Goal: Obtain resource: Obtain resource

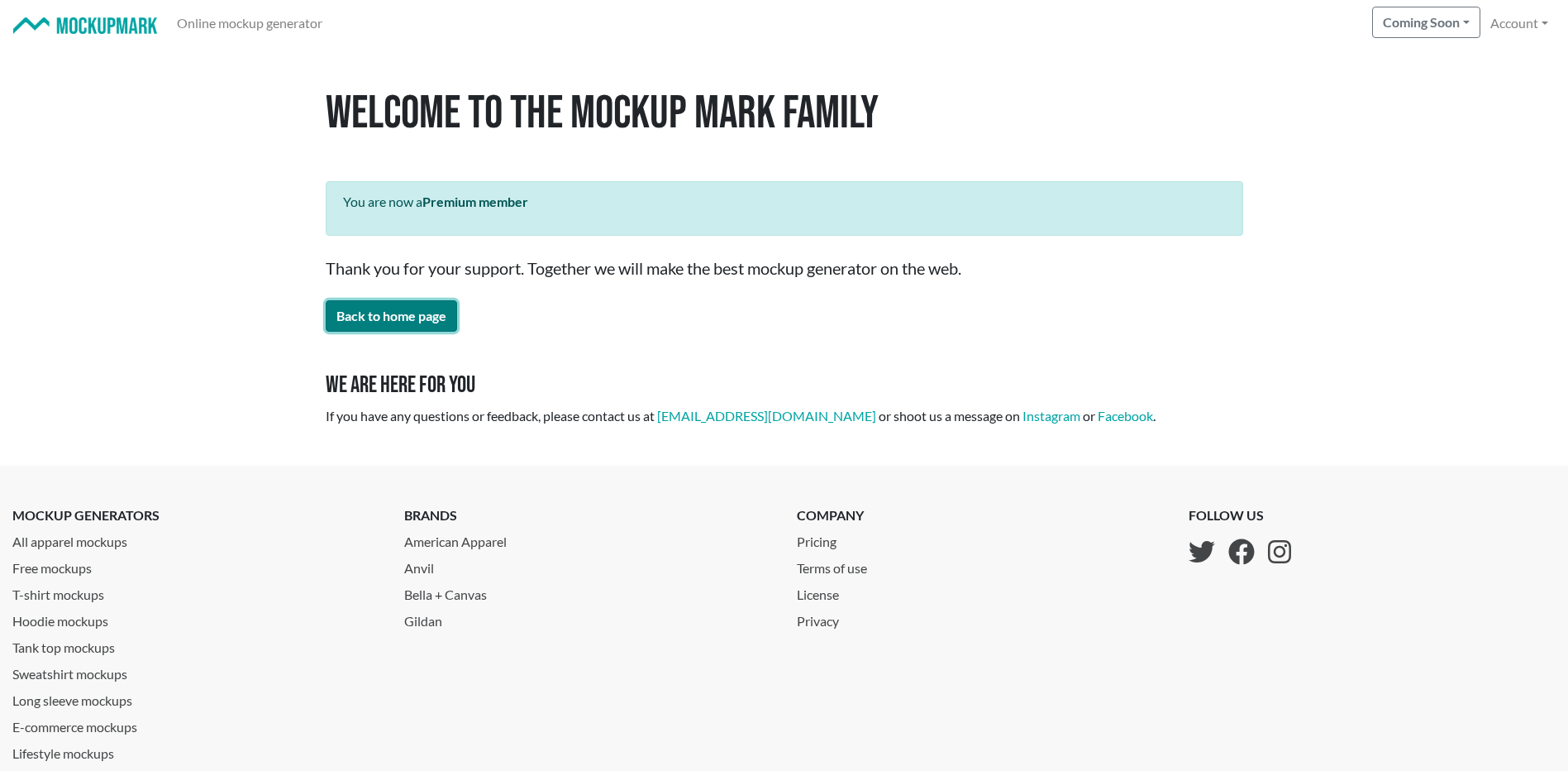
click at [392, 317] on link "Back to home page" at bounding box center [391, 316] width 131 height 32
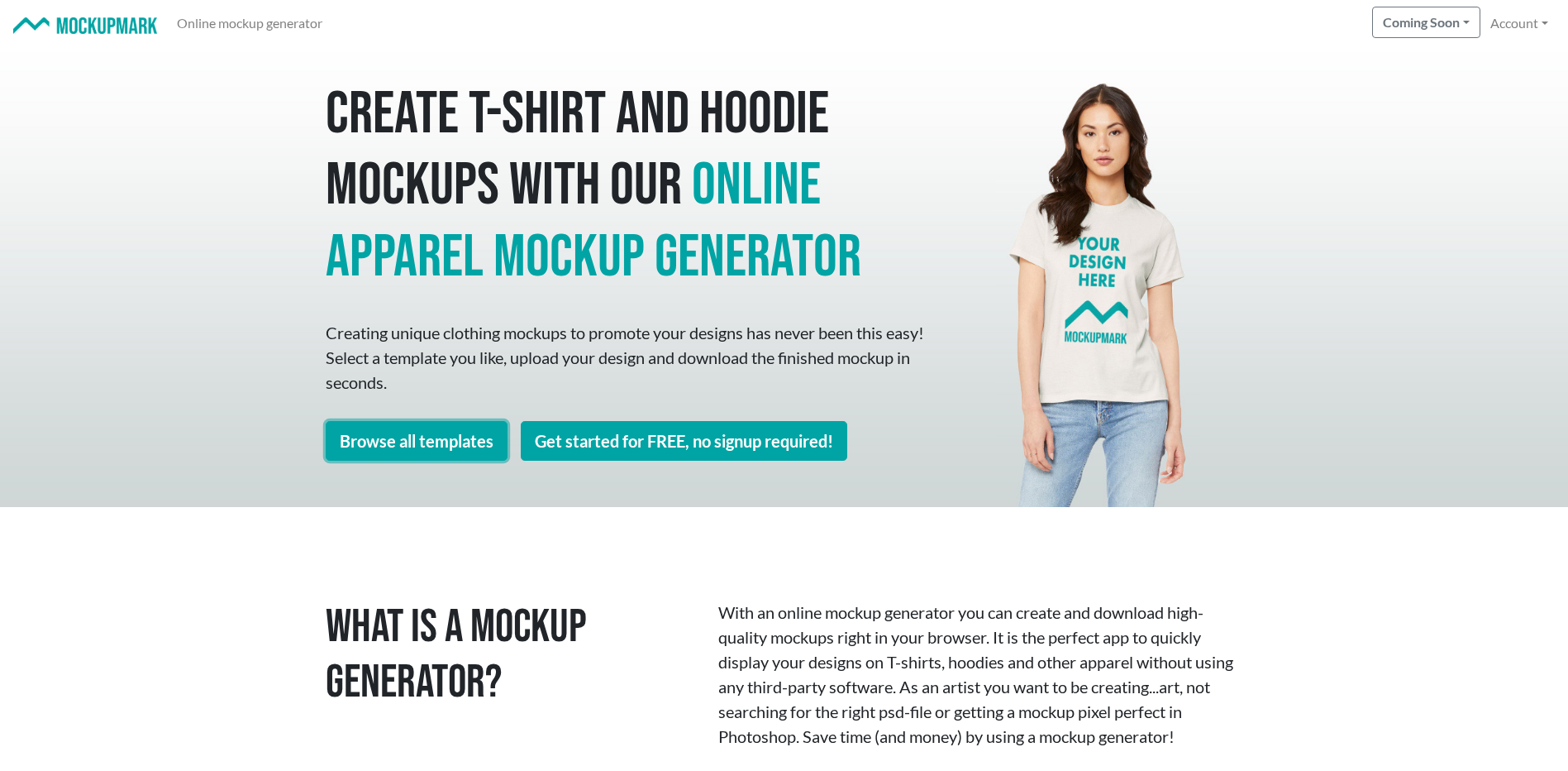
click at [468, 436] on link "Browse all templates" at bounding box center [417, 441] width 182 height 40
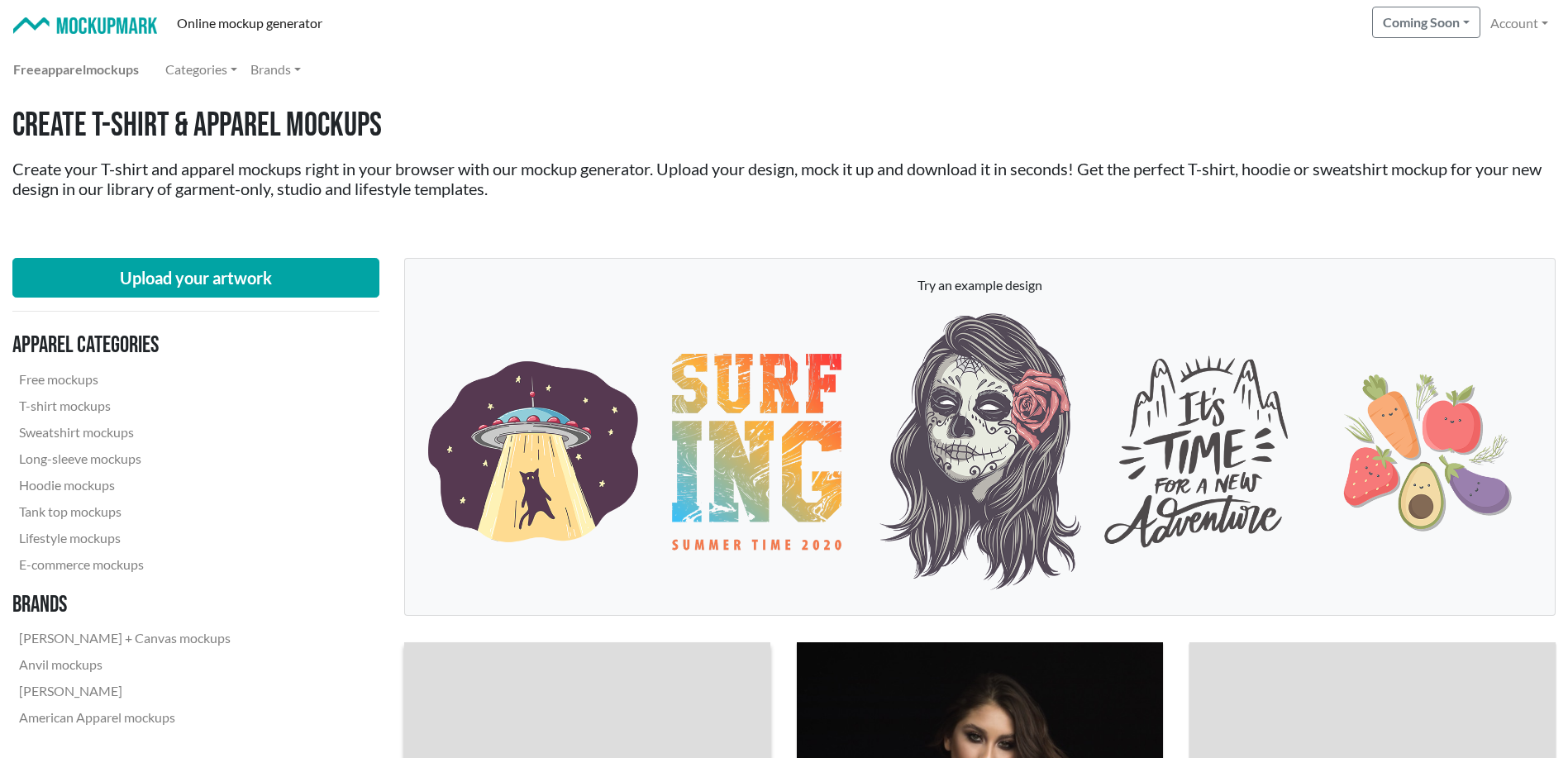
scroll to position [275, 0]
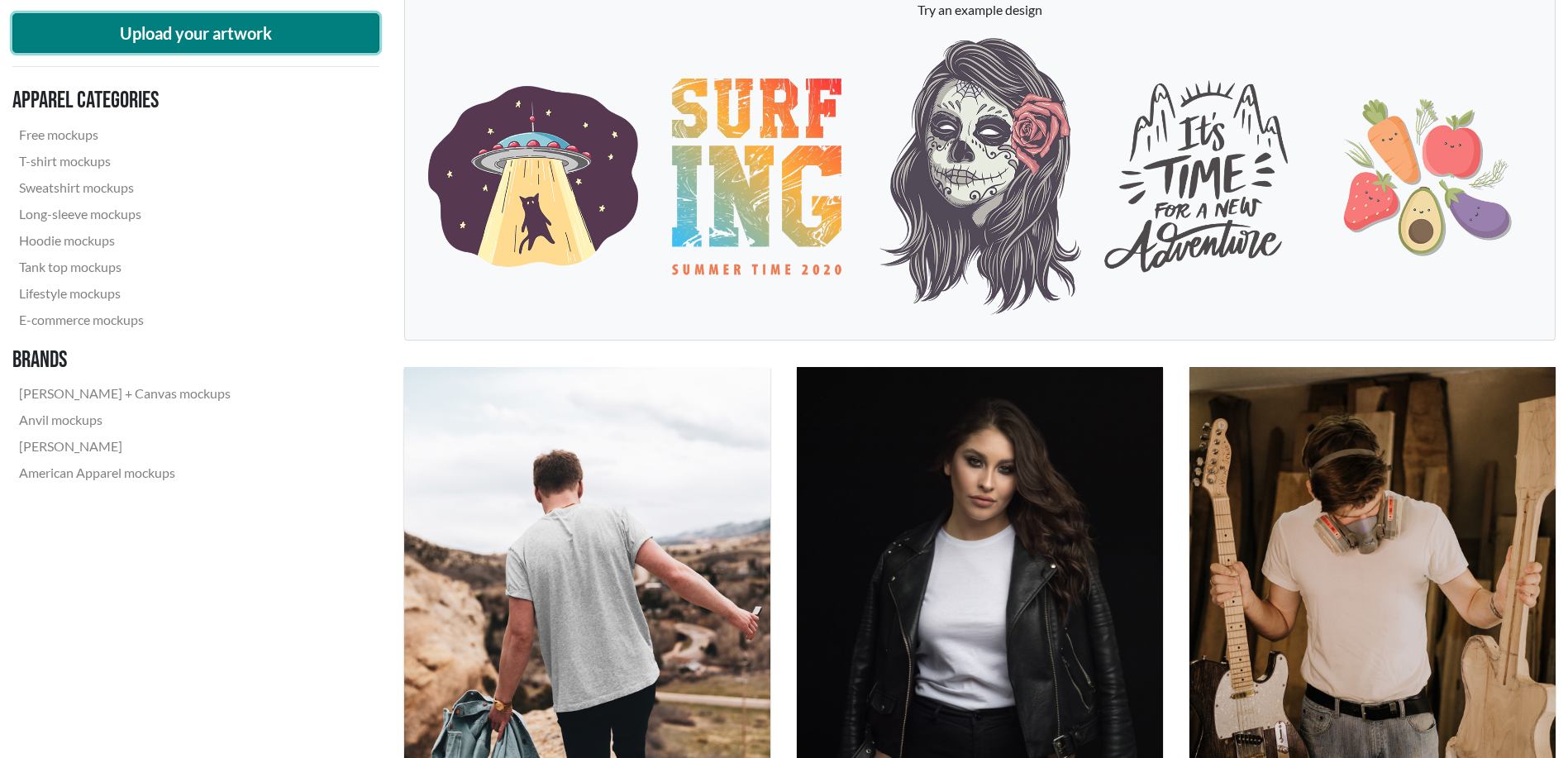
click at [212, 29] on button "Upload your artwork" at bounding box center [196, 33] width 367 height 40
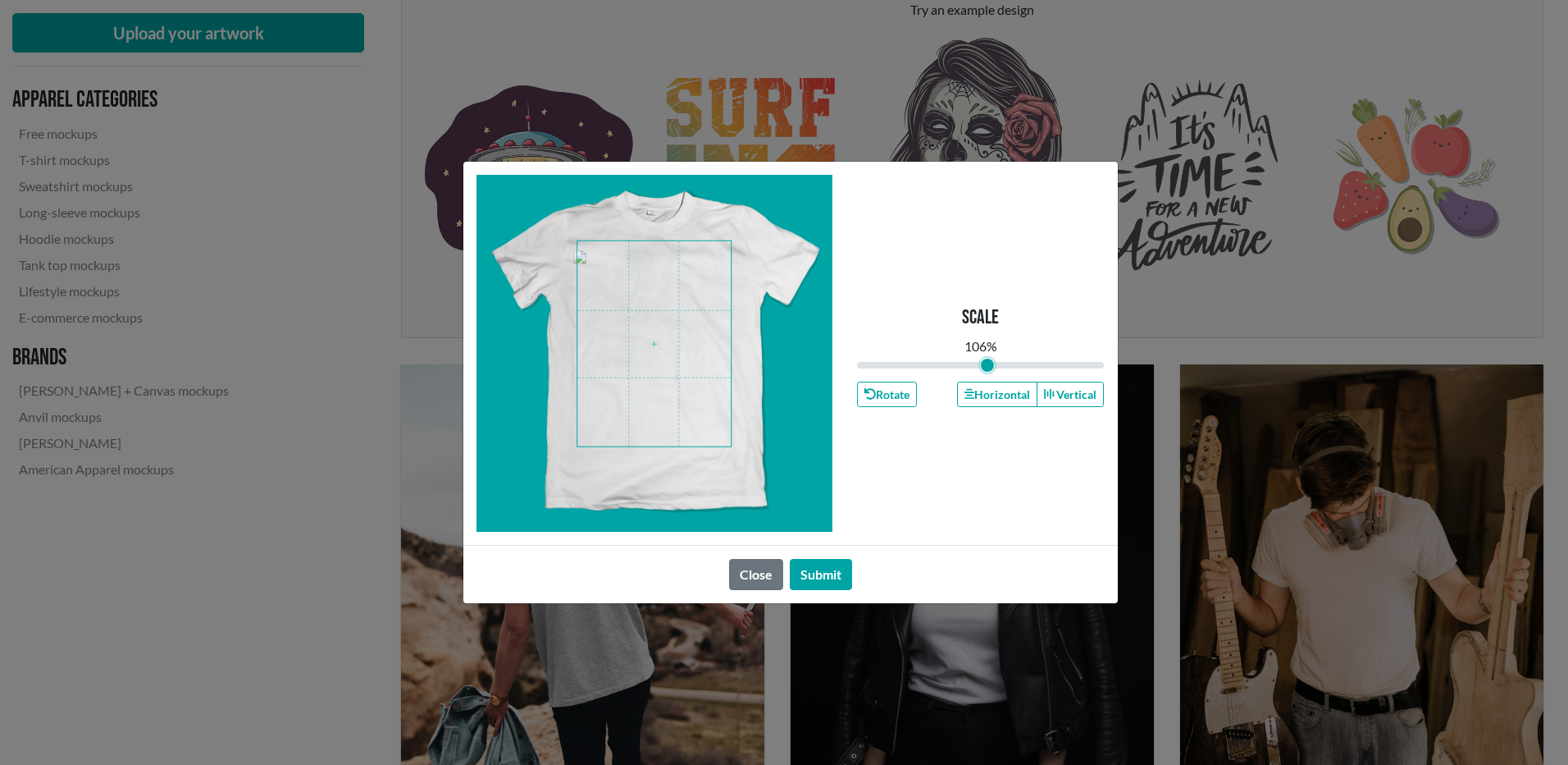
type input "1.06"
click at [987, 366] on input "range" at bounding box center [980, 366] width 248 height 18
click at [823, 577] on button "Submit" at bounding box center [820, 574] width 62 height 31
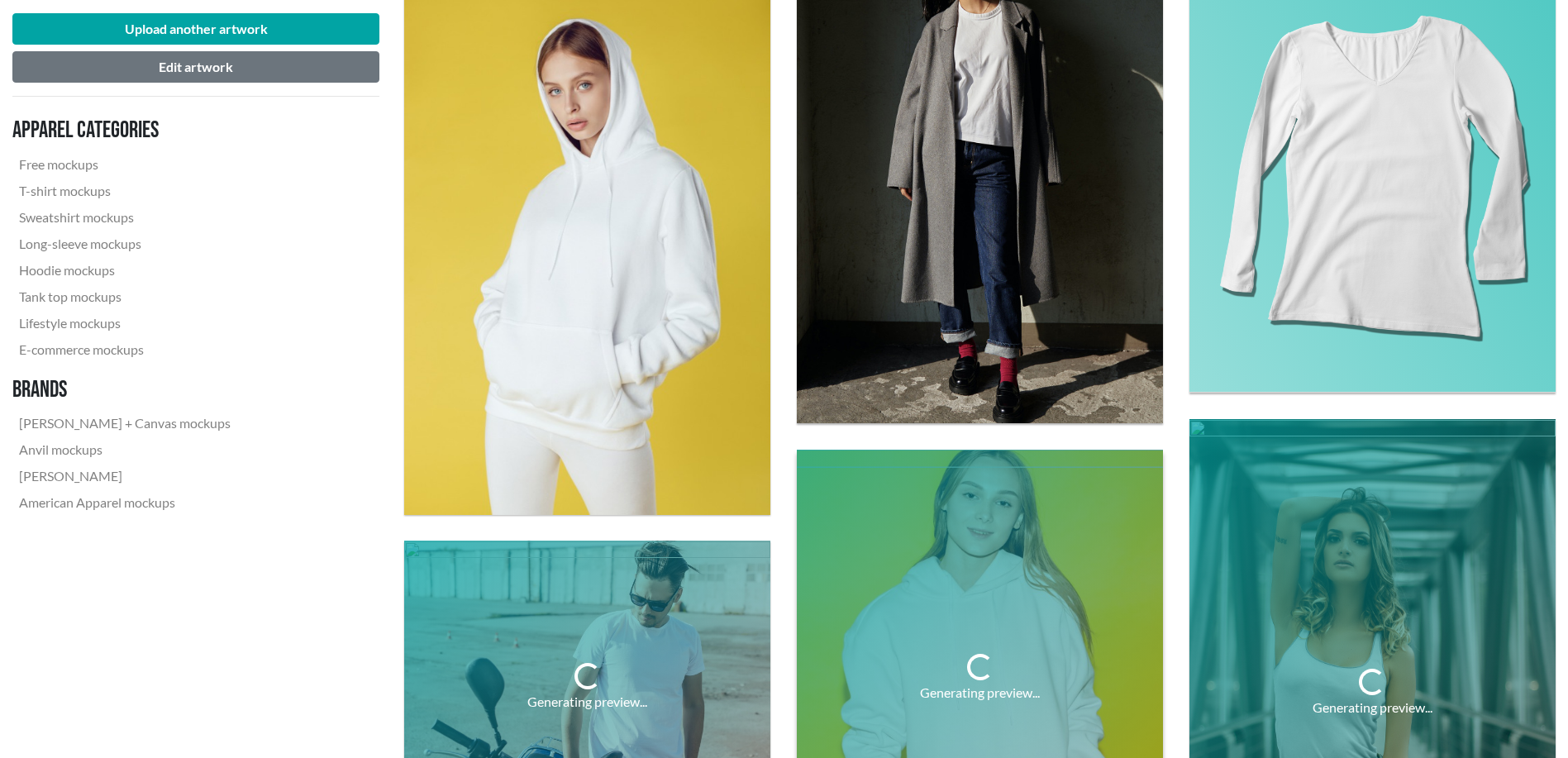
scroll to position [1928, 0]
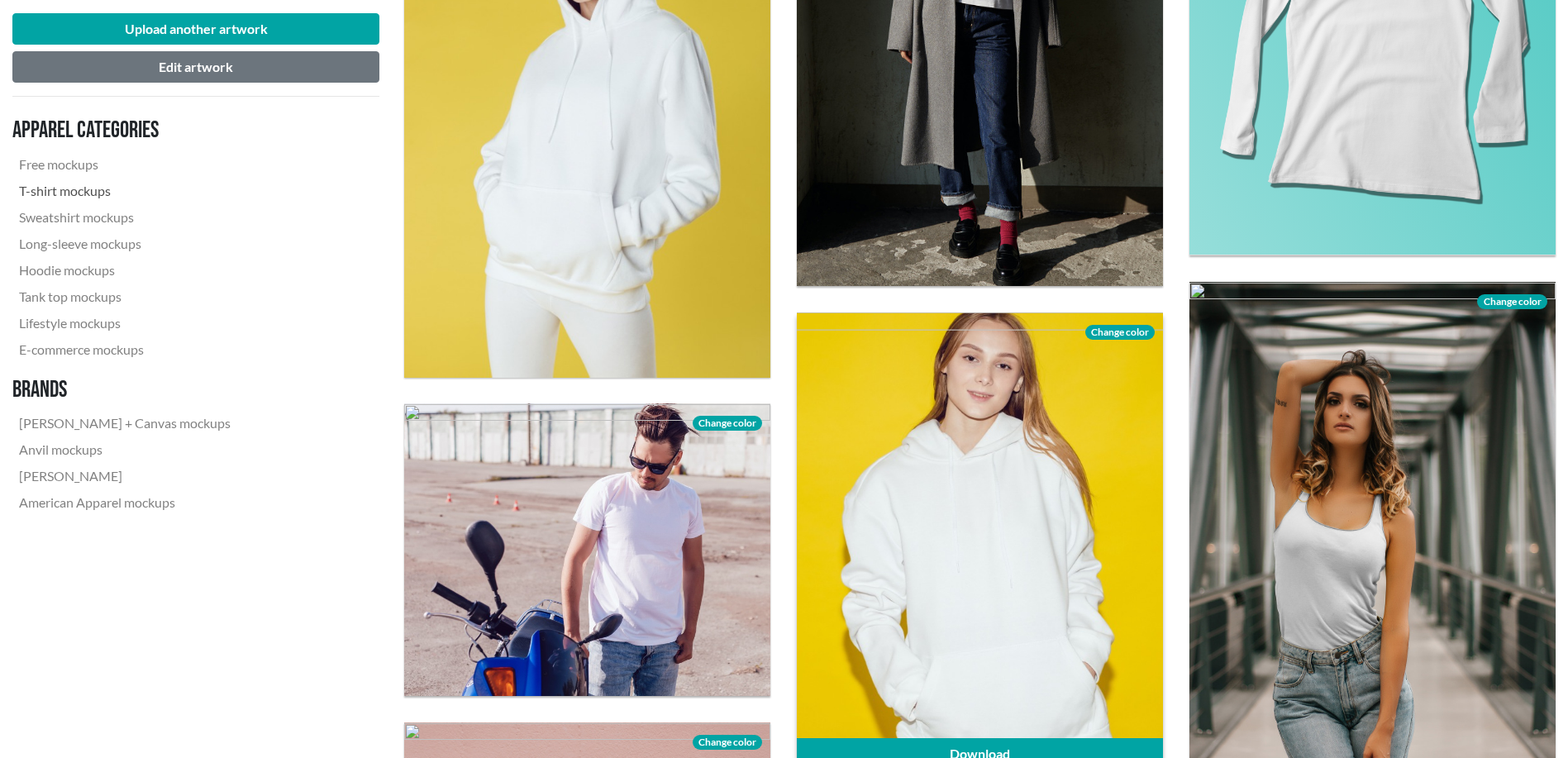
click at [92, 196] on link "T-shirt mockups" at bounding box center [124, 191] width 225 height 27
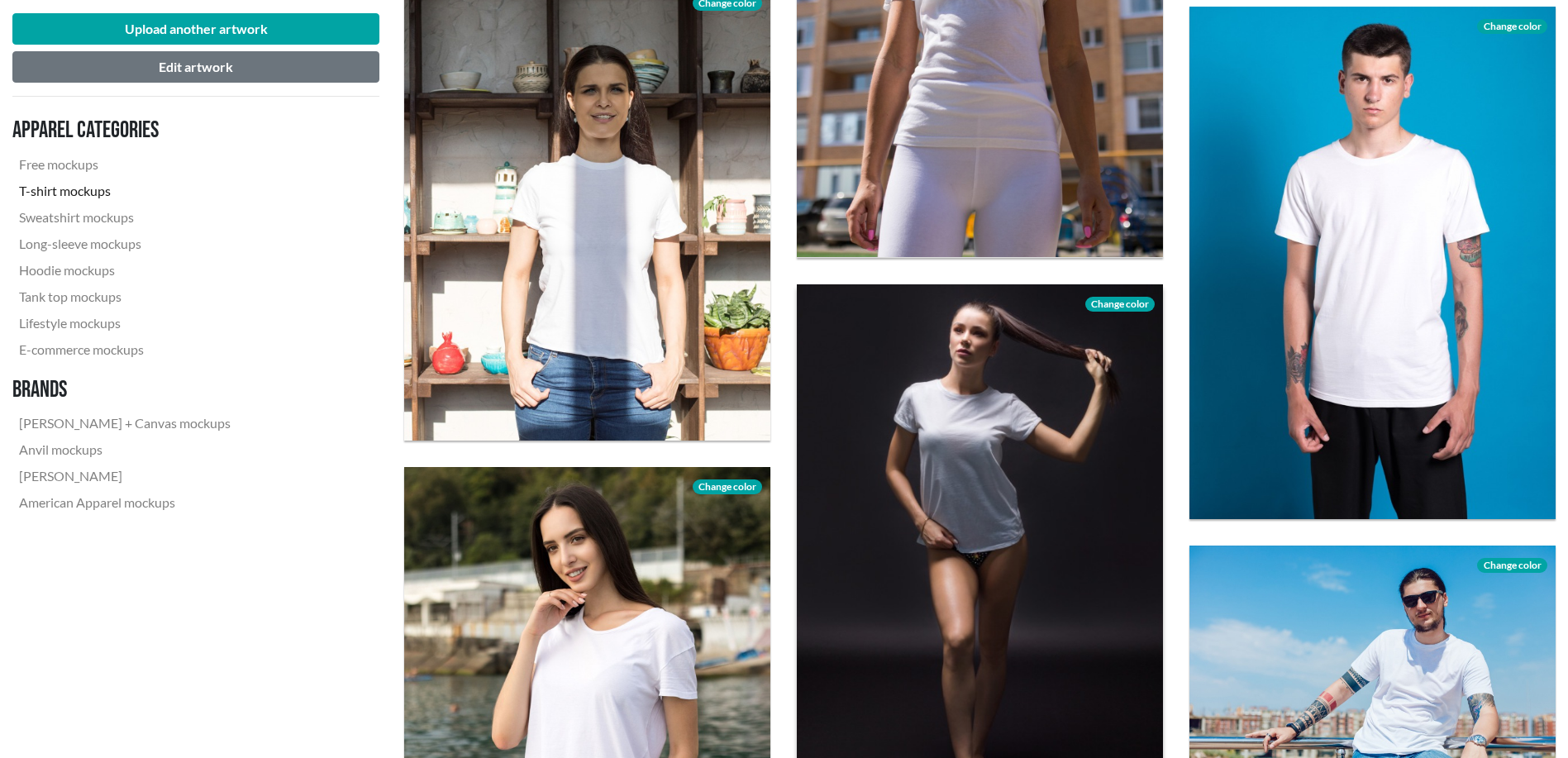
scroll to position [4131, 0]
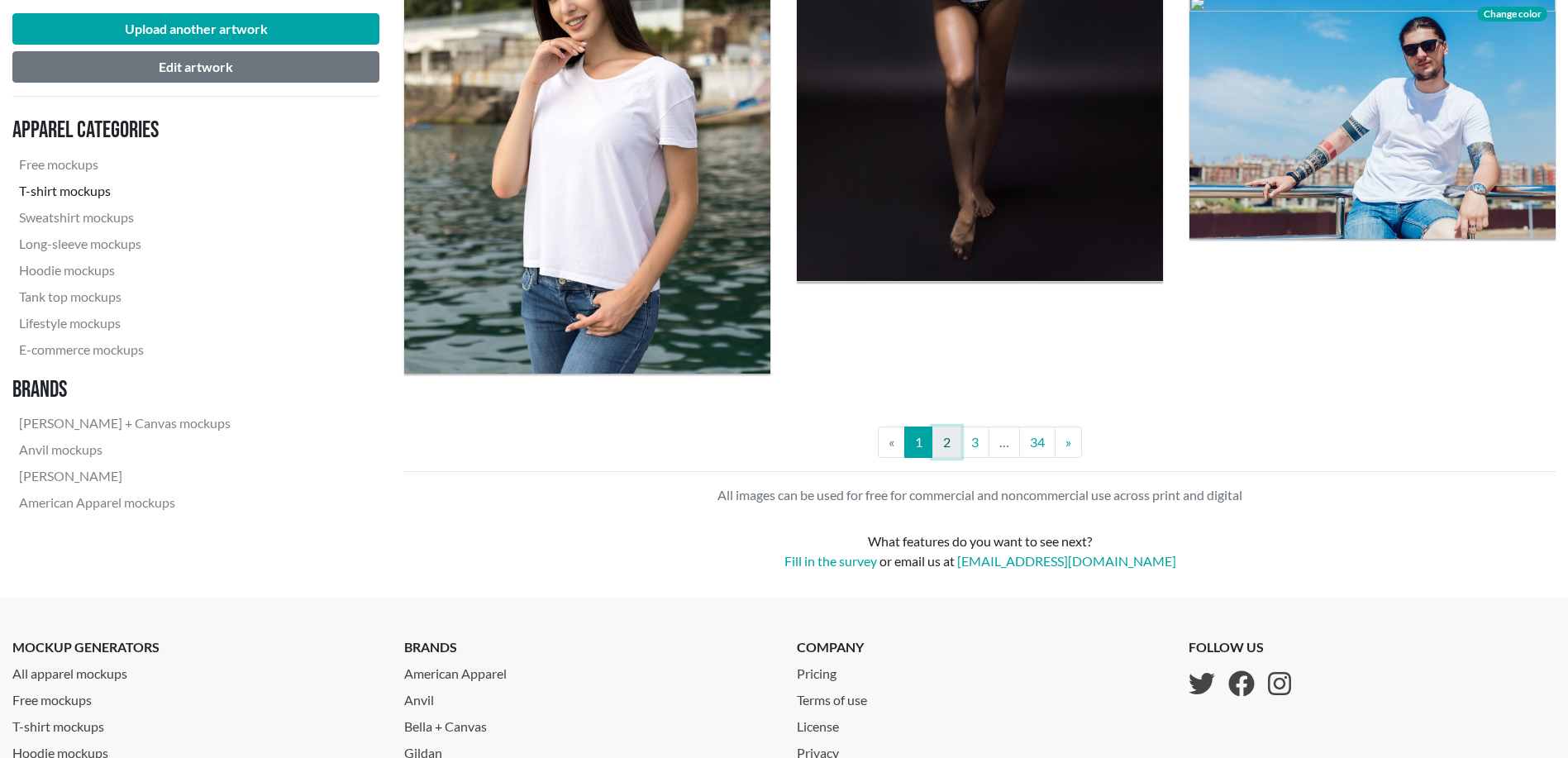
click at [952, 438] on link "2" at bounding box center [947, 442] width 29 height 32
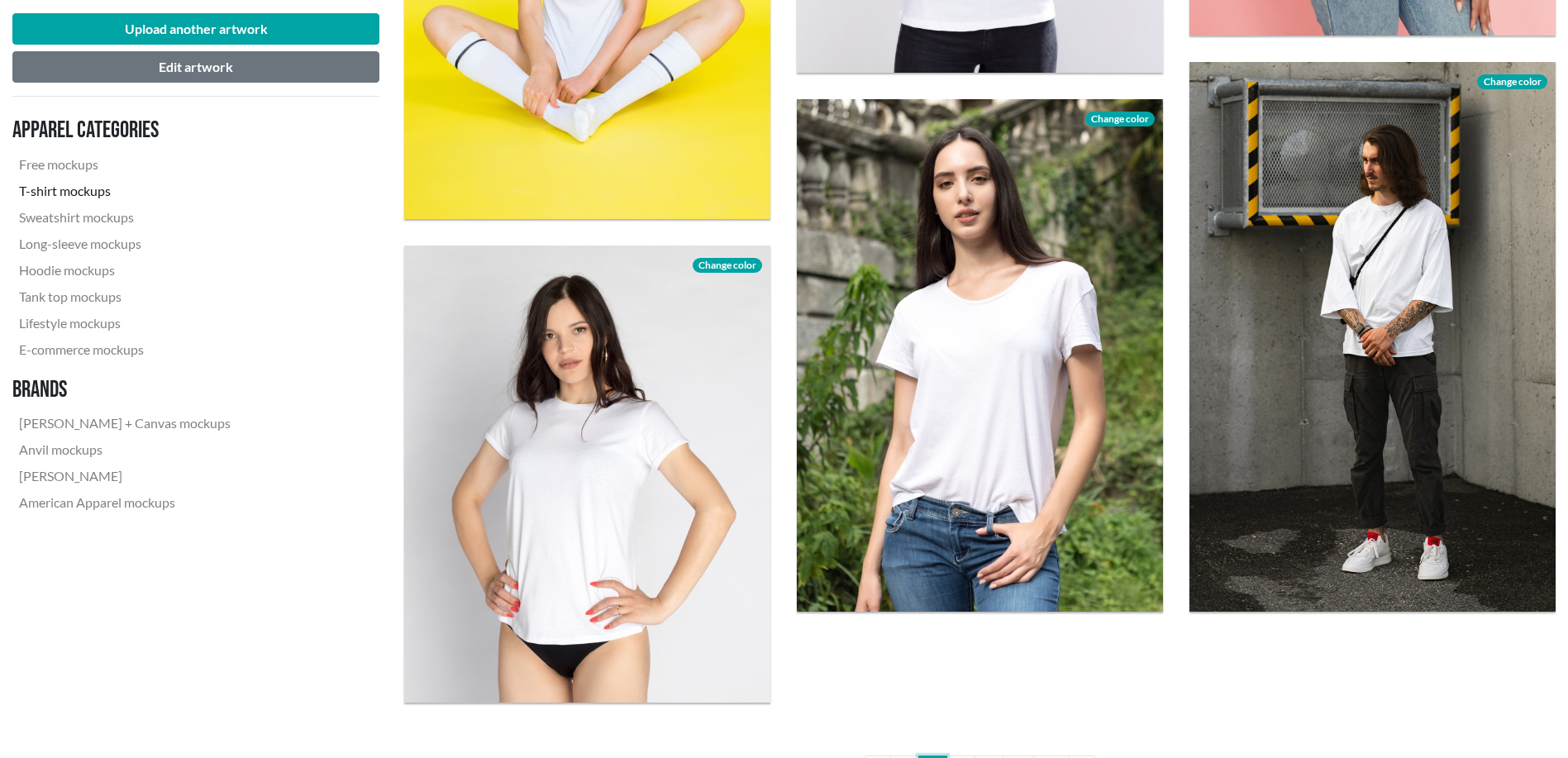
scroll to position [4270, 0]
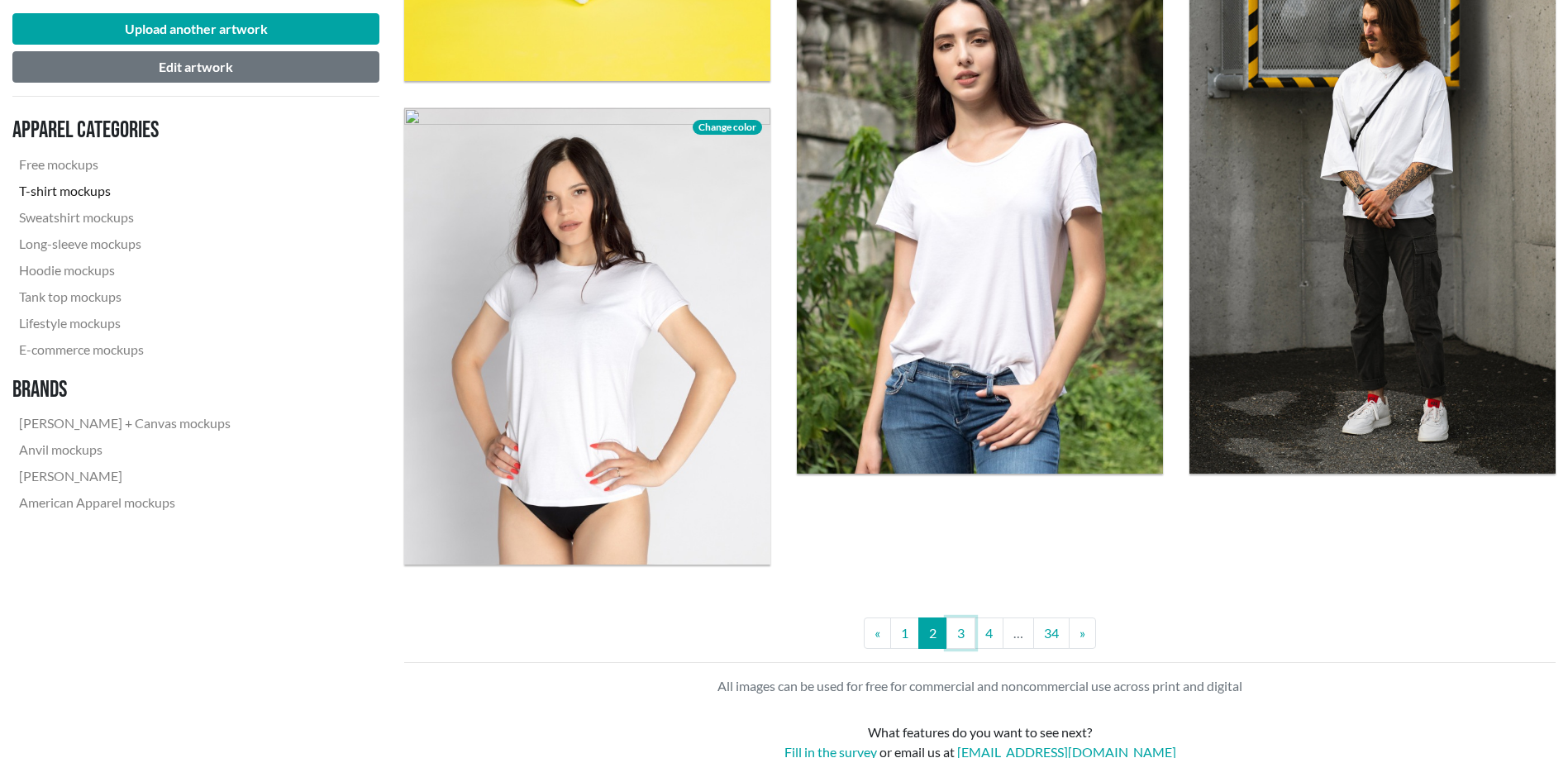
click at [965, 641] on link "3" at bounding box center [960, 633] width 29 height 32
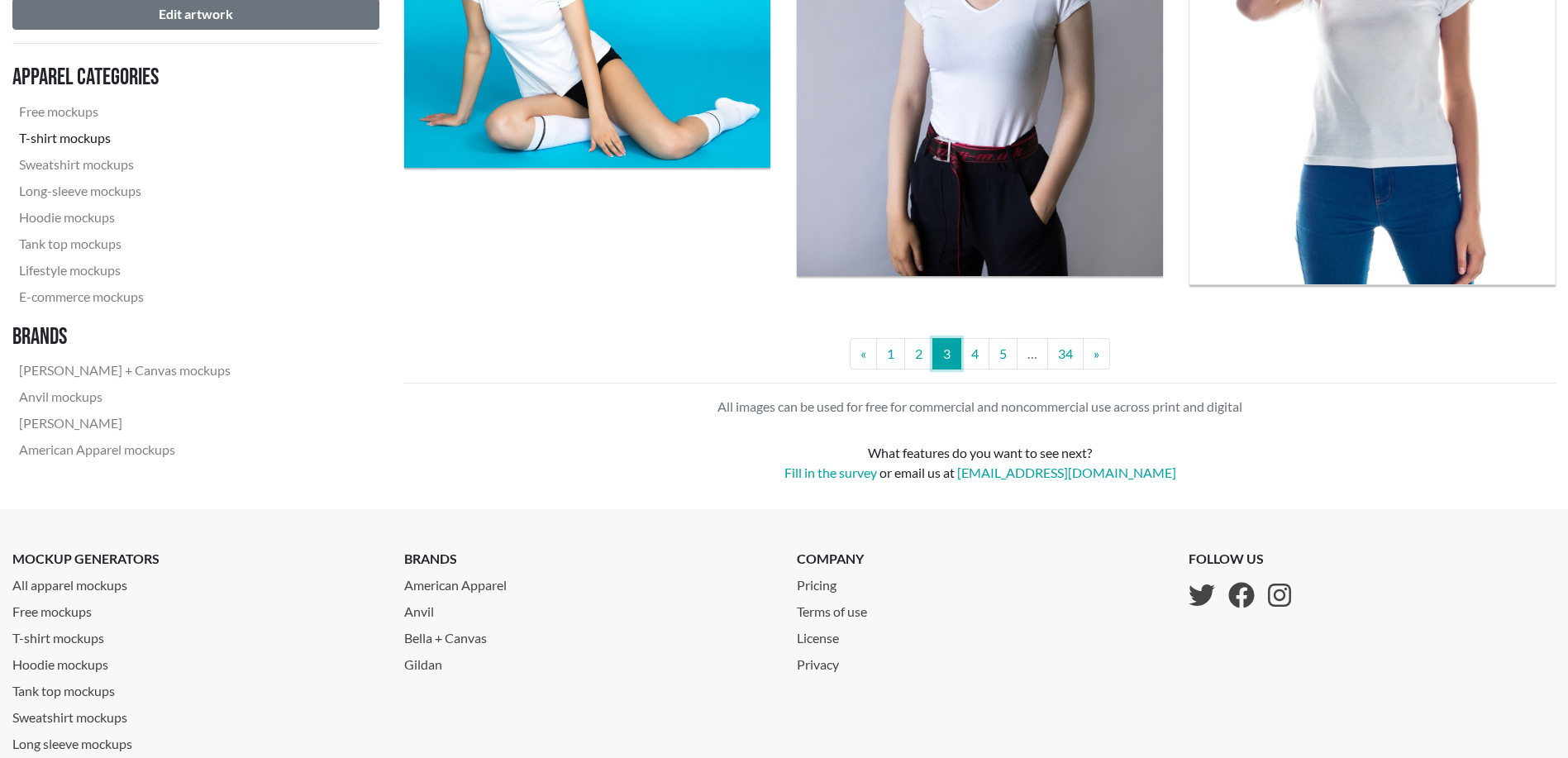
scroll to position [4085, 0]
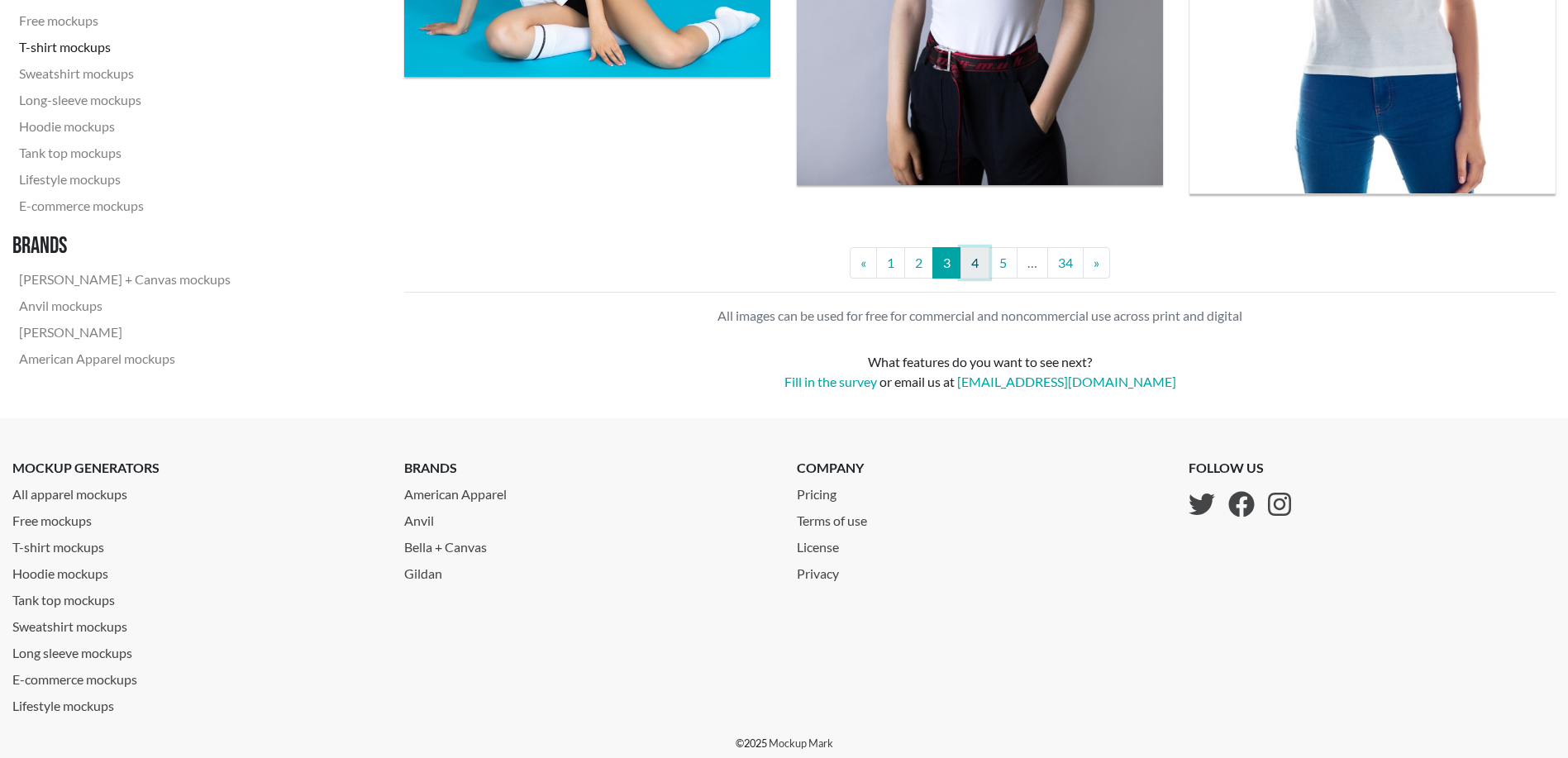
click at [976, 262] on link "4" at bounding box center [974, 263] width 29 height 32
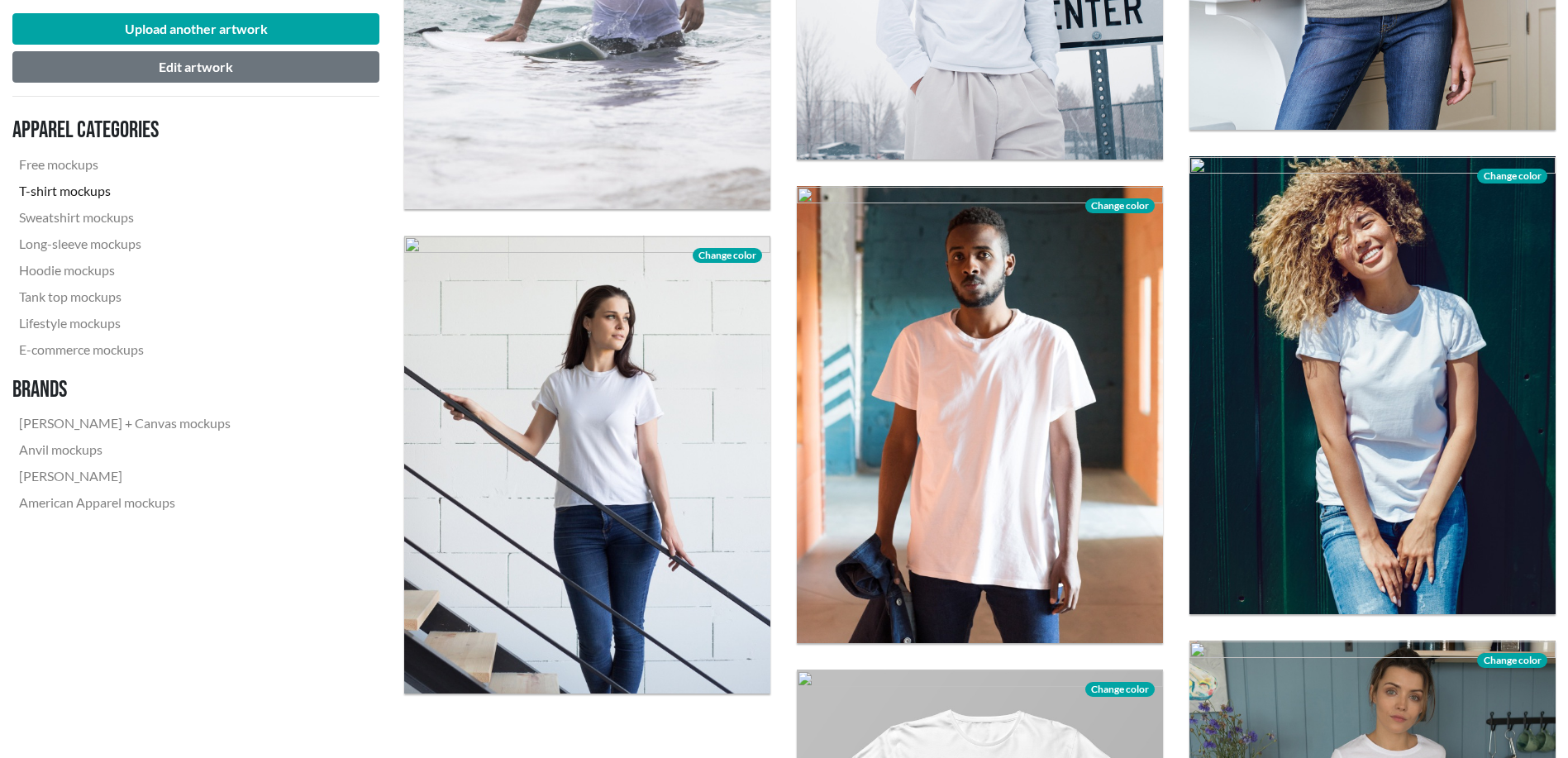
scroll to position [4131, 0]
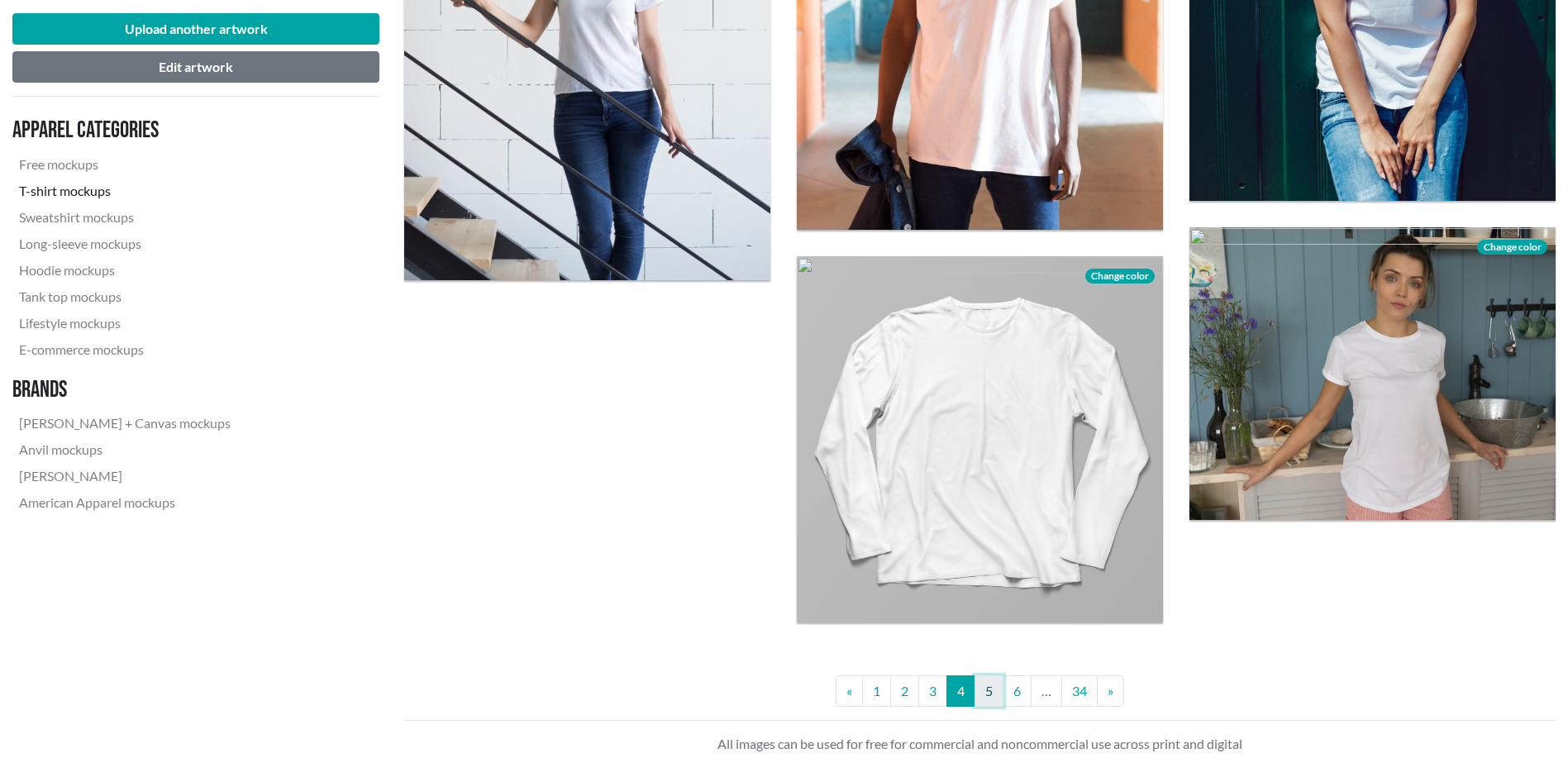
click at [992, 695] on link "5" at bounding box center [989, 691] width 29 height 32
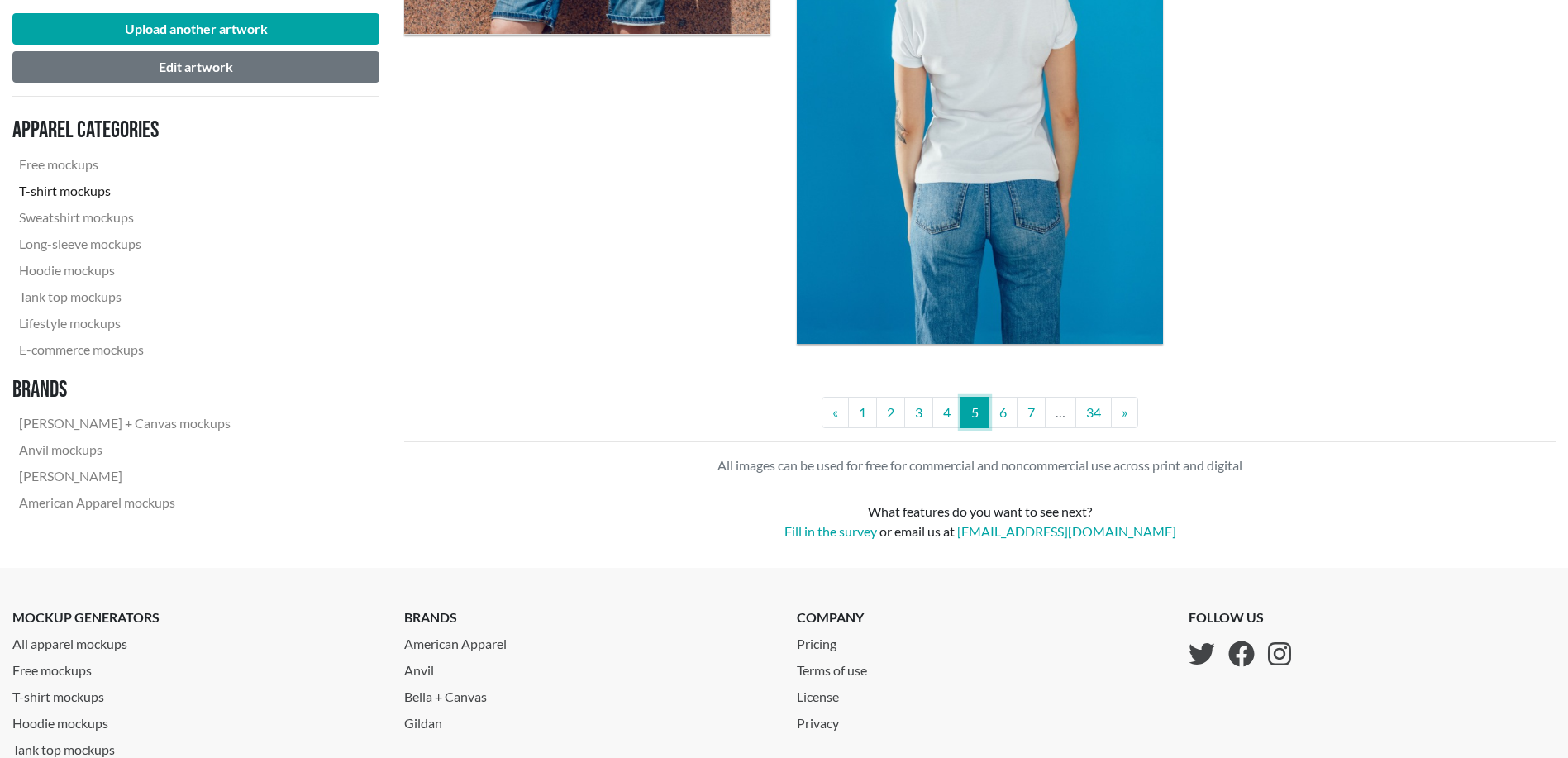
scroll to position [4270, 0]
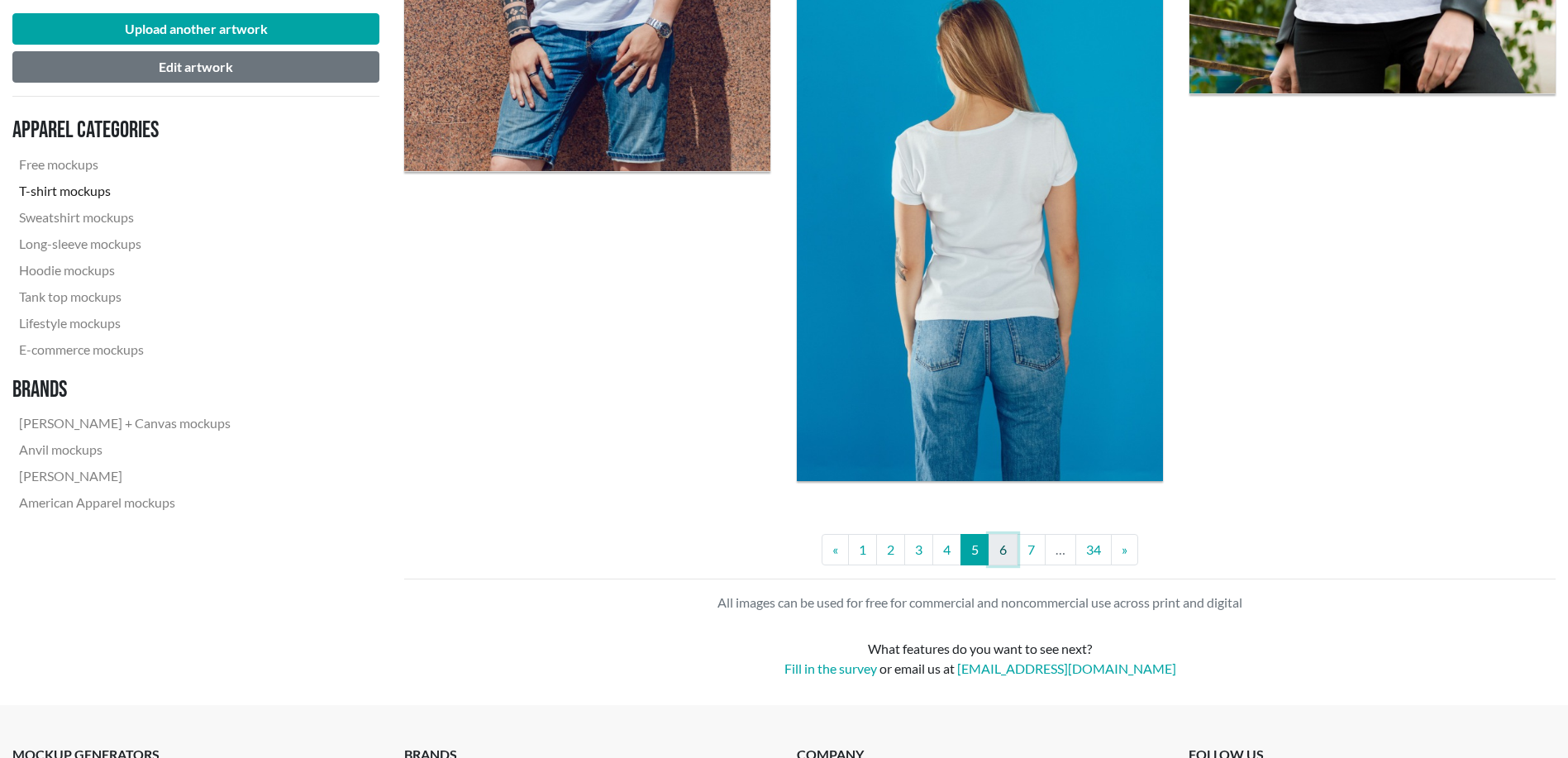
click at [1002, 550] on link "6" at bounding box center [1003, 549] width 29 height 32
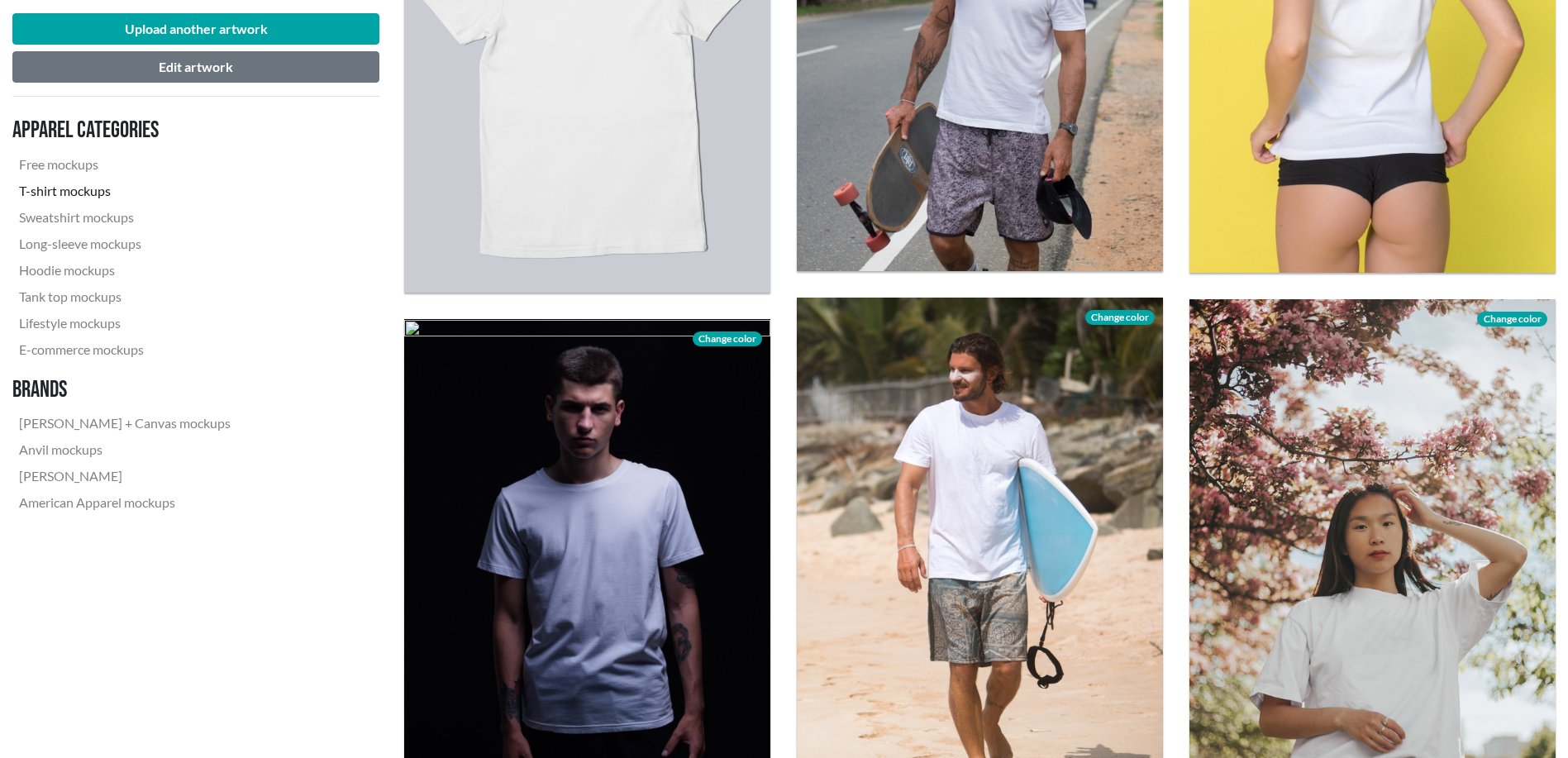
scroll to position [2479, 0]
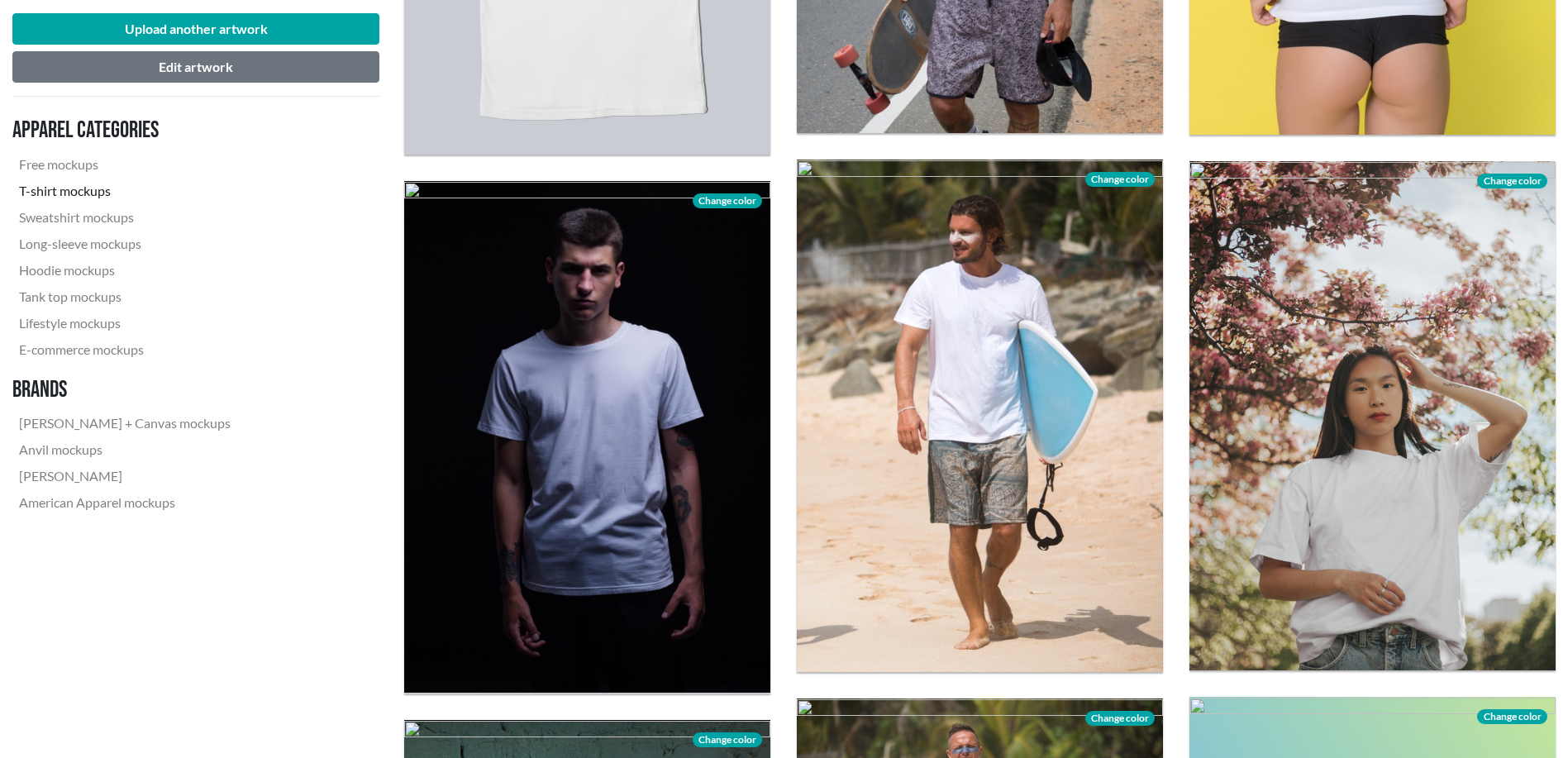
drag, startPoint x: 286, startPoint y: 442, endPoint x: 266, endPoint y: 574, distance: 133.5
click at [266, 574] on div "Upload another artwork Edit artwork Apparel categories Free mockups T-shirt moc…" at bounding box center [195, 68] width 392 height 4607
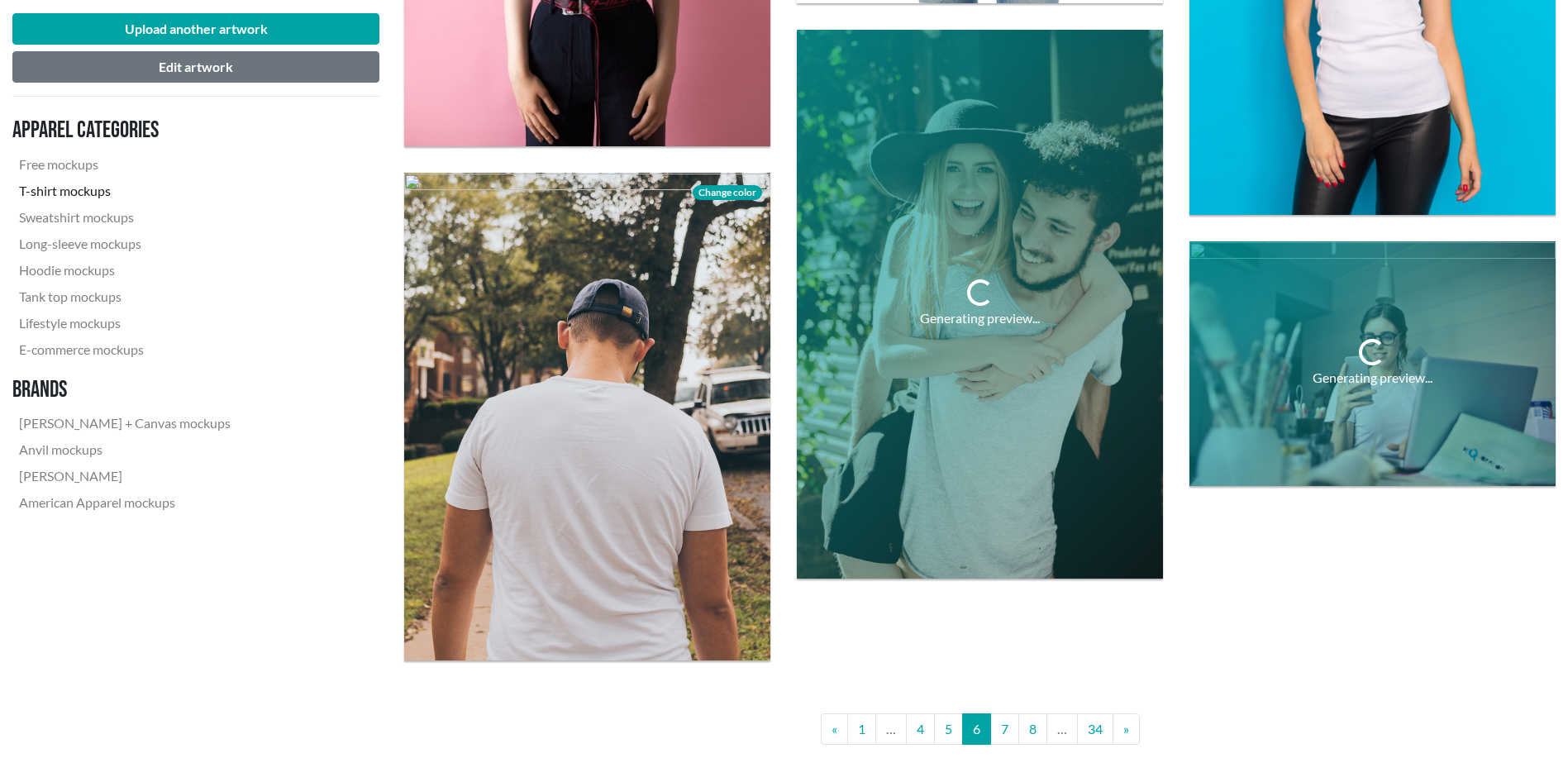
scroll to position [4131, 0]
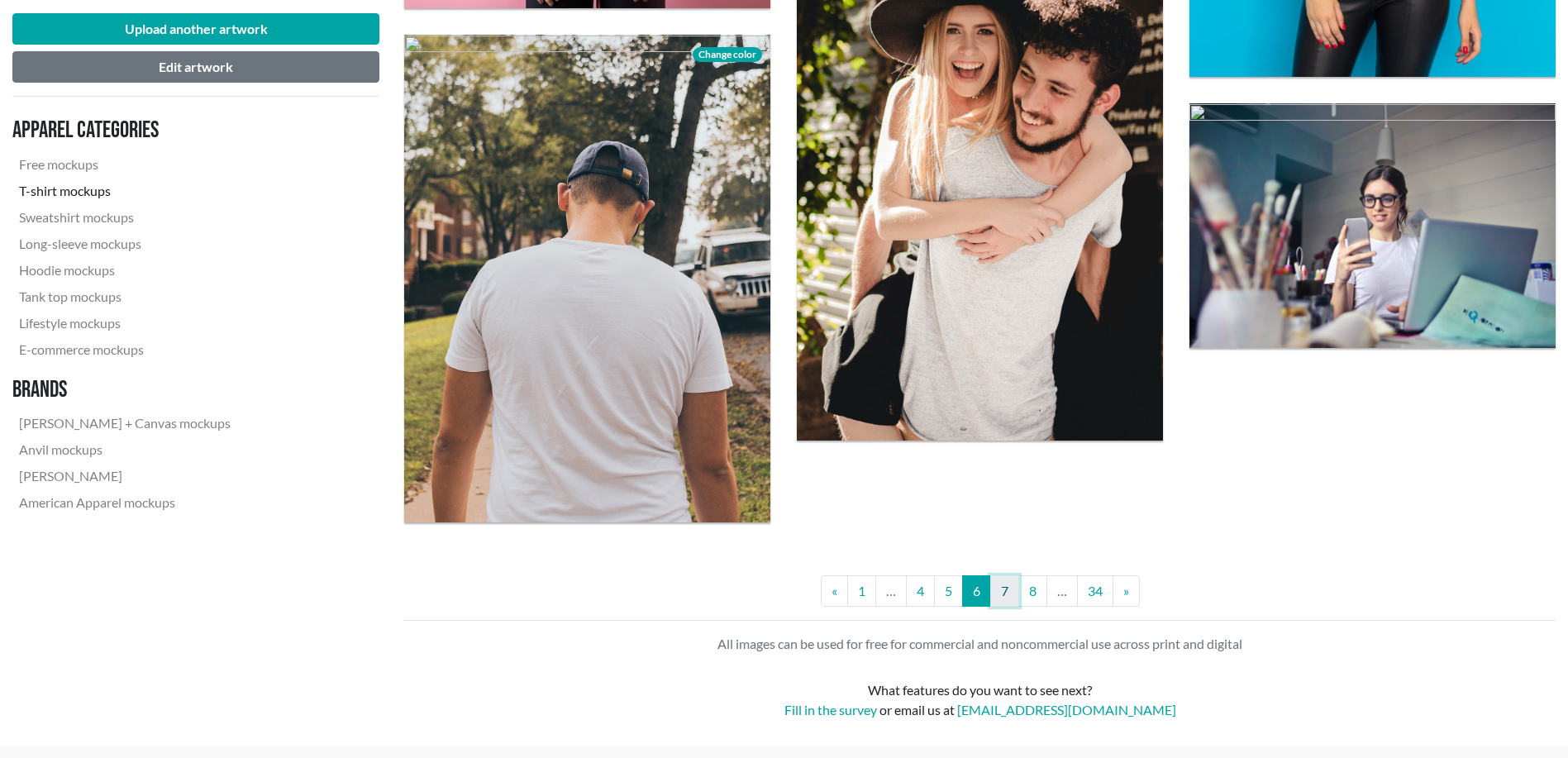
click at [1008, 598] on link "7" at bounding box center [1004, 591] width 29 height 32
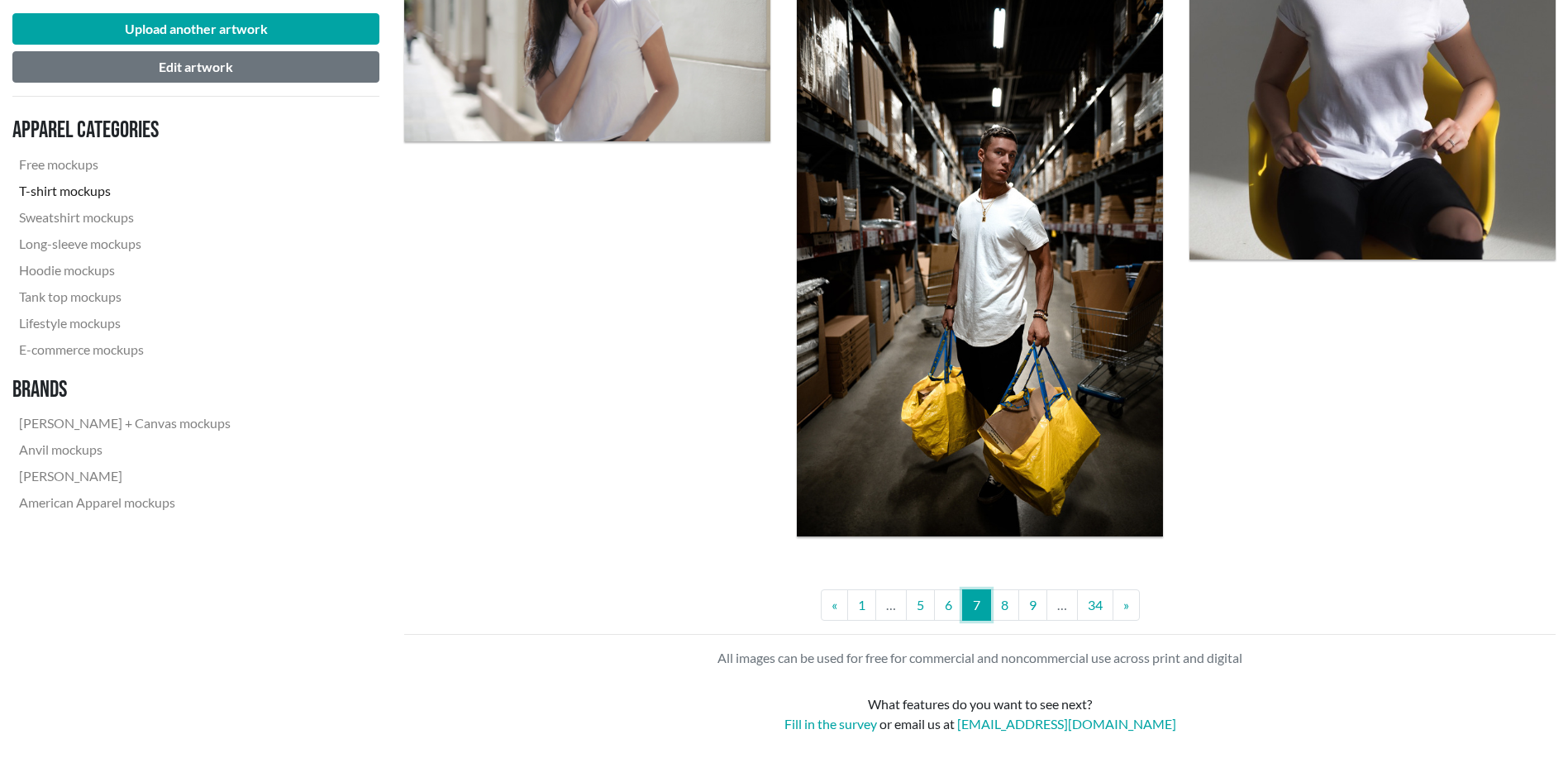
scroll to position [4131, 0]
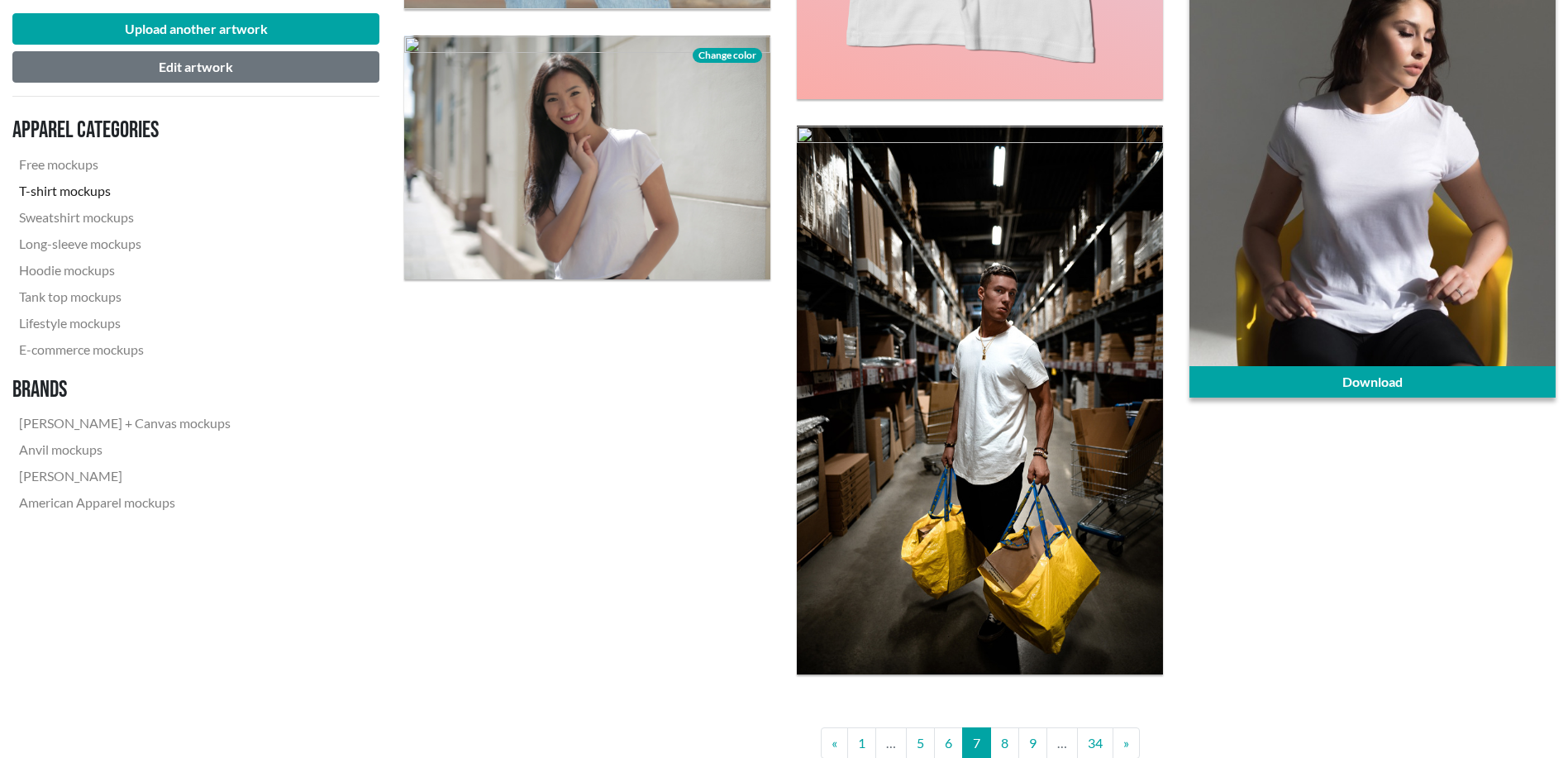
click at [1401, 188] on div at bounding box center [1372, 169] width 367 height 457
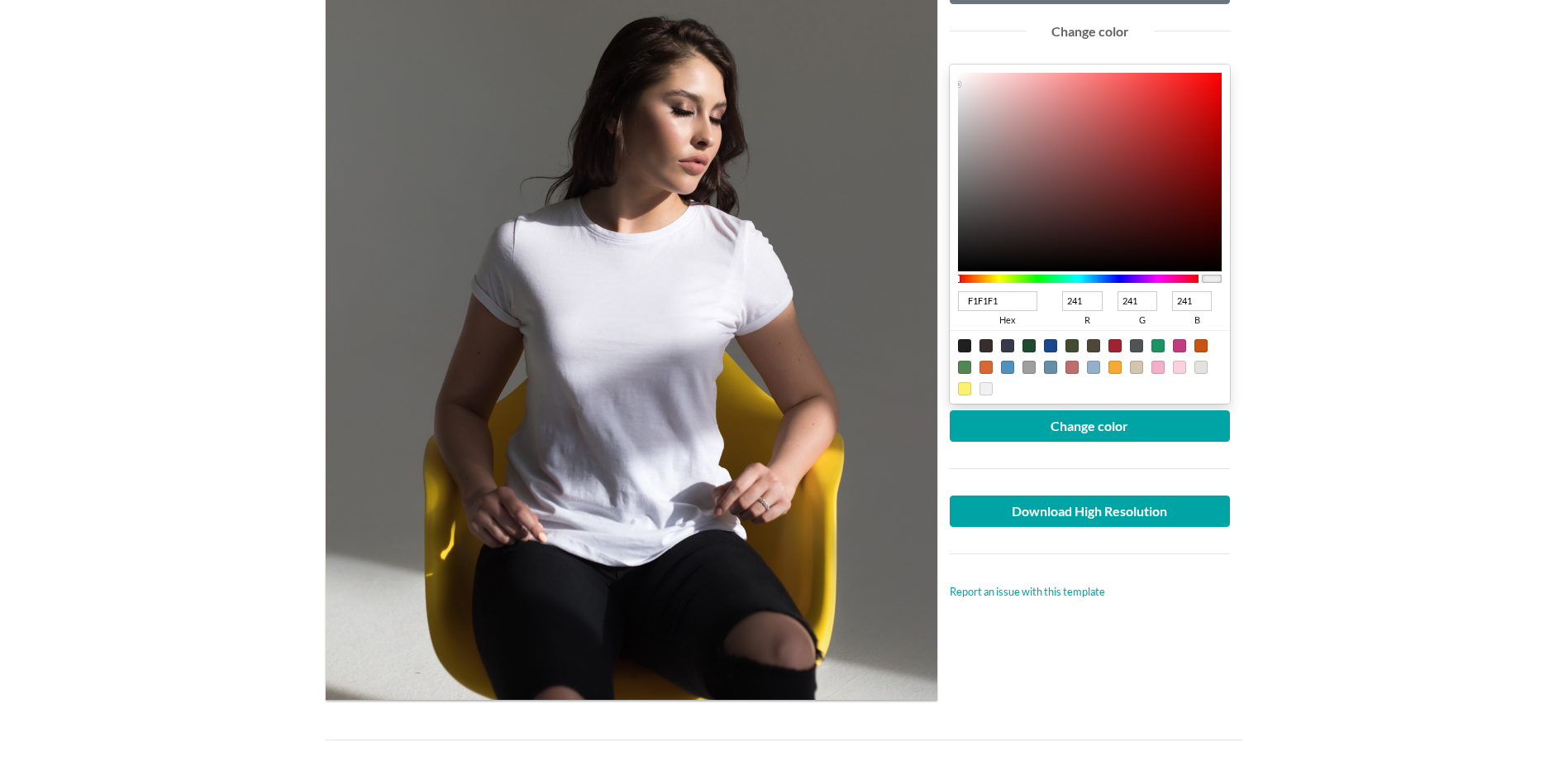
scroll to position [138, 0]
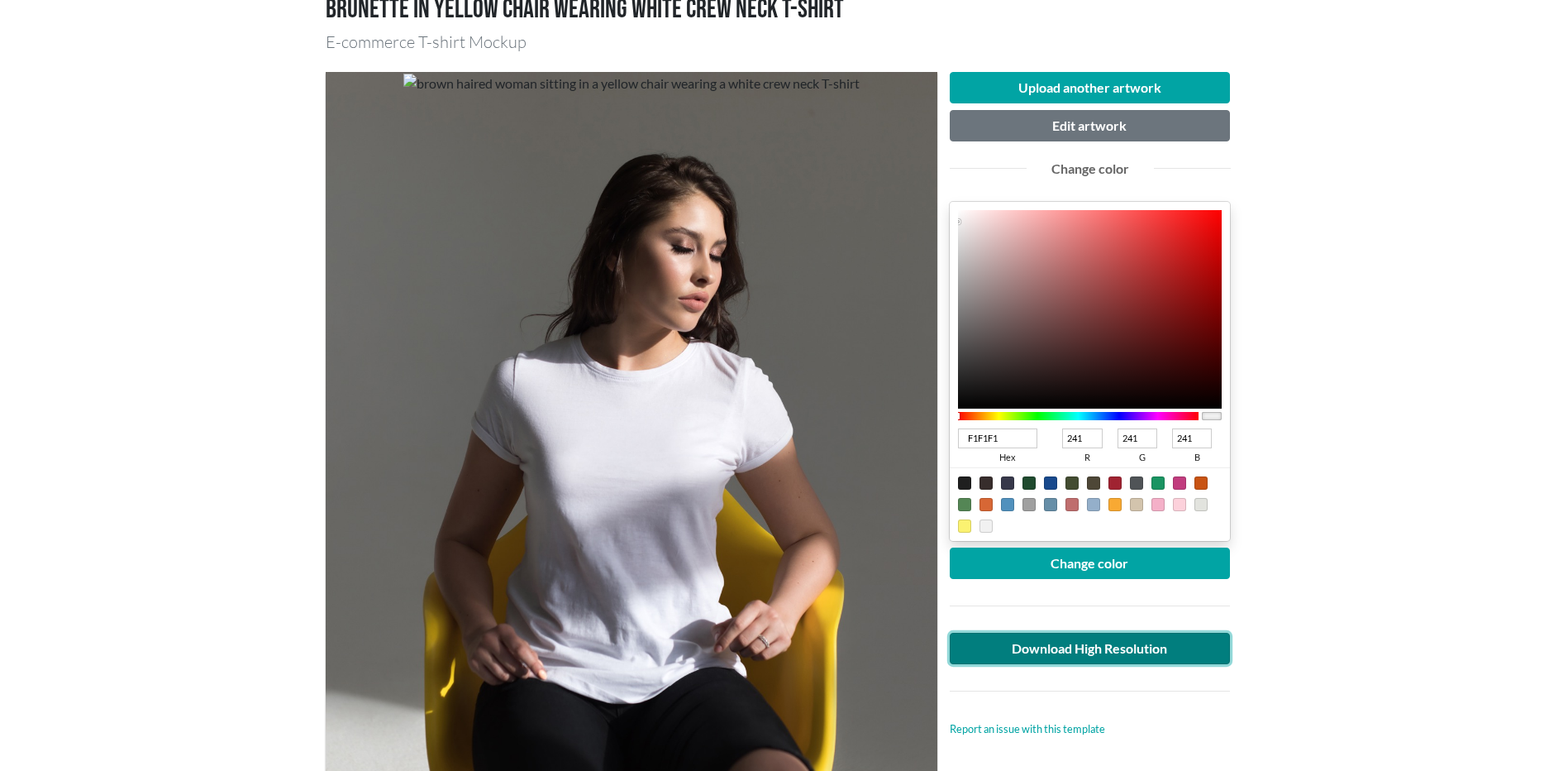
click at [1125, 649] on link "Download High Resolution" at bounding box center [1090, 648] width 281 height 32
click at [1348, 618] on main "Brunette in yellow chair wearing white crew neck T-shirt E-commerce T-shirt Moc…" at bounding box center [784, 738] width 1568 height 1565
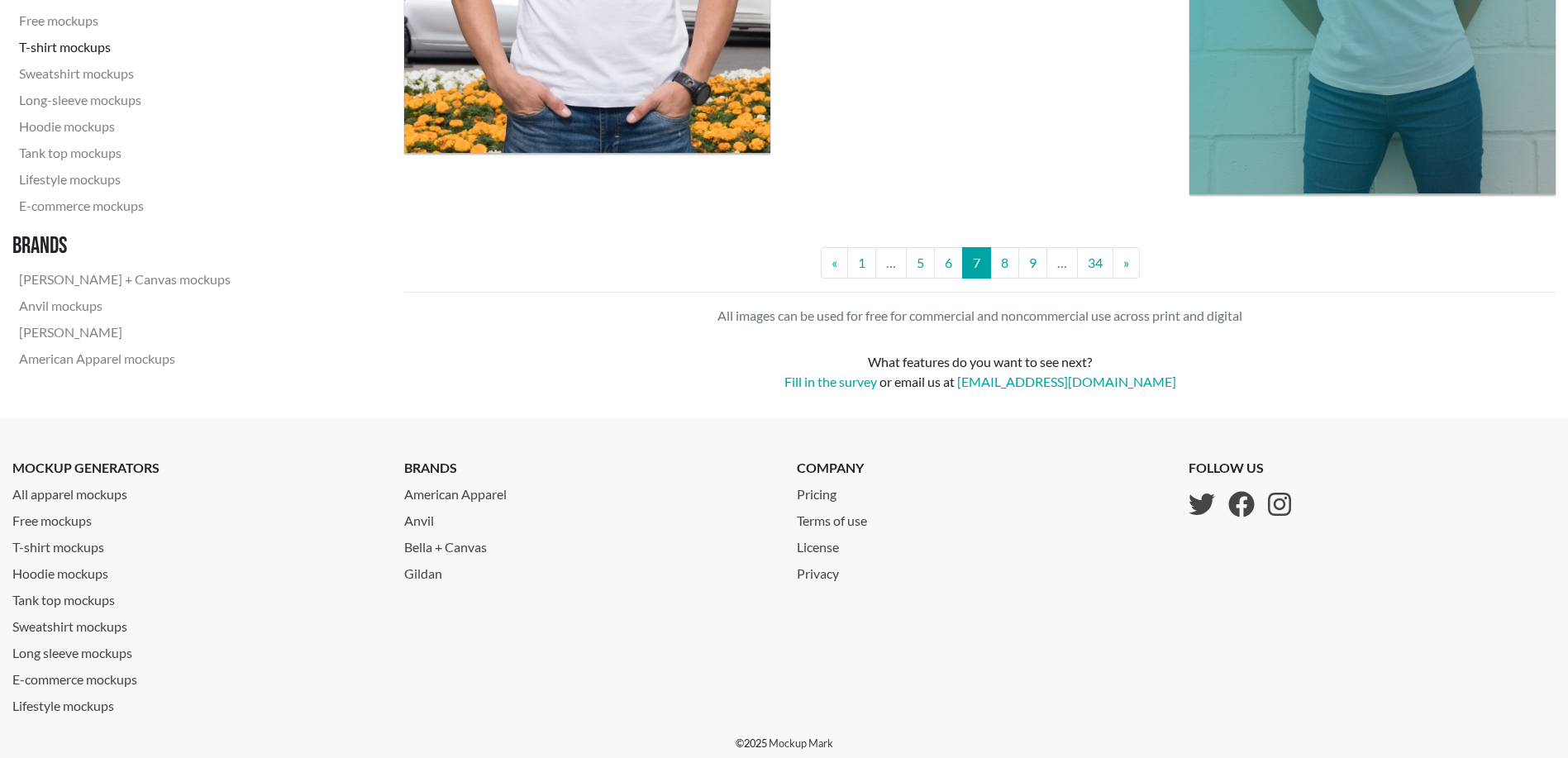
scroll to position [4110, 0]
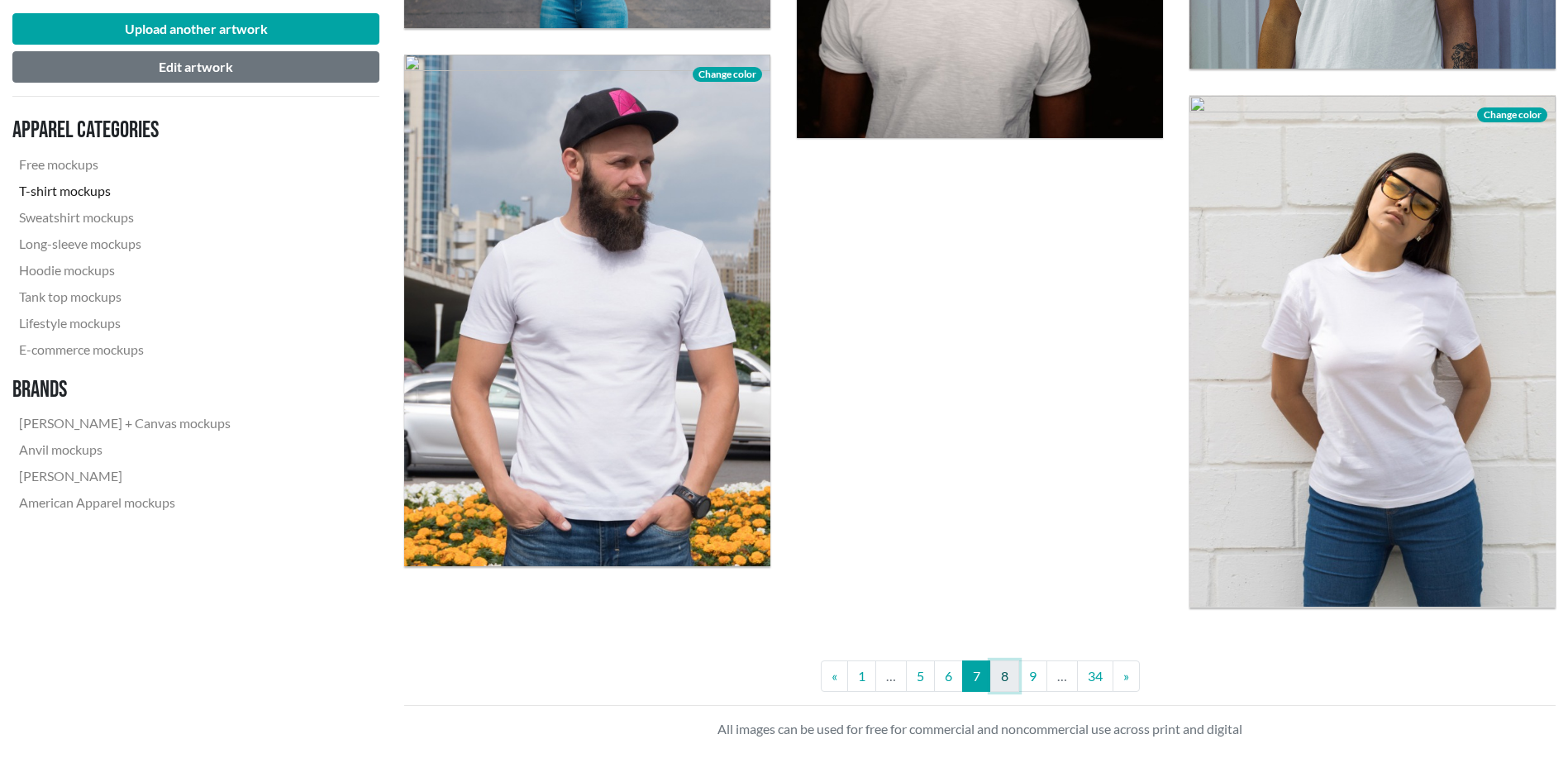
click at [998, 676] on link "8" at bounding box center [1004, 676] width 29 height 32
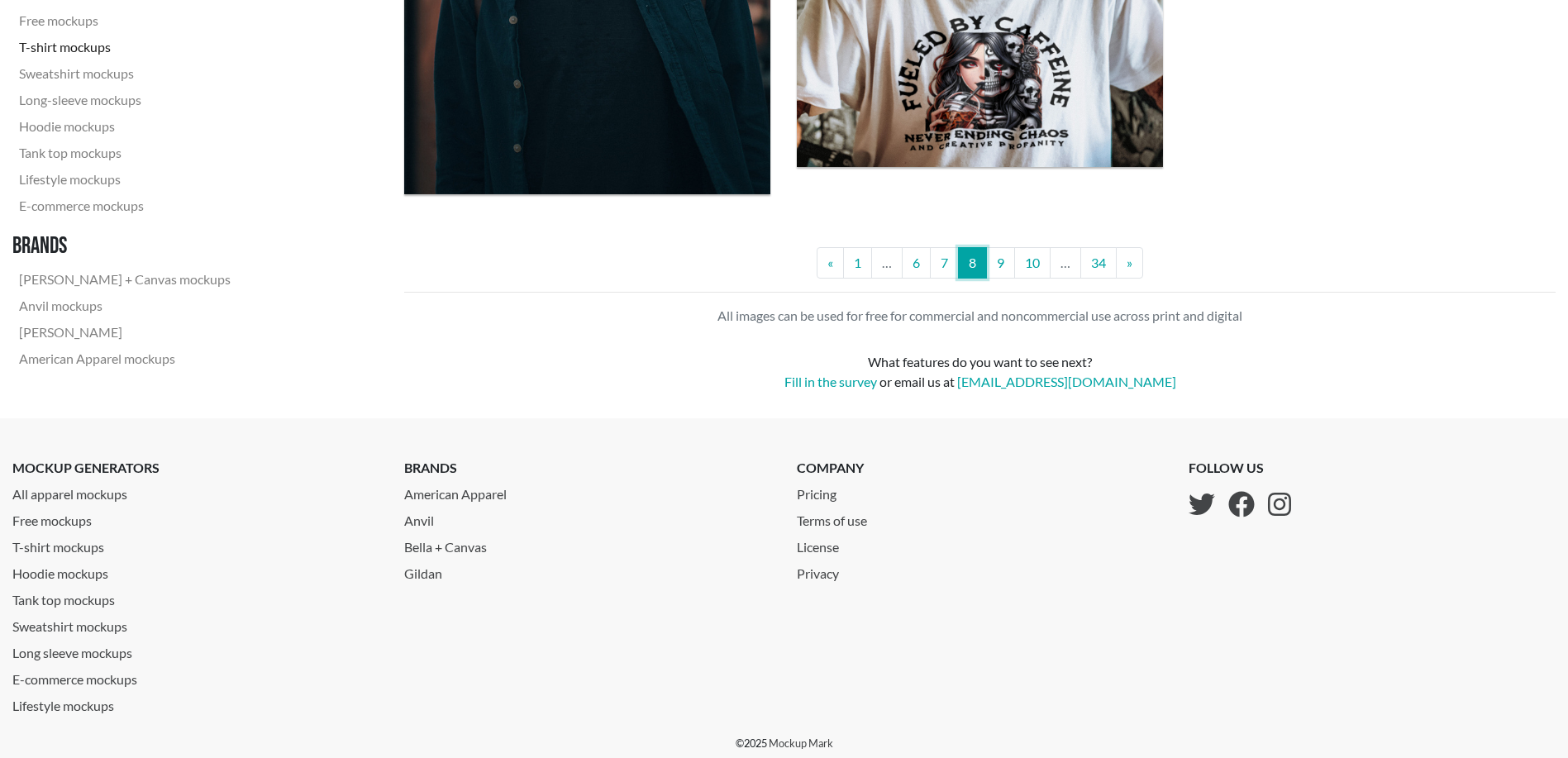
scroll to position [4268, 0]
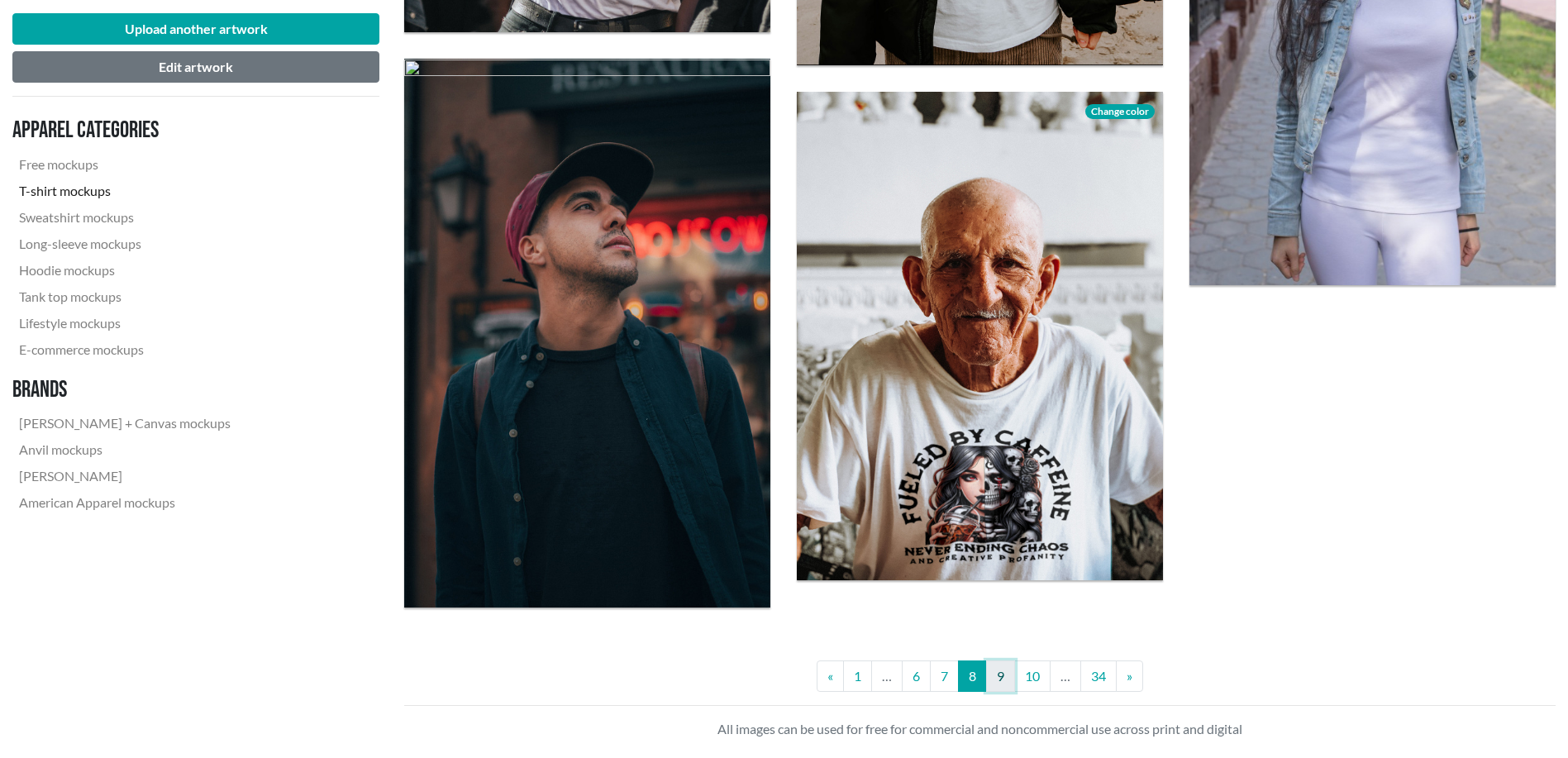
click at [999, 682] on link "9" at bounding box center [1000, 676] width 29 height 32
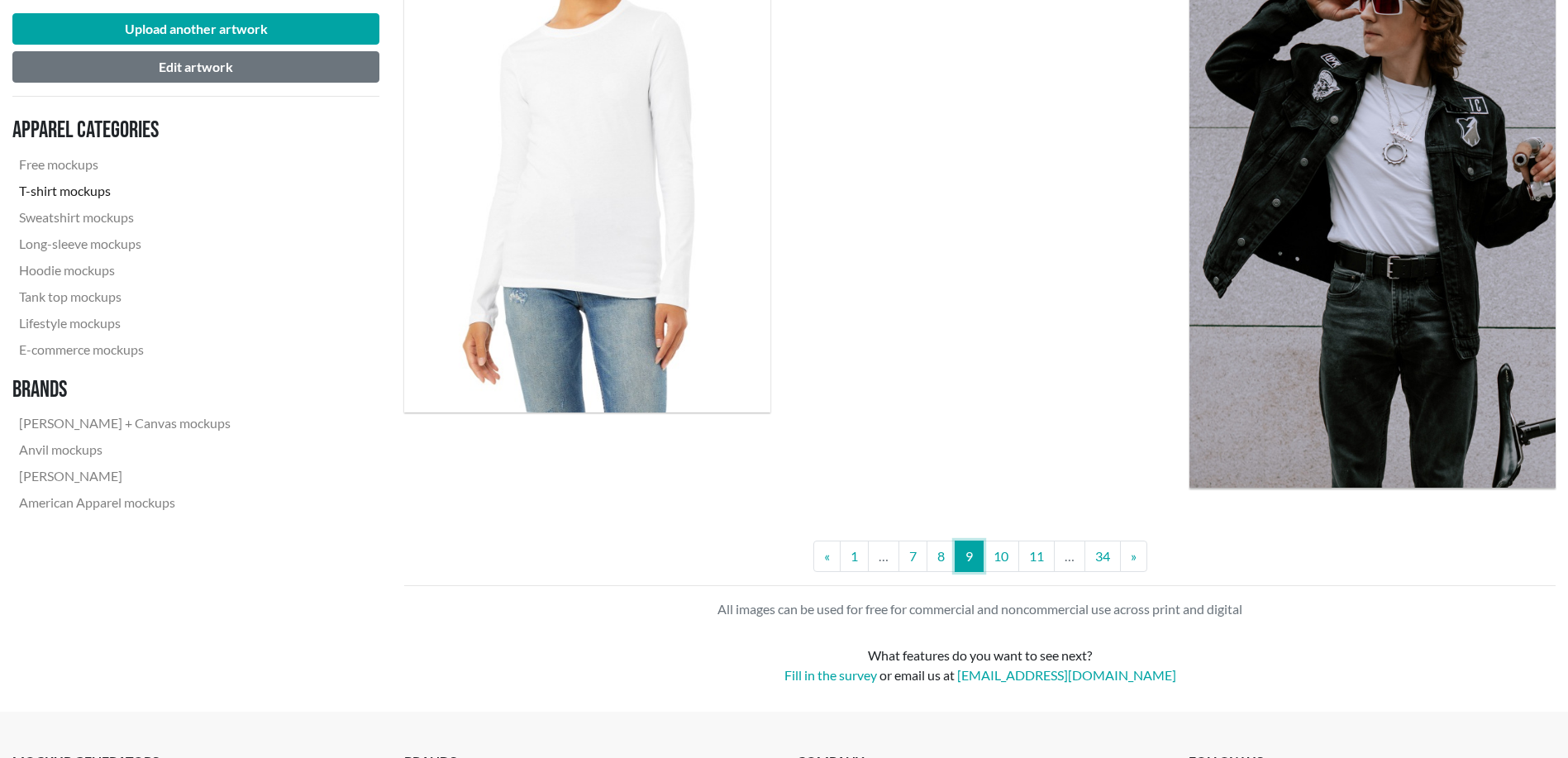
scroll to position [4407, 0]
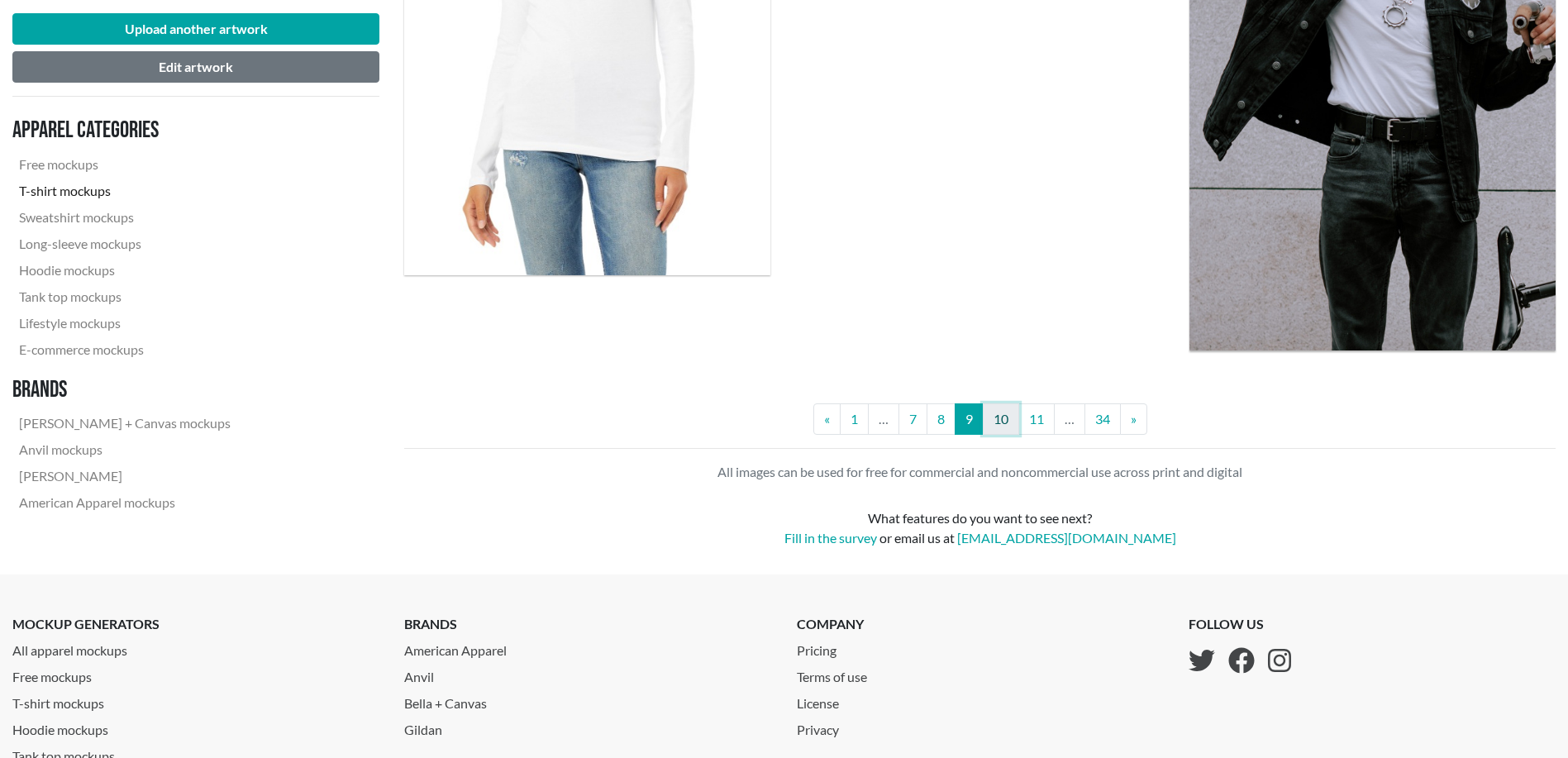
click at [1009, 426] on link "10" at bounding box center [1001, 419] width 37 height 32
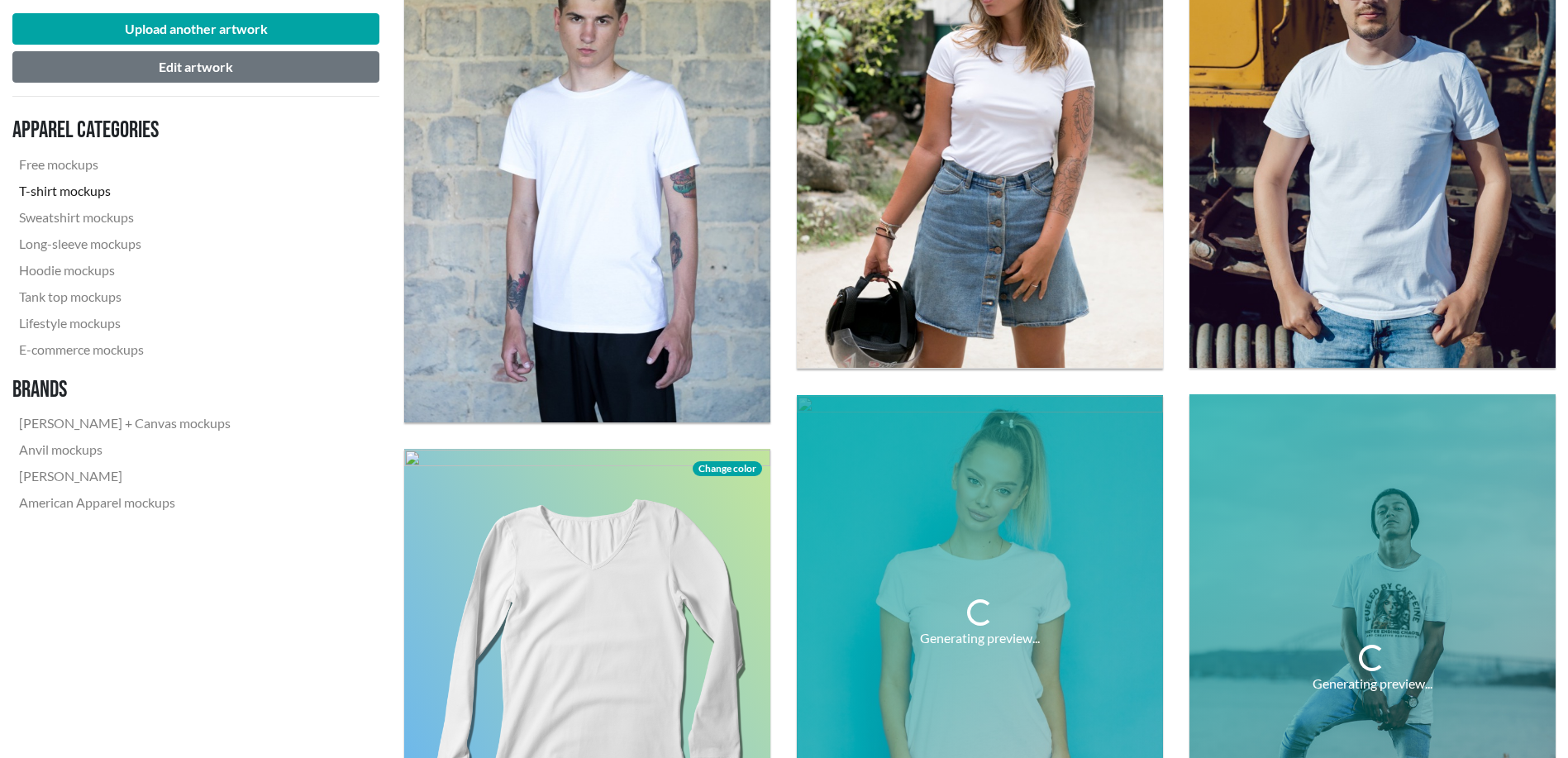
scroll to position [2066, 0]
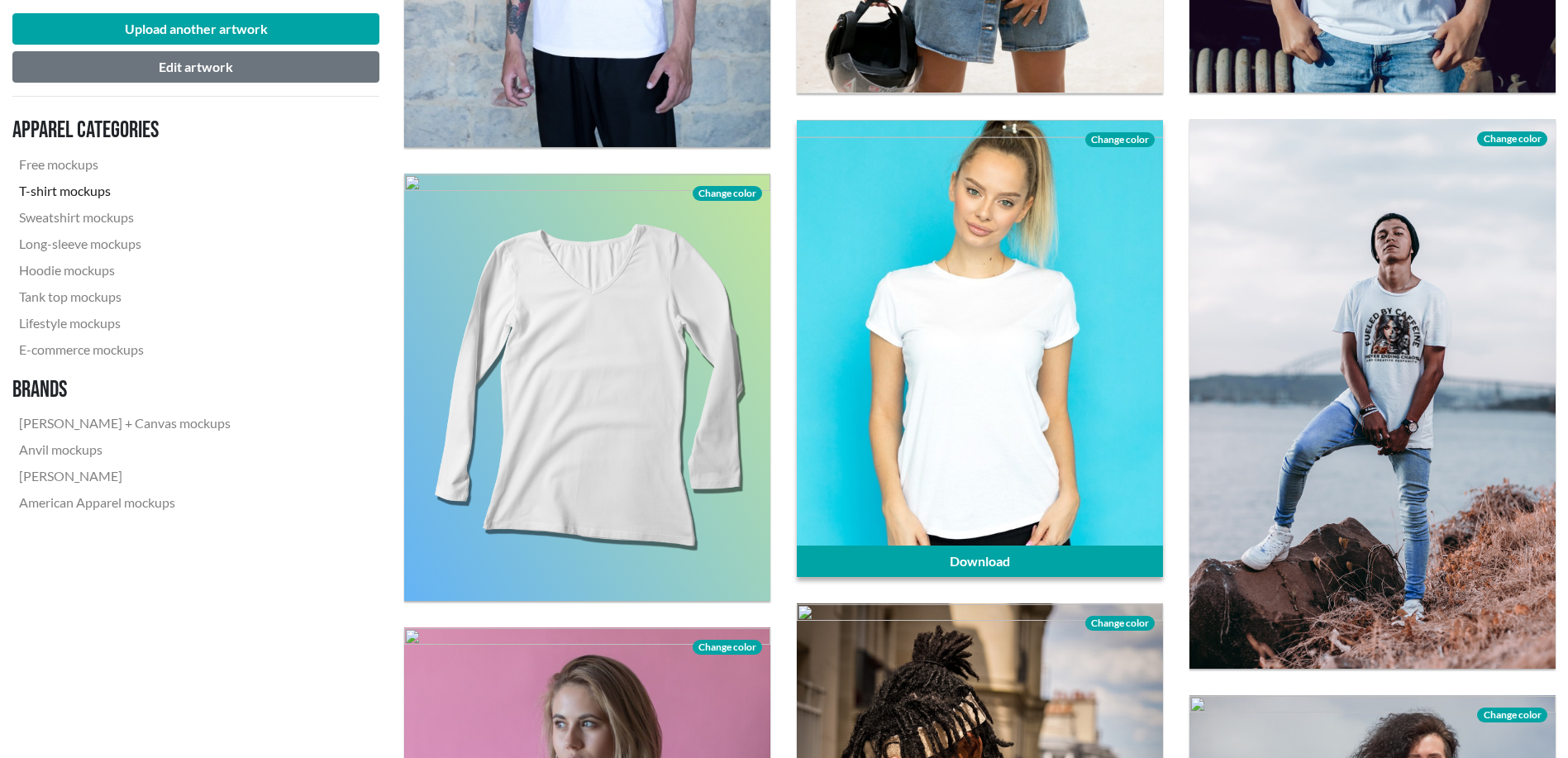
click at [1065, 418] on div at bounding box center [979, 349] width 367 height 457
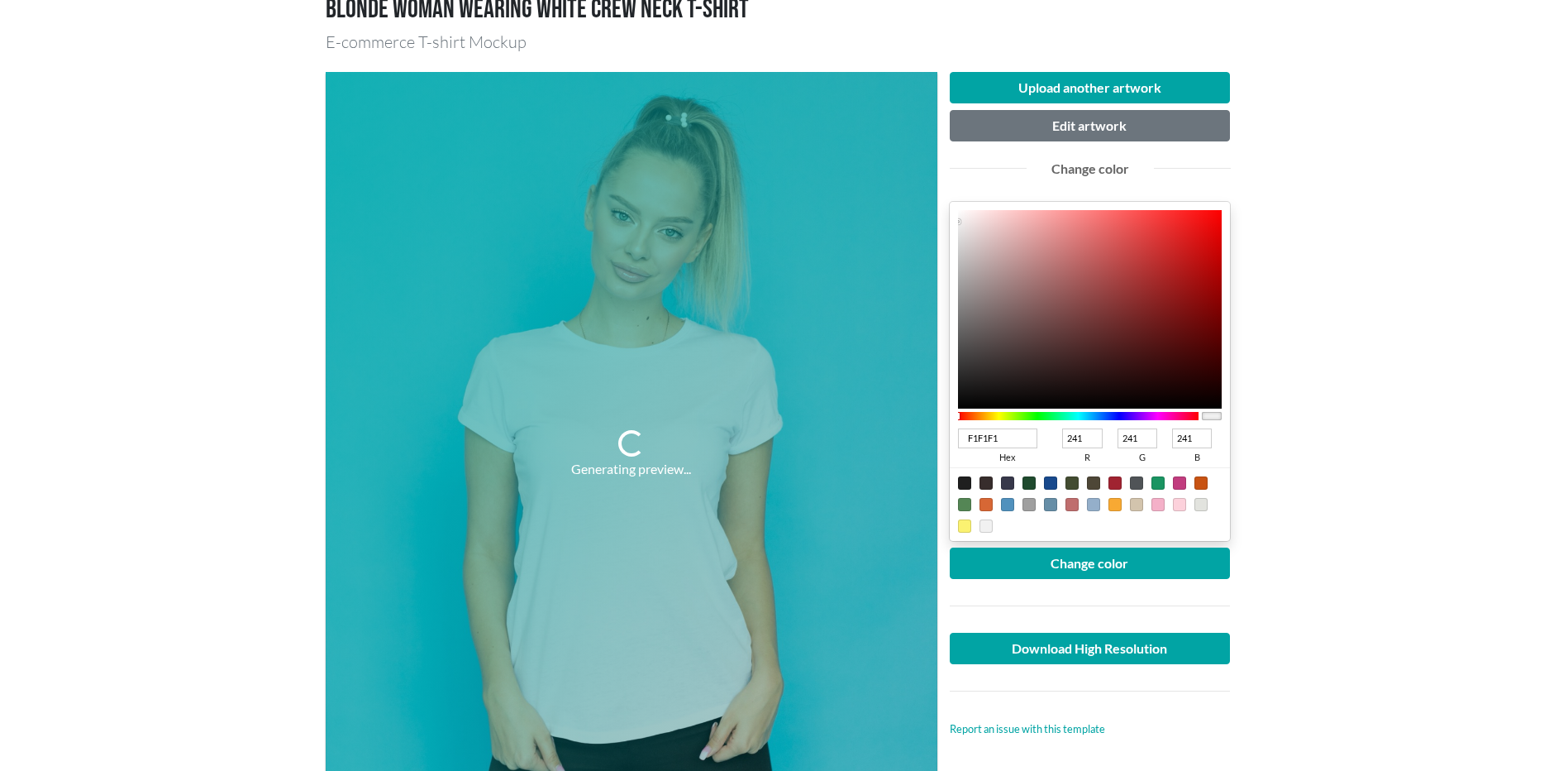
scroll to position [276, 0]
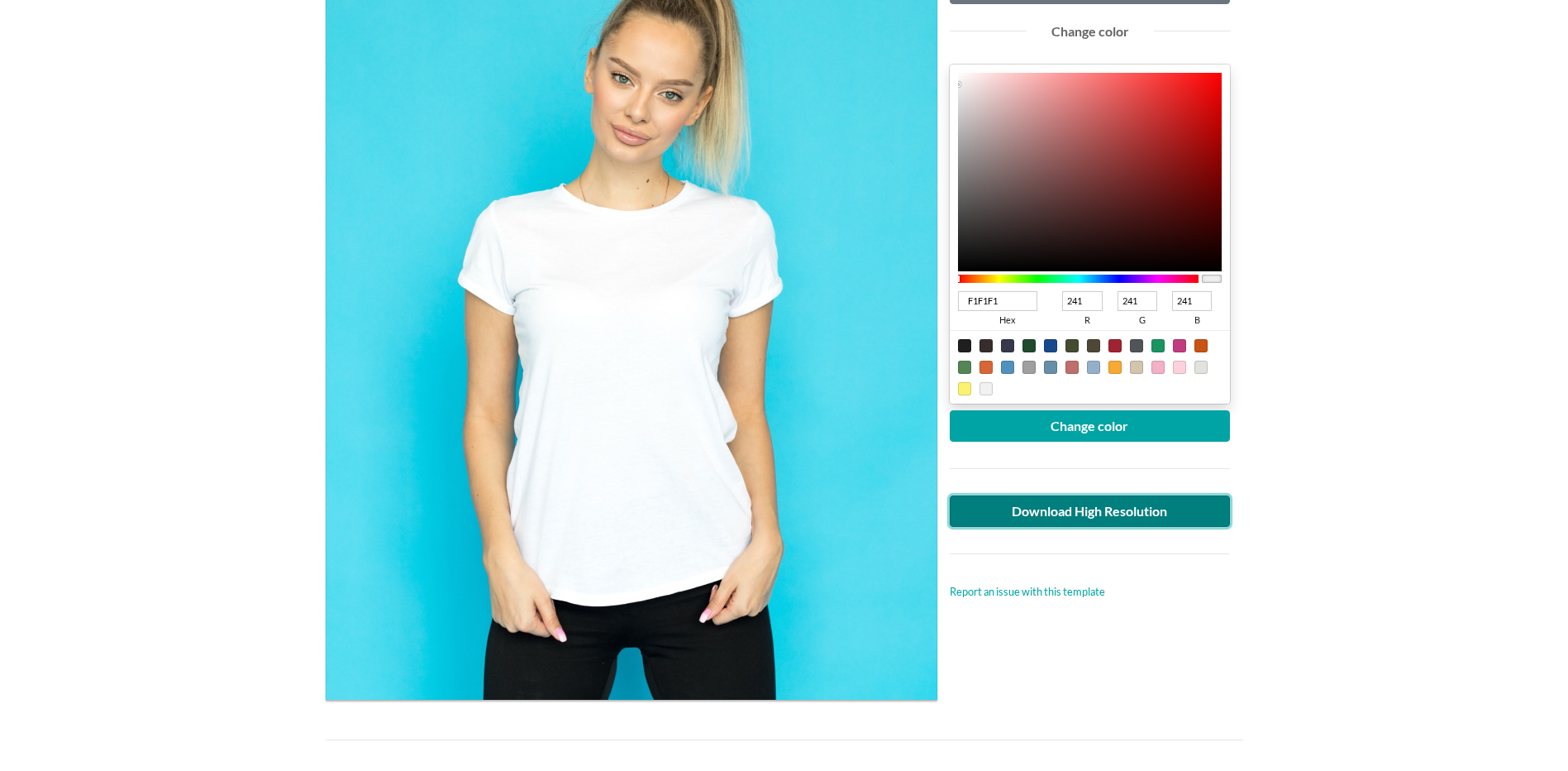
click at [1153, 509] on link "Download High Resolution" at bounding box center [1090, 511] width 281 height 32
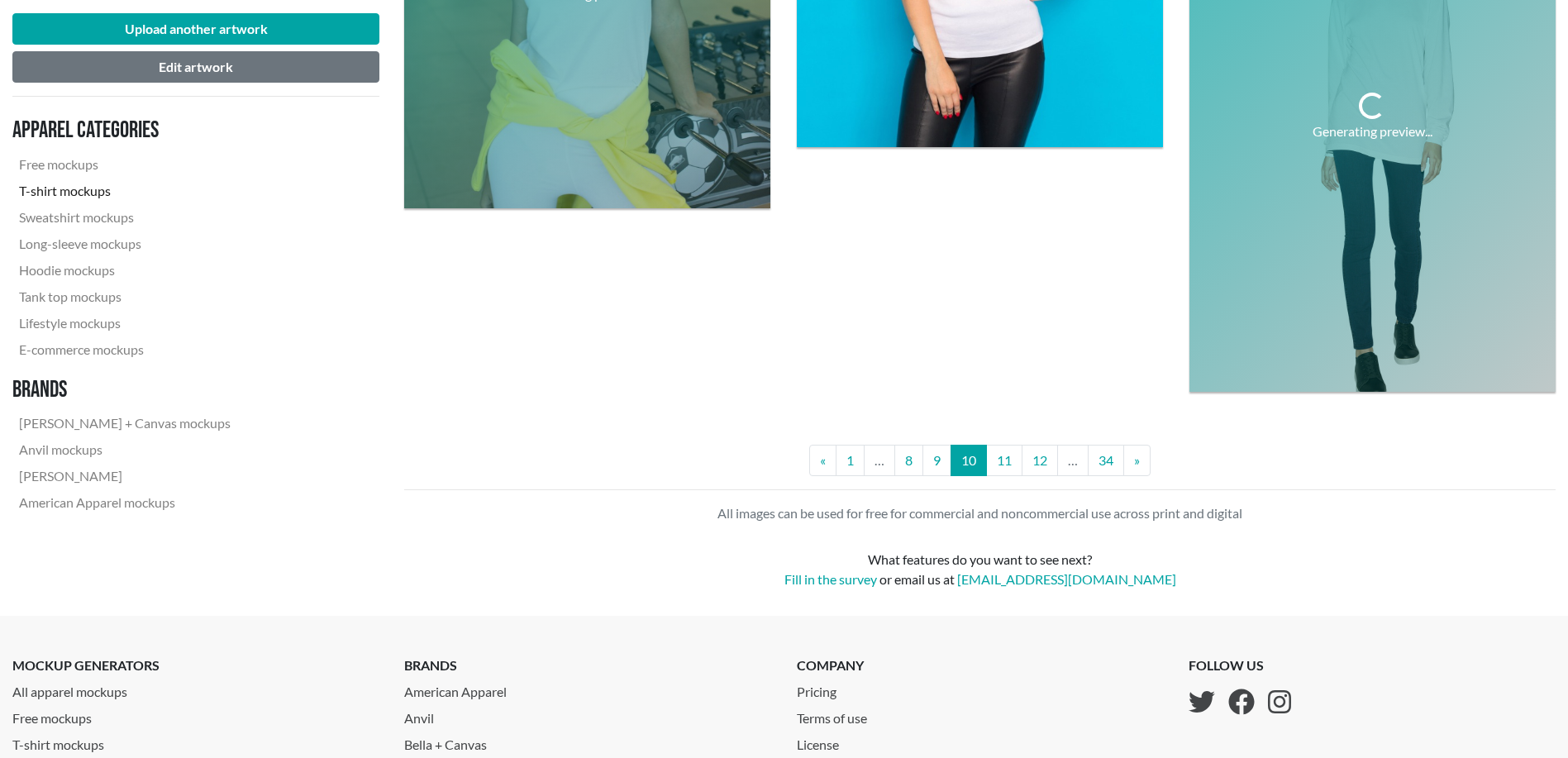
scroll to position [4508, 0]
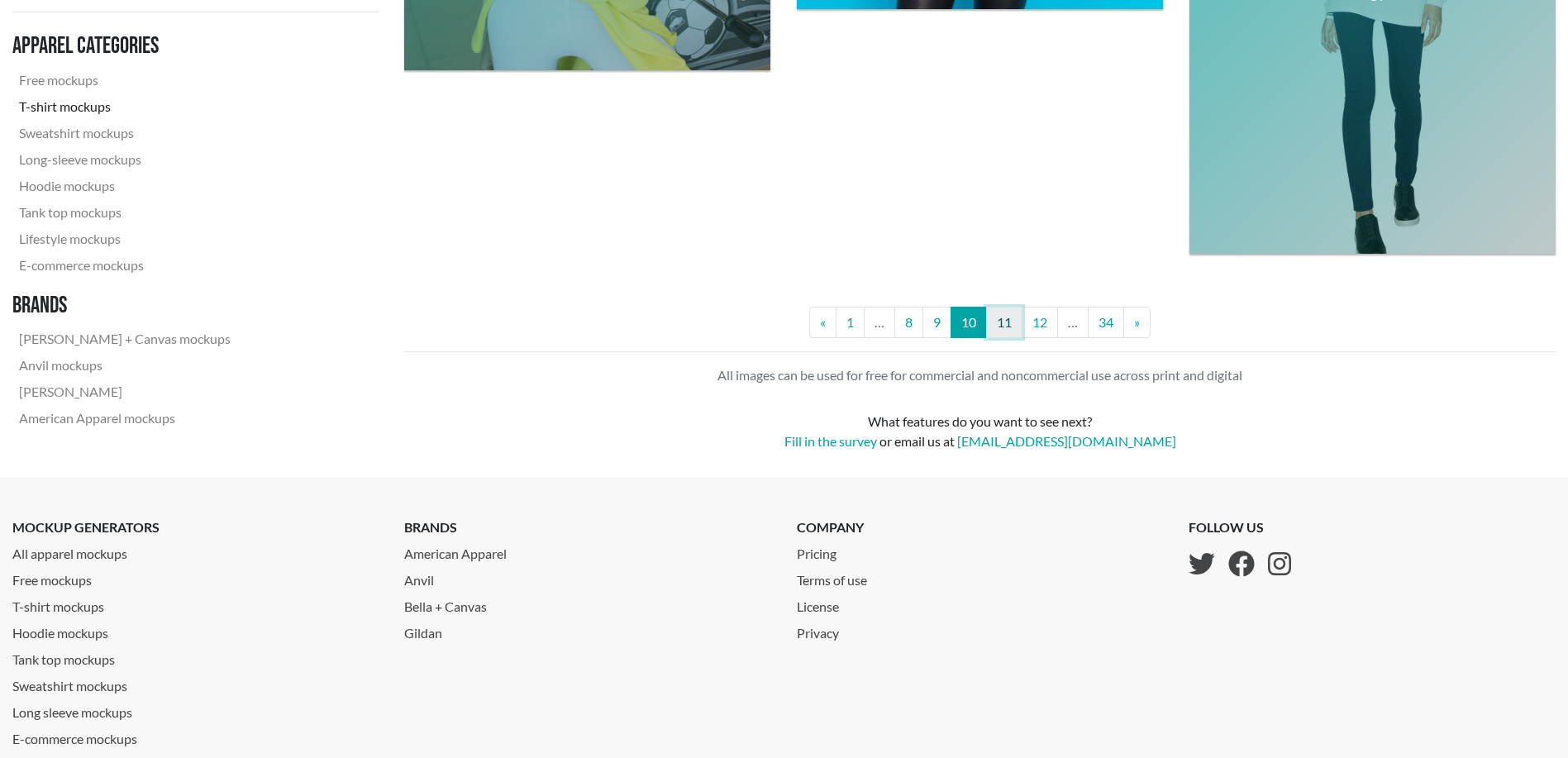
click at [1014, 324] on link "11" at bounding box center [1004, 322] width 37 height 32
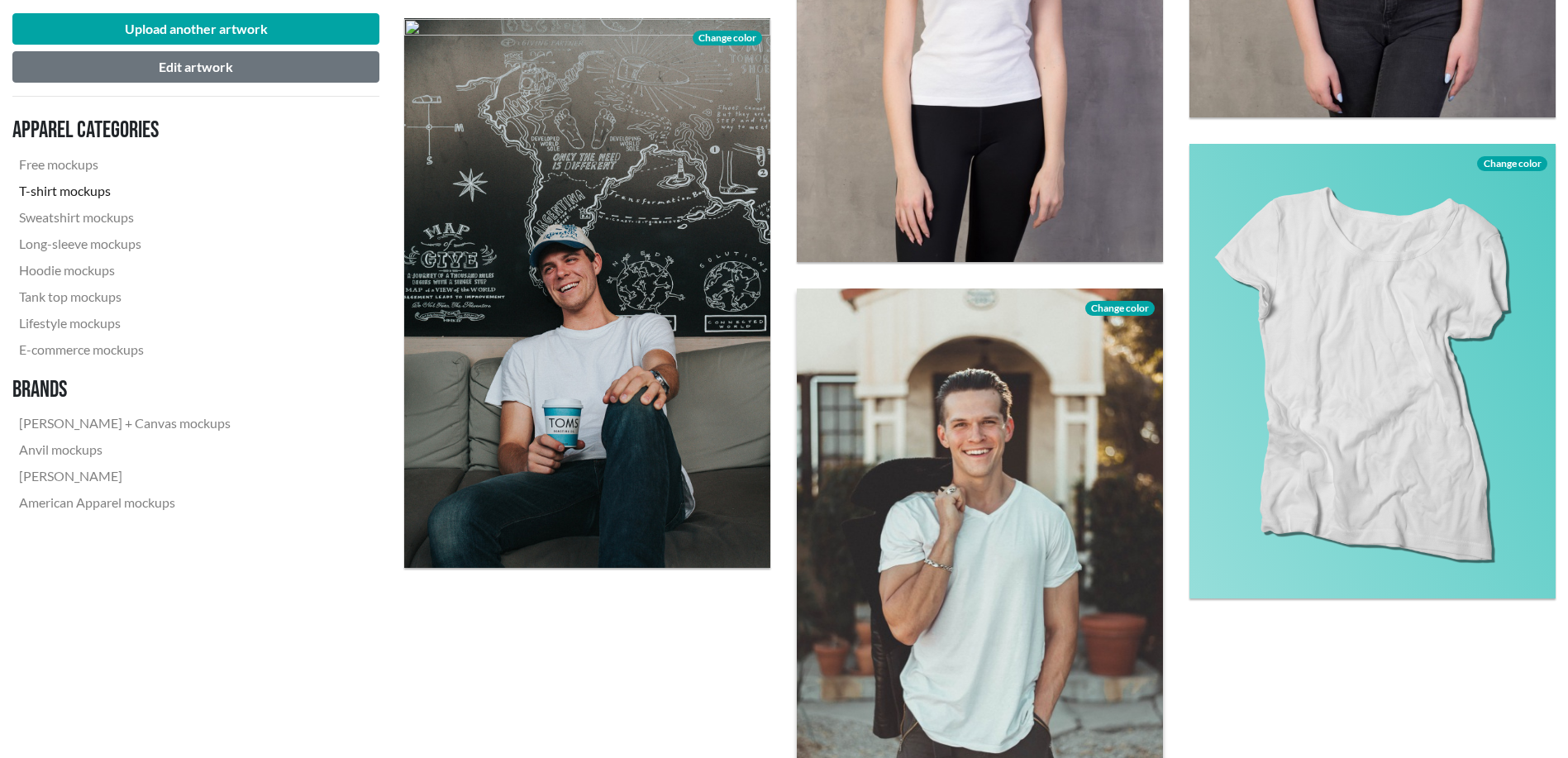
scroll to position [4545, 0]
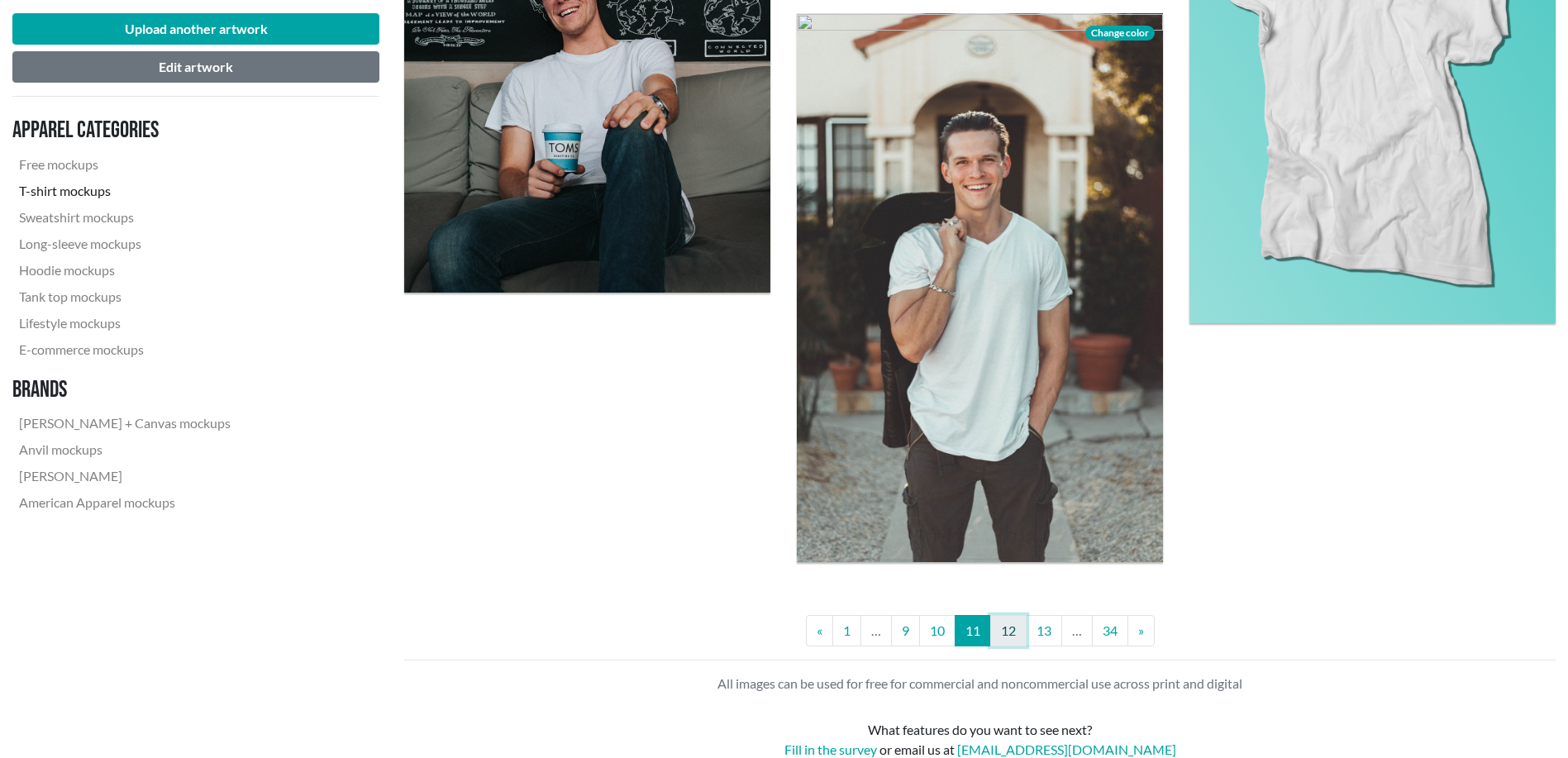
click at [1018, 628] on link "12" at bounding box center [1009, 630] width 37 height 32
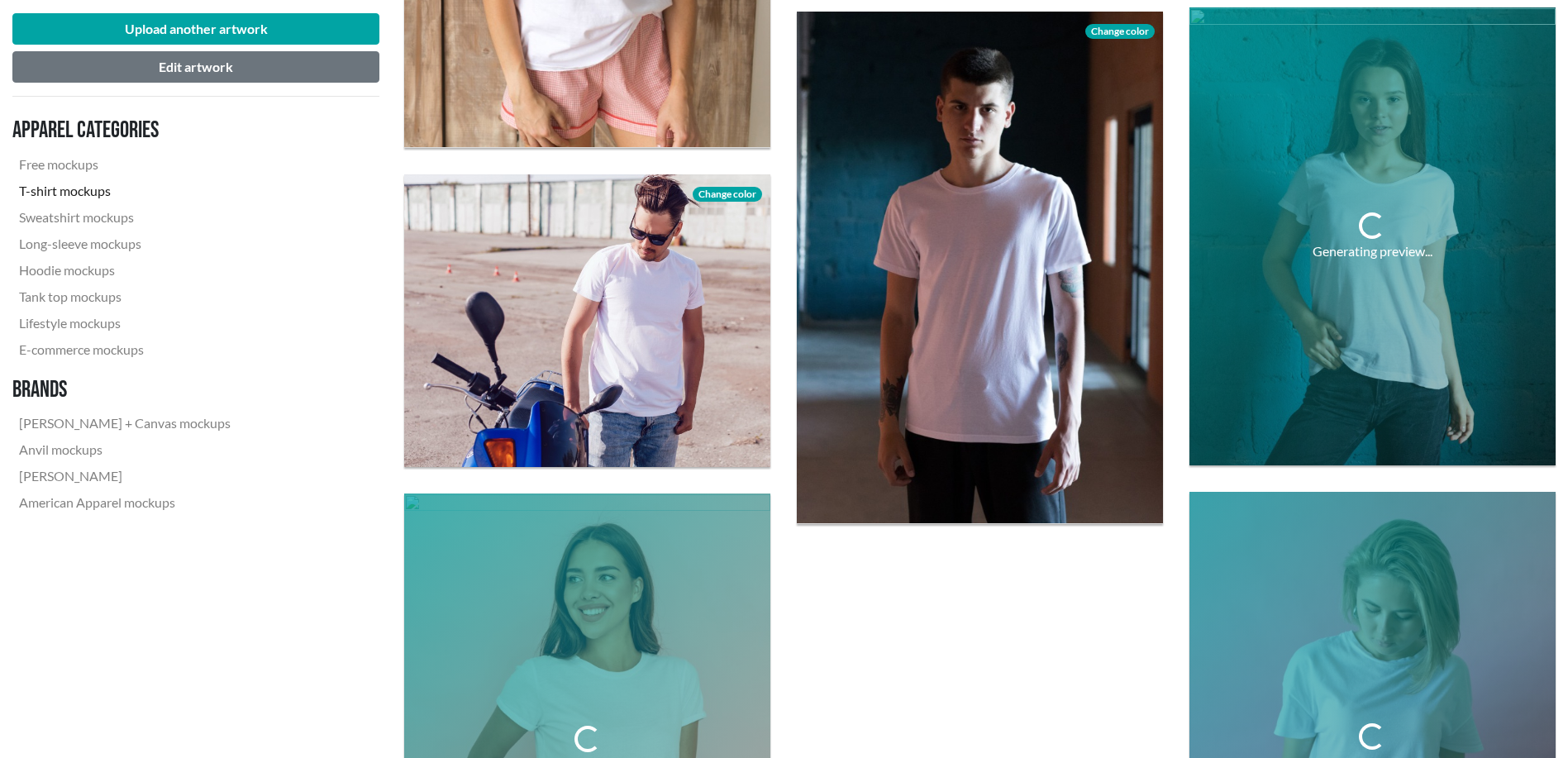
scroll to position [3994, 0]
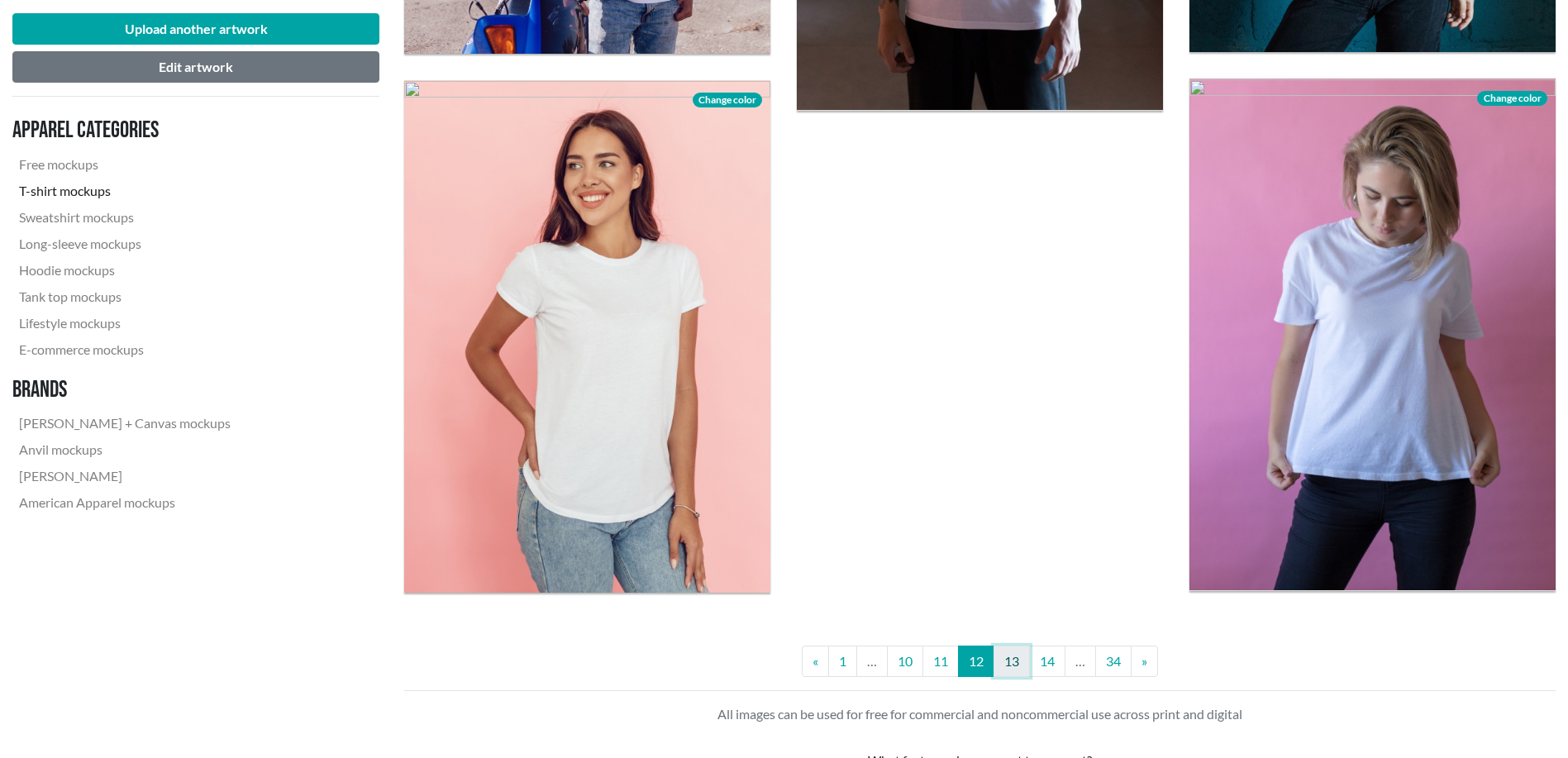
click at [1008, 658] on link "13" at bounding box center [1012, 661] width 37 height 32
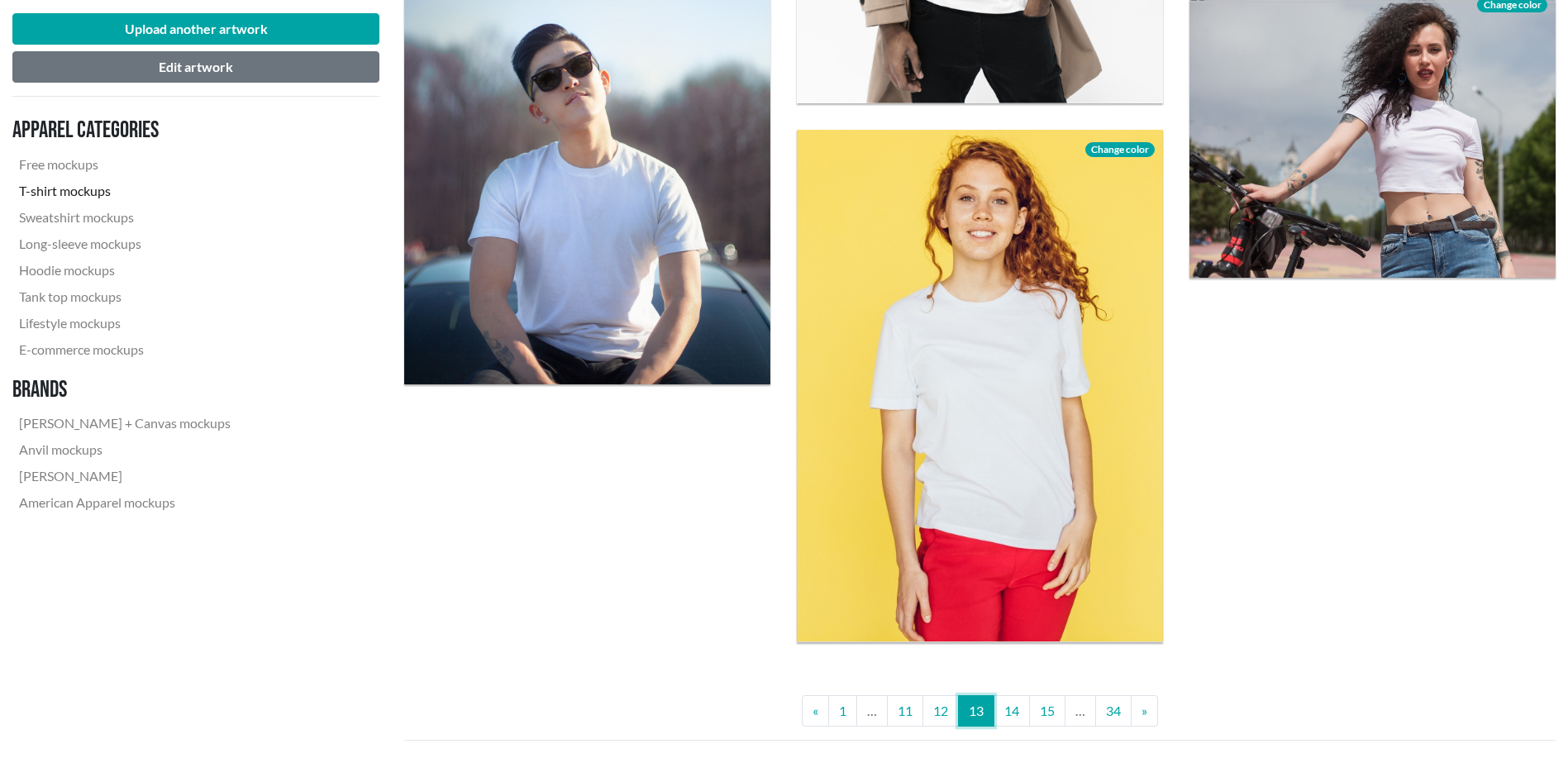
scroll to position [4408, 0]
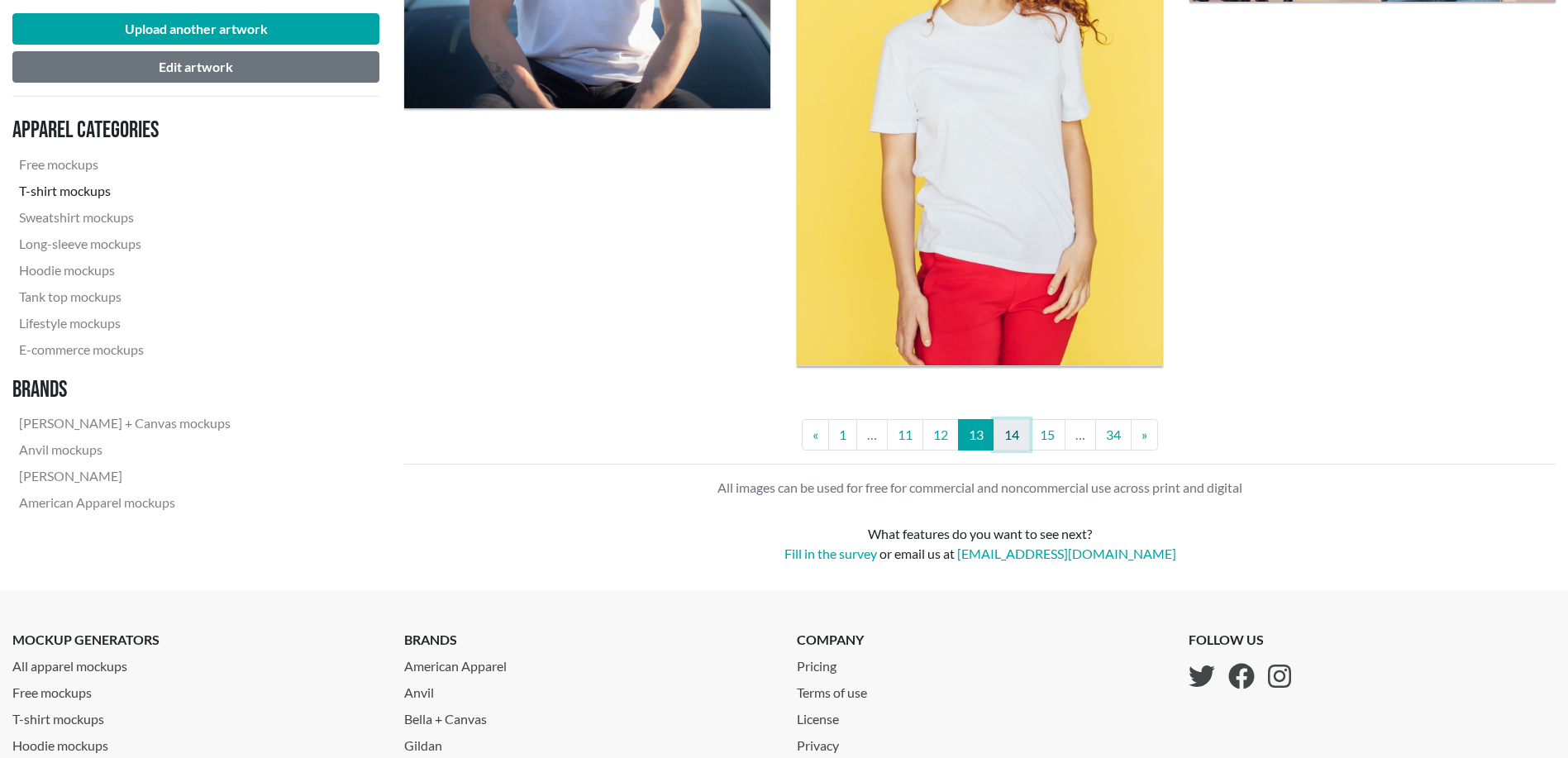
click at [1021, 447] on link "14" at bounding box center [1012, 435] width 37 height 32
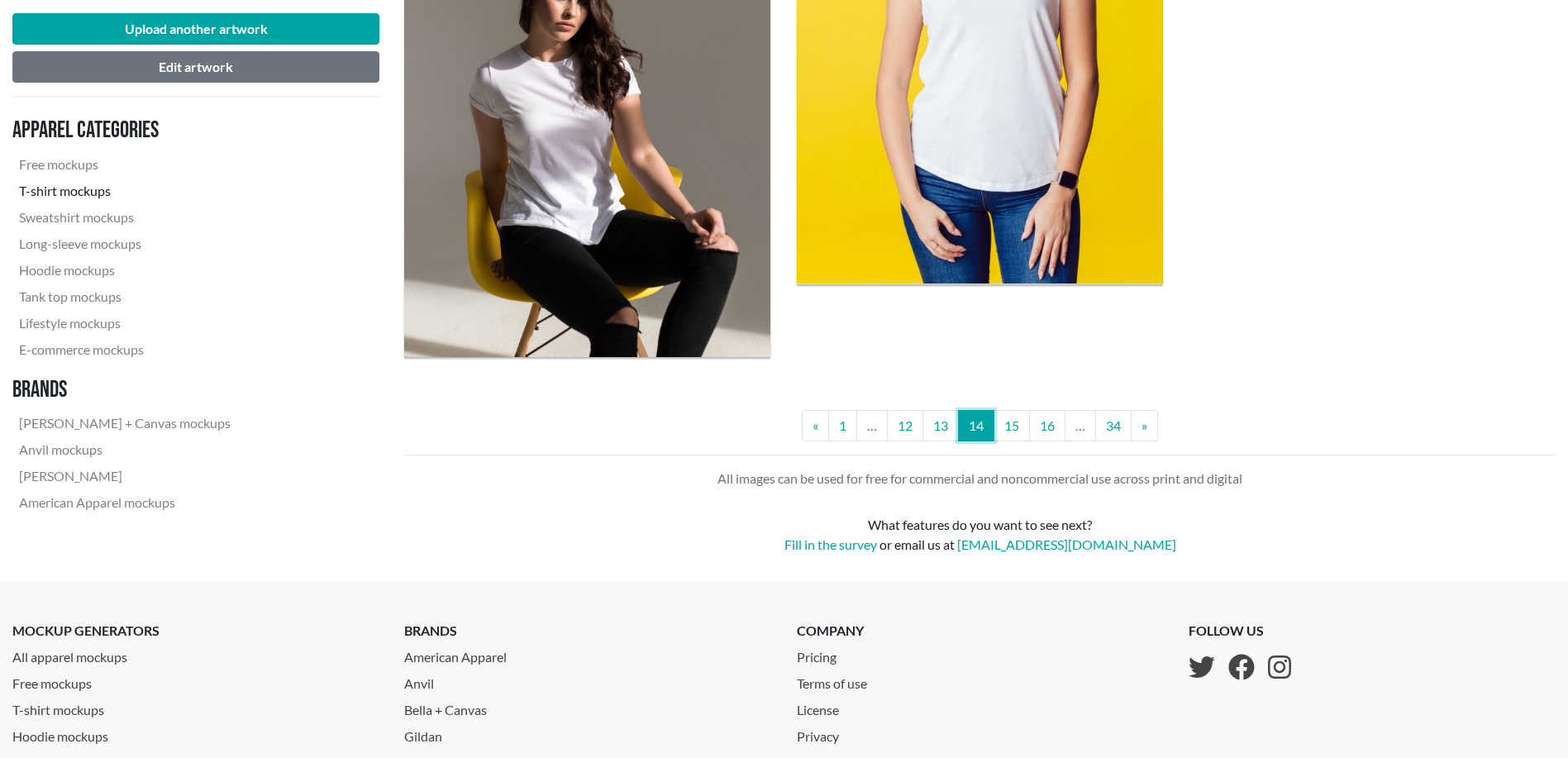
scroll to position [4407, 0]
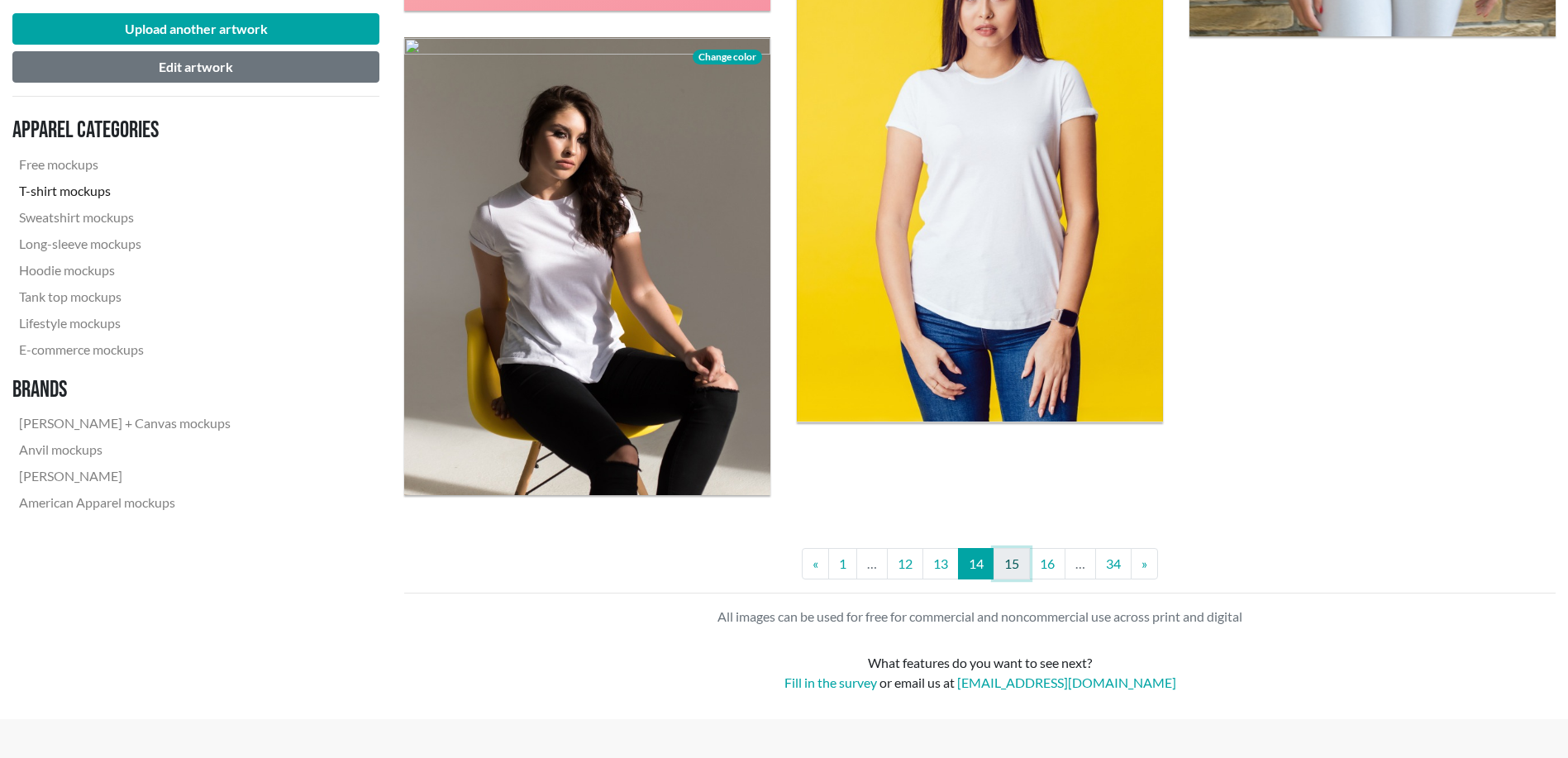
click at [1014, 563] on link "15" at bounding box center [1012, 563] width 37 height 32
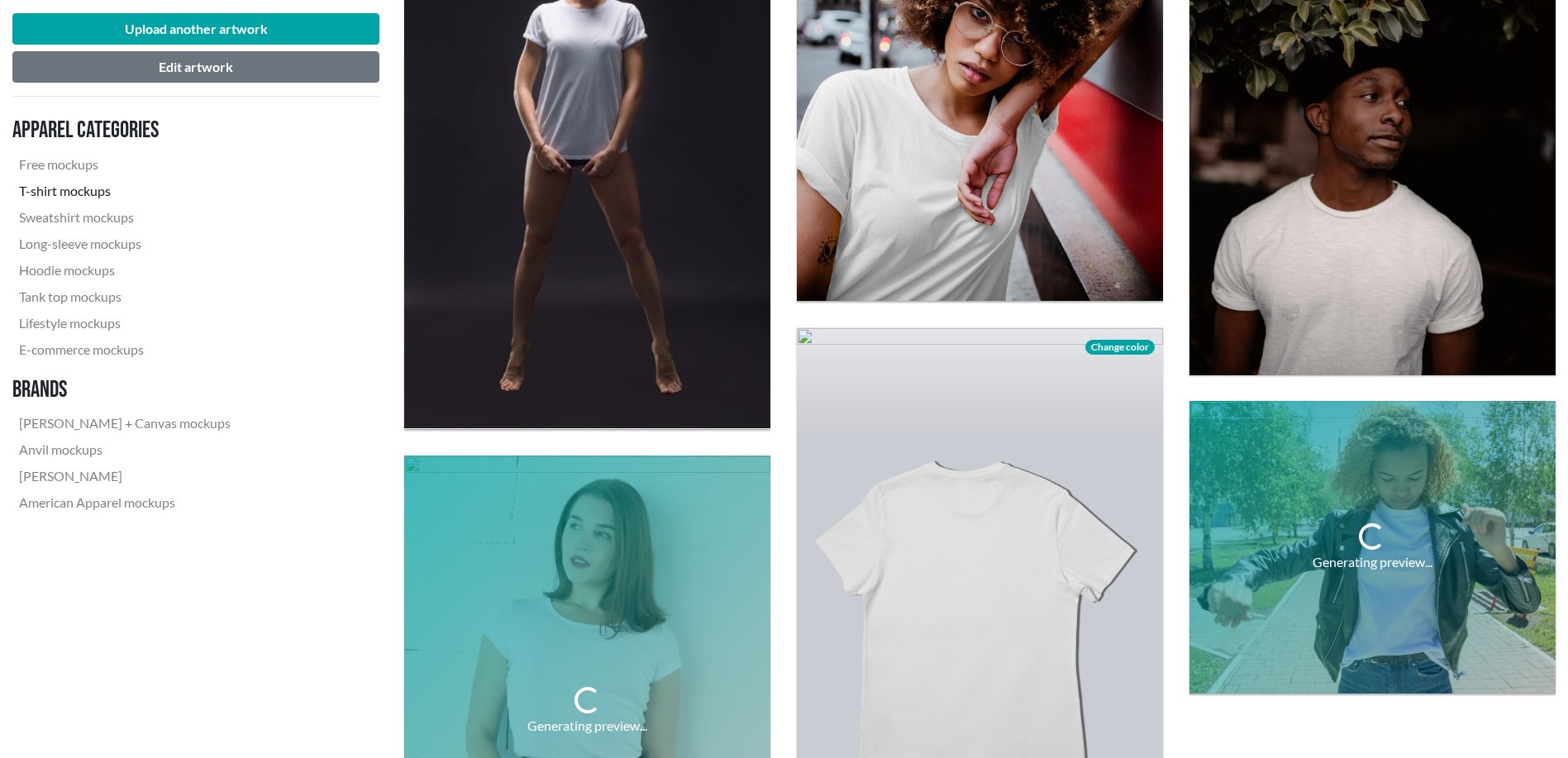
scroll to position [3857, 0]
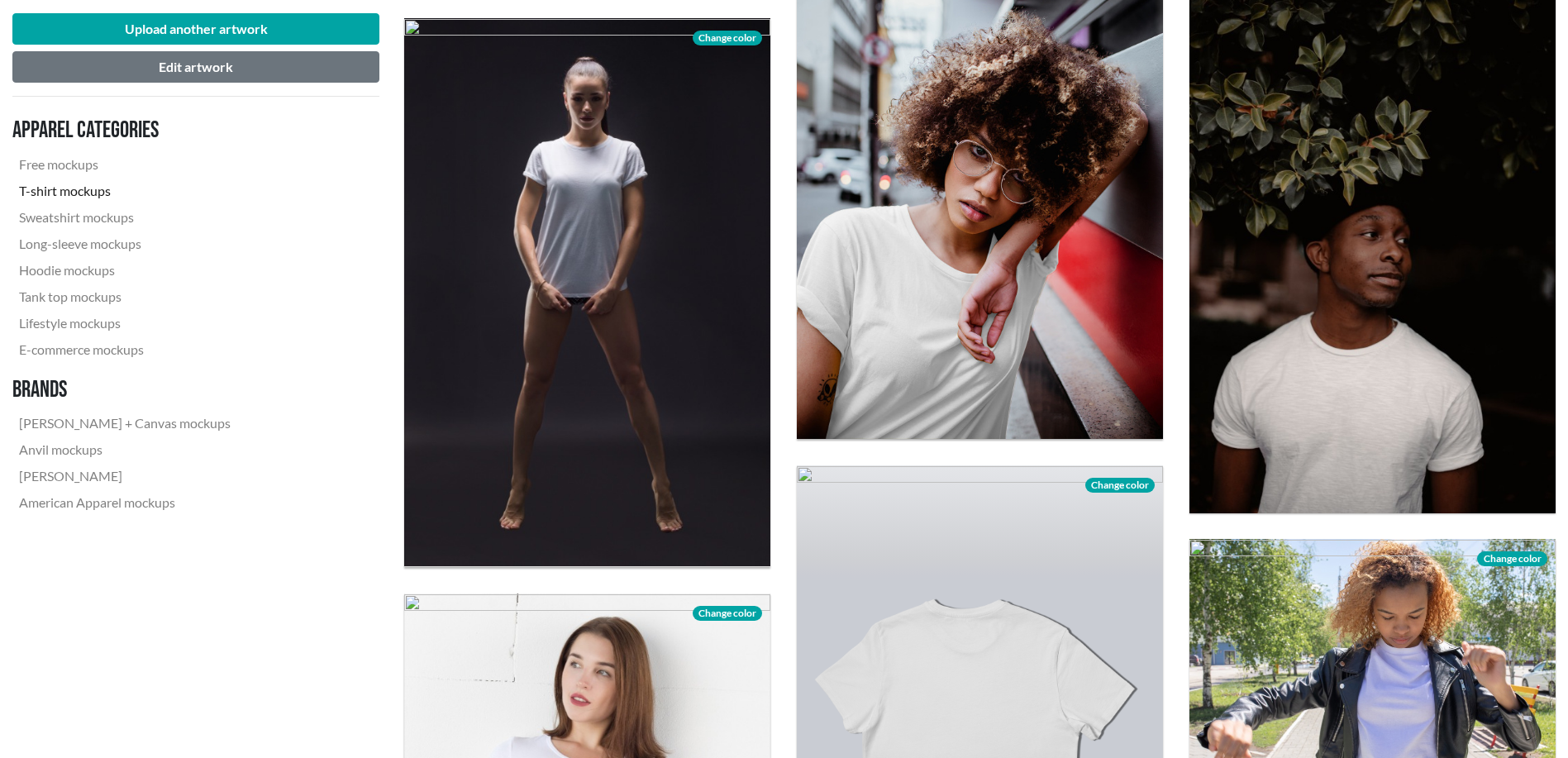
drag, startPoint x: 305, startPoint y: 500, endPoint x: 287, endPoint y: 629, distance: 130.2
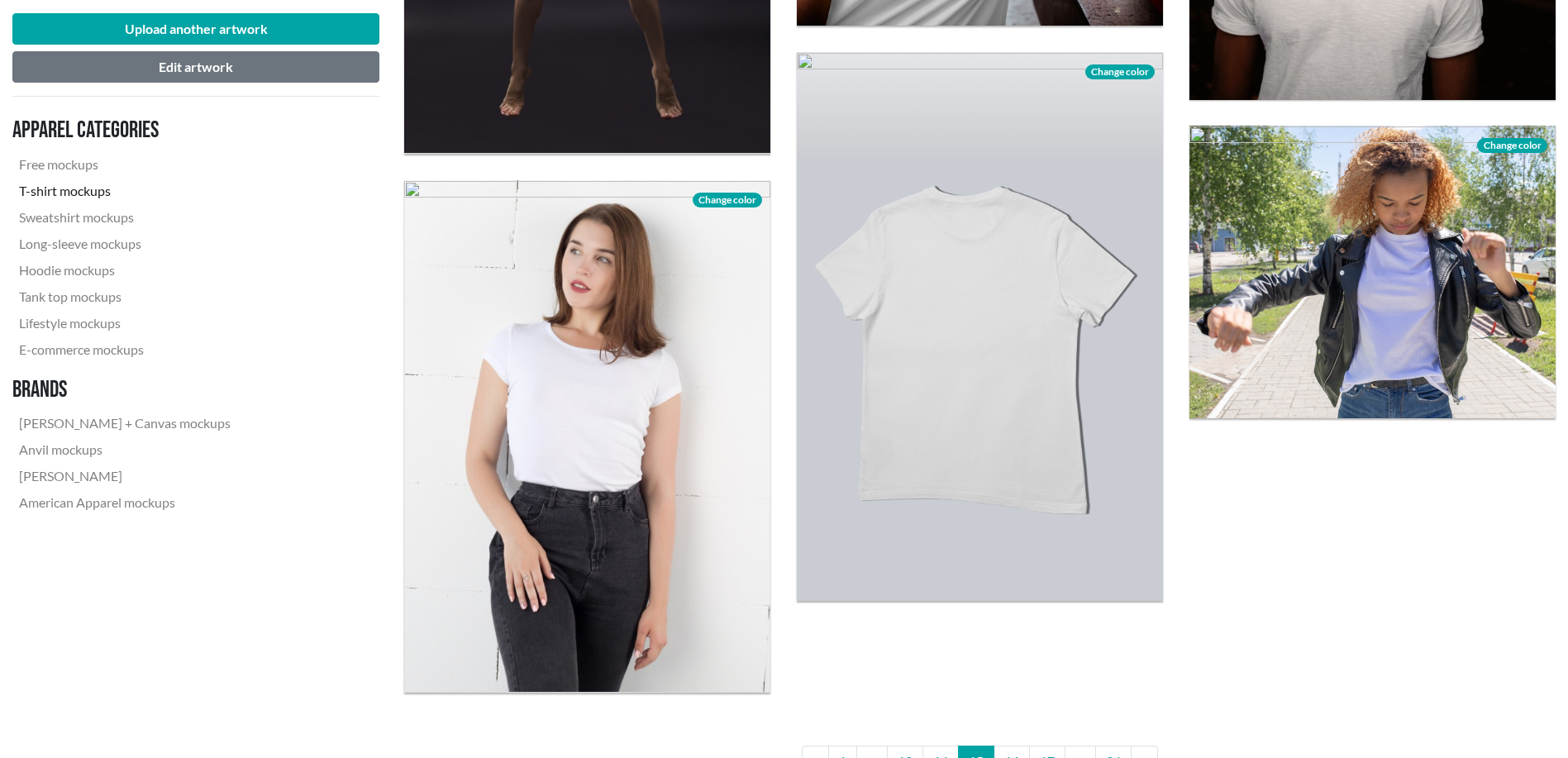
scroll to position [4545, 0]
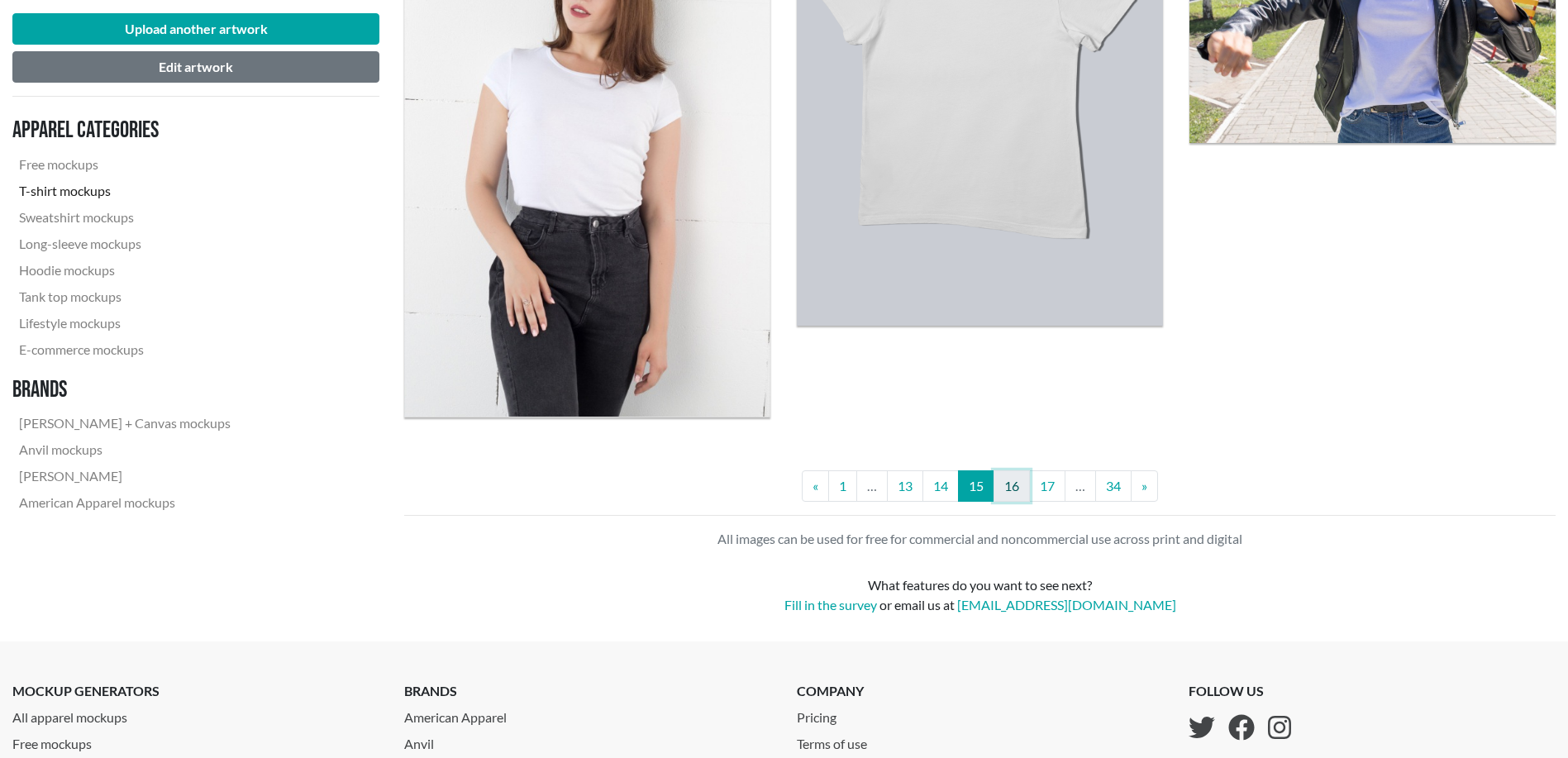
click at [1020, 489] on link "16" at bounding box center [1012, 486] width 37 height 32
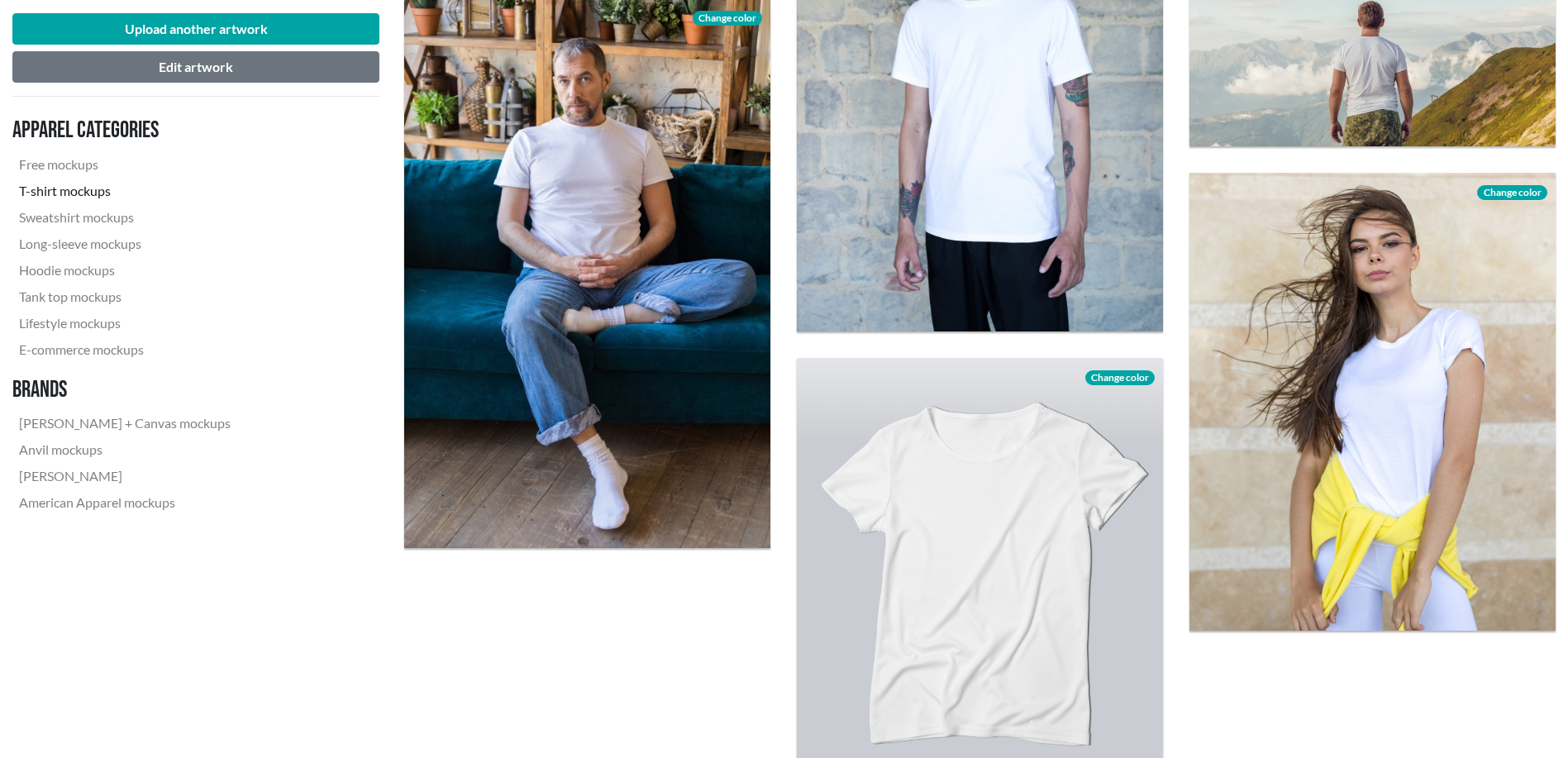
scroll to position [4270, 0]
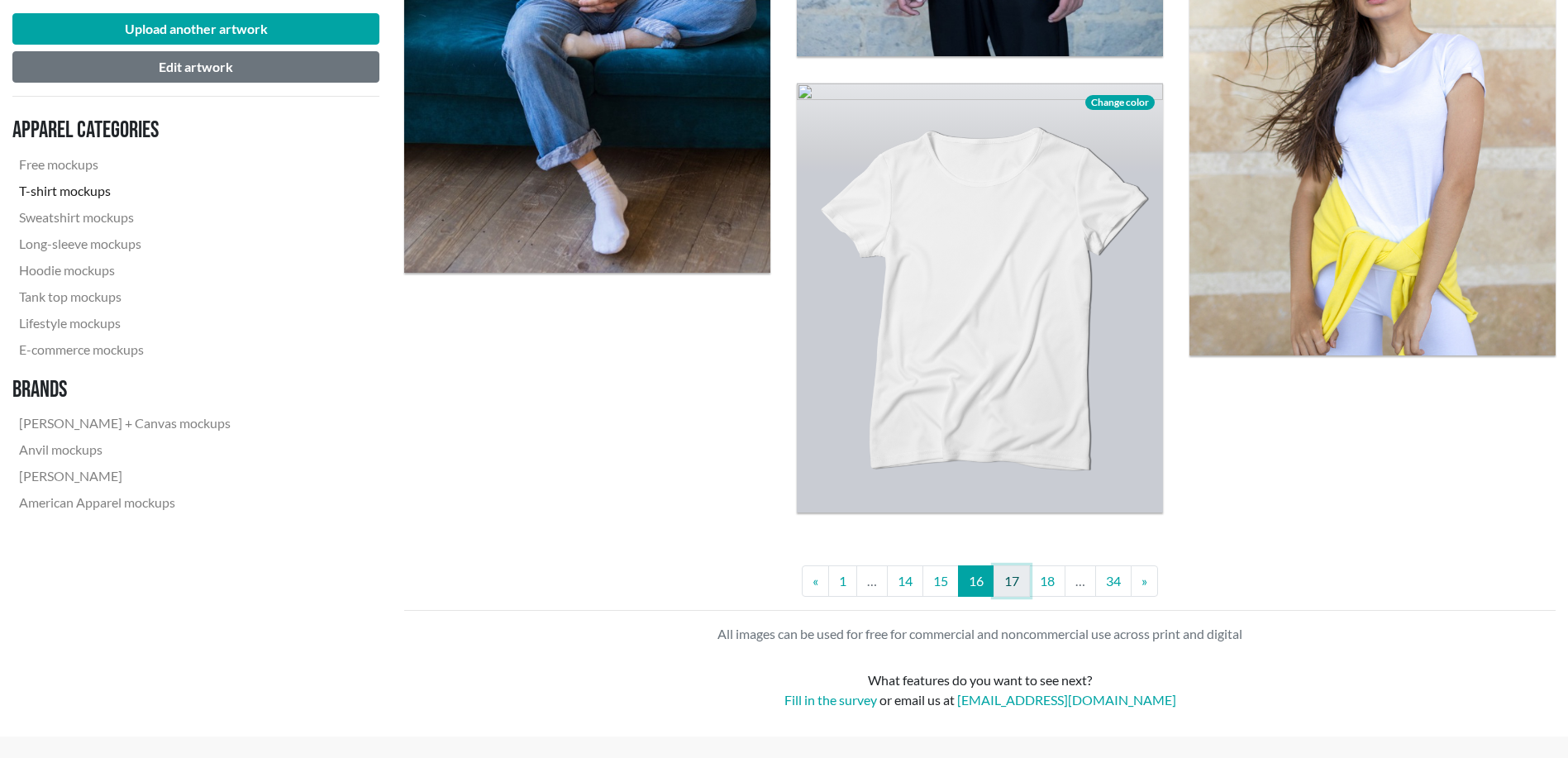
click at [1025, 581] on link "17" at bounding box center [1012, 581] width 37 height 32
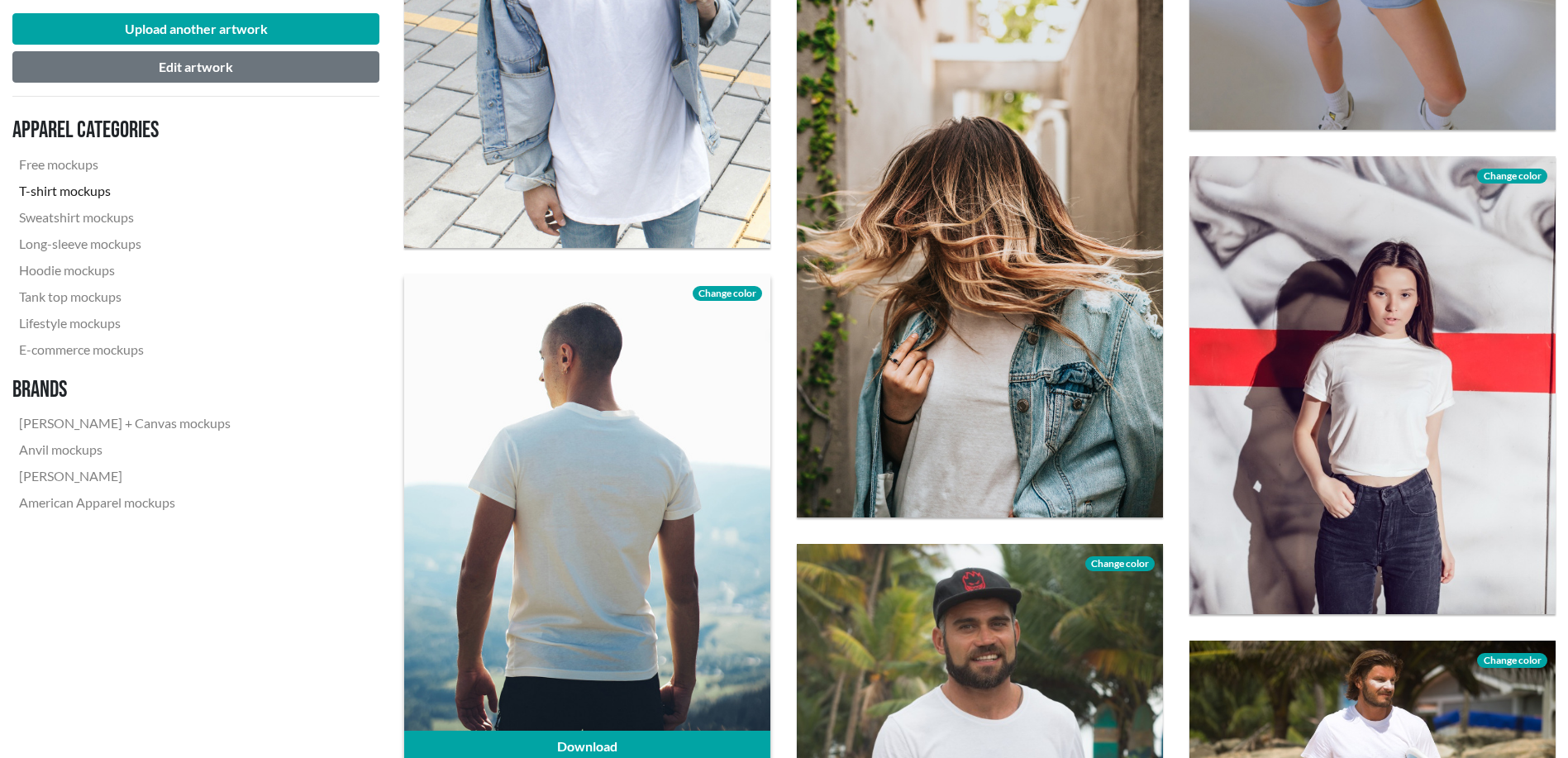
scroll to position [3857, 0]
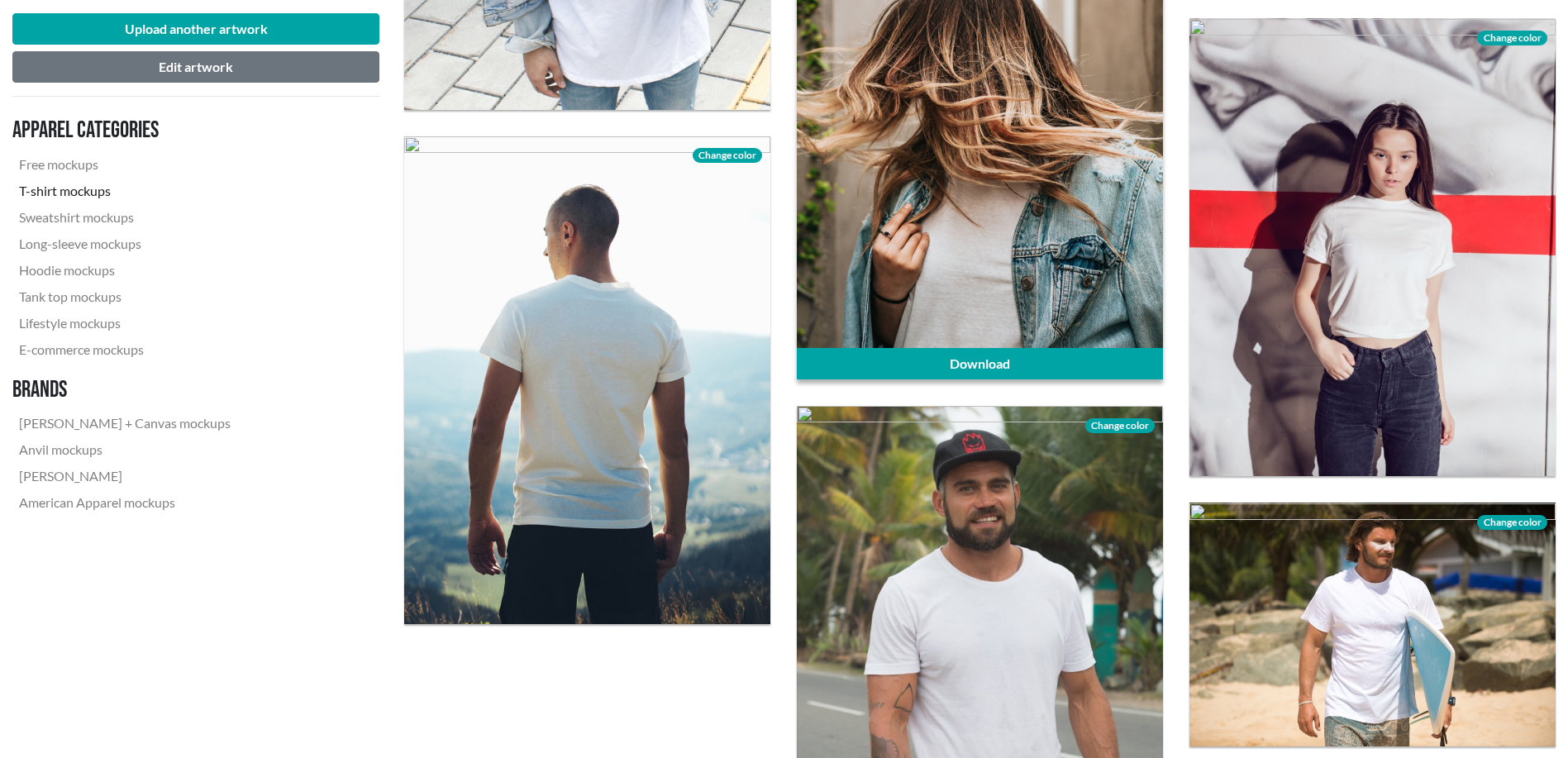
click at [1039, 176] on div at bounding box center [979, 104] width 367 height 548
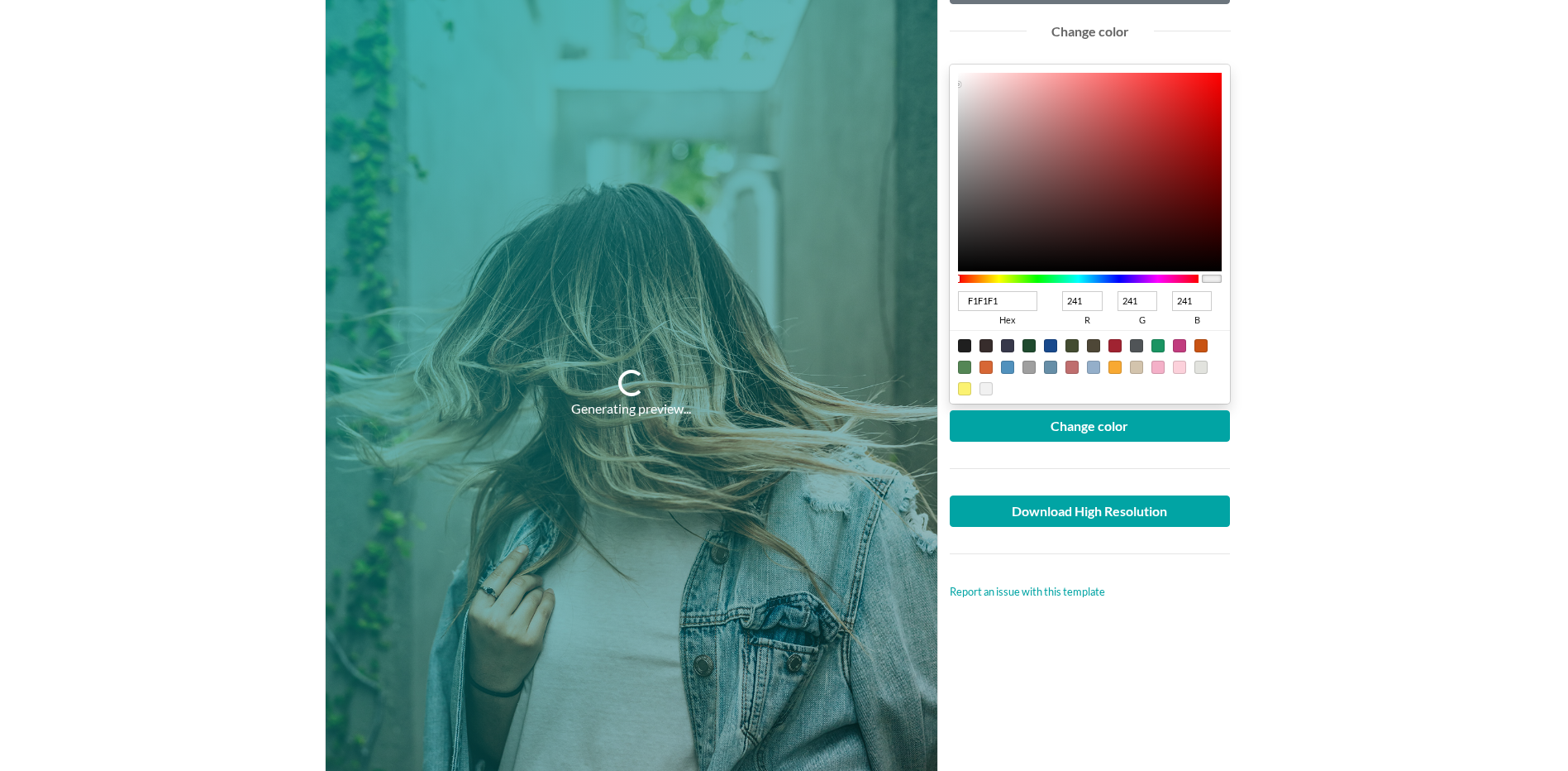
scroll to position [413, 0]
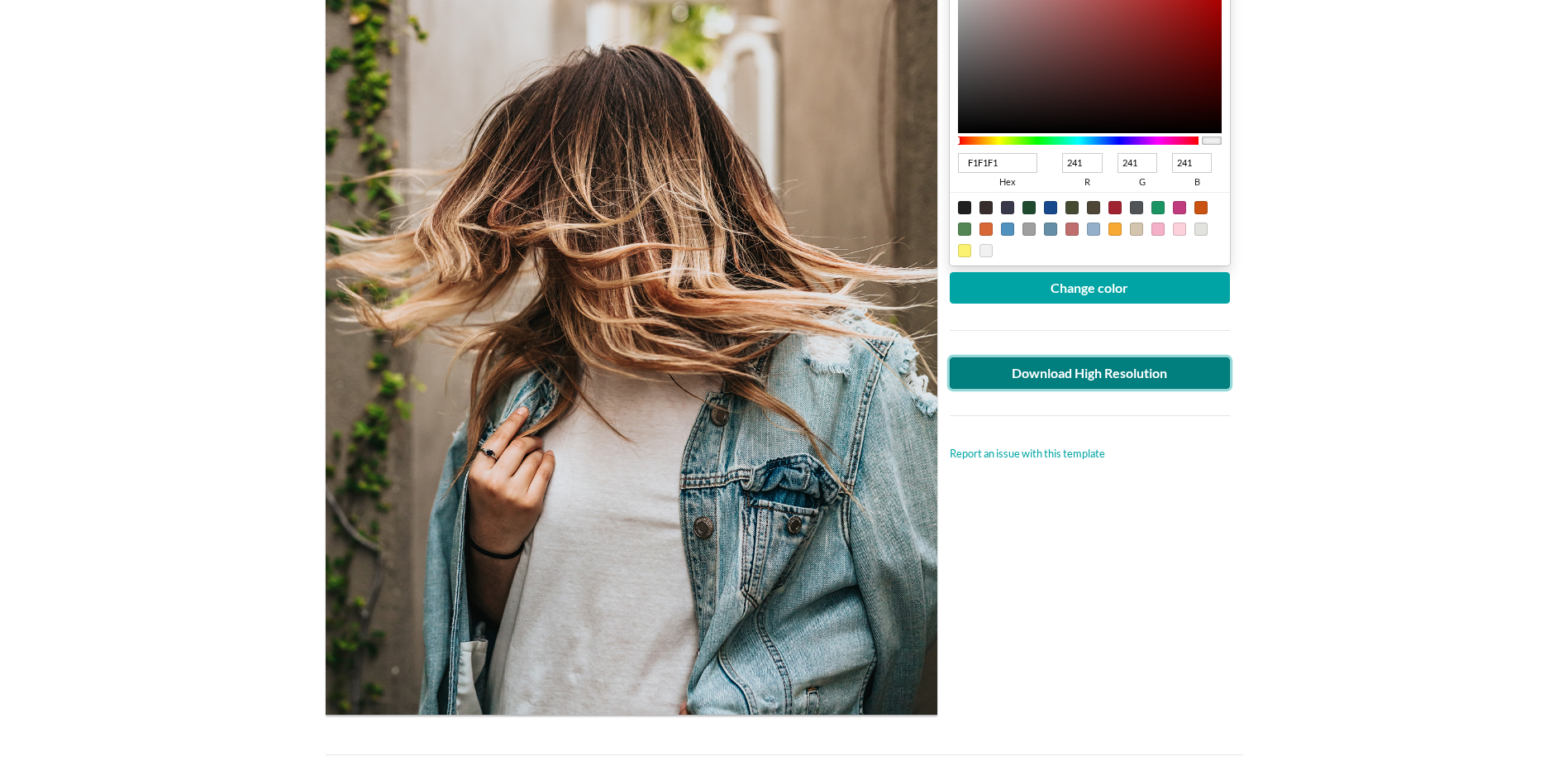
click at [1104, 368] on link "Download High Resolution" at bounding box center [1090, 373] width 281 height 32
click at [1322, 602] on main "Woman wearing white crew neck T-shirt Lifestyle T-shirt Mockup Upload another a…" at bounding box center [784, 528] width 1568 height 1698
click at [964, 207] on div at bounding box center [964, 208] width 13 height 13
type input "1F1F1F"
type input "31"
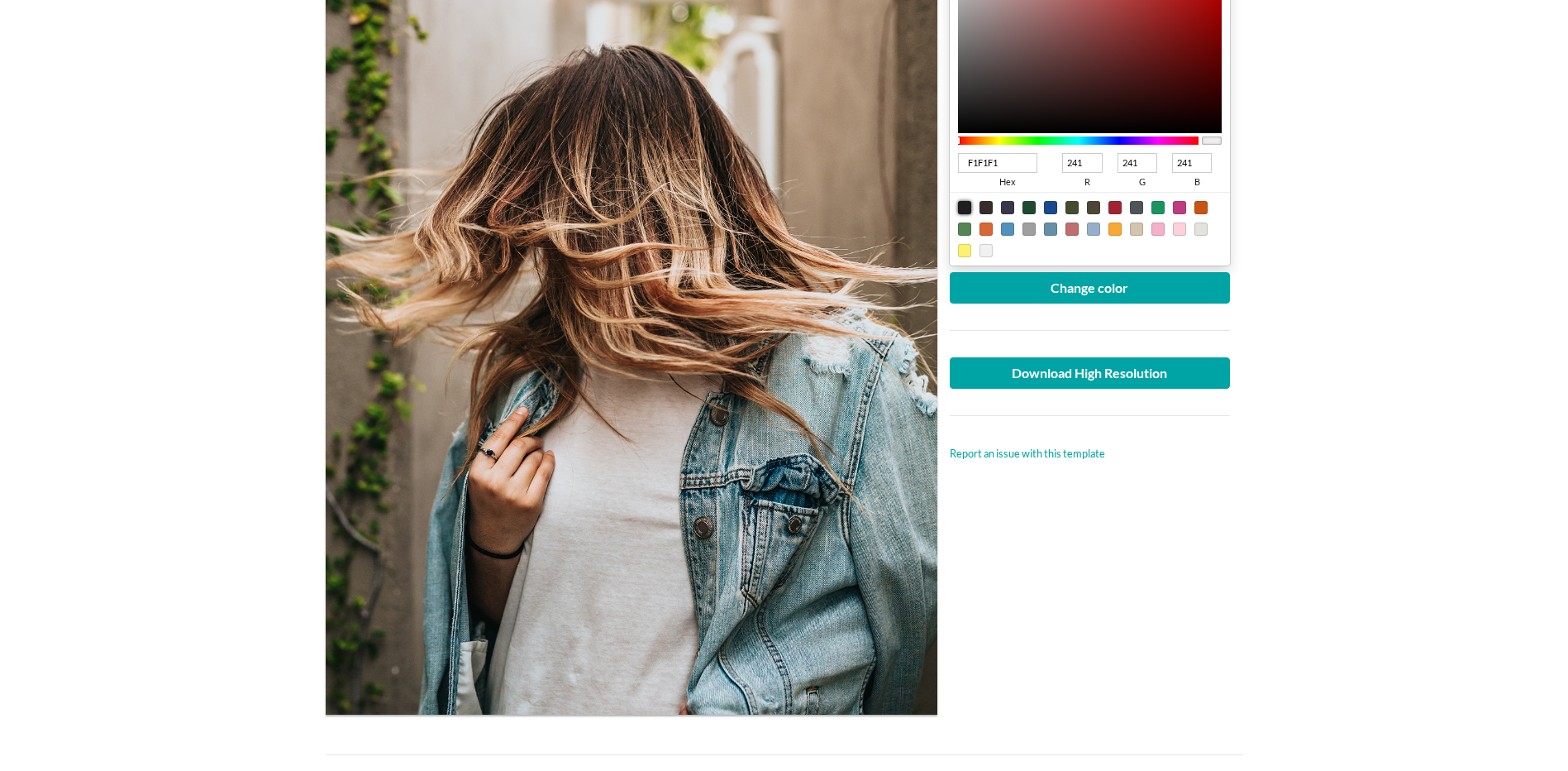
type input "31"
click at [230, 129] on main "Woman wearing white crew neck T-shirt Lifestyle T-shirt Mockup Upload another a…" at bounding box center [784, 528] width 1568 height 1698
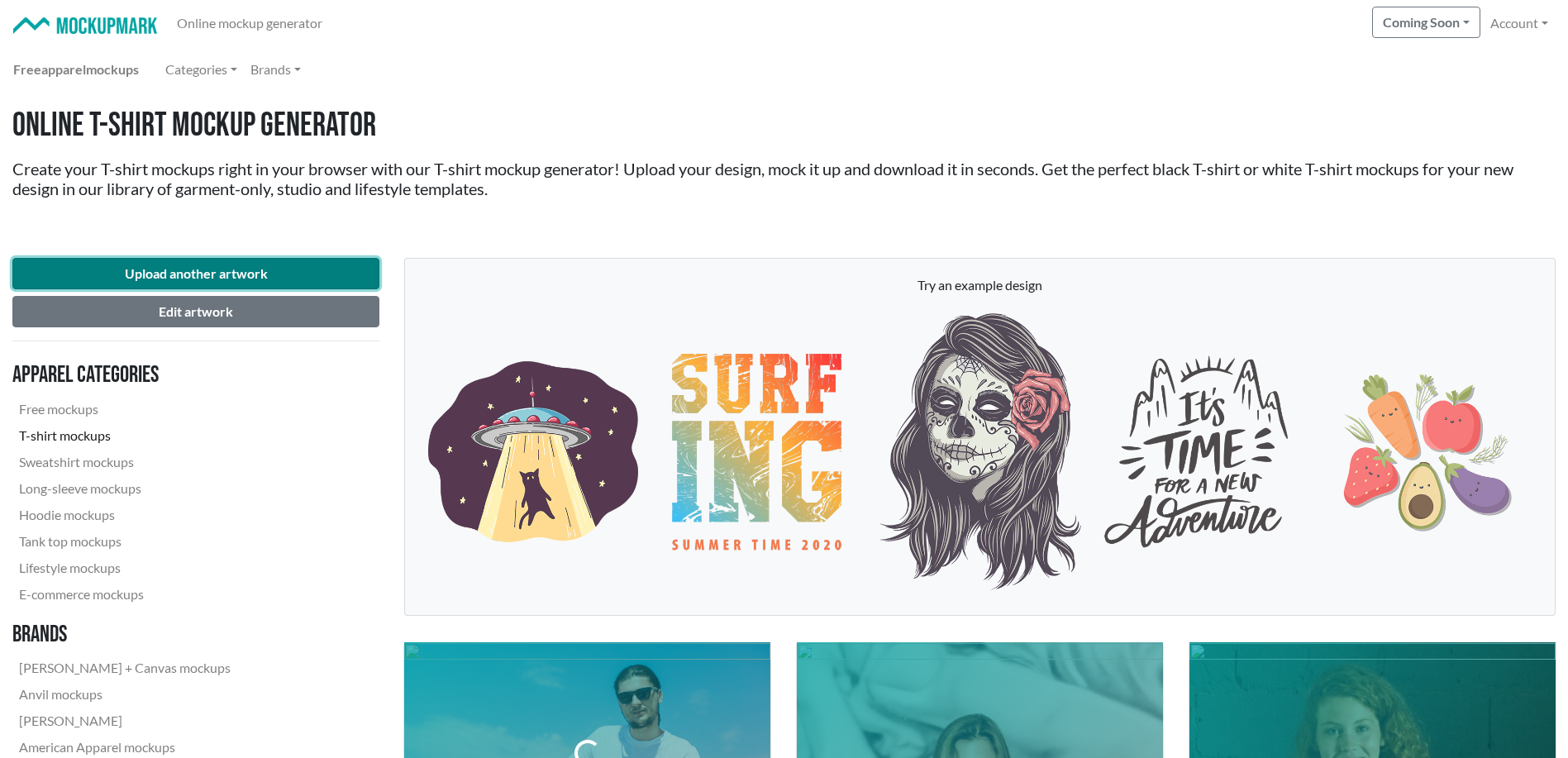
click at [290, 265] on button "Upload another artwork" at bounding box center [196, 274] width 367 height 32
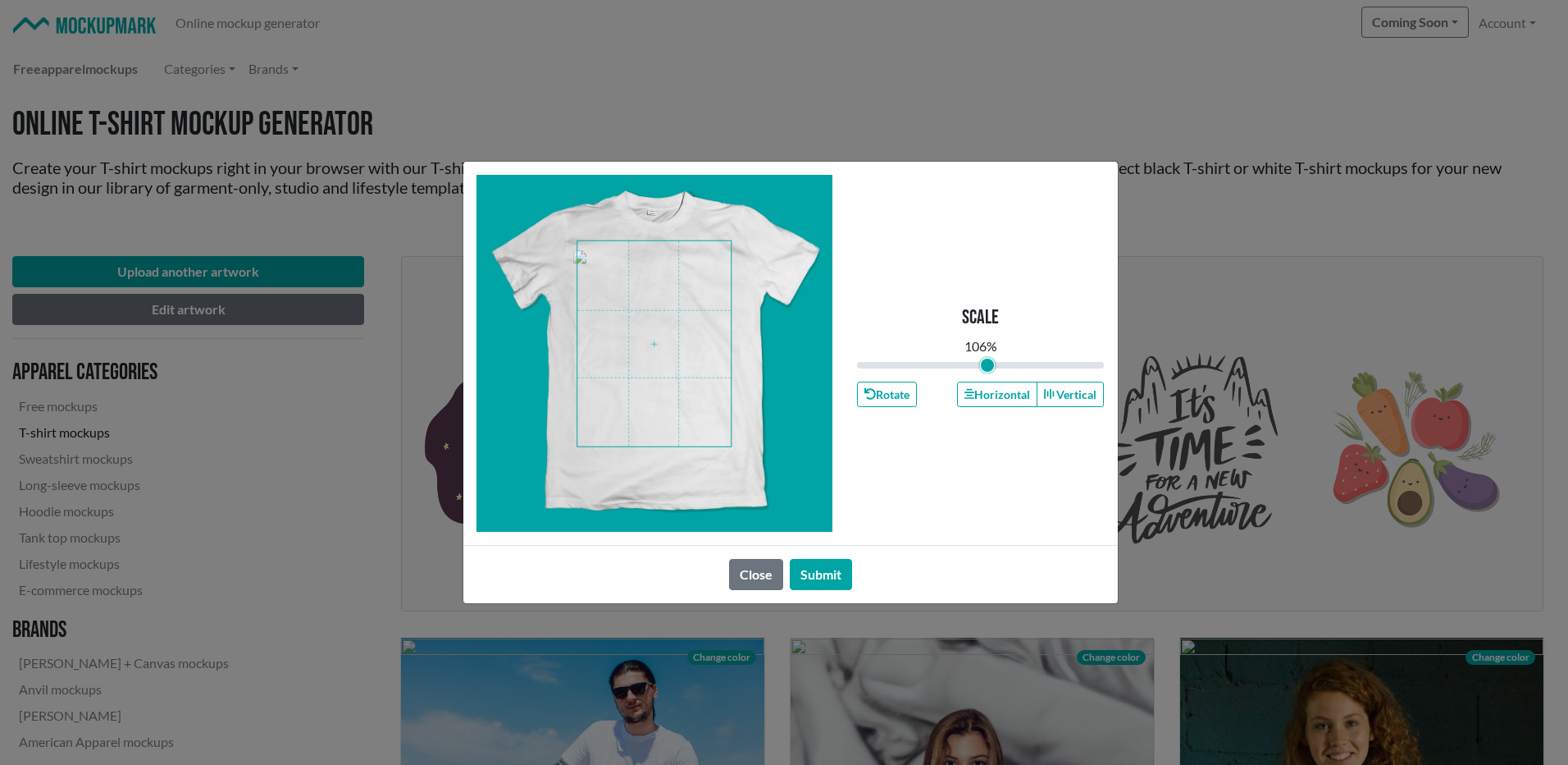
type input "1.06"
click at [987, 366] on input "range" at bounding box center [980, 366] width 248 height 18
click at [837, 576] on button "Submit" at bounding box center [820, 574] width 62 height 31
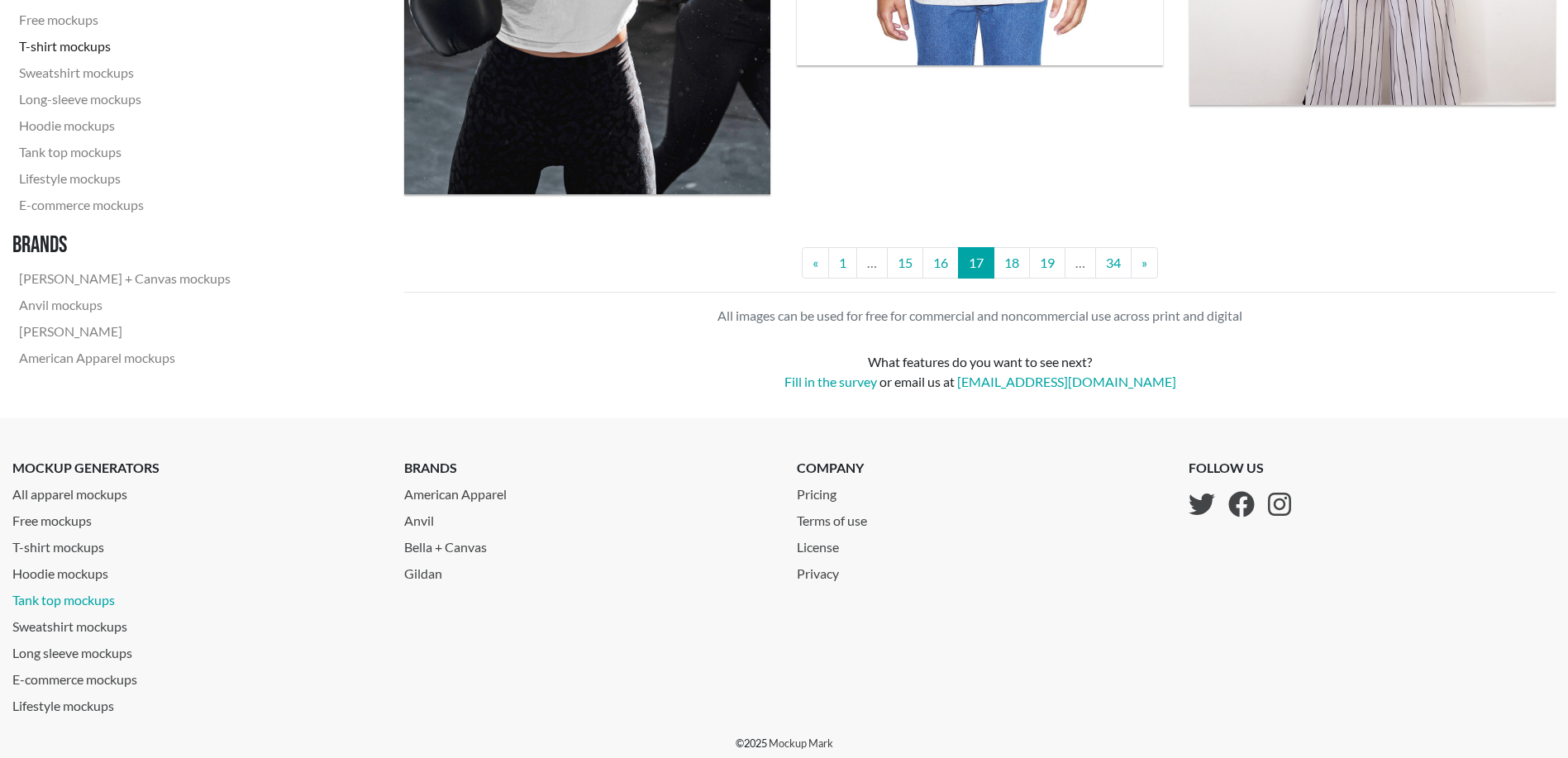
scroll to position [4233, 0]
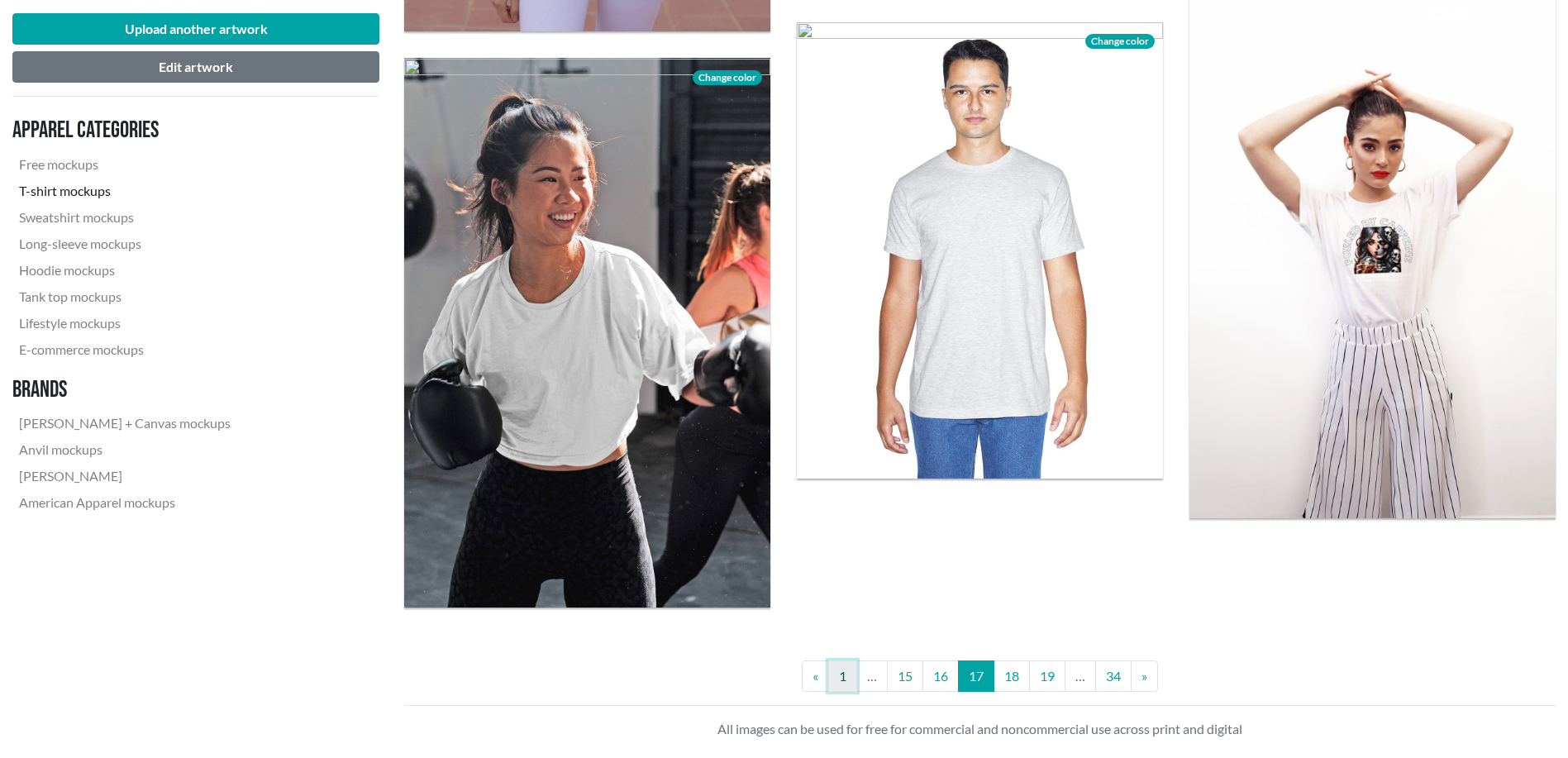
click at [846, 675] on link "1" at bounding box center [842, 676] width 29 height 32
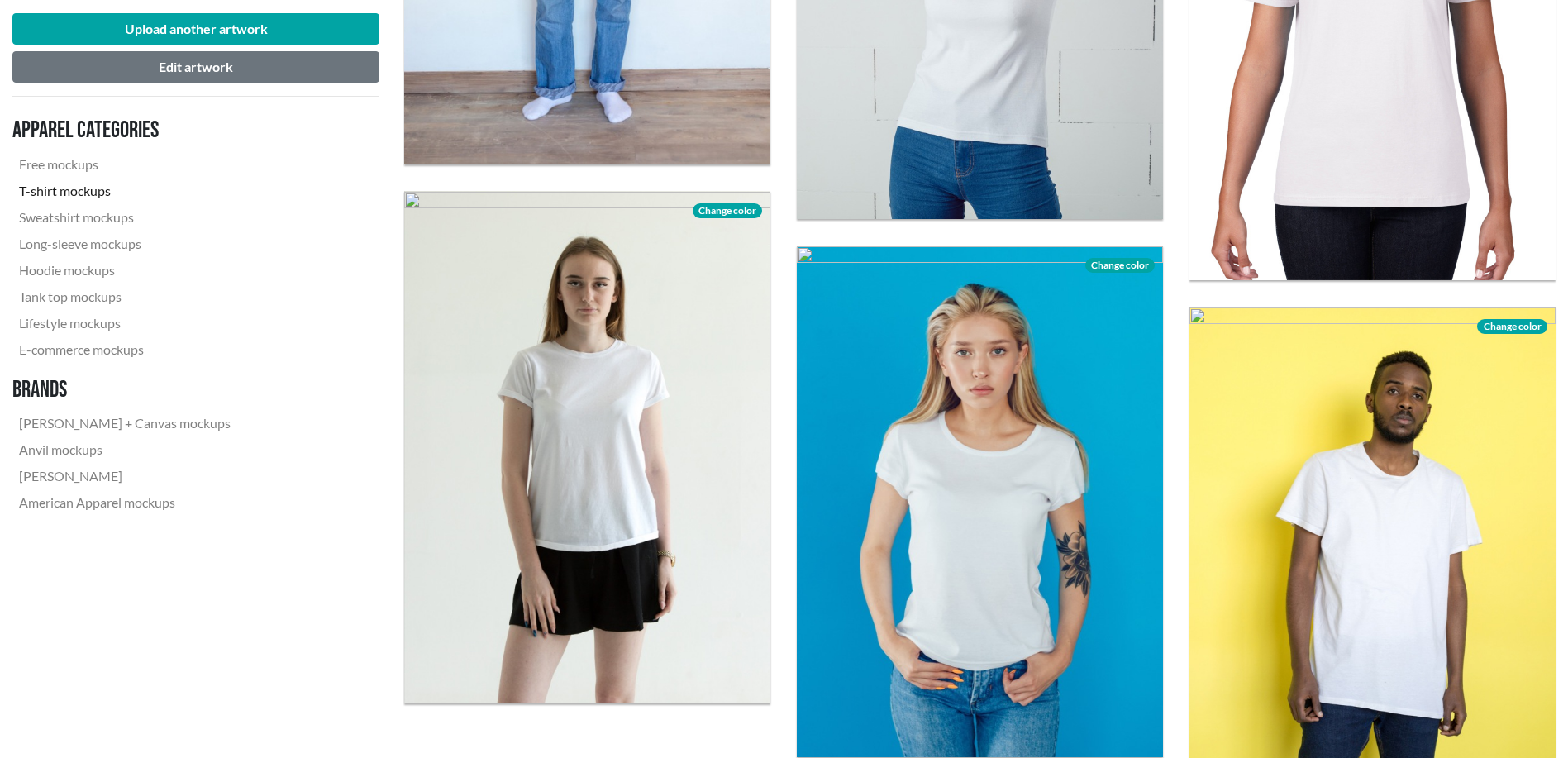
scroll to position [4131, 0]
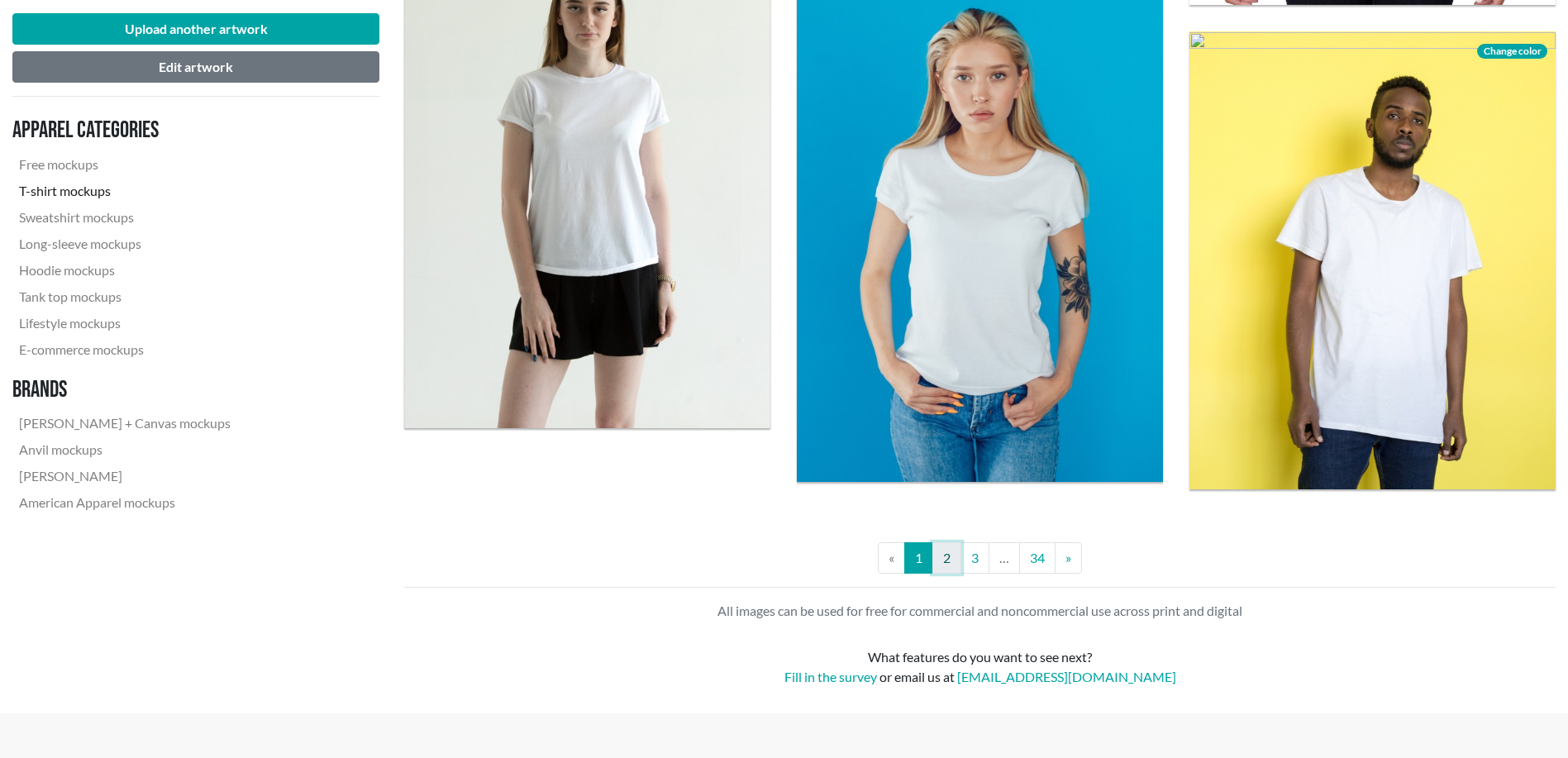
click at [951, 555] on link "2" at bounding box center [947, 558] width 29 height 32
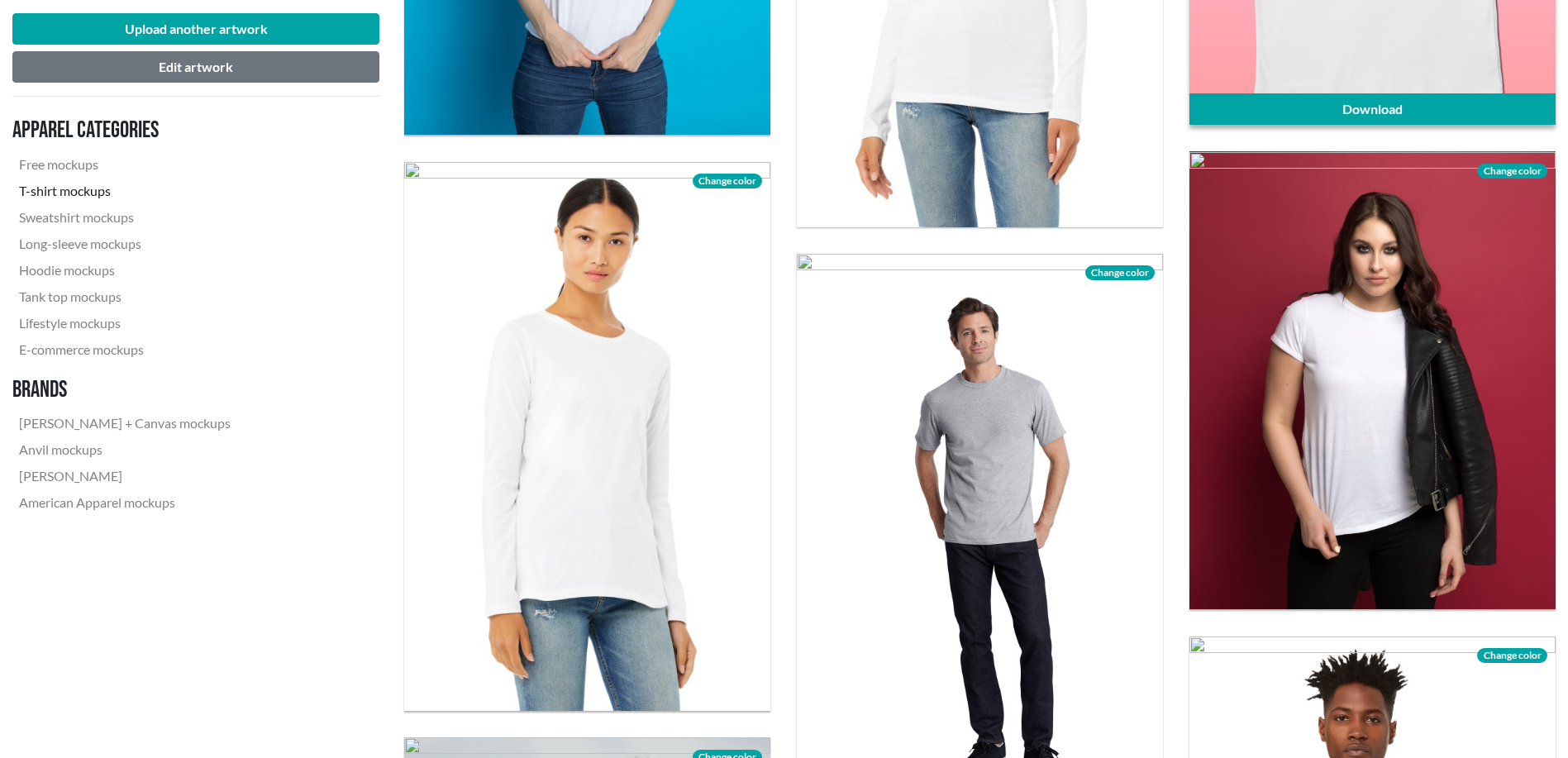
scroll to position [551, 0]
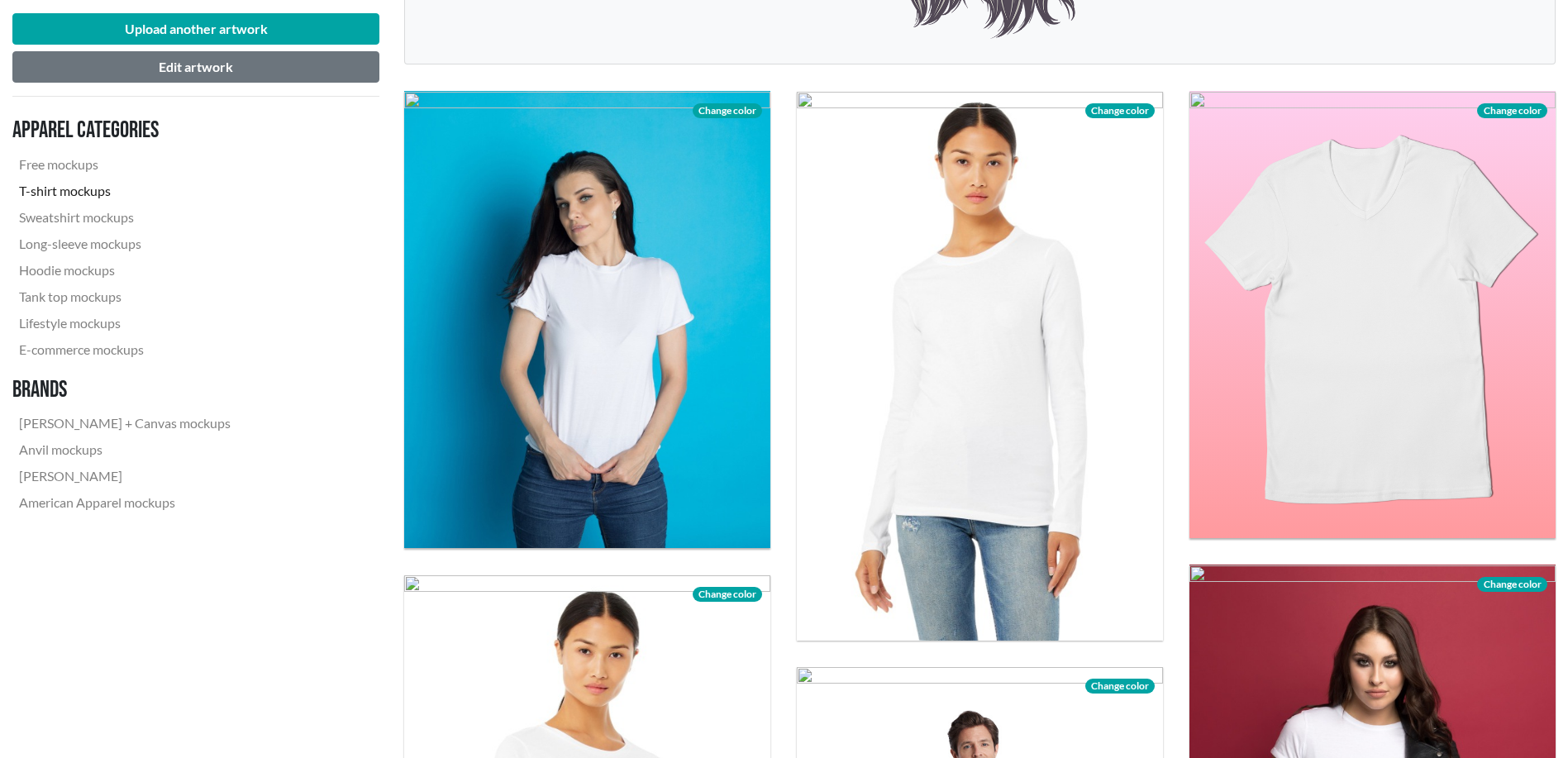
click at [1356, 462] on div at bounding box center [1372, 315] width 367 height 448
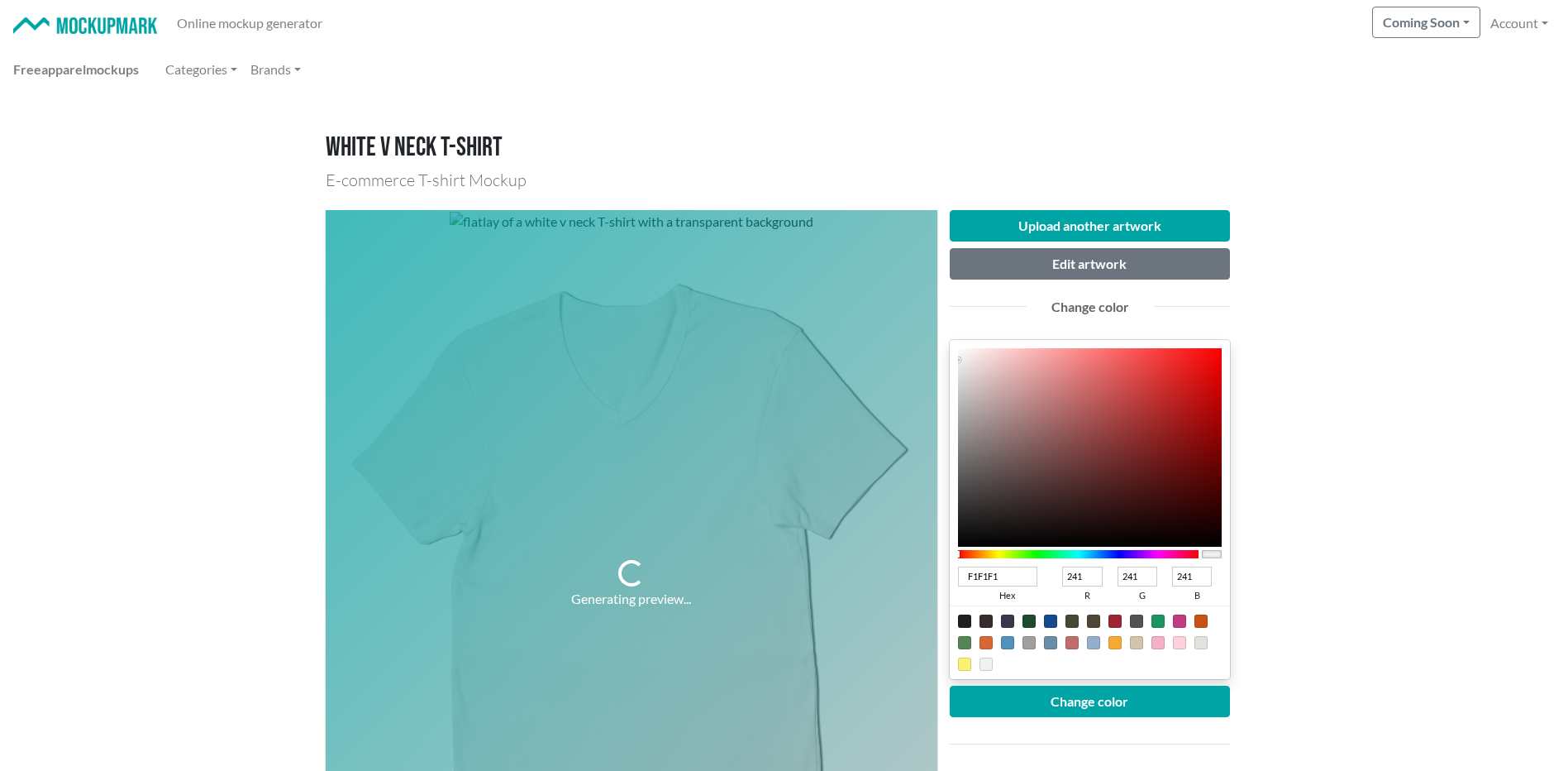
click at [967, 612] on div at bounding box center [1090, 642] width 281 height 74
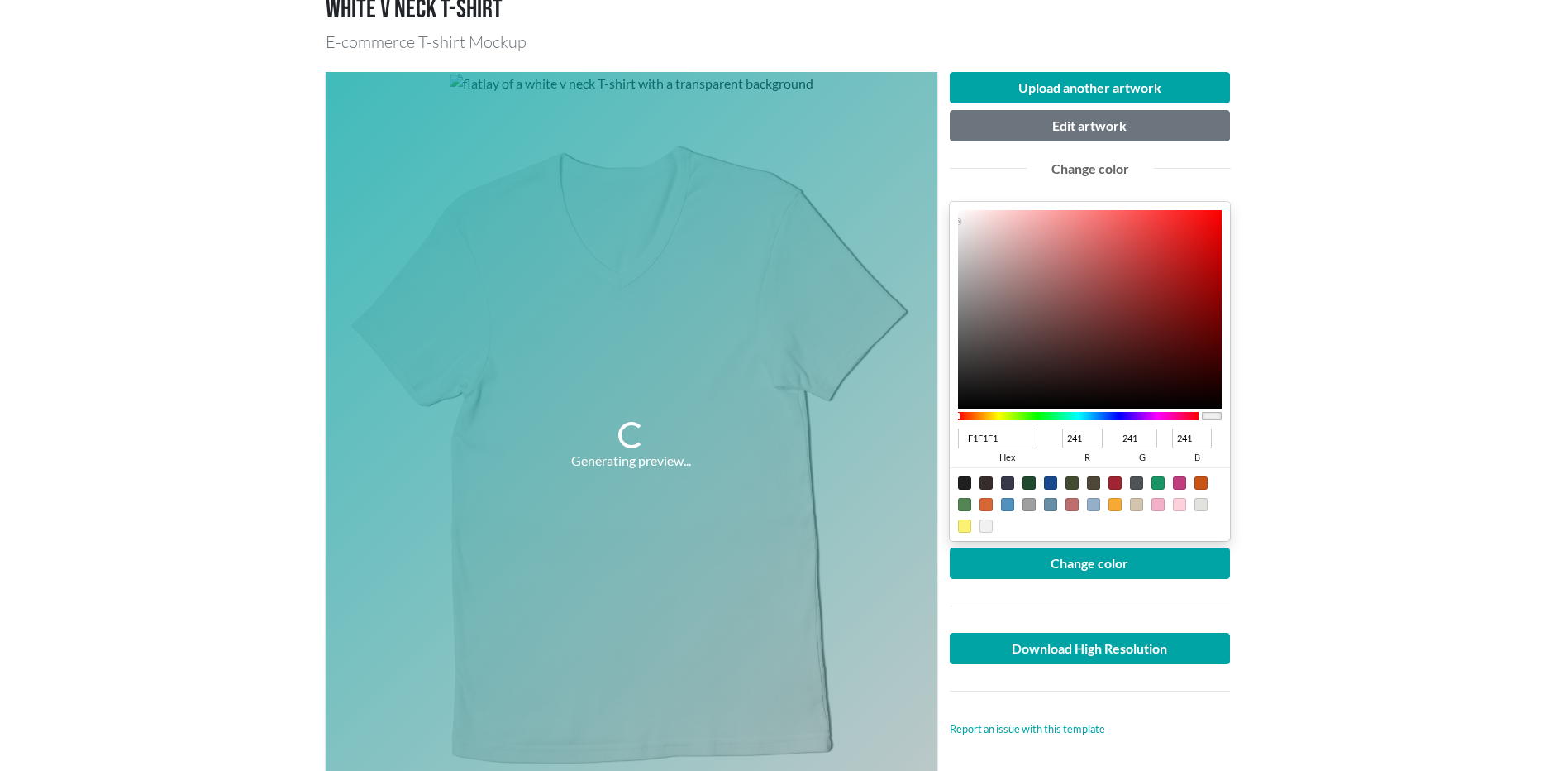
scroll to position [276, 0]
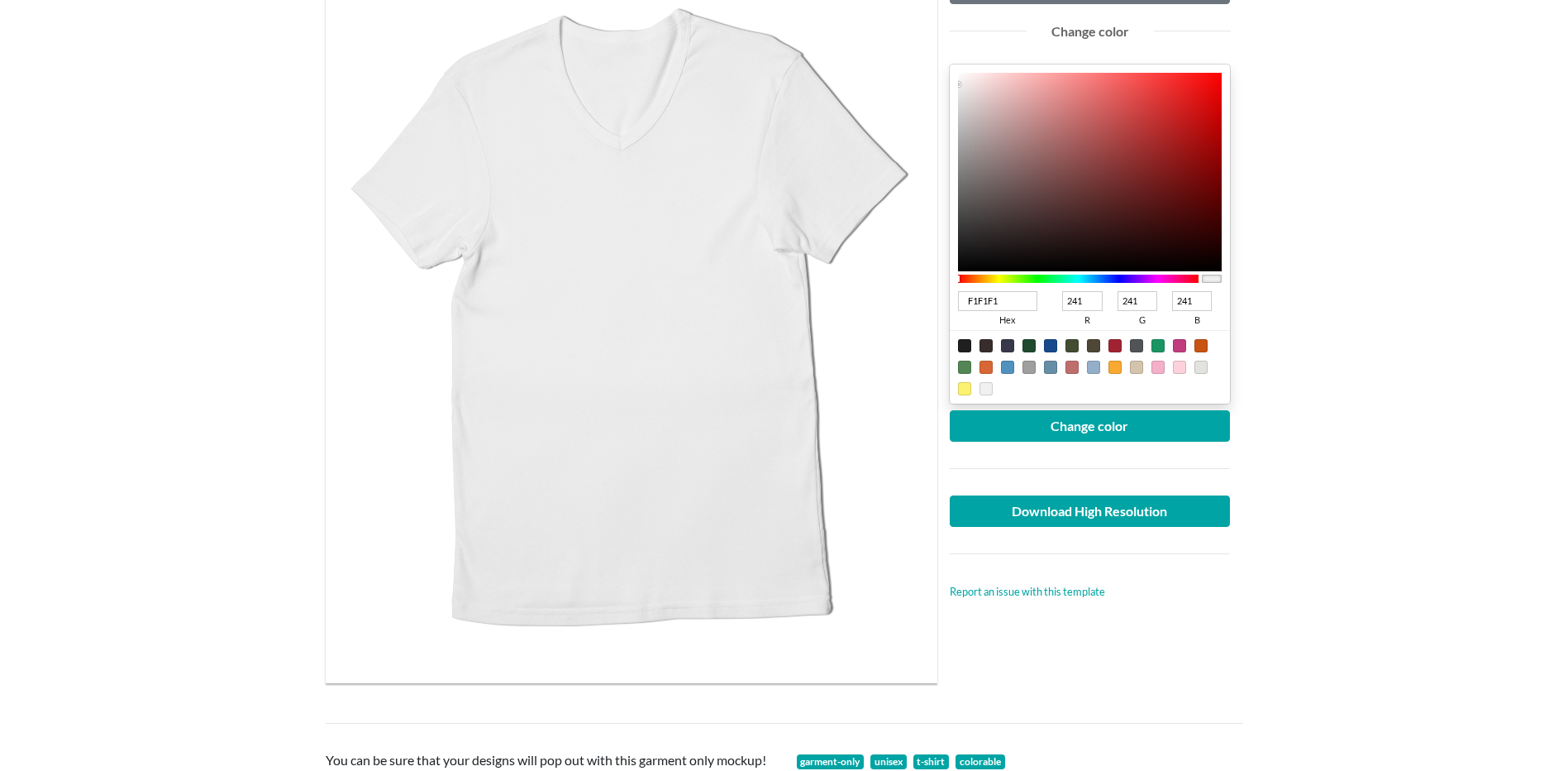
click at [963, 347] on div at bounding box center [964, 346] width 13 height 13
type input "1F1F1F"
type input "31"
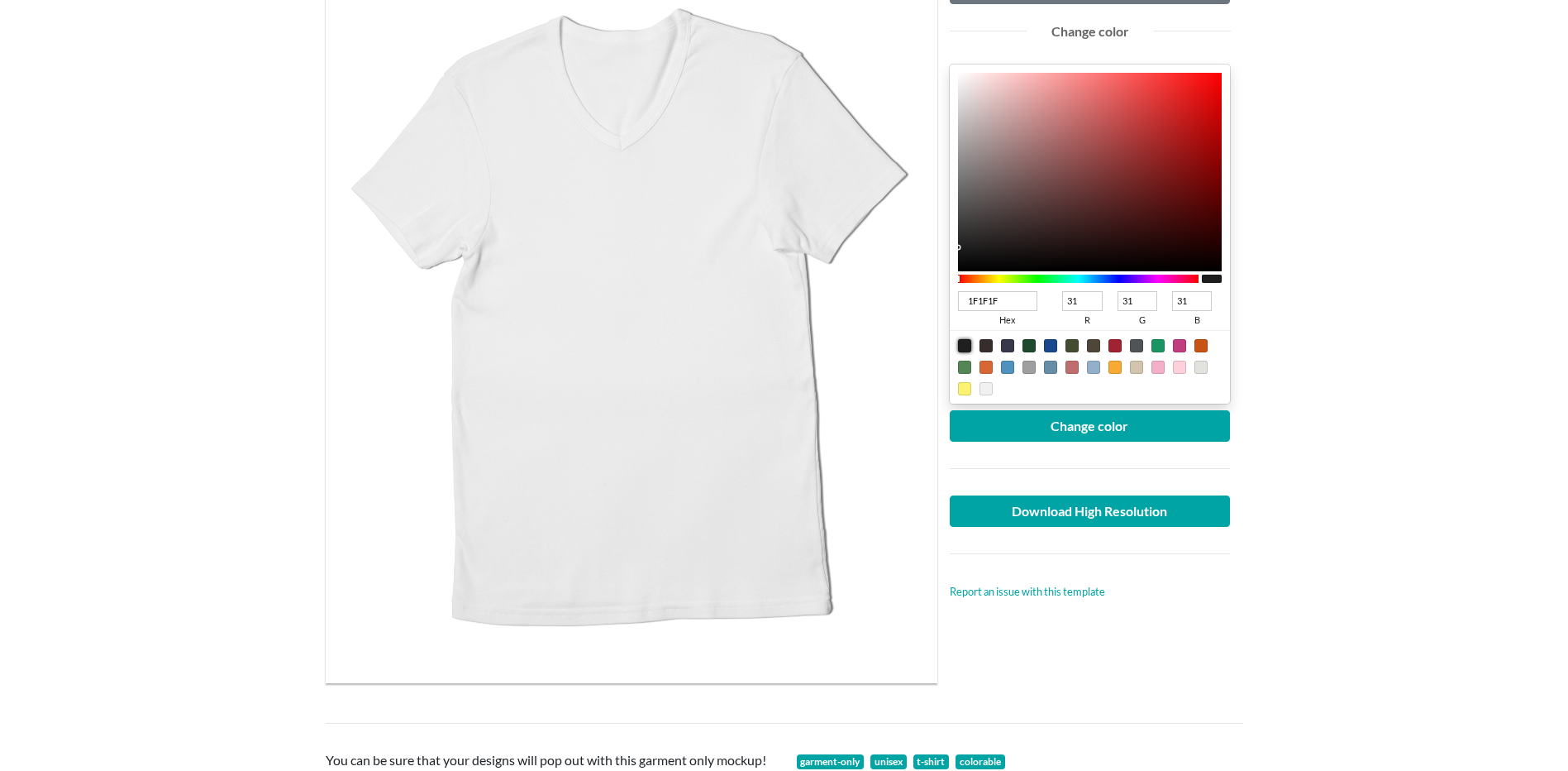
type input "1C0303"
type input "28"
type input "3"
type input "140101"
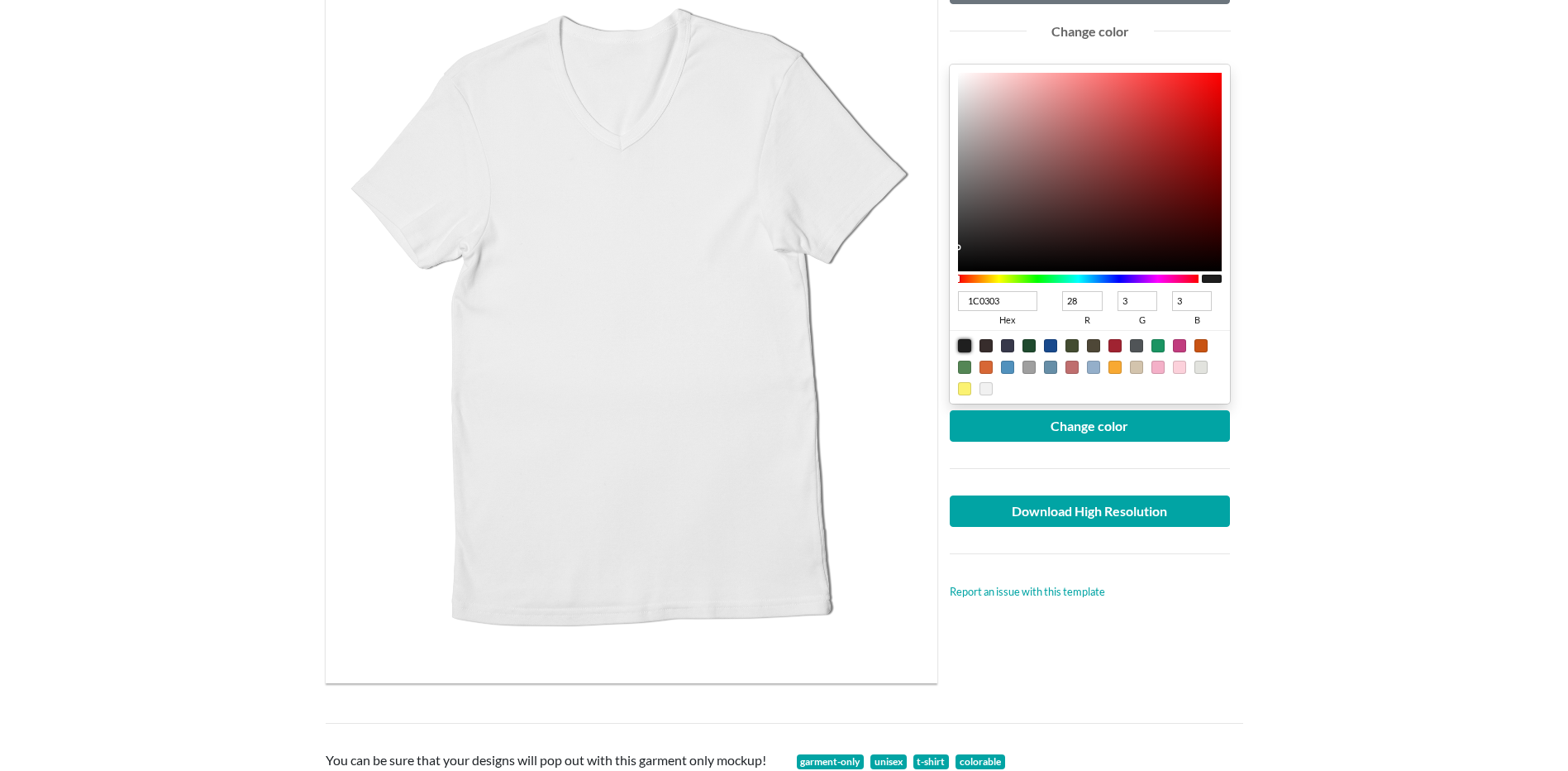
type input "20"
type input "1"
type input "0D0000"
type input "13"
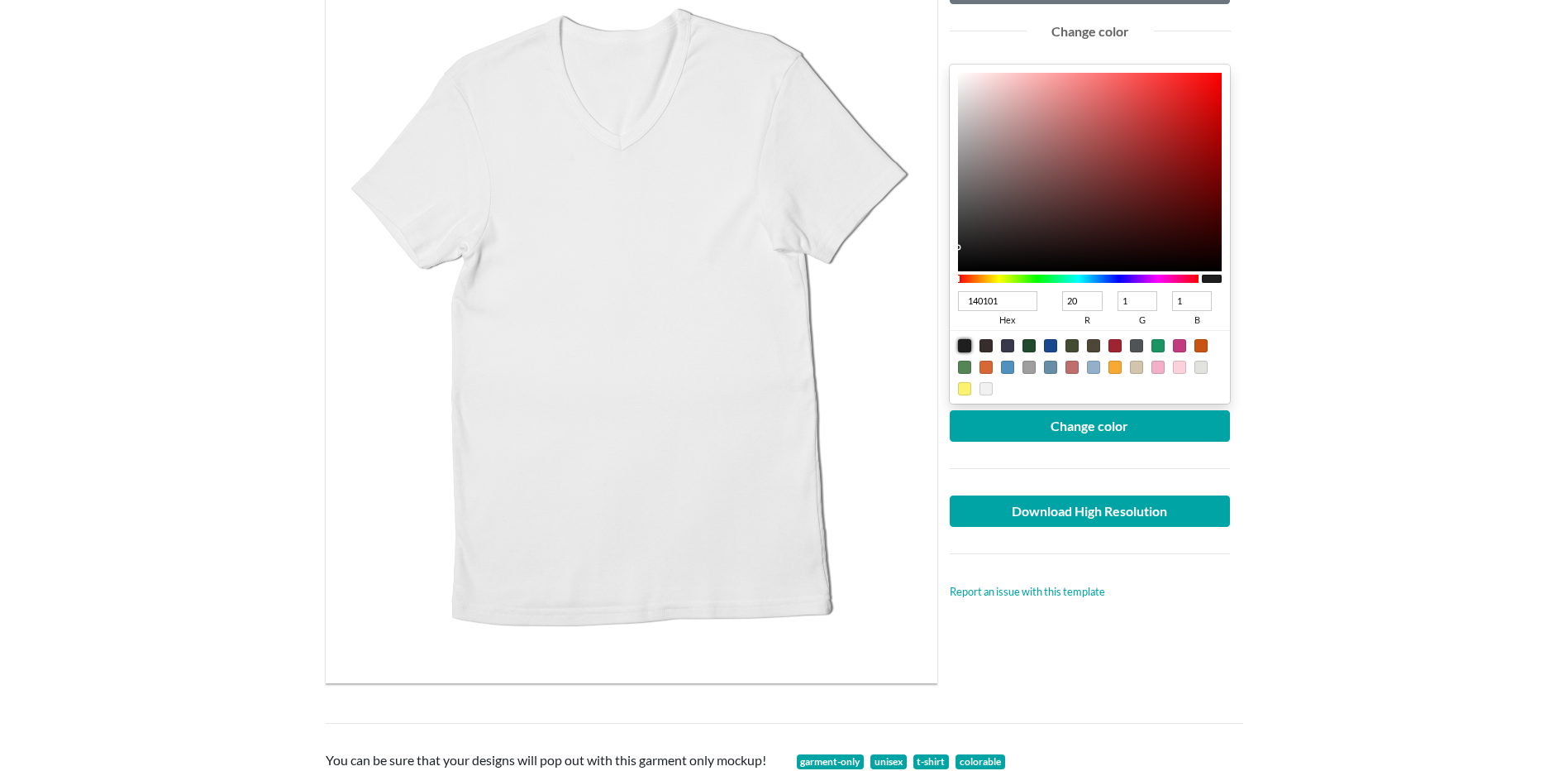
type input "0"
type input "070000"
type input "7"
type input "020000"
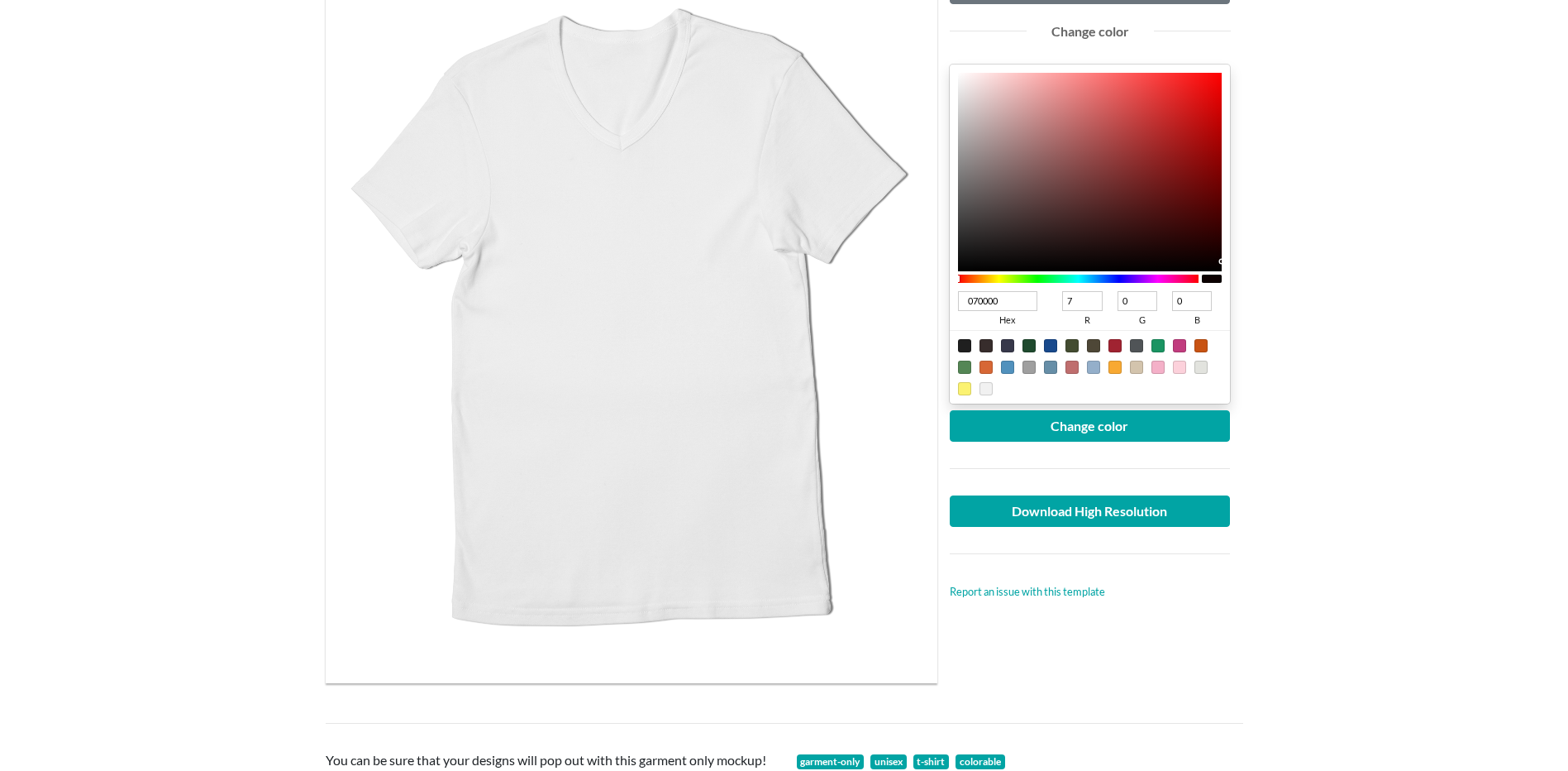
type input "2"
type input "000000"
type input "0"
drag, startPoint x: 1193, startPoint y: 250, endPoint x: 1233, endPoint y: 287, distance: 54.5
click at [1233, 287] on div "Upload another artwork Edit artwork Change color 000000 hex 0 r 0 g 0 b 100 a C…" at bounding box center [1090, 309] width 306 height 748
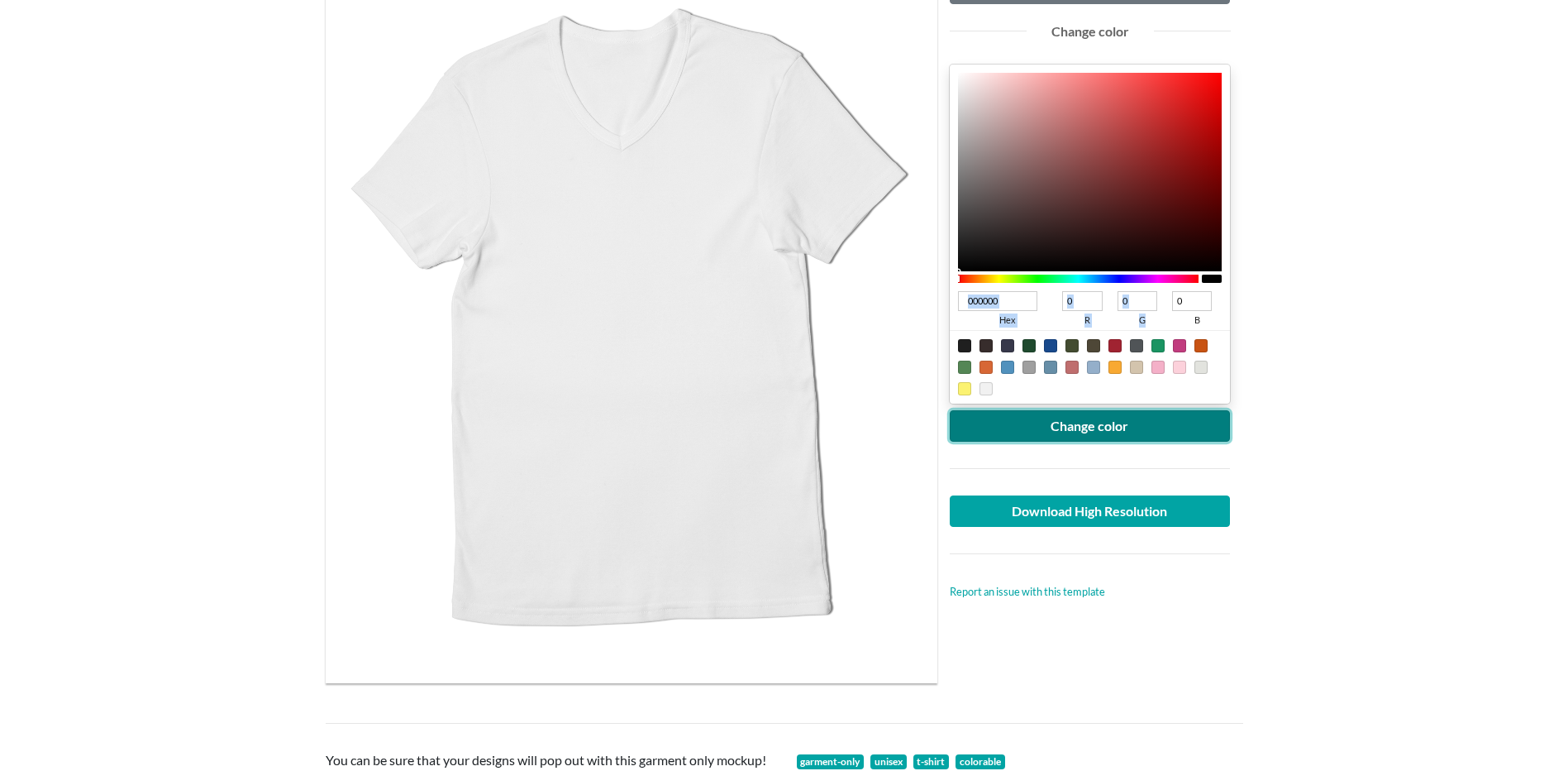
click at [1129, 422] on button "Change color" at bounding box center [1090, 426] width 281 height 32
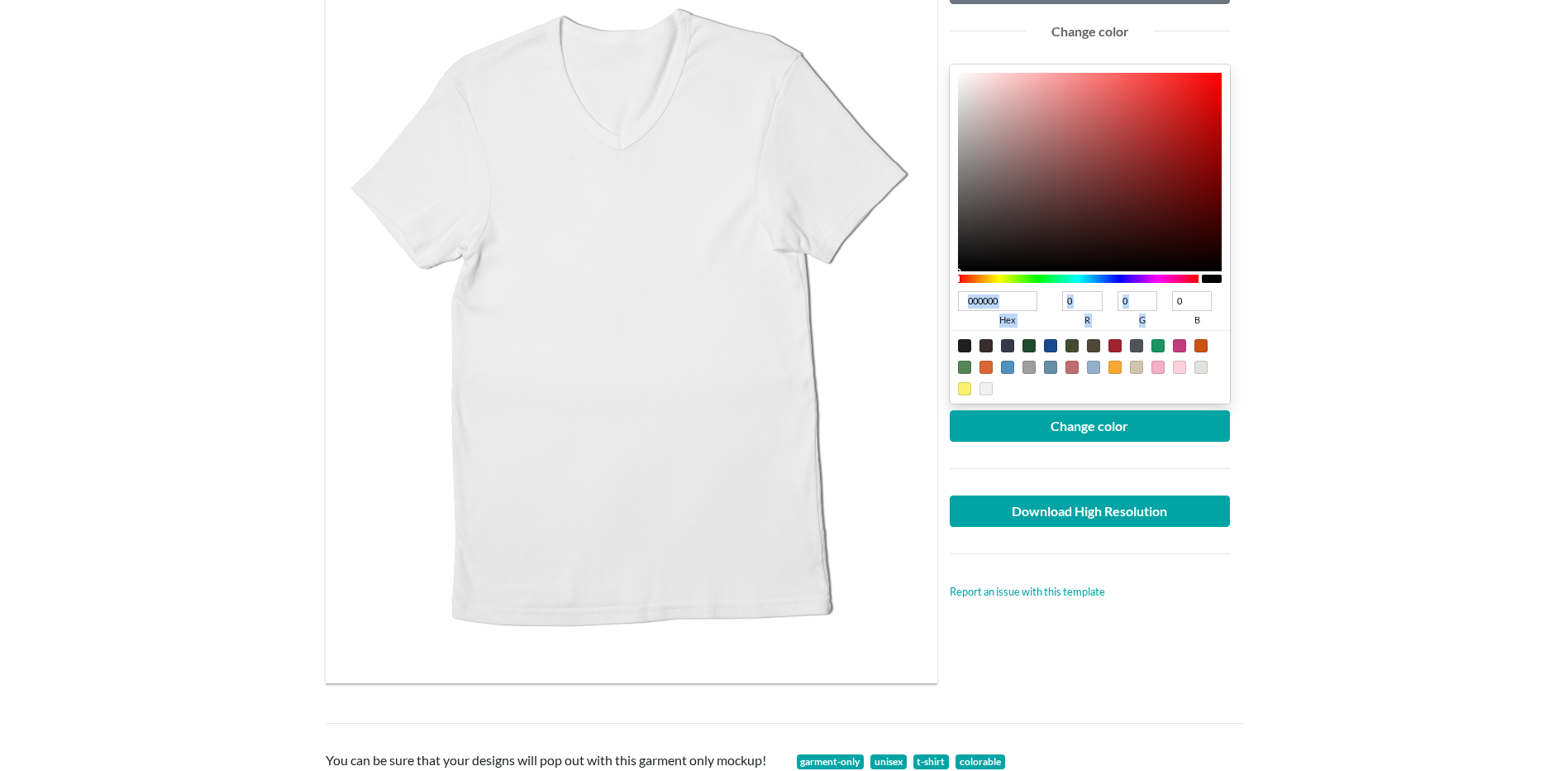
type input "070707"
type input "7"
type input "080808"
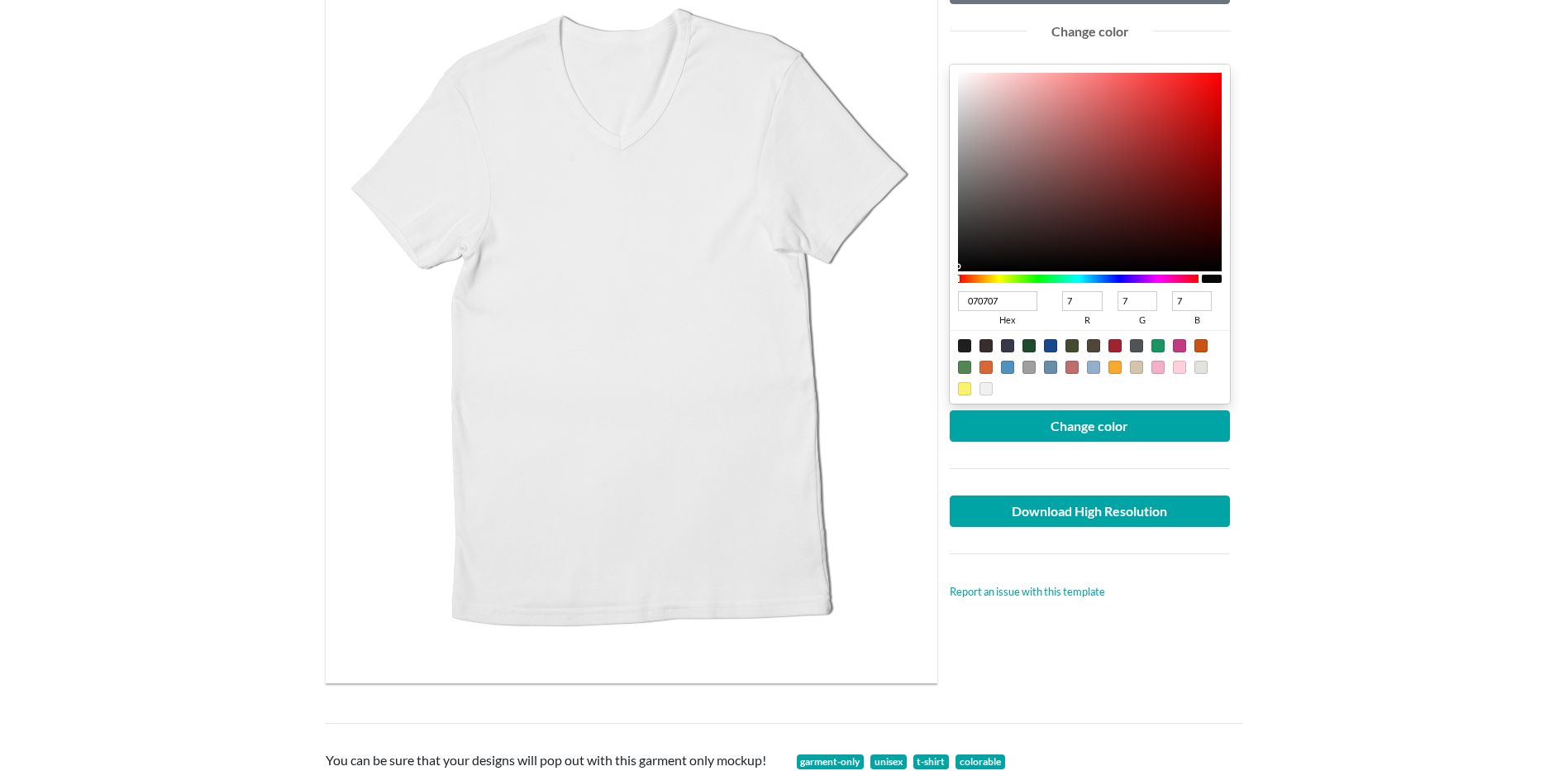
type input "8"
type input "090909"
type input "9"
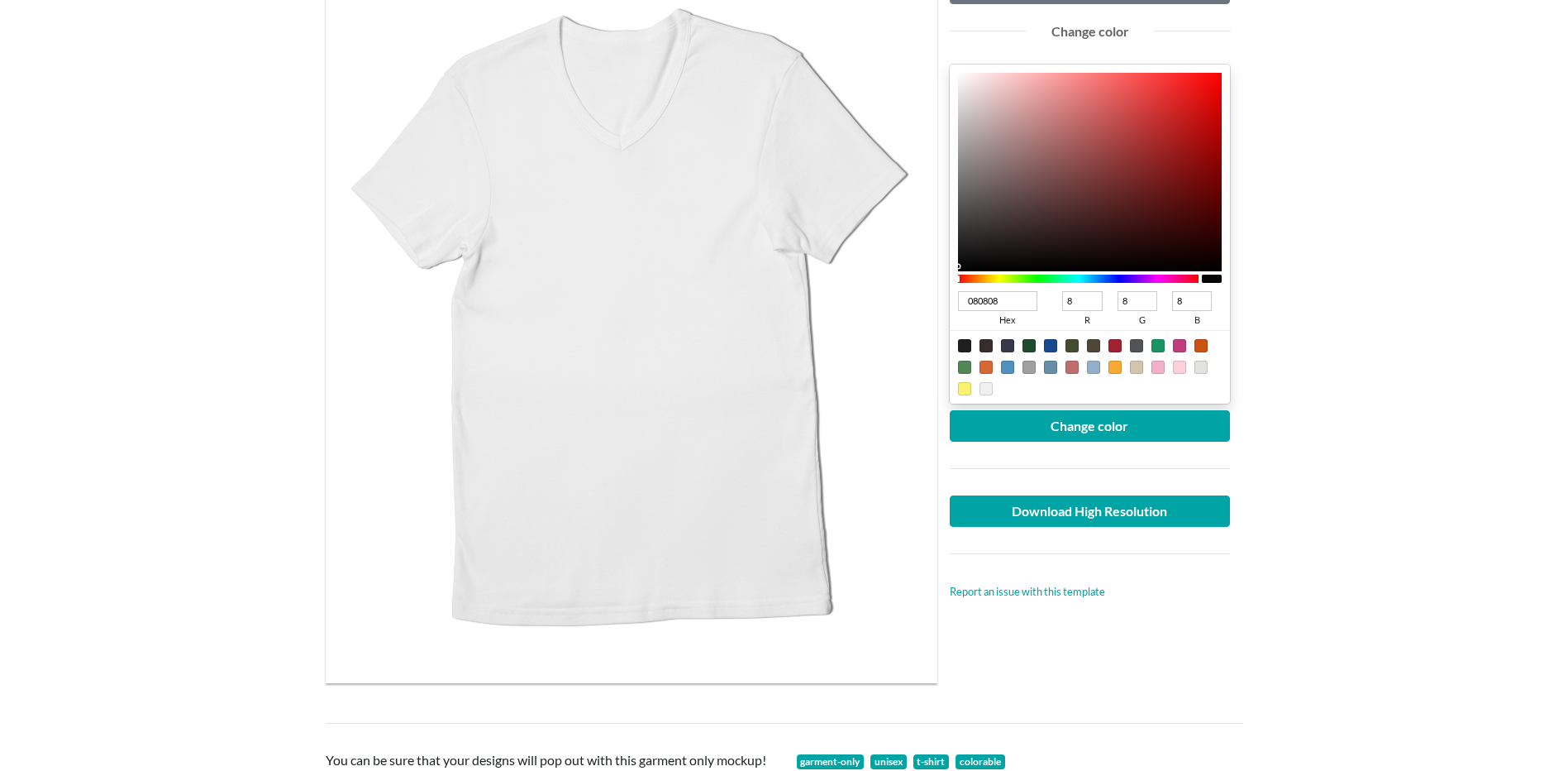
type input "9"
type input "0A0A0A"
type input "10"
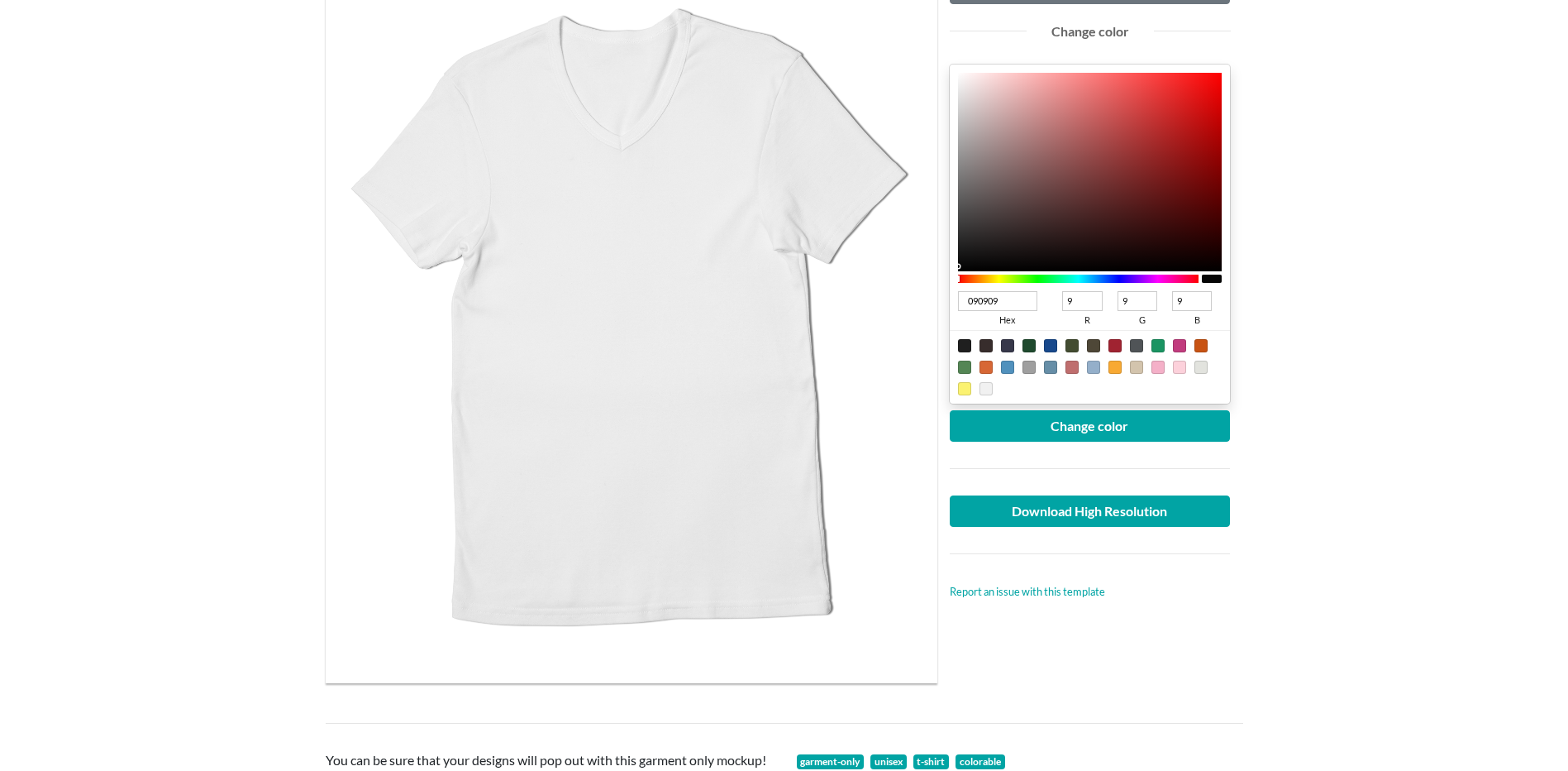
type input "10"
type input "0C0C0C"
type input "12"
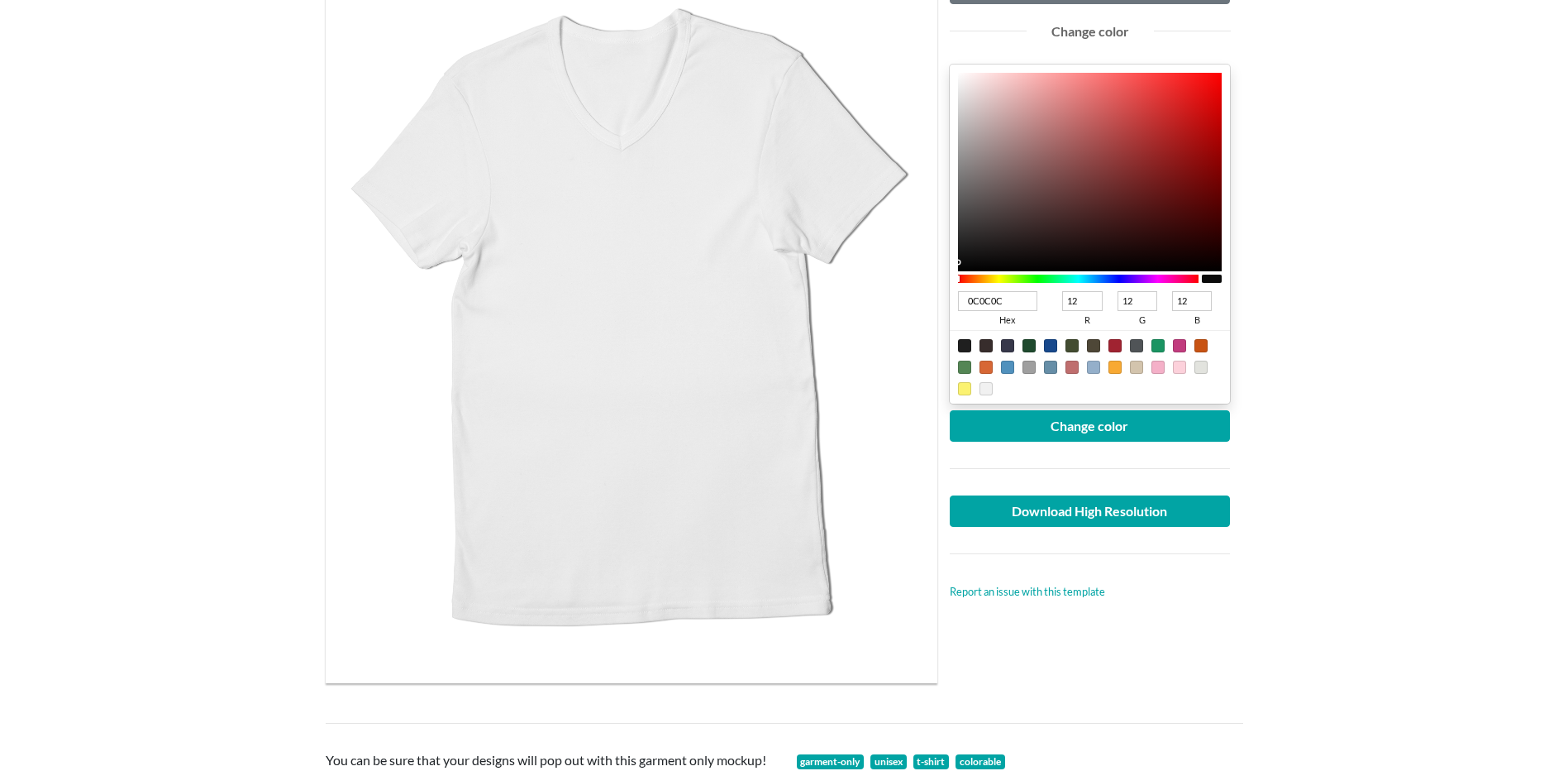
type input "0D0D0D"
type input "13"
type input "0E0E0E"
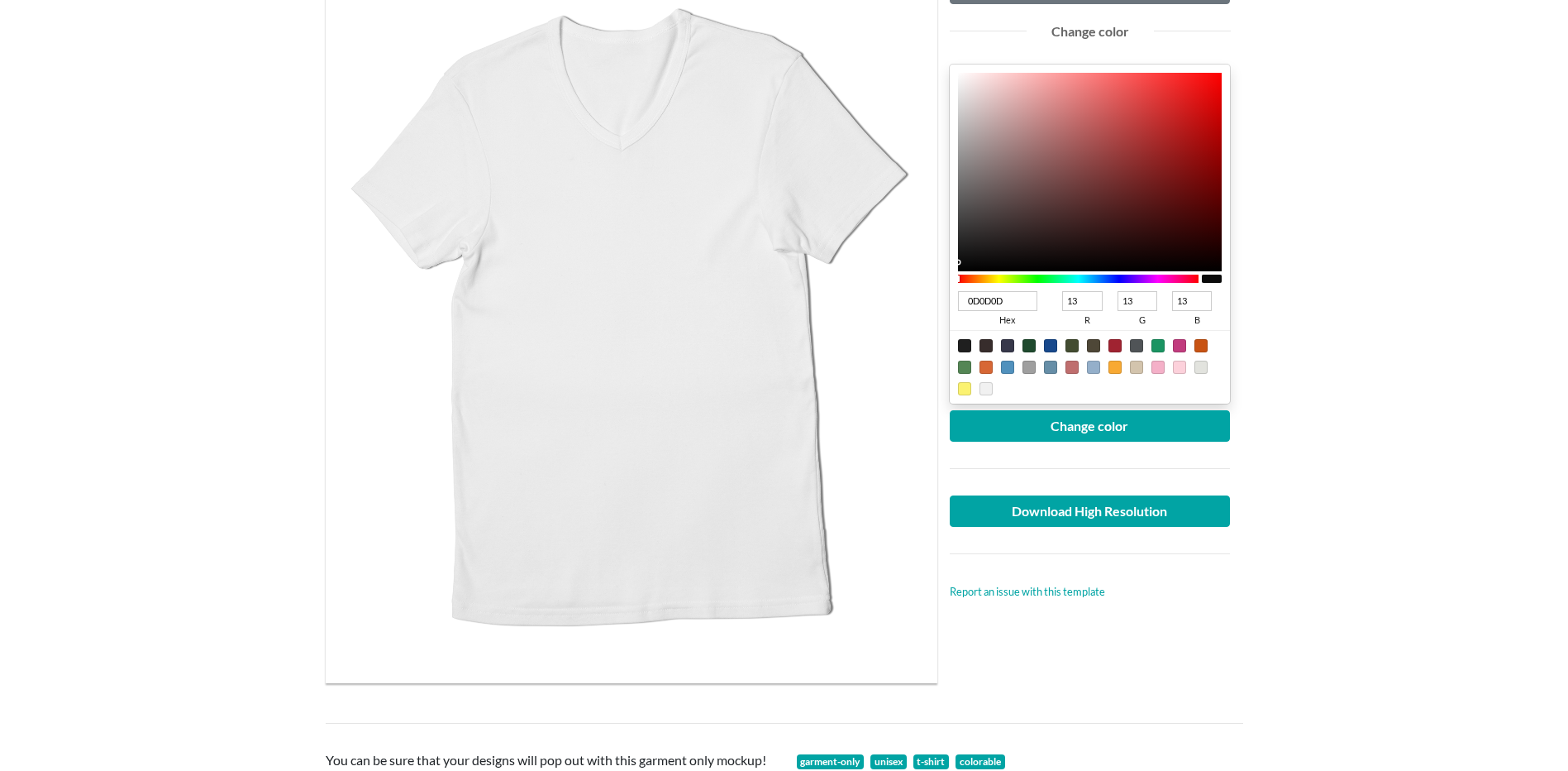
type input "14"
type input "0F0F0F"
type input "15"
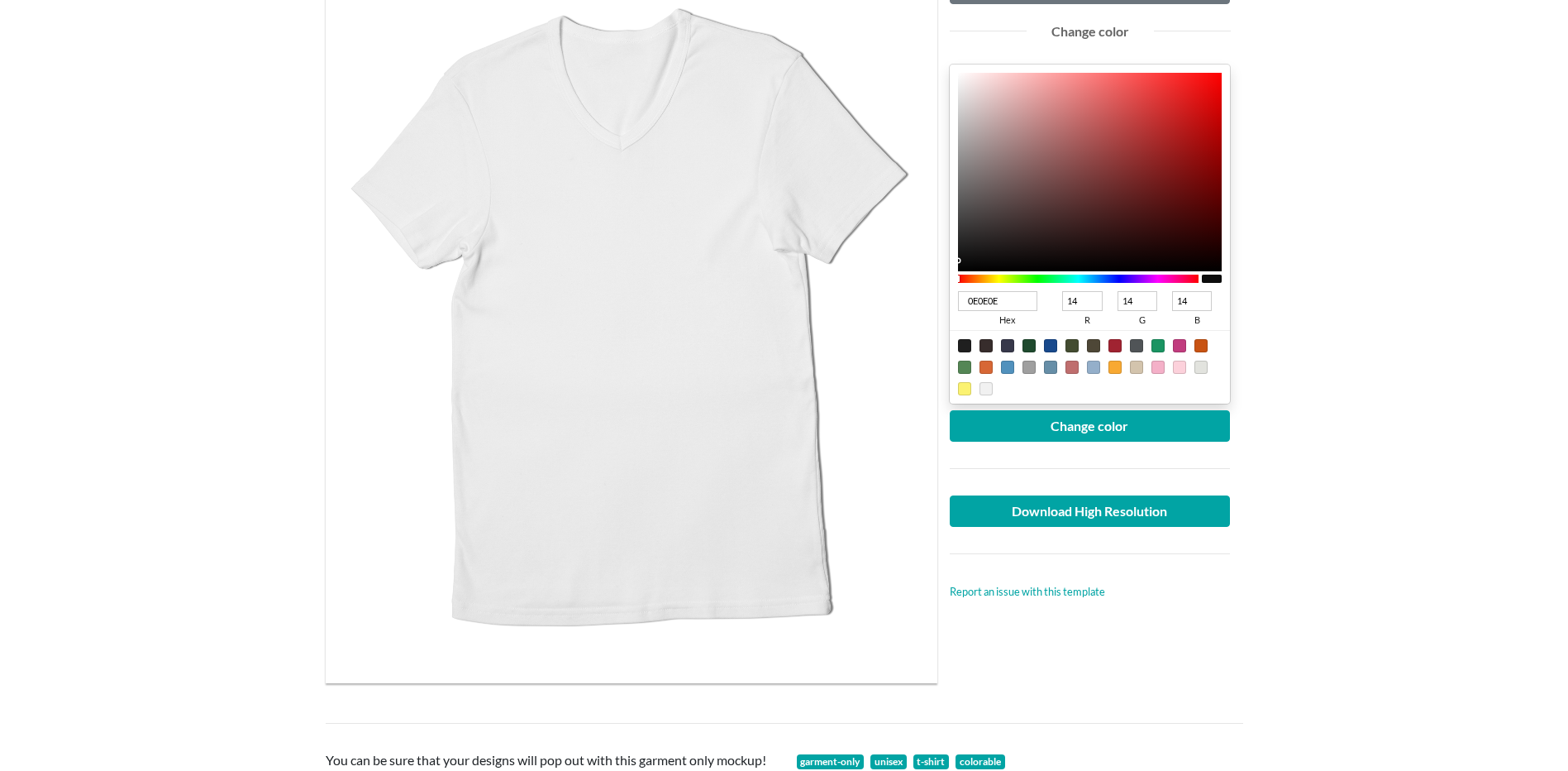
type input "15"
type input "111111"
type input "17"
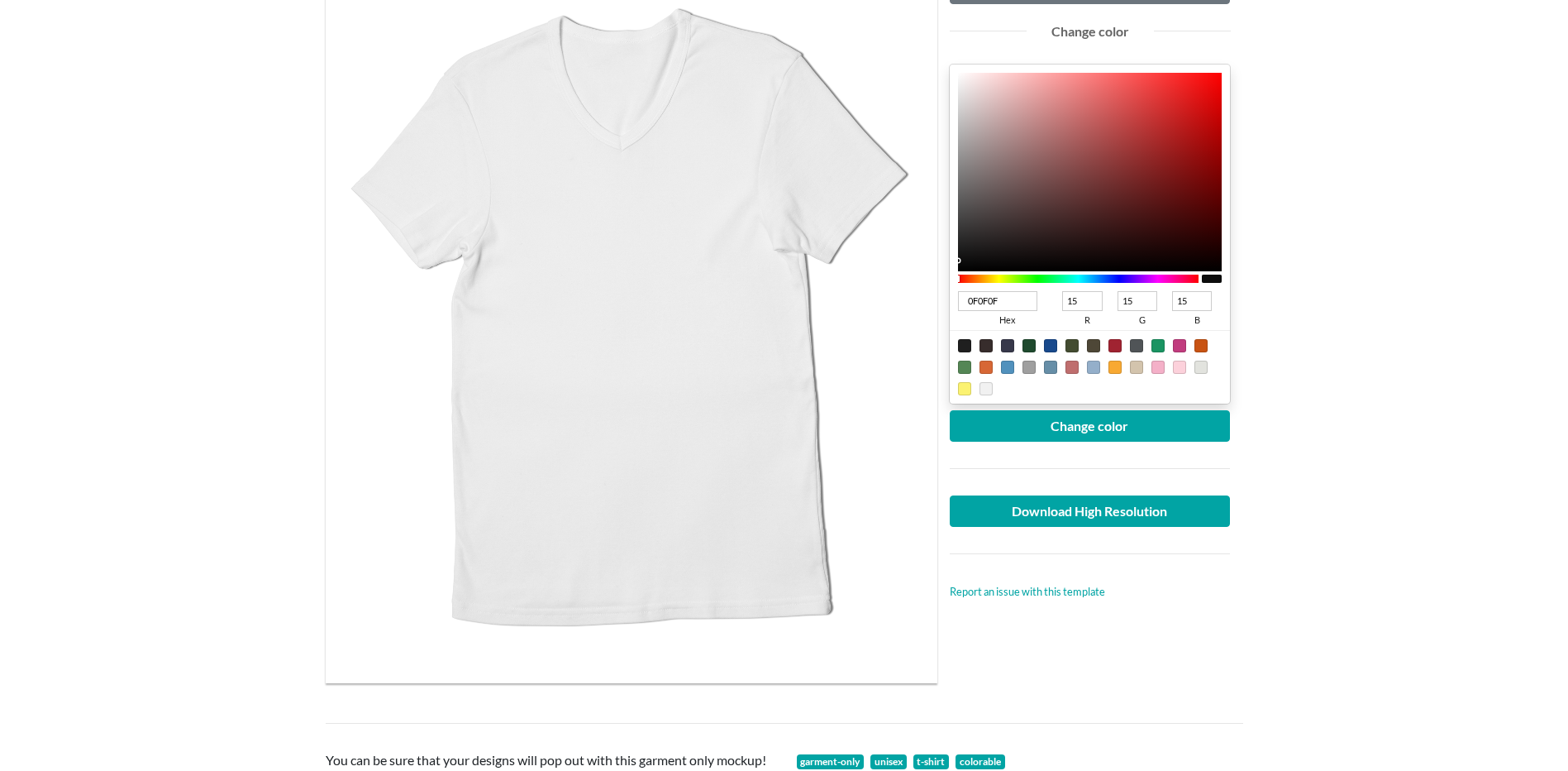
type input "17"
drag, startPoint x: 964, startPoint y: 266, endPoint x: 956, endPoint y: 258, distance: 11.3
click at [956, 258] on div "111111 hex 17 r 17 g 17 b 100 a" at bounding box center [1090, 234] width 281 height 339
click at [968, 338] on div at bounding box center [1090, 367] width 281 height 74
click at [963, 342] on div at bounding box center [964, 346] width 13 height 13
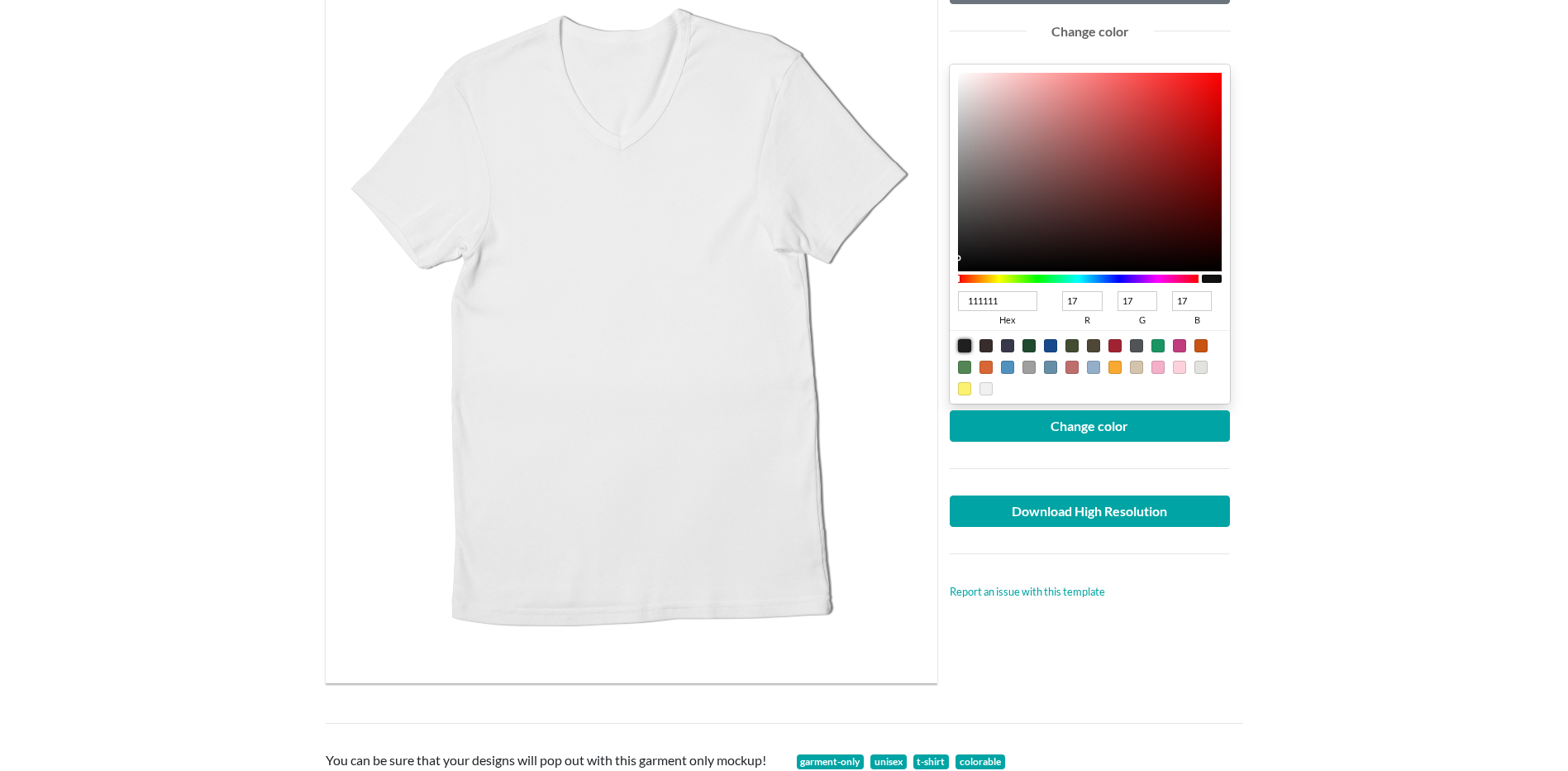
type input "1F1F1F"
type input "31"
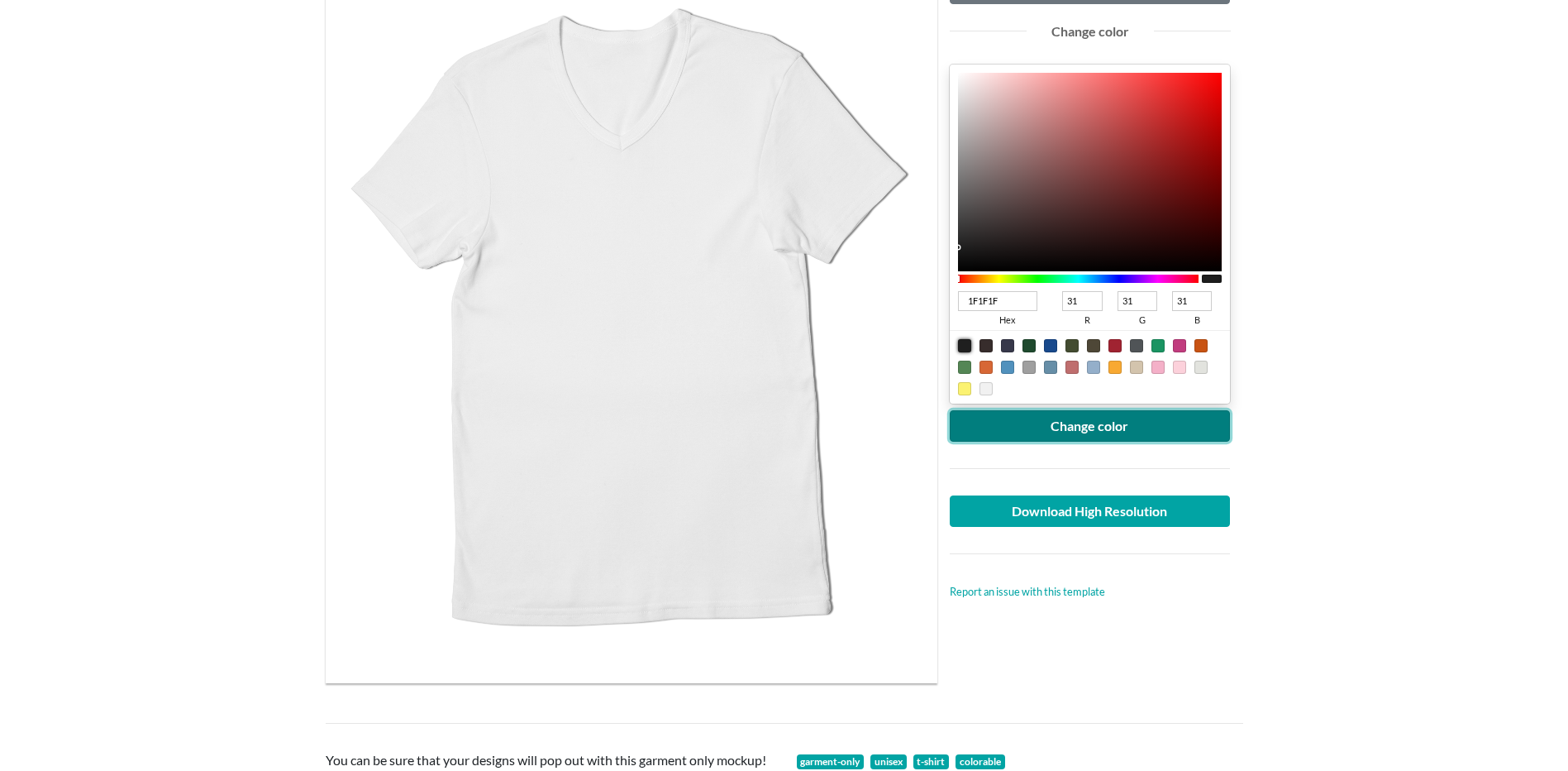
click at [1081, 423] on button "Change color" at bounding box center [1090, 426] width 281 height 32
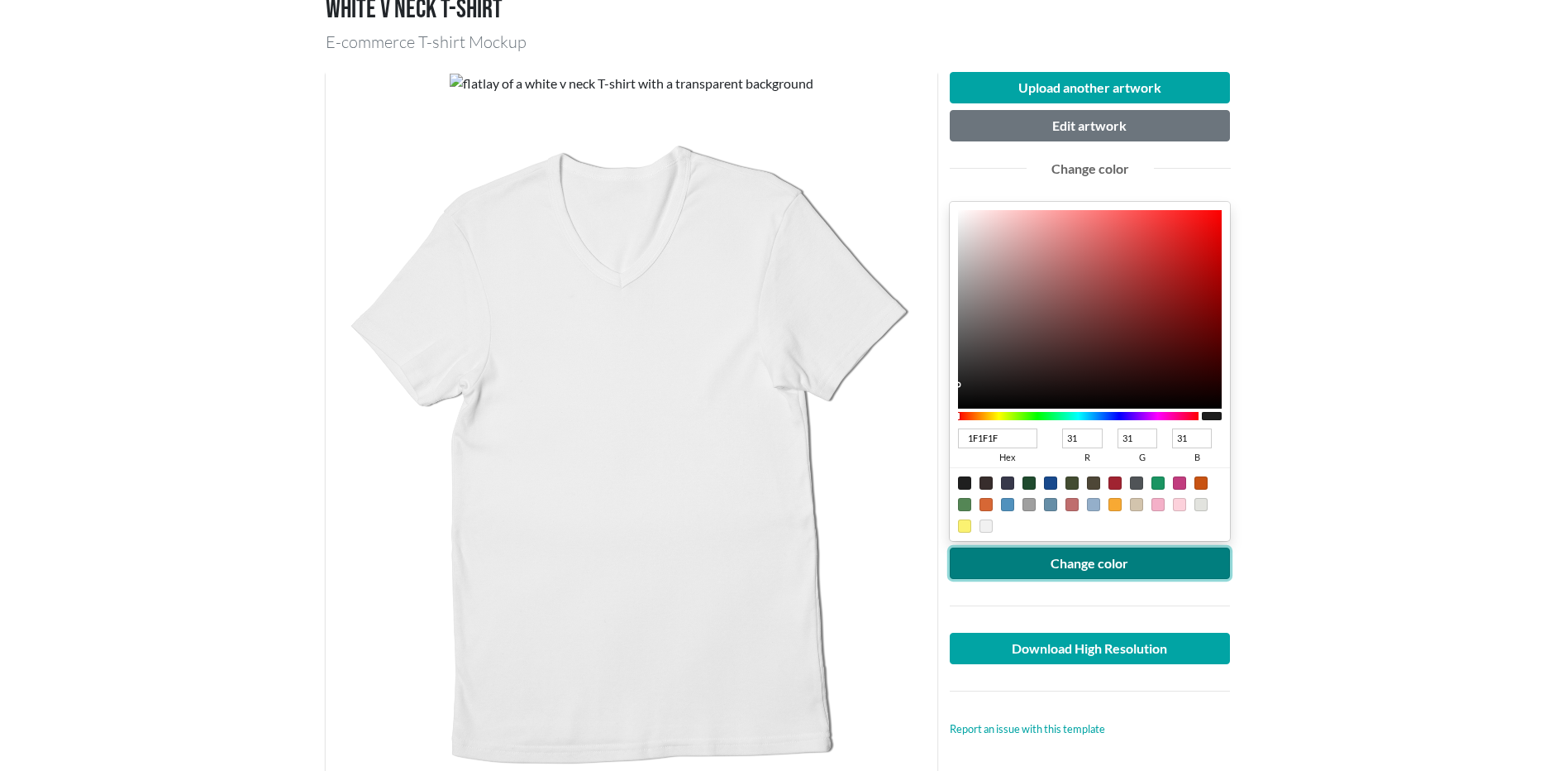
scroll to position [413, 0]
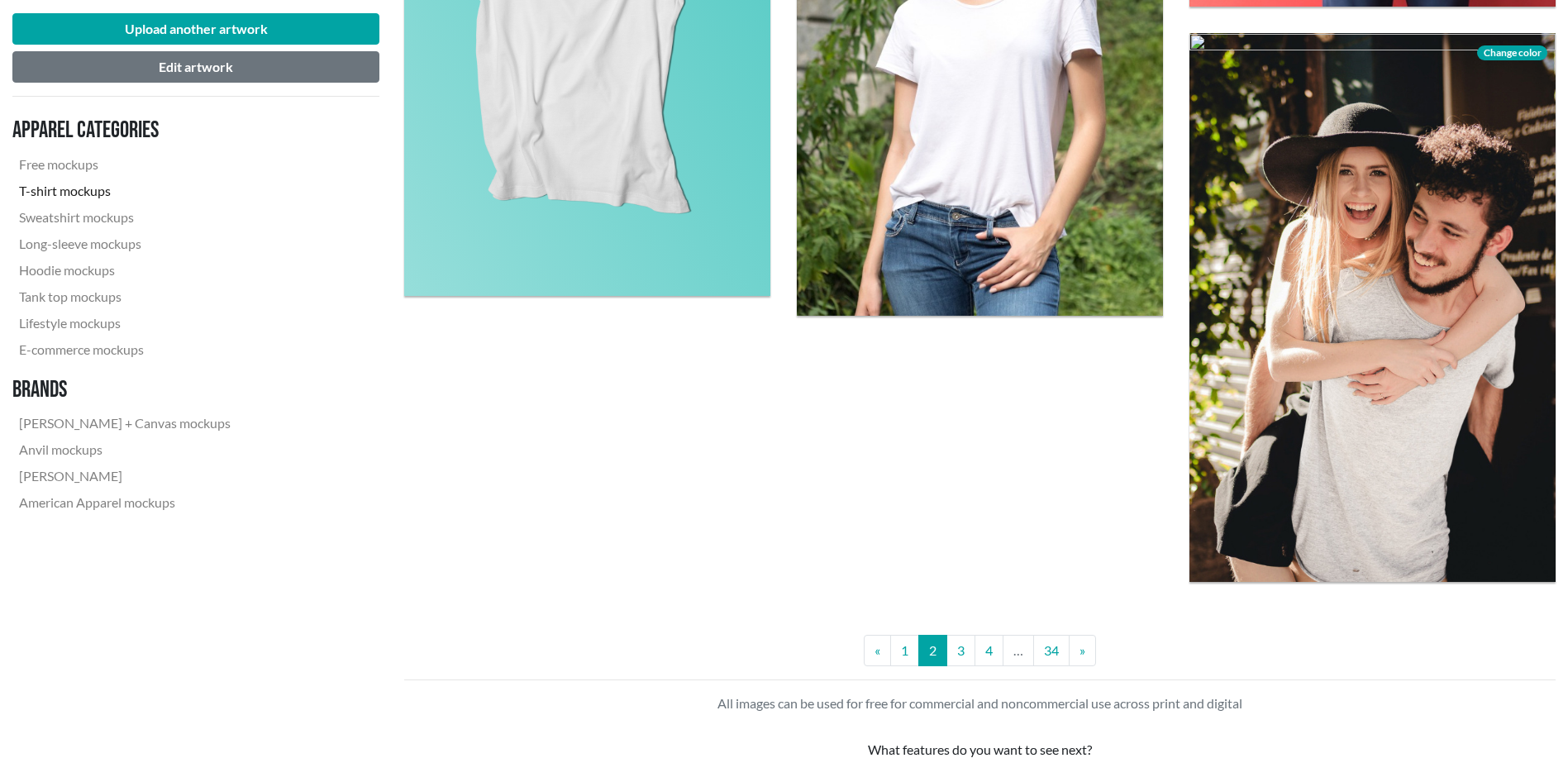
scroll to position [4820, 0]
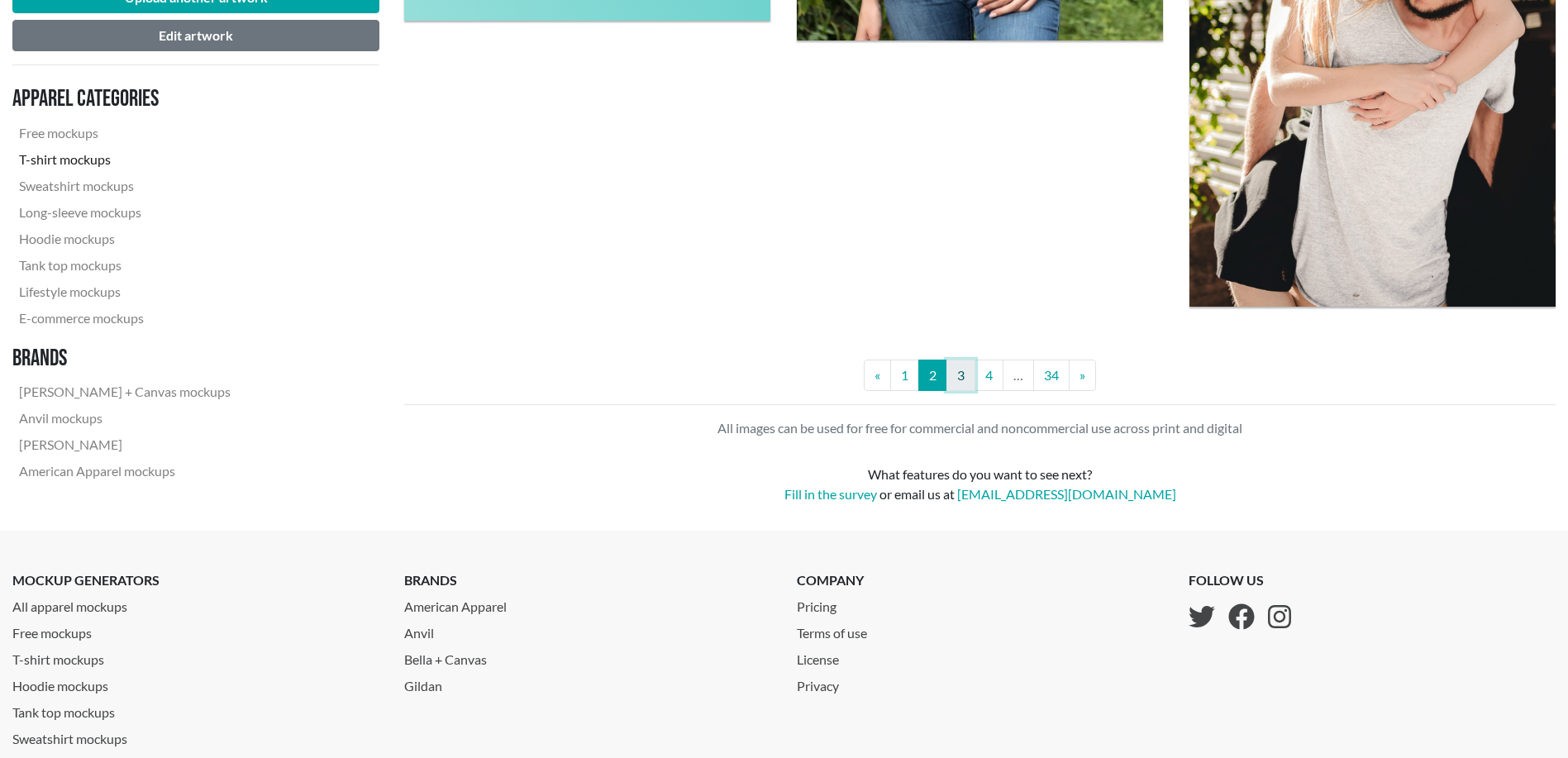
click at [970, 374] on link "3" at bounding box center [960, 376] width 29 height 32
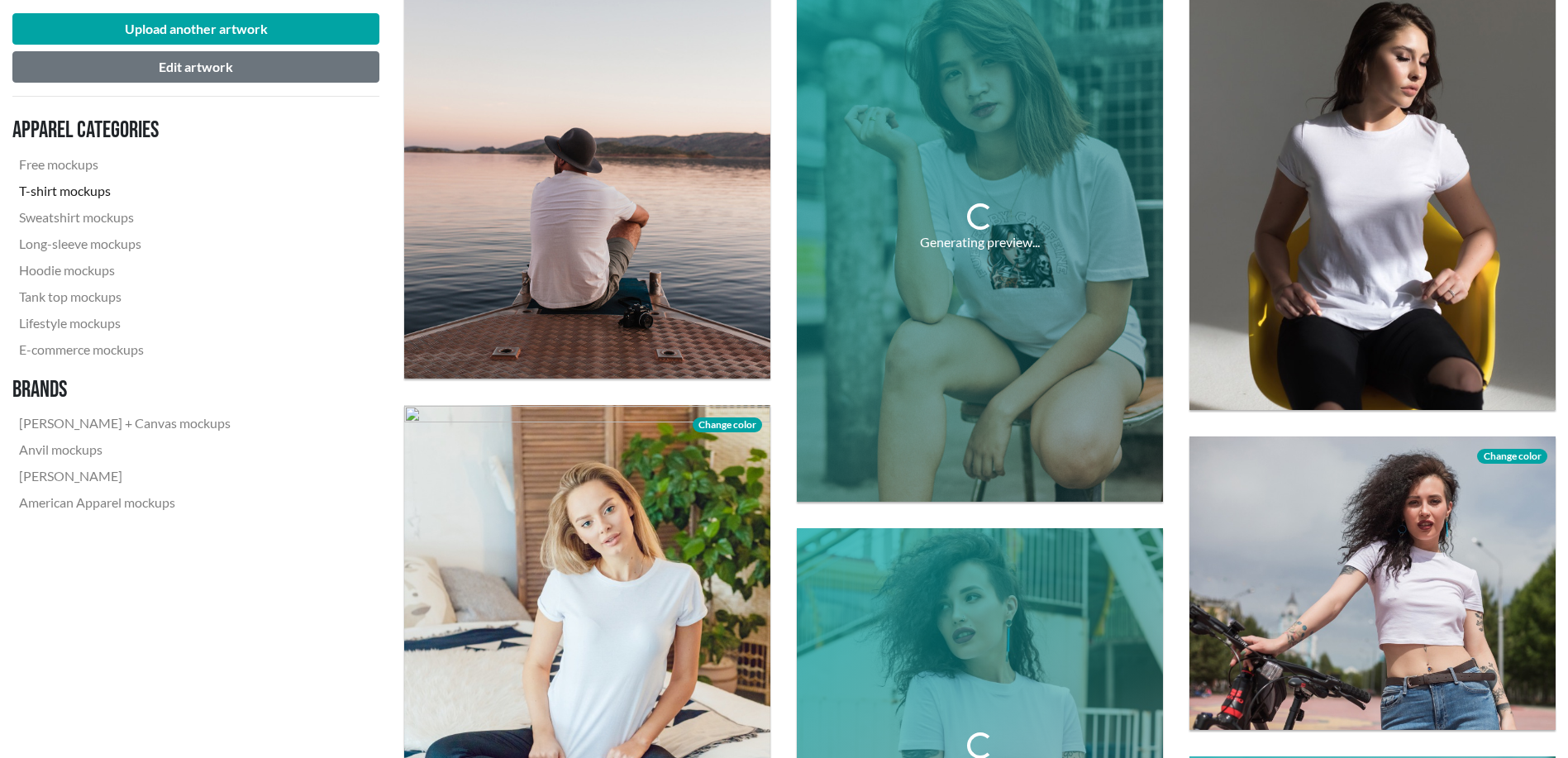
scroll to position [964, 0]
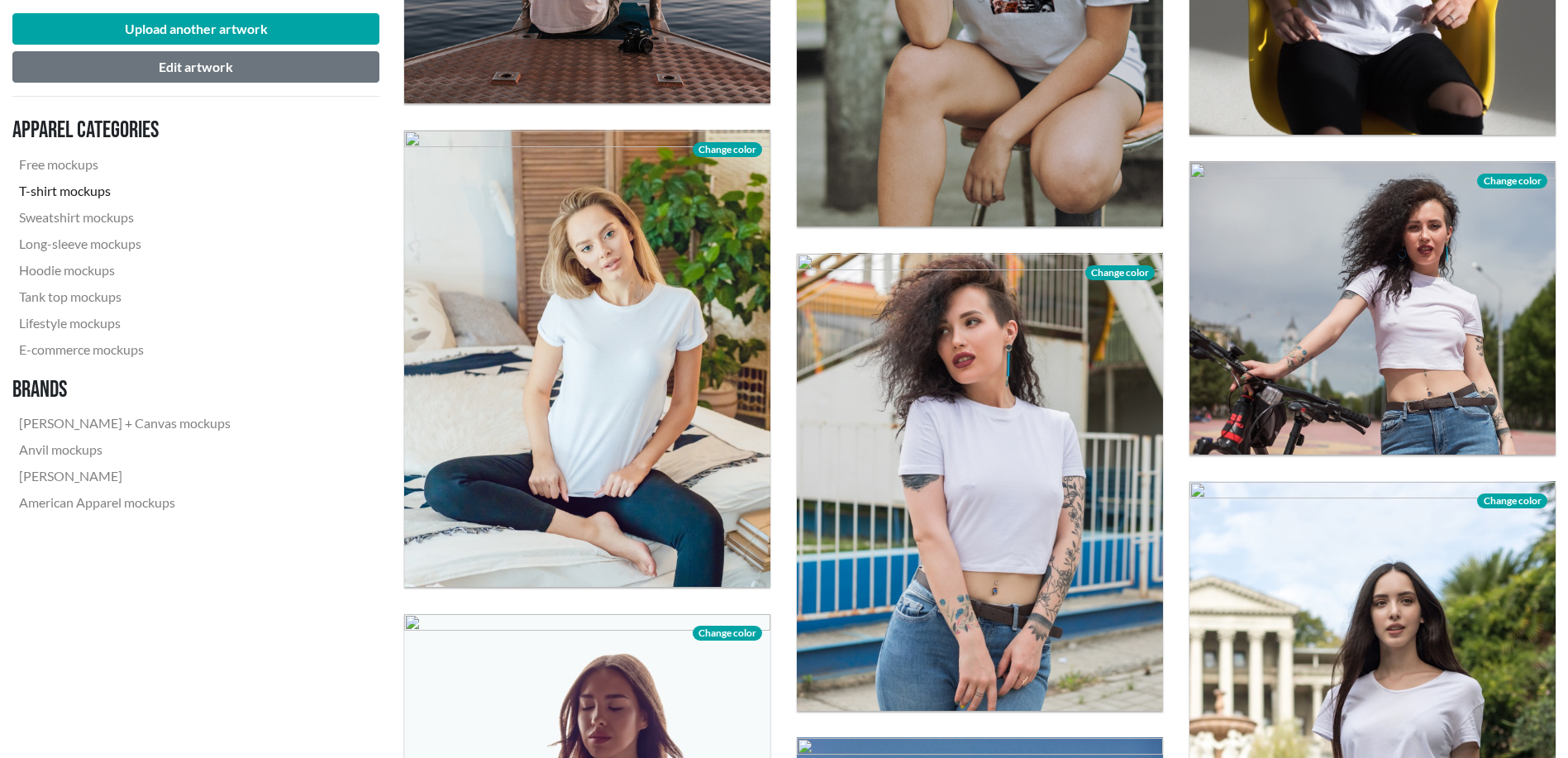
drag, startPoint x: 345, startPoint y: 558, endPoint x: 291, endPoint y: 657, distance: 112.8
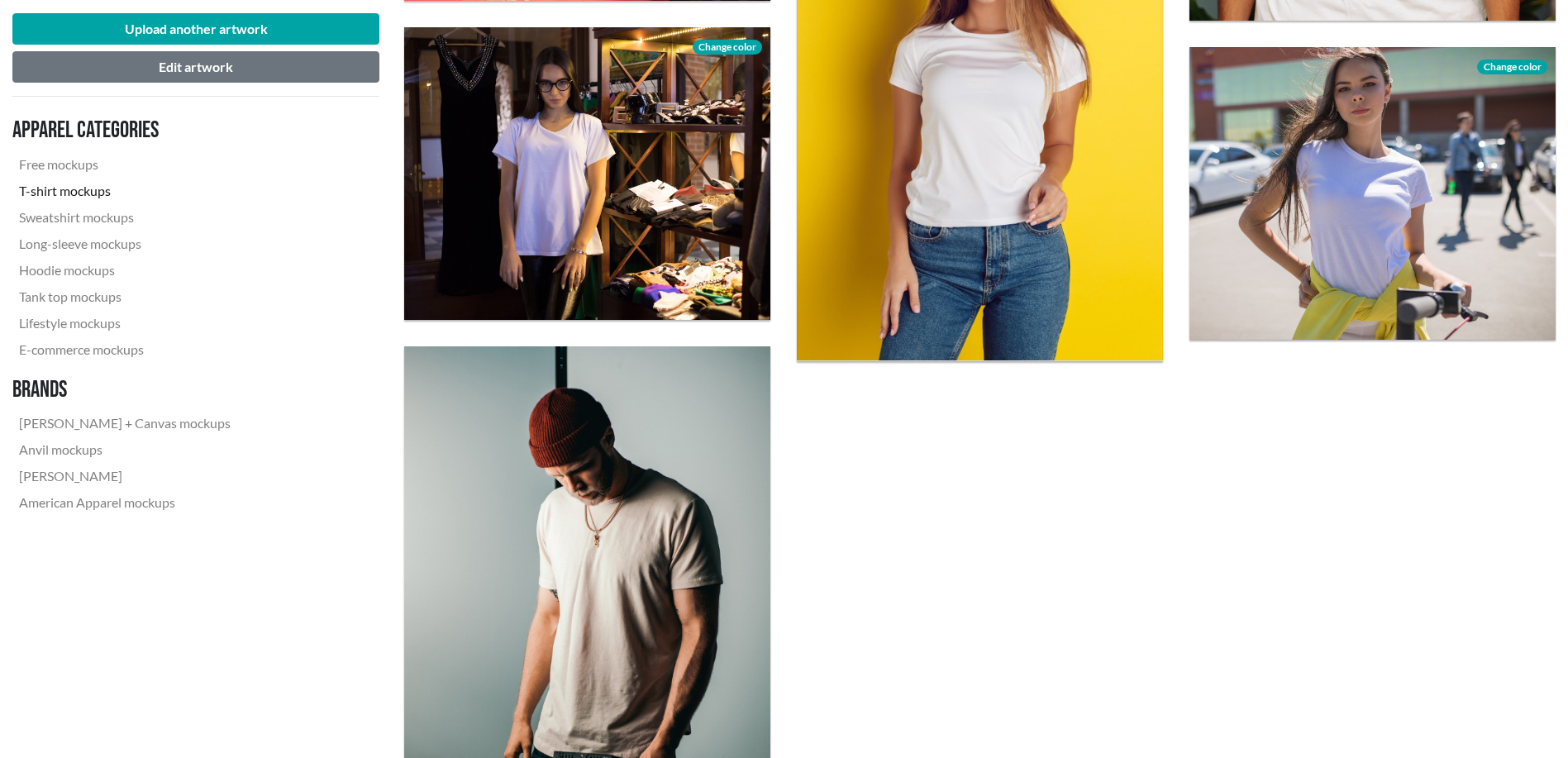
scroll to position [4408, 0]
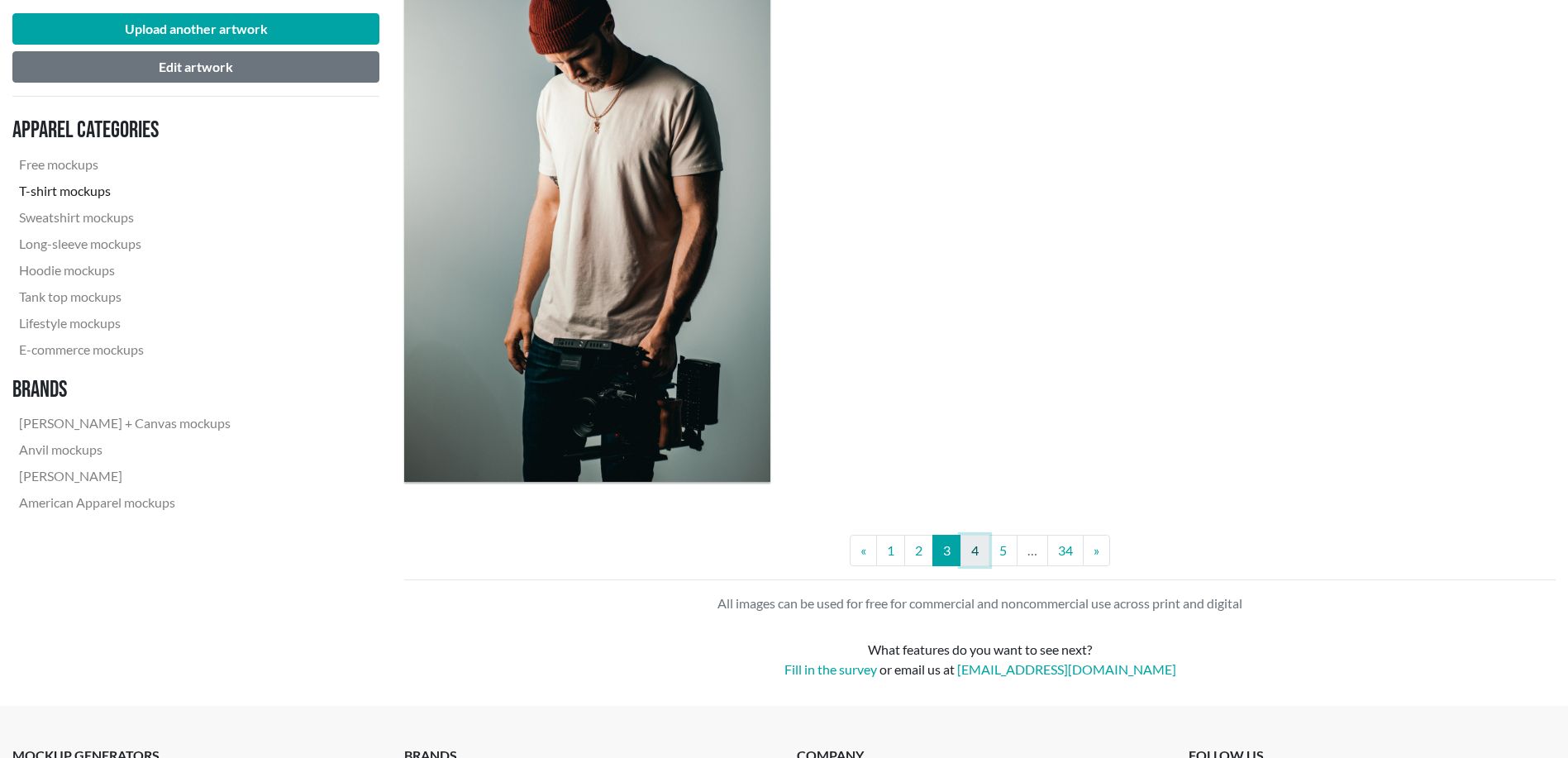
click at [968, 546] on link "4" at bounding box center [974, 550] width 29 height 32
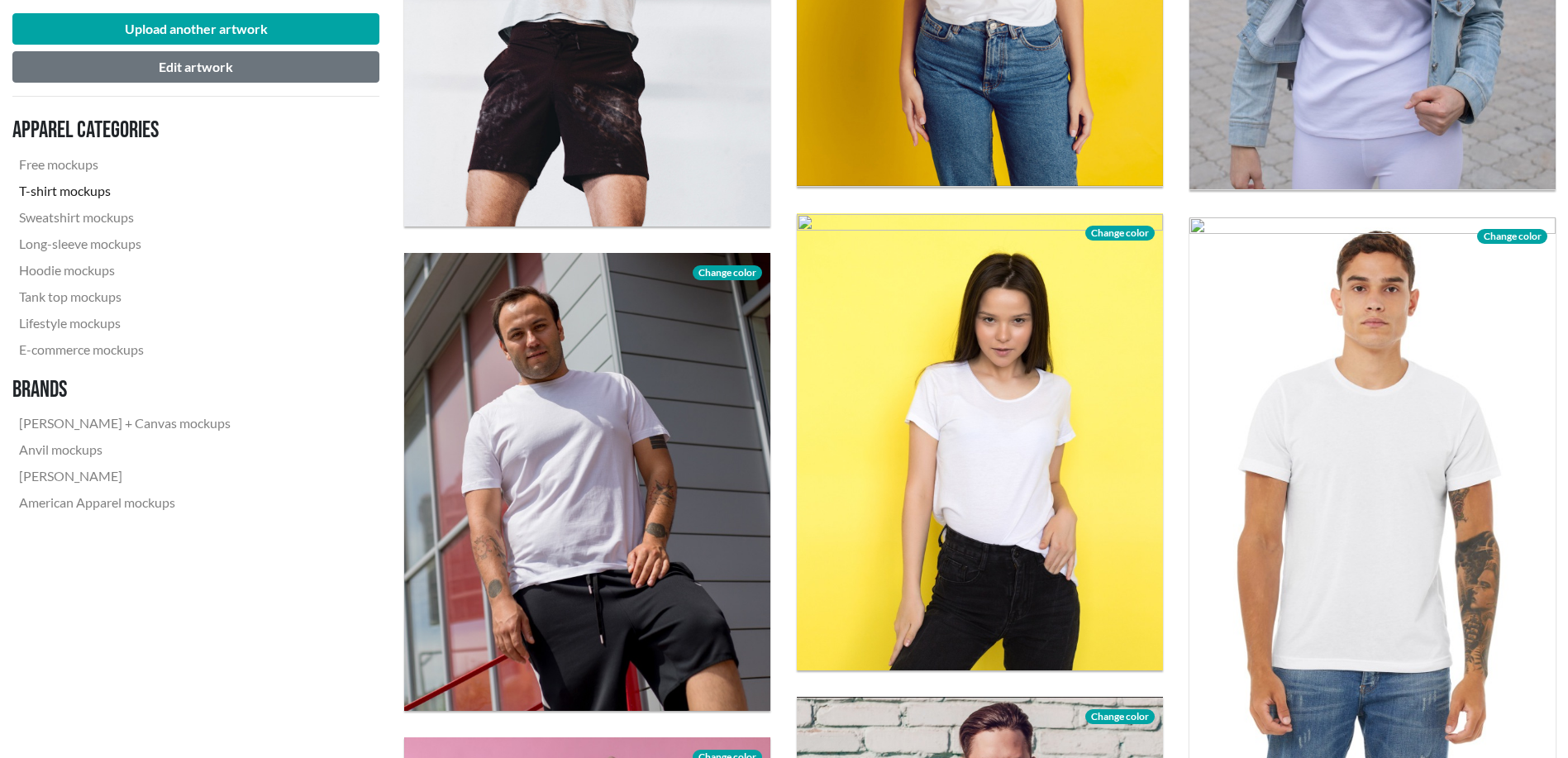
scroll to position [689, 0]
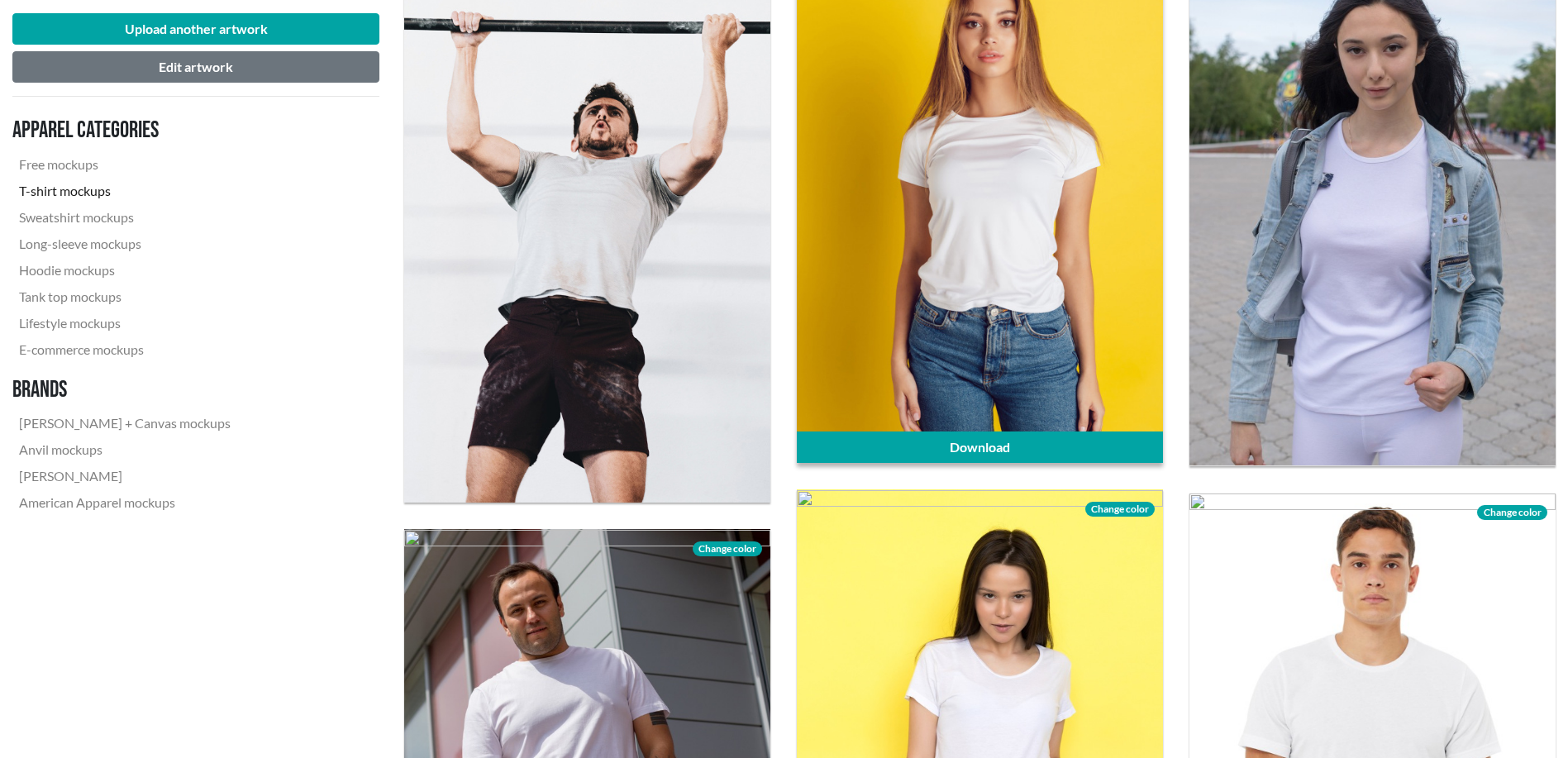
click at [997, 282] on div at bounding box center [979, 209] width 367 height 509
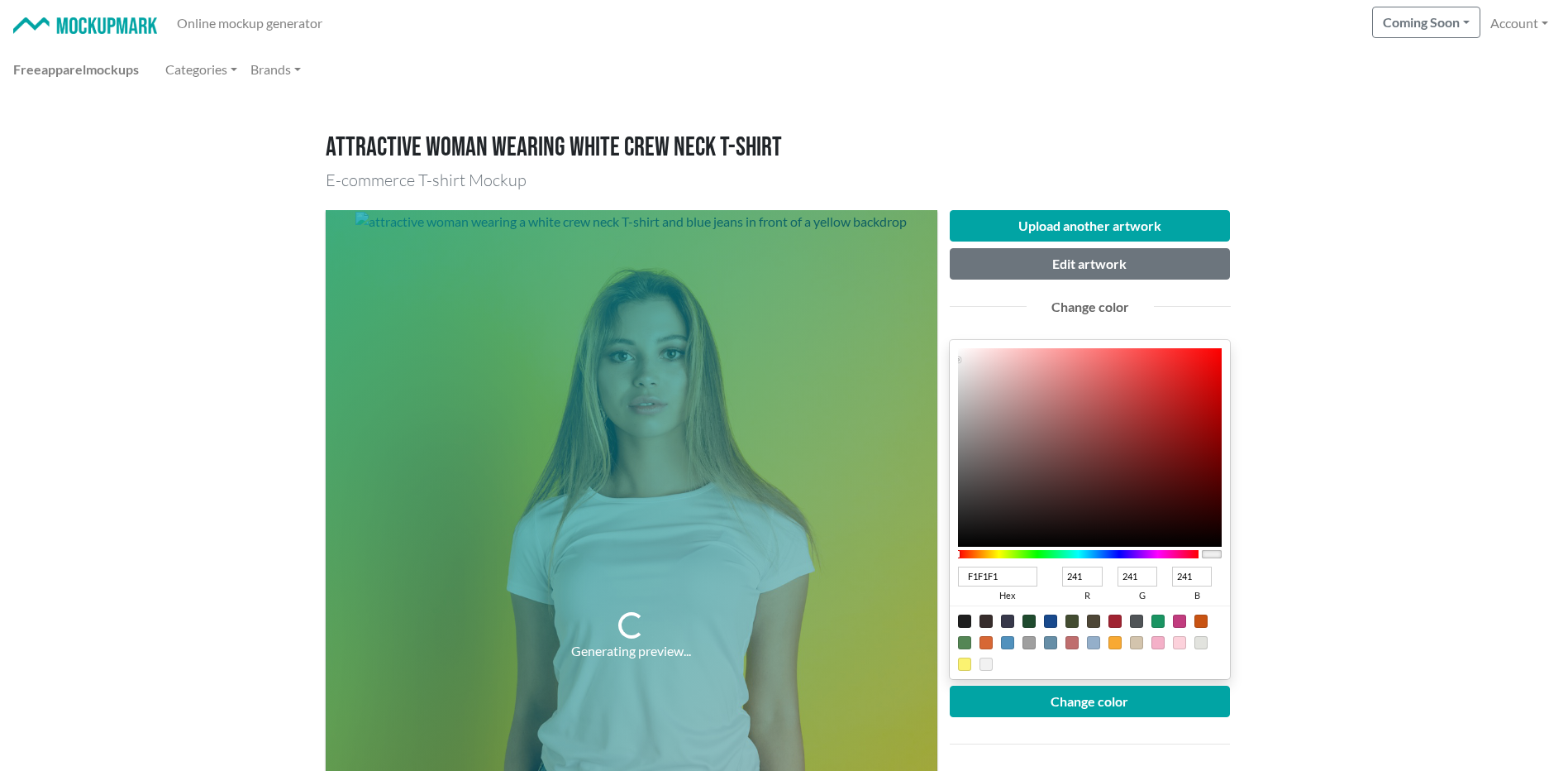
click at [967, 619] on div at bounding box center [964, 621] width 13 height 13
type input "1F1F1F"
type input "31"
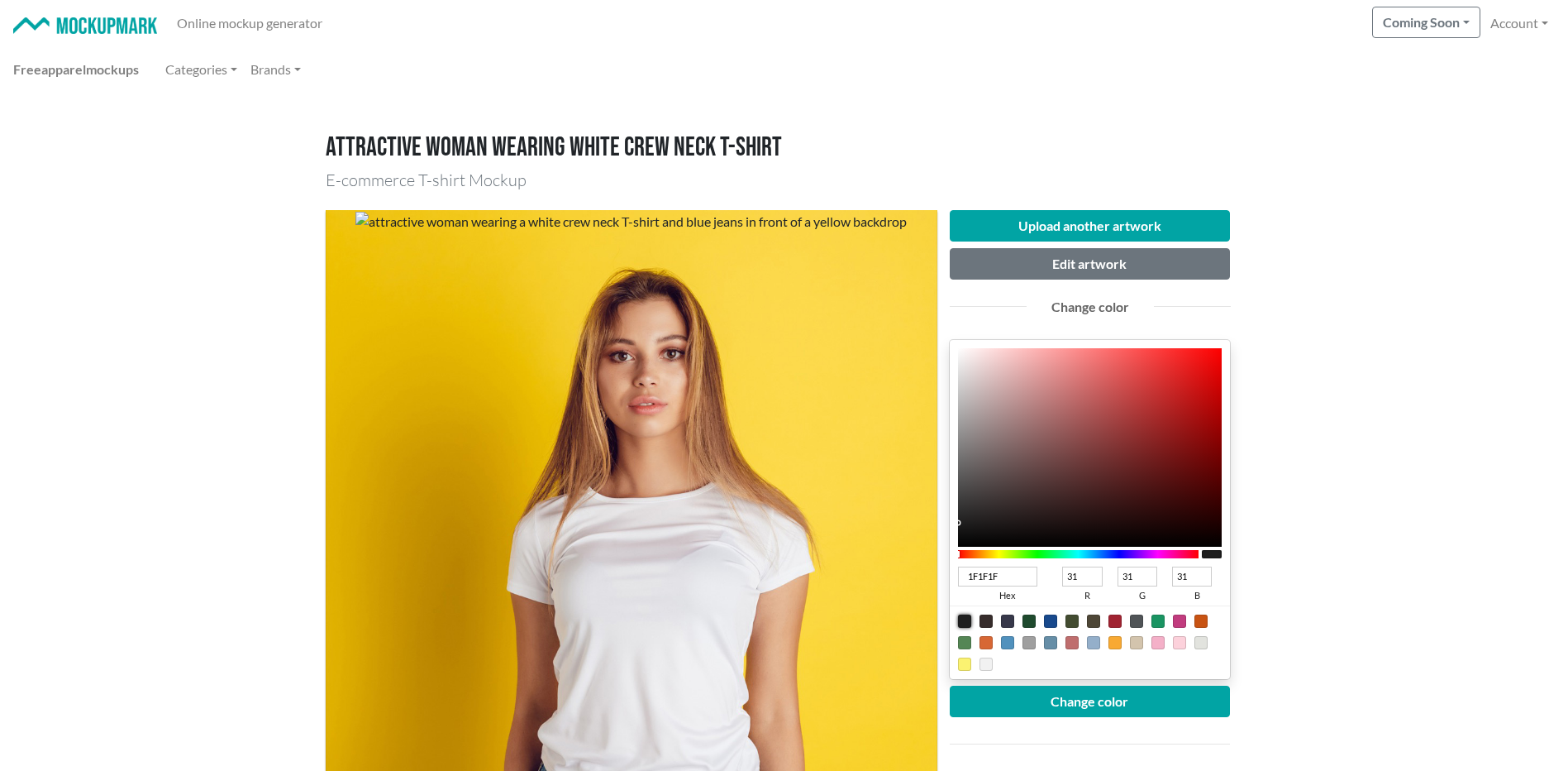
scroll to position [138, 0]
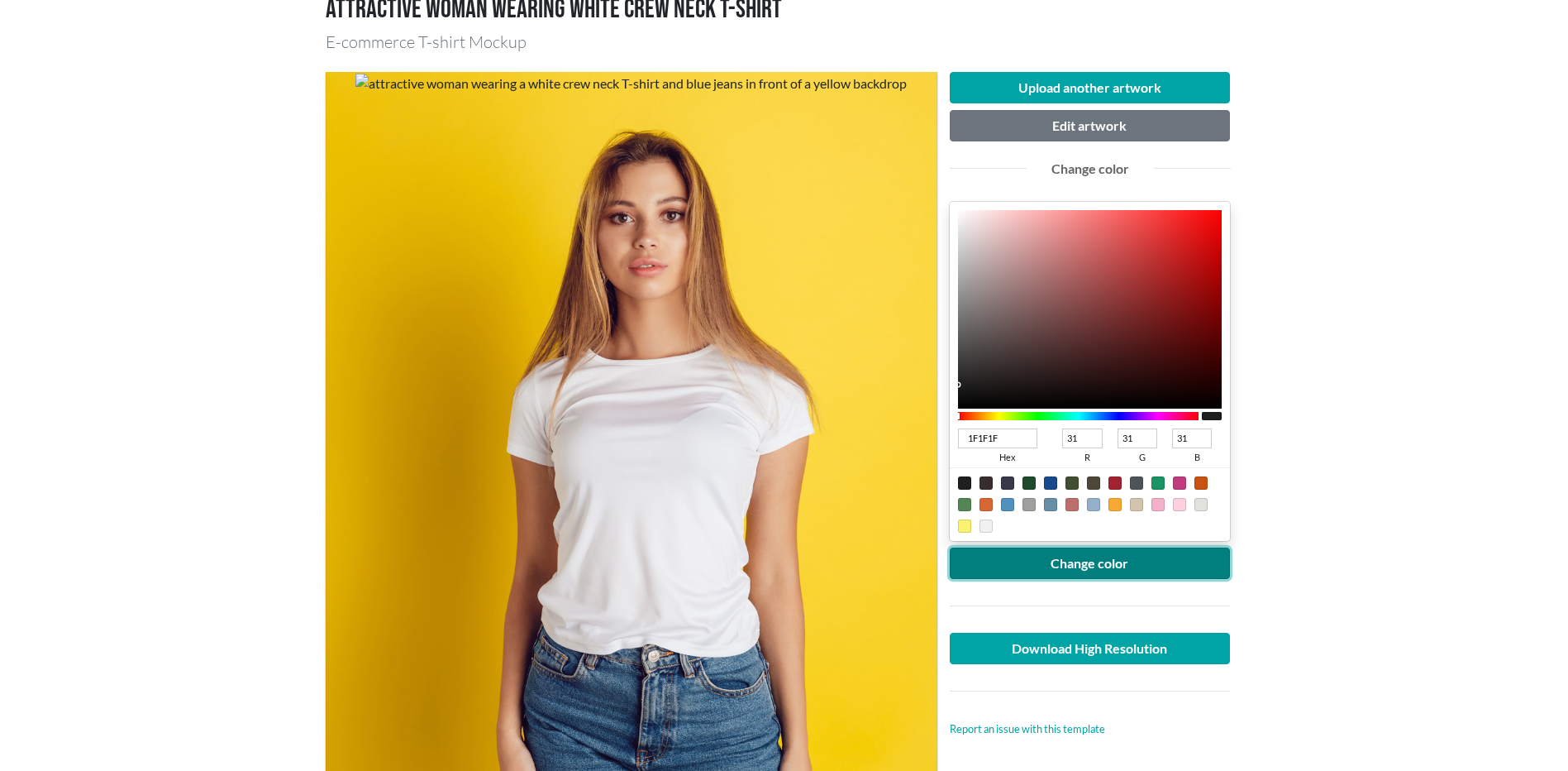
click at [1131, 570] on button "Change color" at bounding box center [1090, 563] width 281 height 32
type input "1D1D1D"
type input "29"
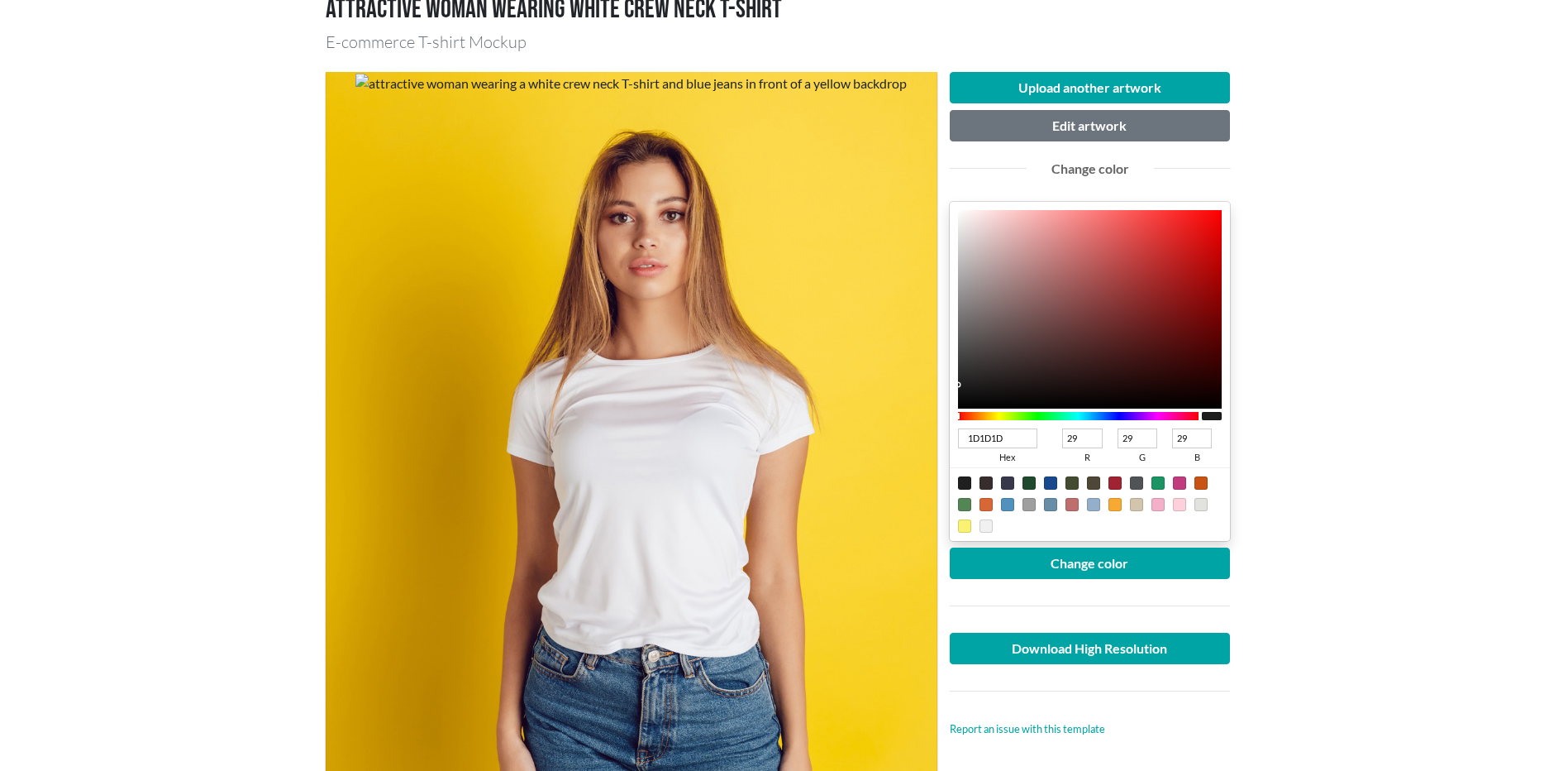
type input "1C1C1C"
type input "28"
type input "1B1B1B"
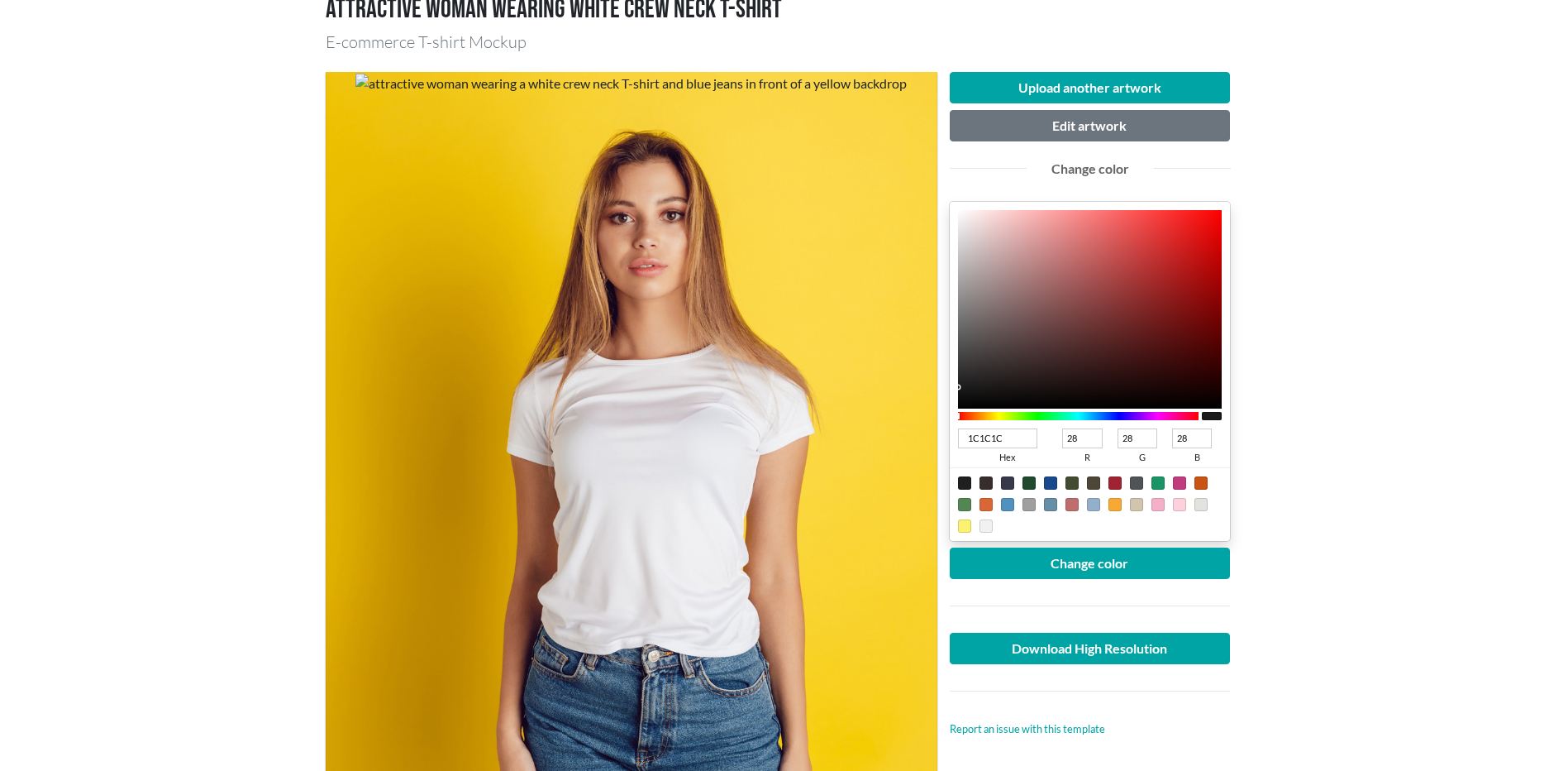
type input "27"
type input "1A1A1A"
type input "26"
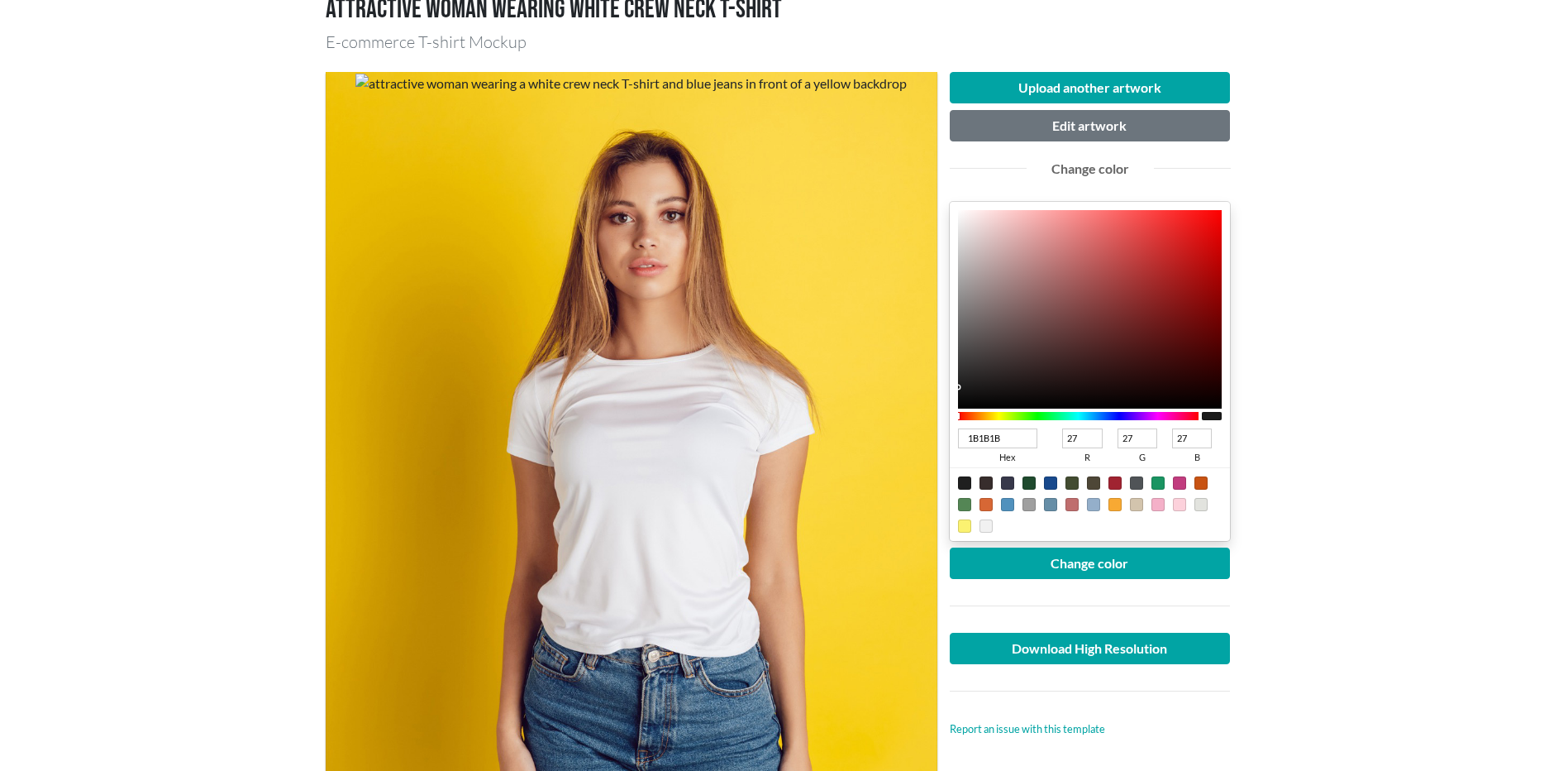
type input "26"
type input "191919"
type input "25"
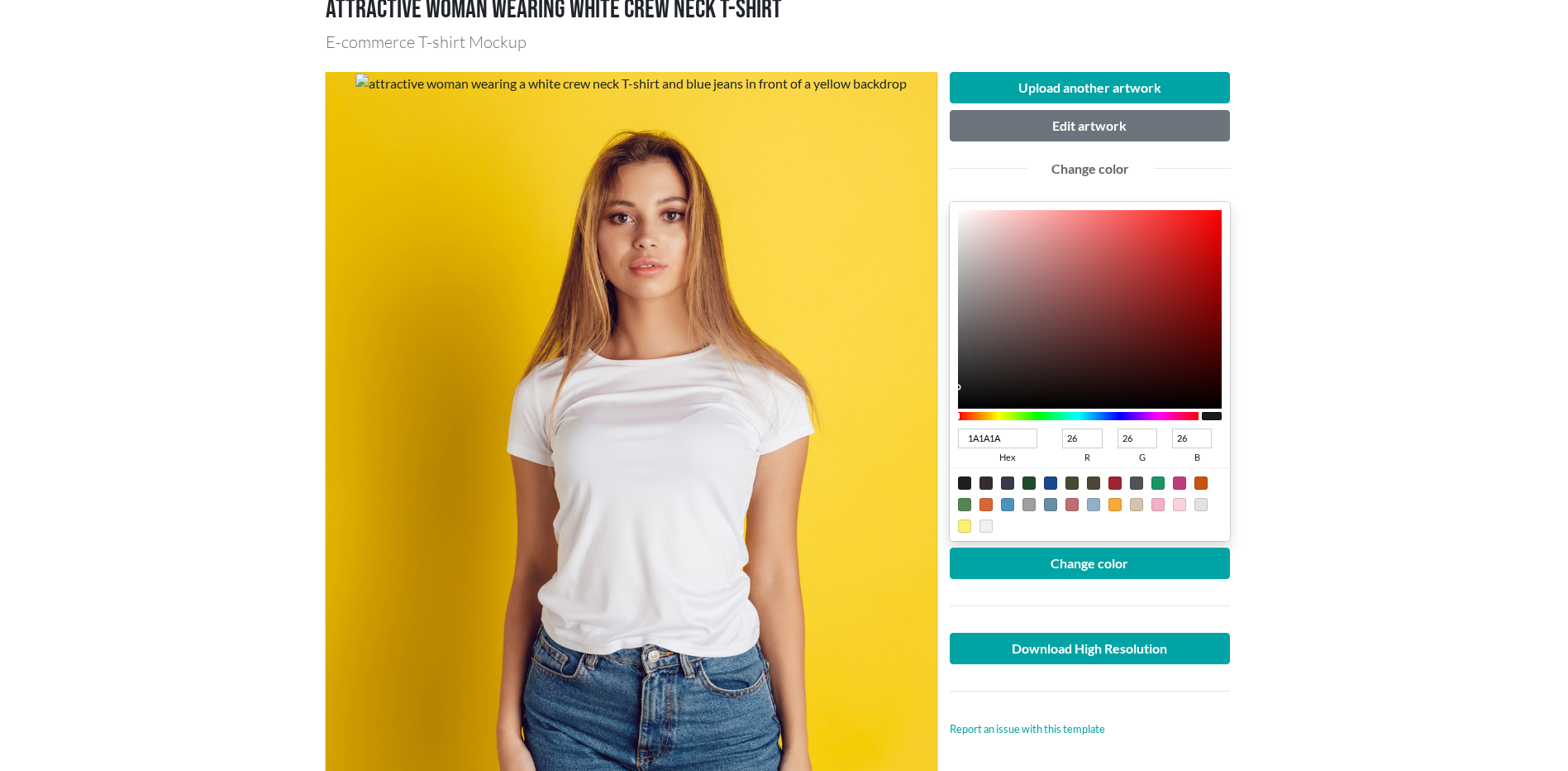
type input "25"
type input "181818"
type input "24"
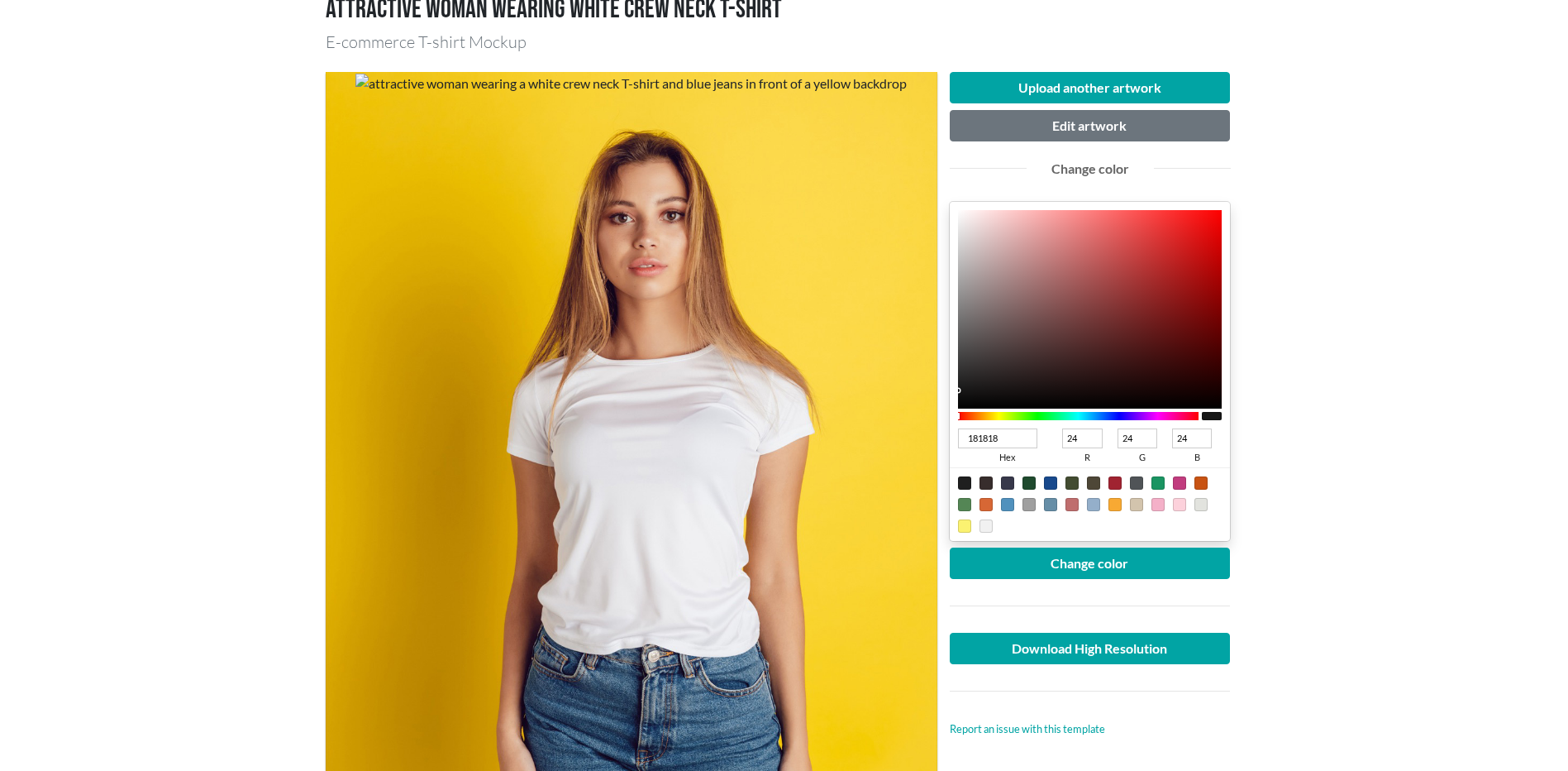
type input "171717"
type input "23"
type input "161616"
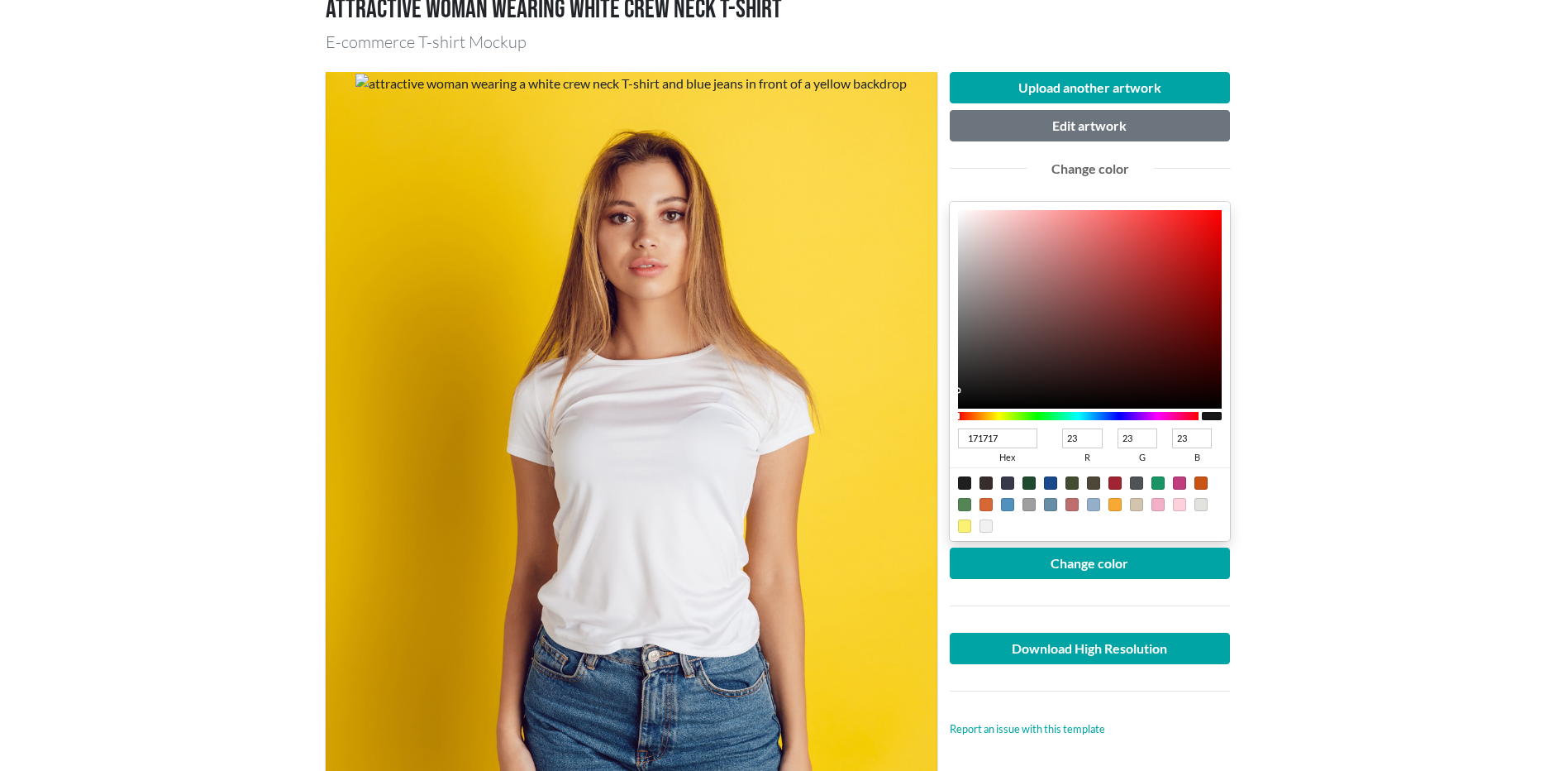
type input "22"
type input "141313"
type input "20"
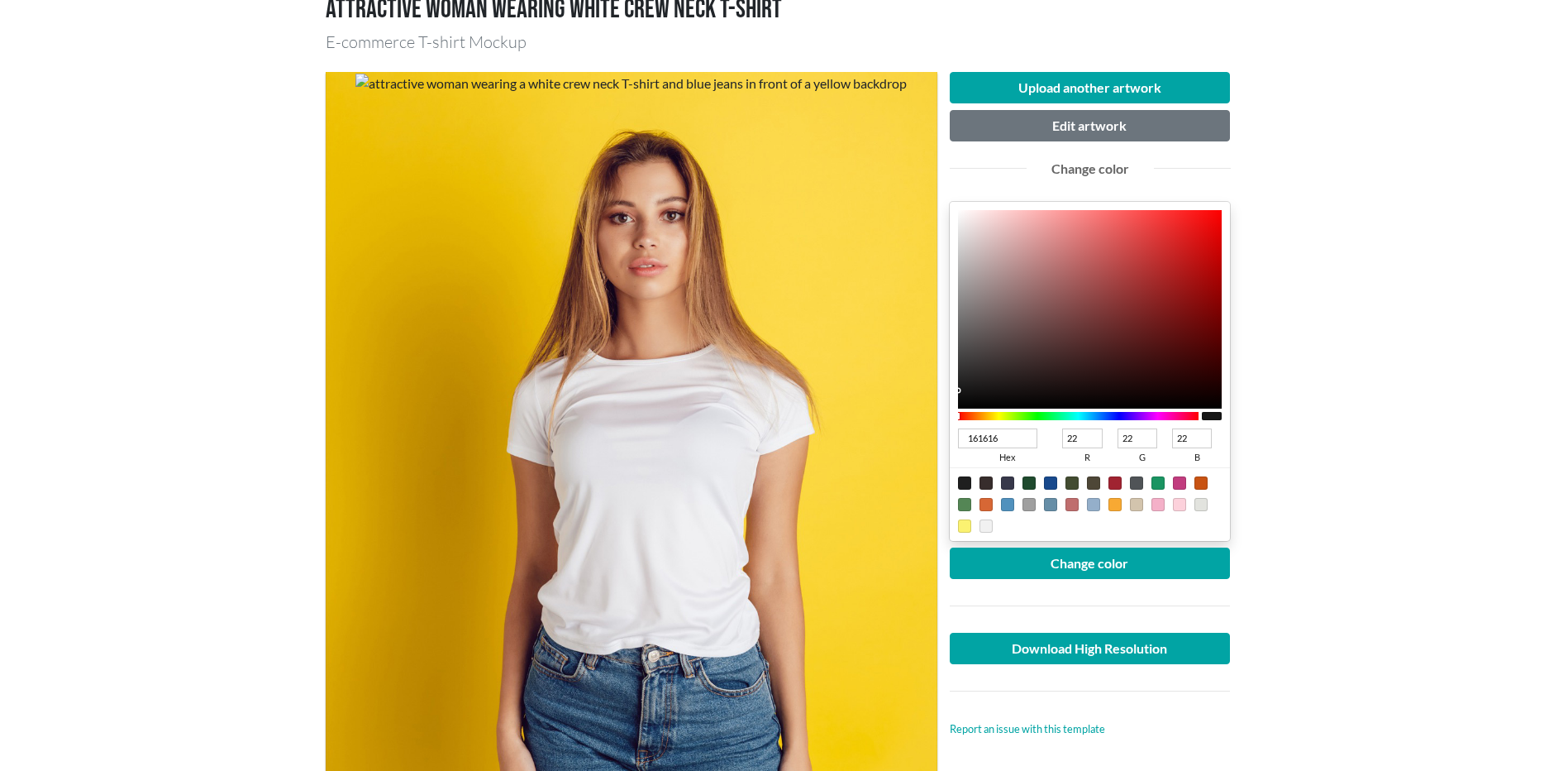
type input "19"
type input "111111"
type input "17"
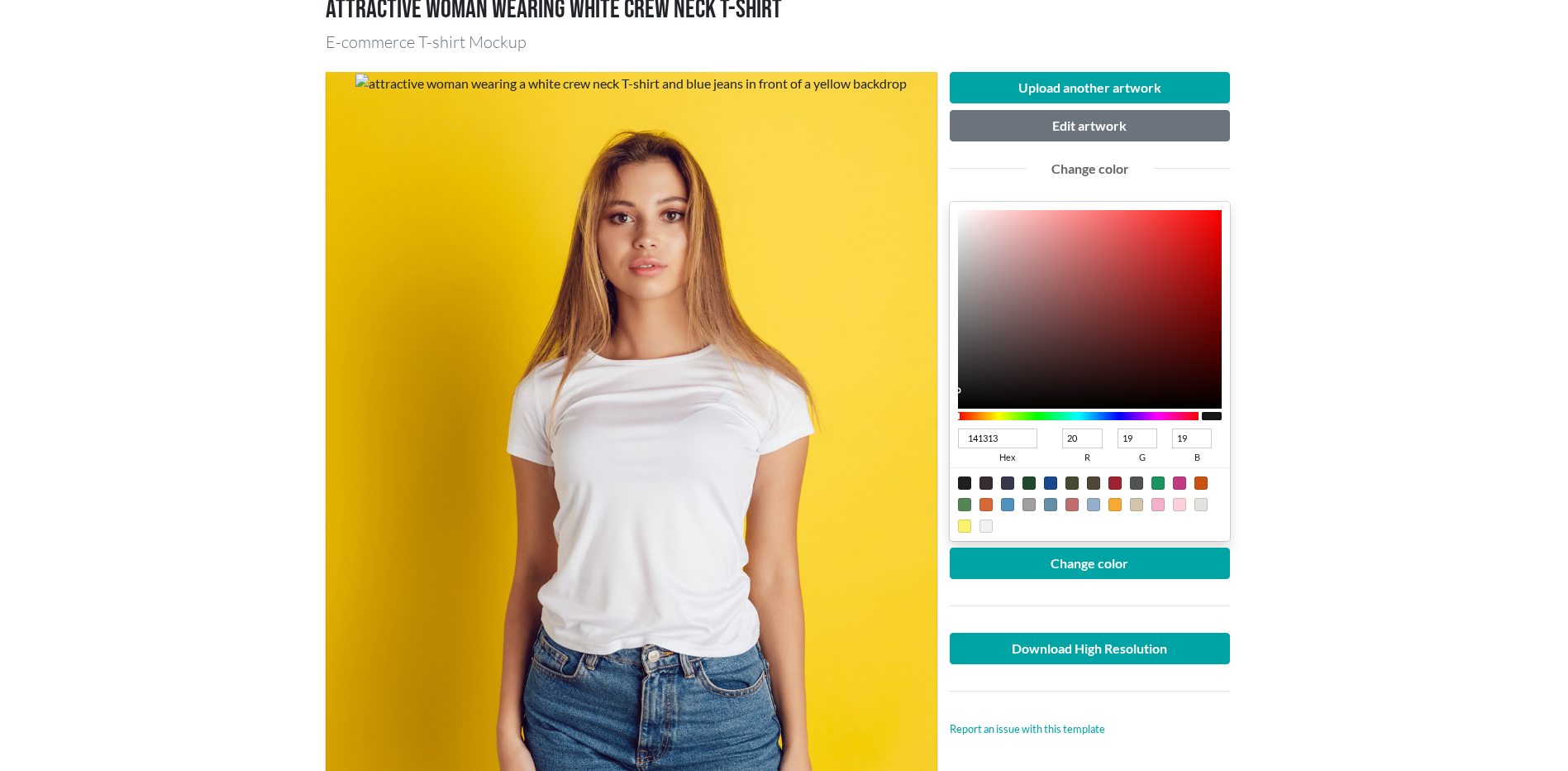
type input "17"
drag, startPoint x: 959, startPoint y: 386, endPoint x: 957, endPoint y: 395, distance: 9.2
click at [958, 395] on div at bounding box center [959, 397] width 3 height 3
click at [1107, 565] on button "Change color" at bounding box center [1090, 563] width 281 height 32
click at [1122, 654] on link "Download High Resolution" at bounding box center [1090, 648] width 281 height 32
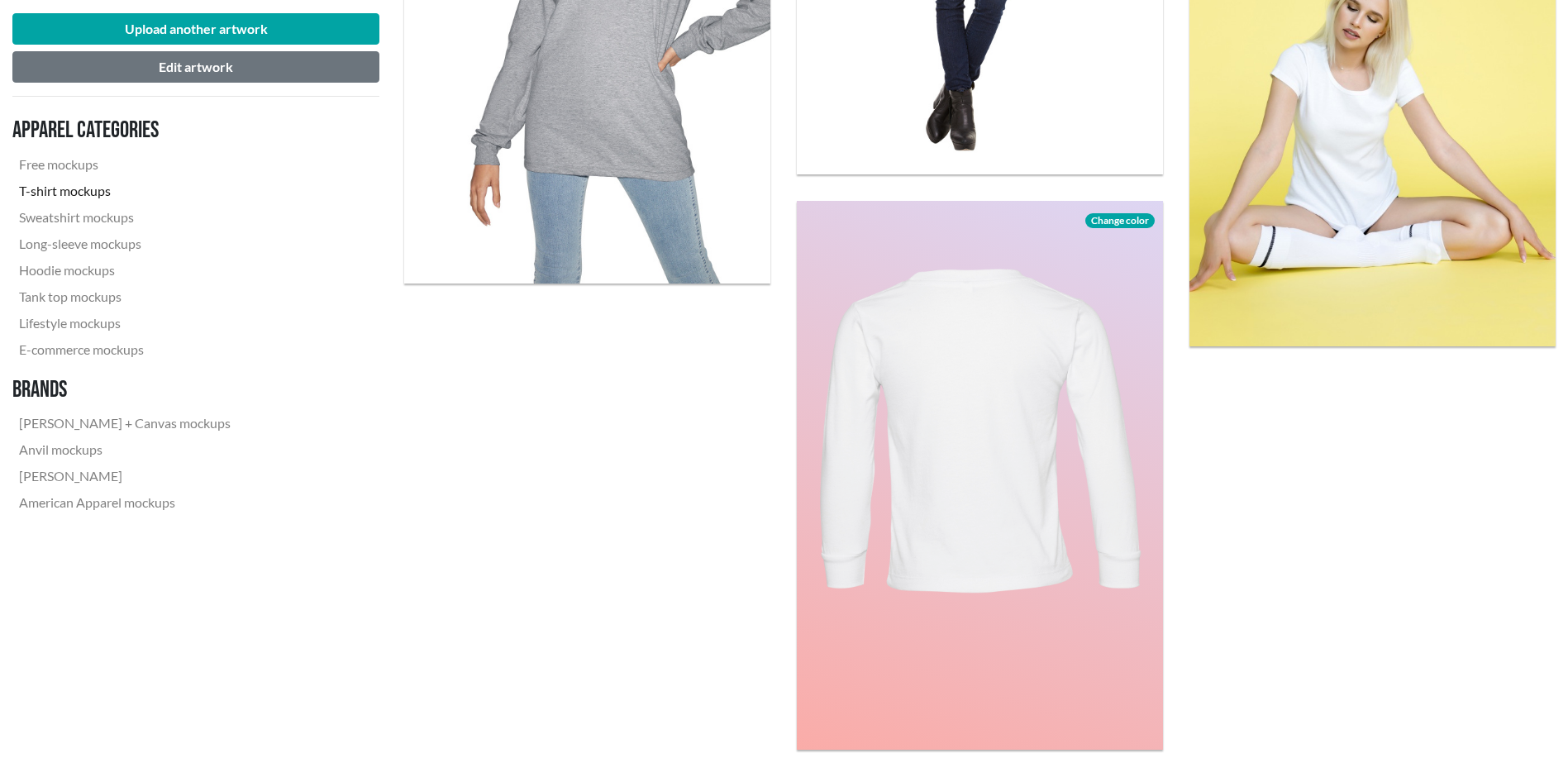
scroll to position [4131, 0]
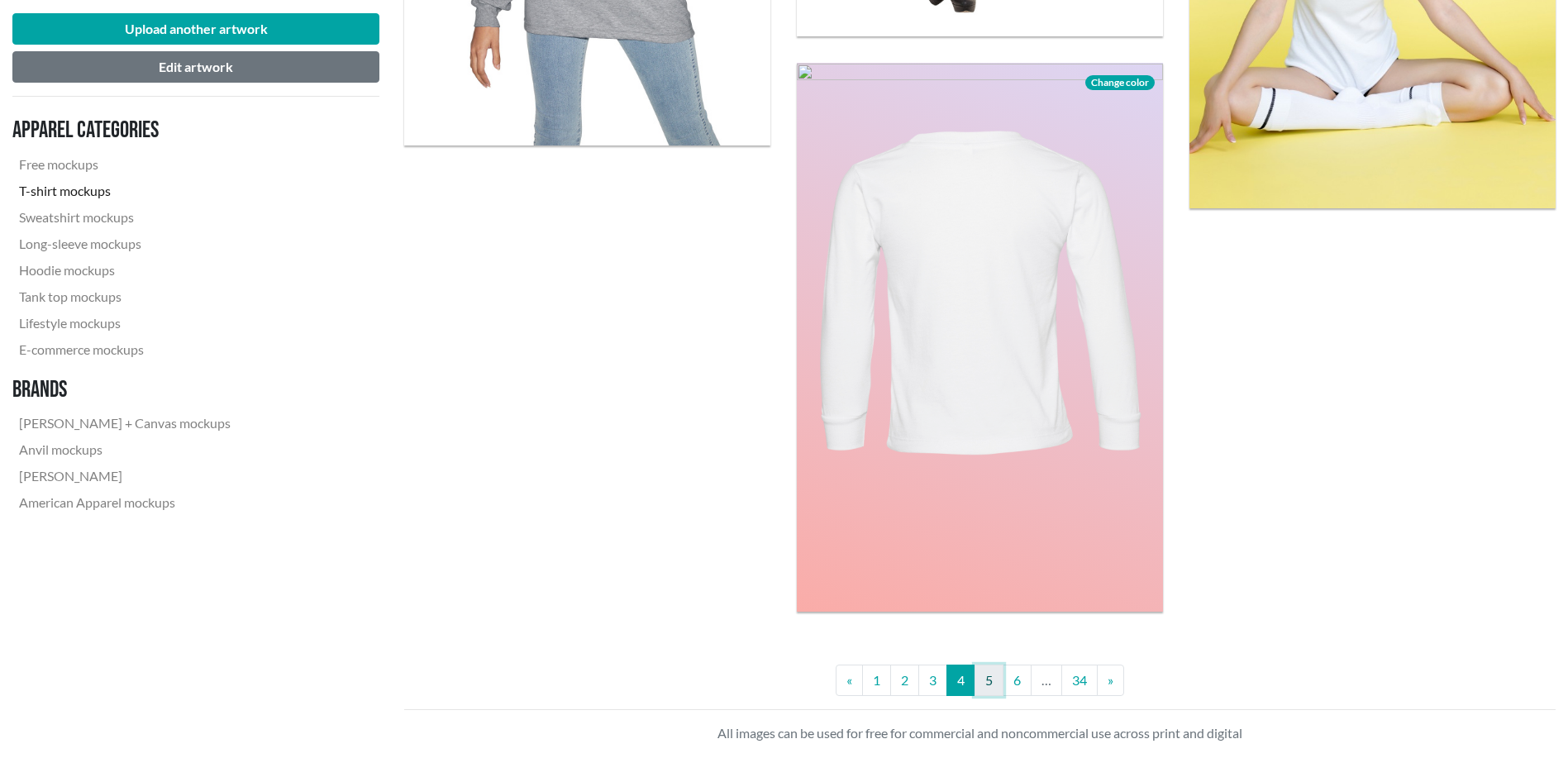
click at [995, 685] on link "5" at bounding box center [989, 680] width 29 height 32
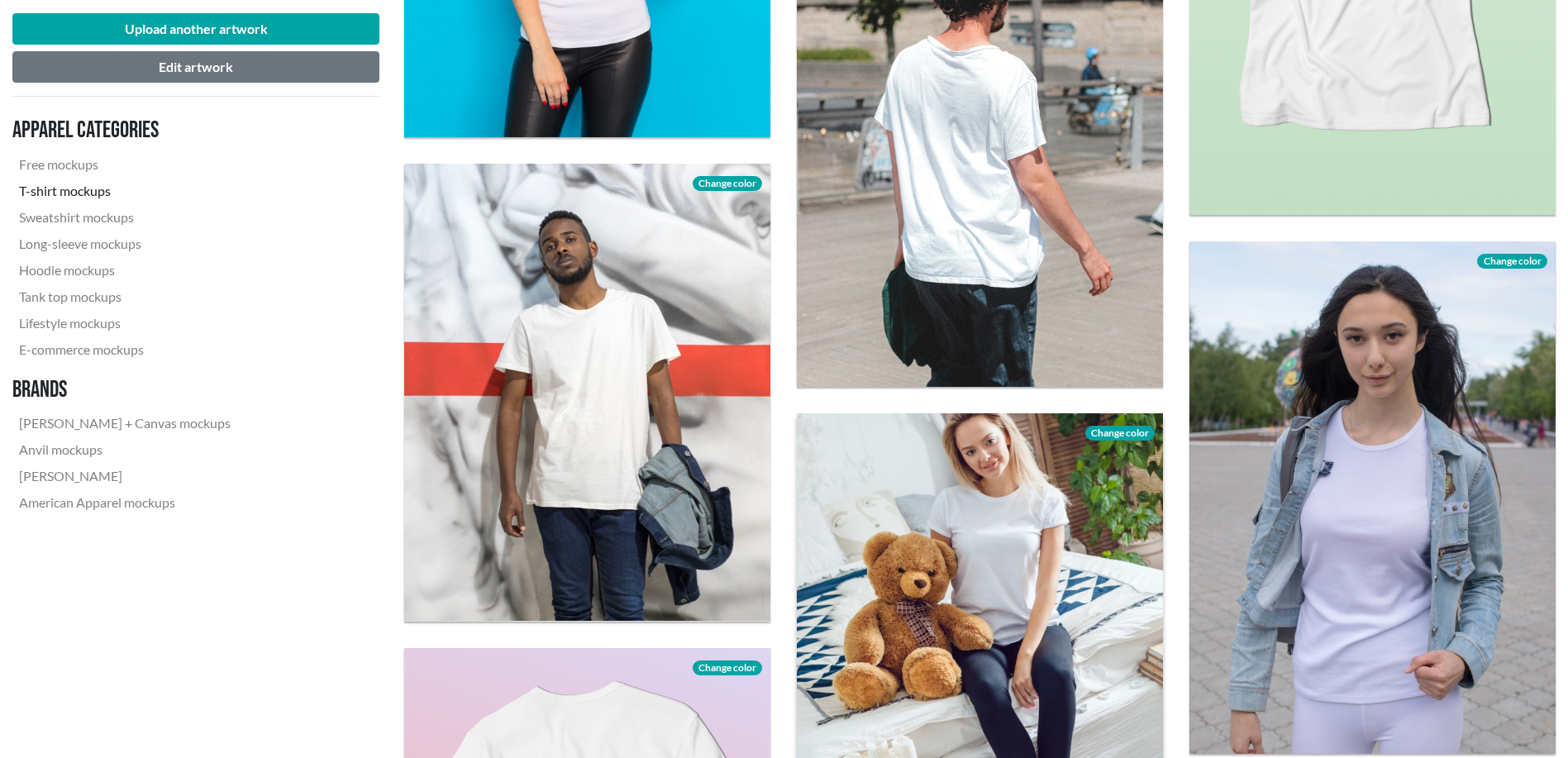
scroll to position [2617, 0]
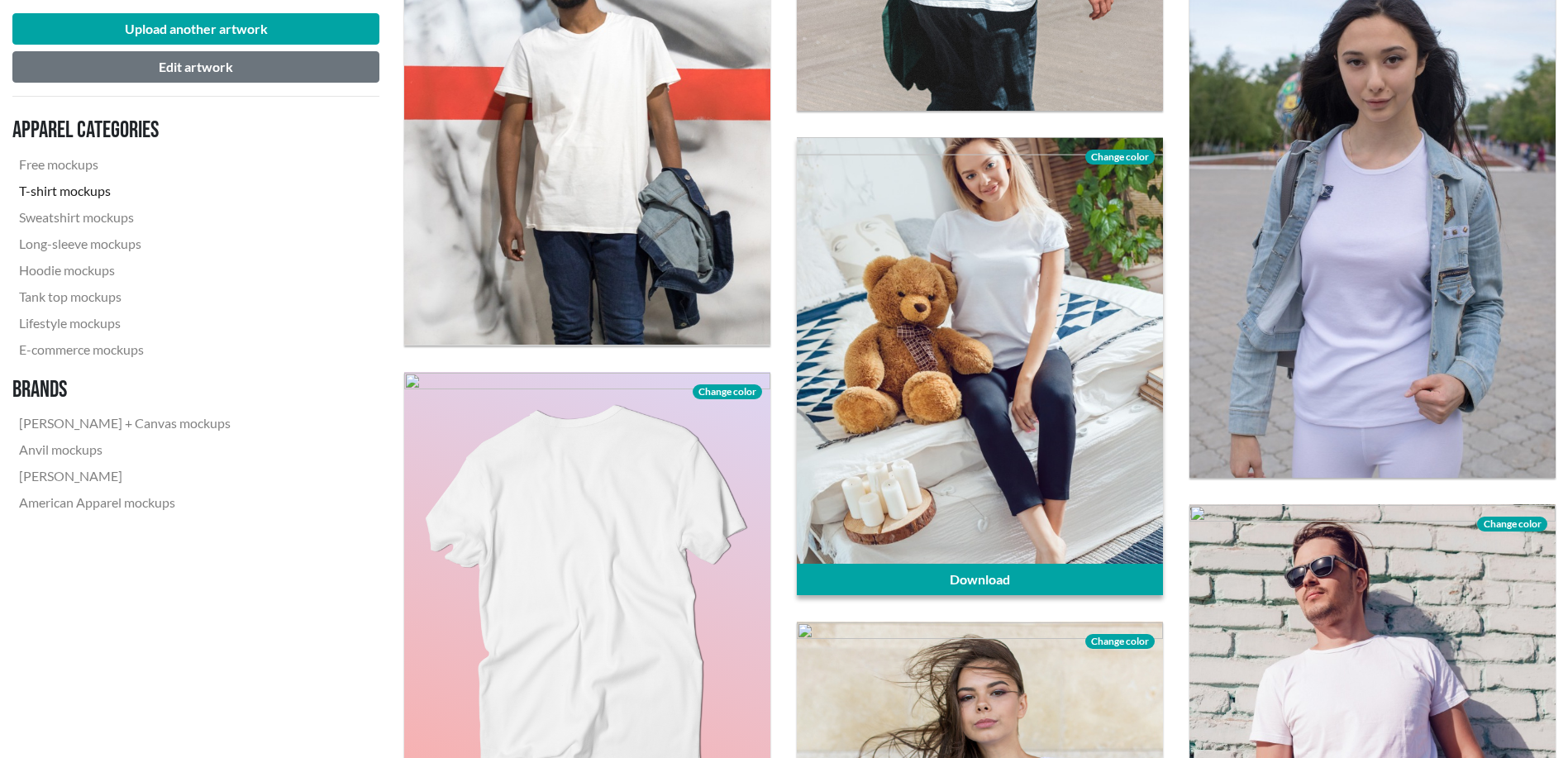
click at [1024, 327] on div at bounding box center [979, 366] width 367 height 457
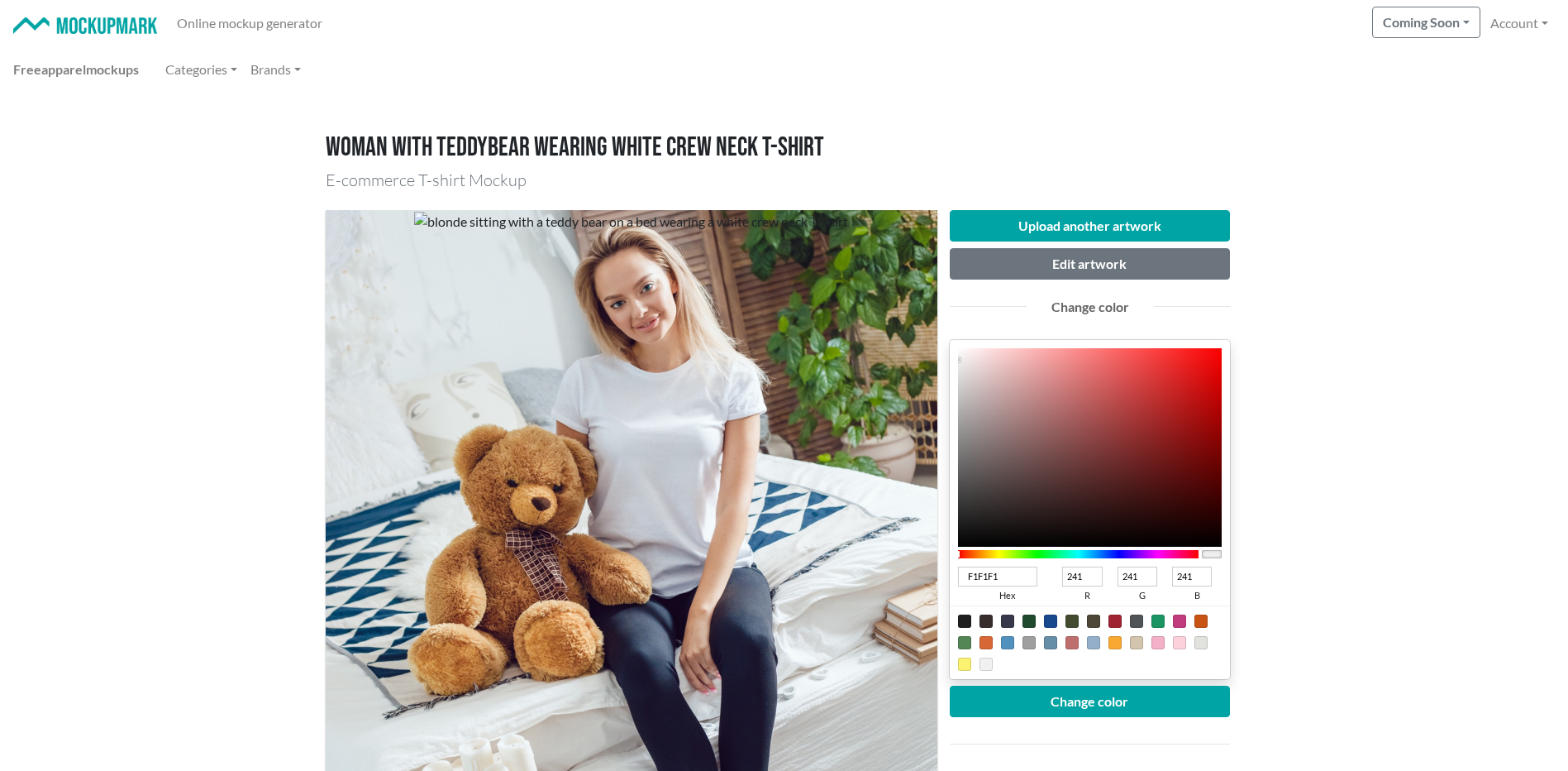
type input "212121"
type input "33"
type input "202020"
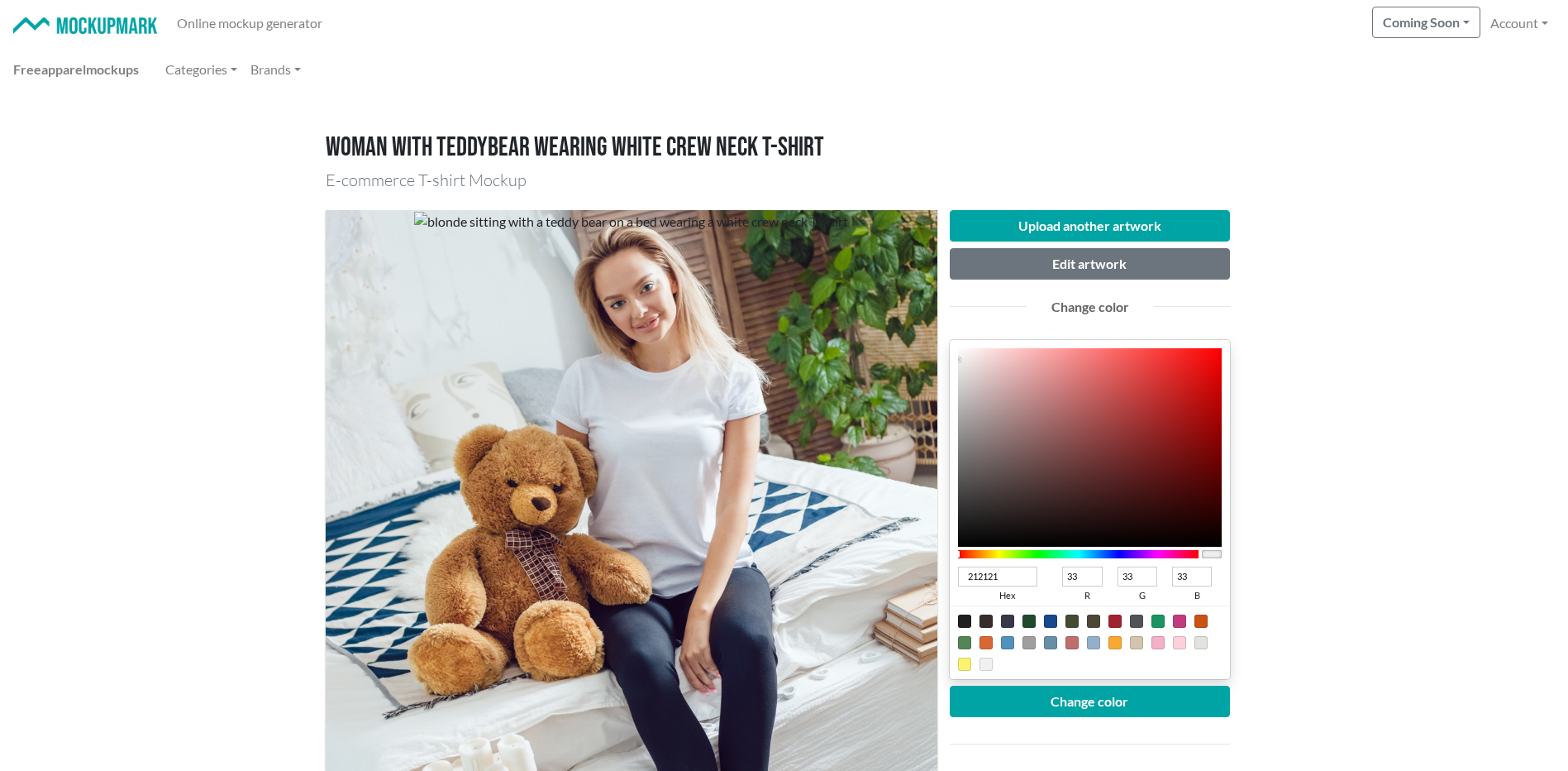
type input "32"
type input "181717"
type input "24"
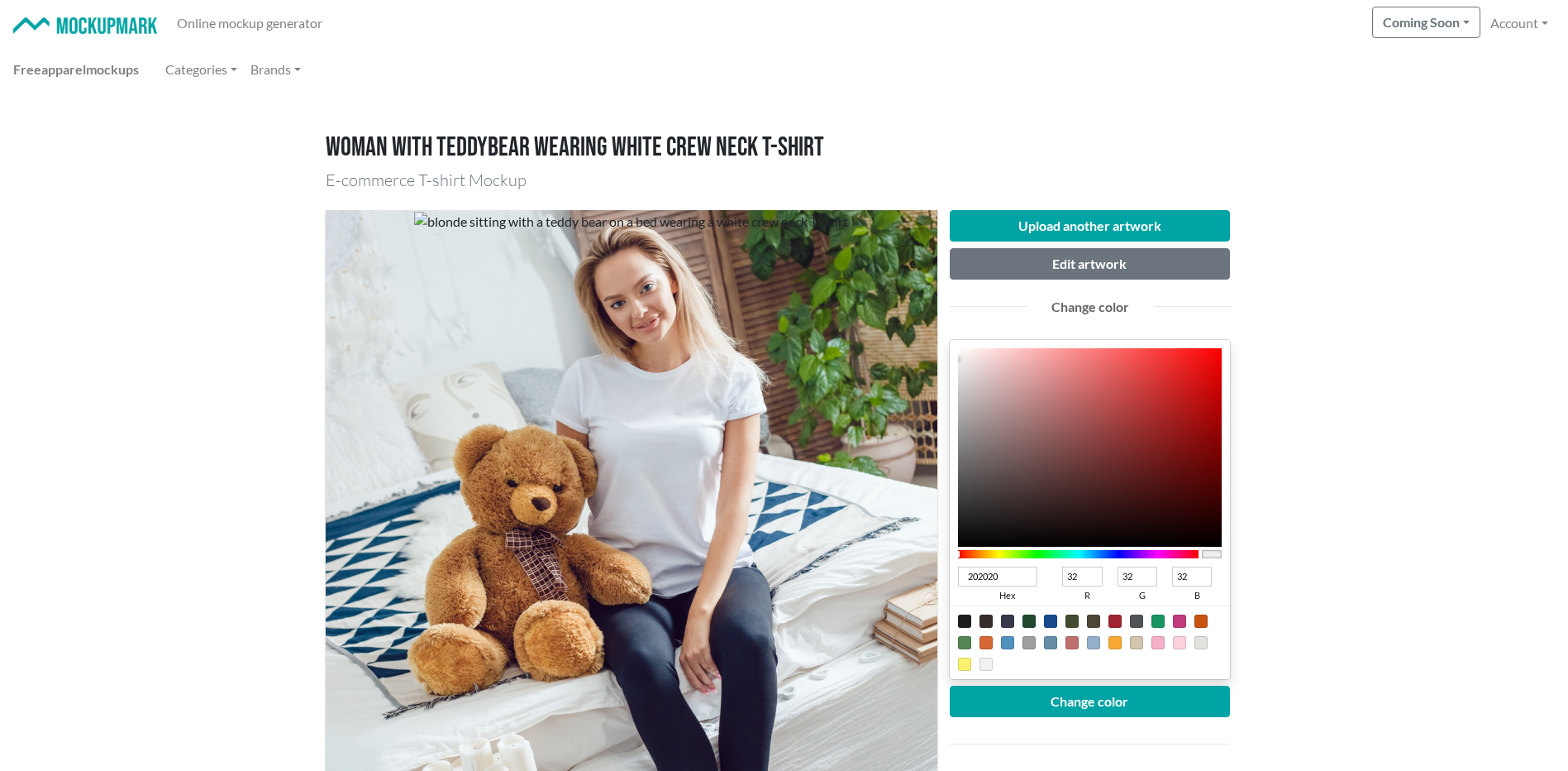
type input "23"
type input "0E0E0E"
type input "14"
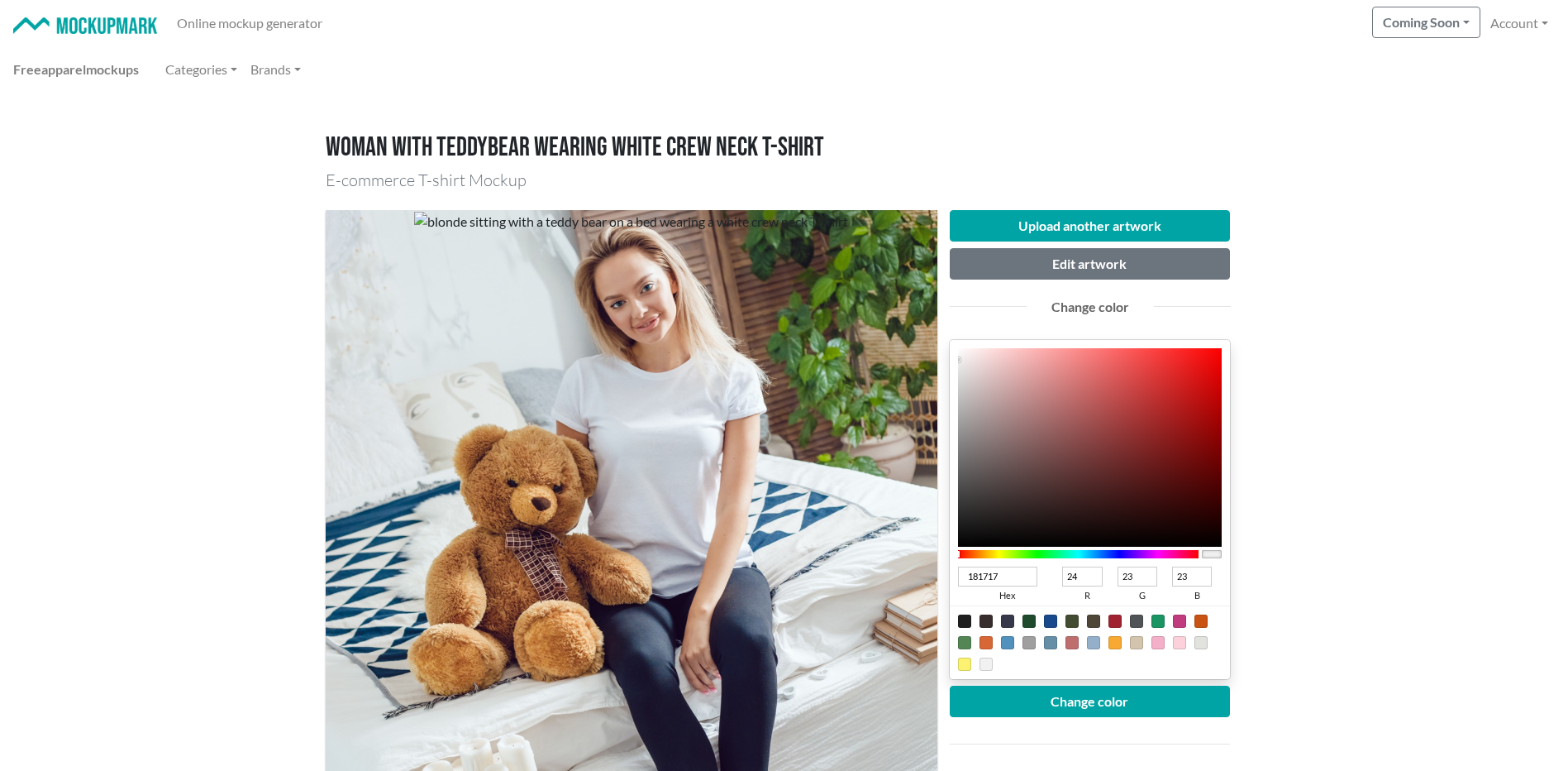
type input "14"
type input "0A0A0A"
type input "10"
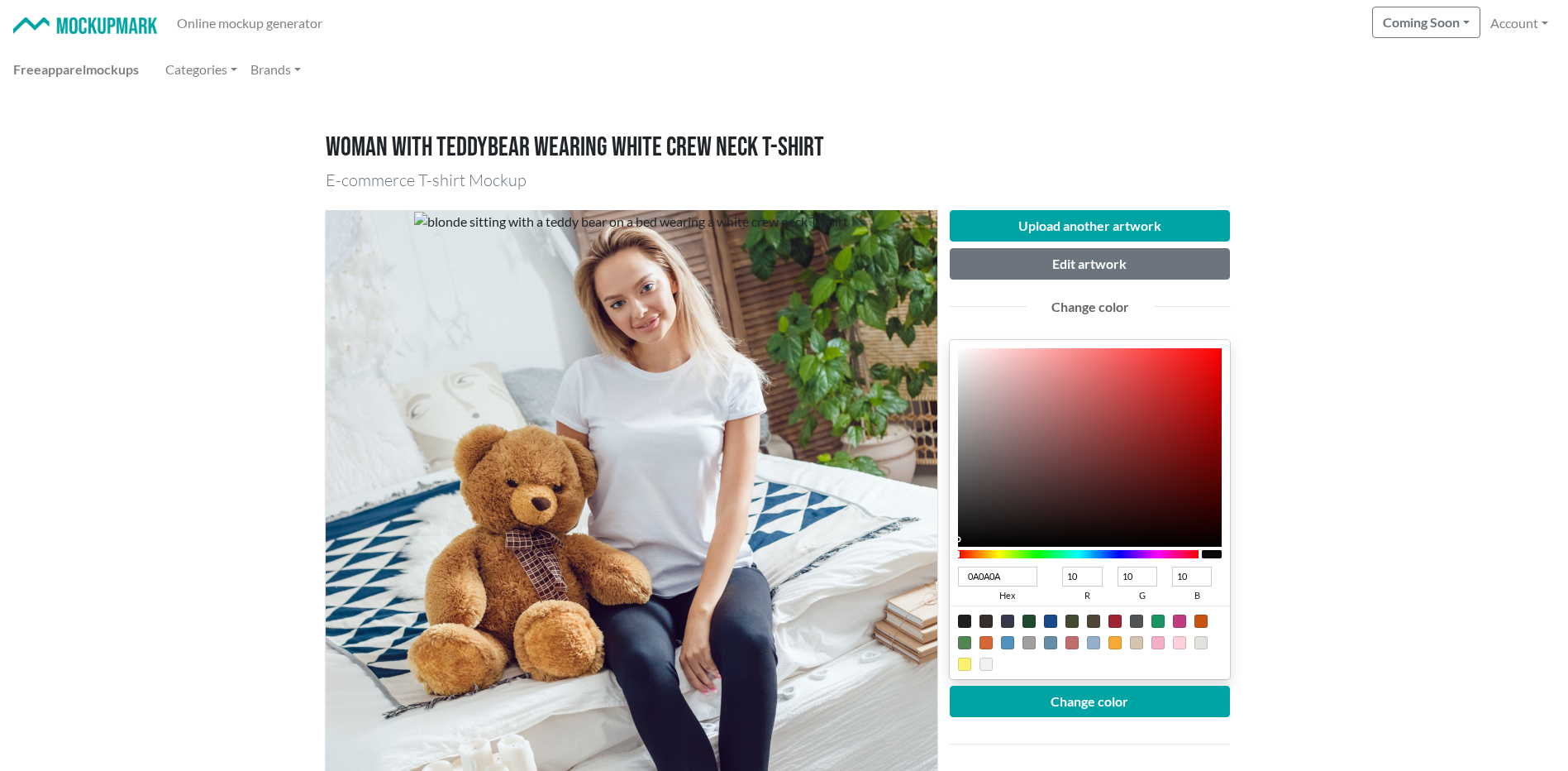
type input "070707"
type input "7"
type input "060606"
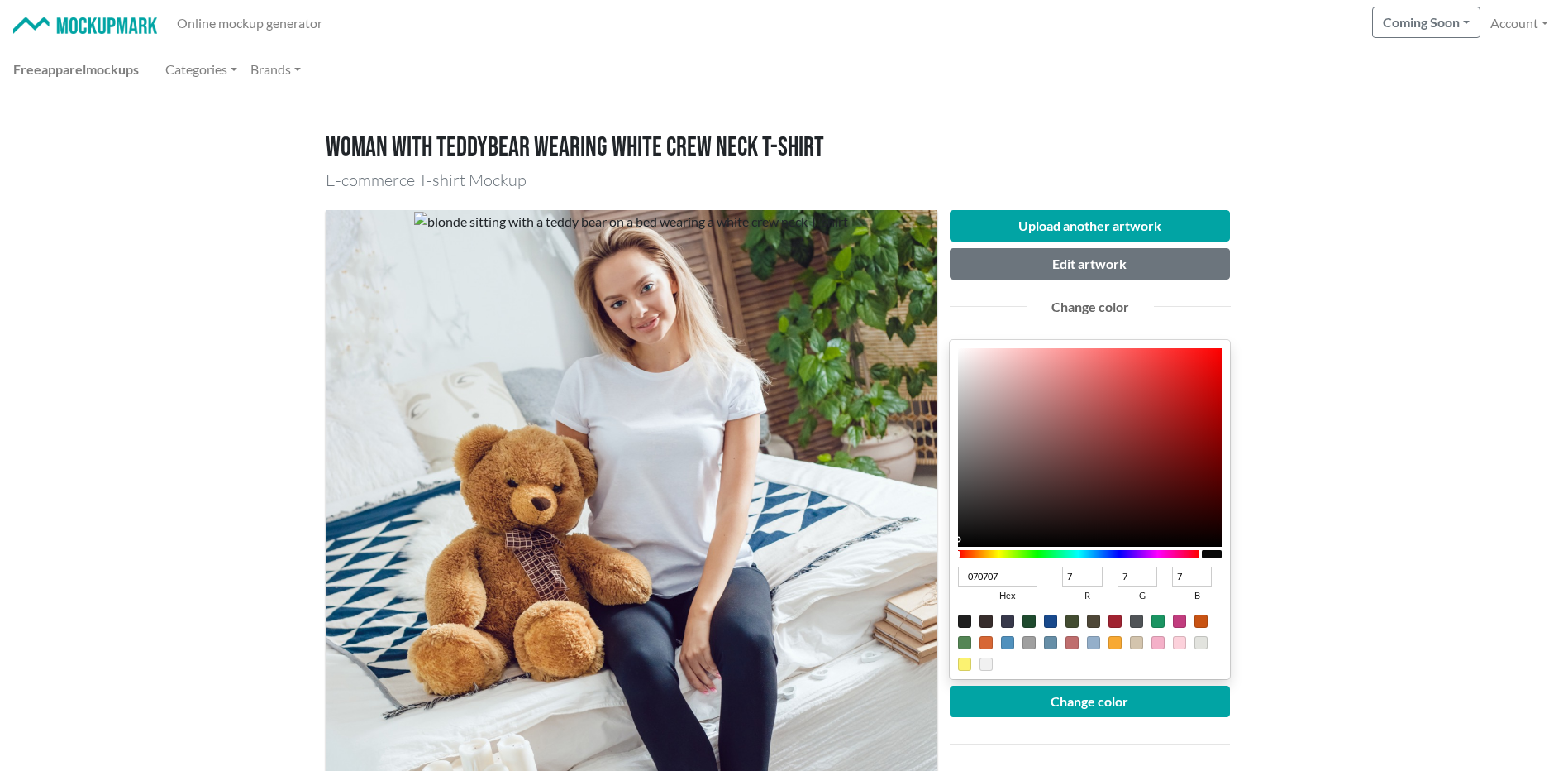
type input "6"
type input "070707"
type input "7"
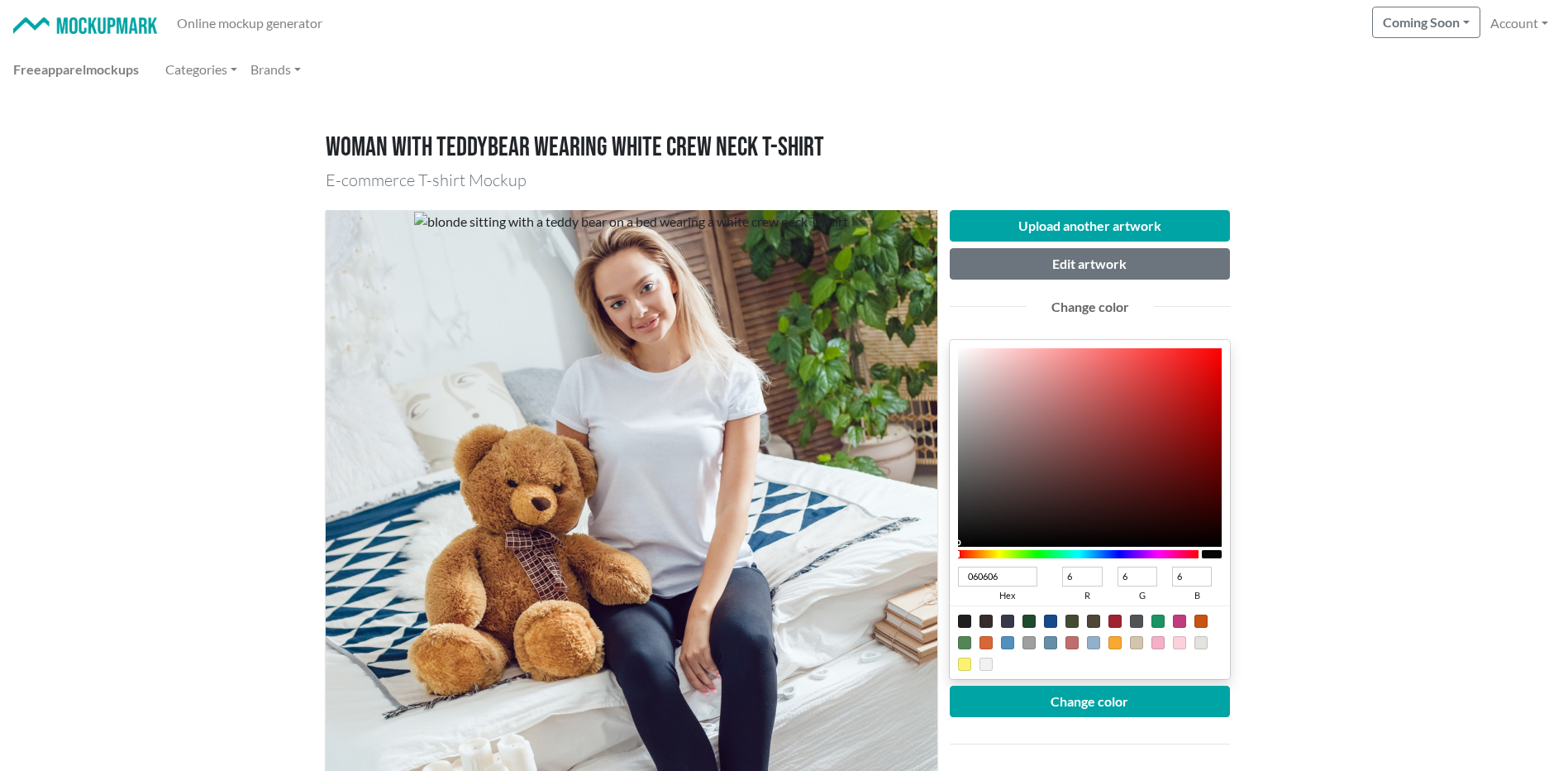
type input "7"
type input "090909"
type input "9"
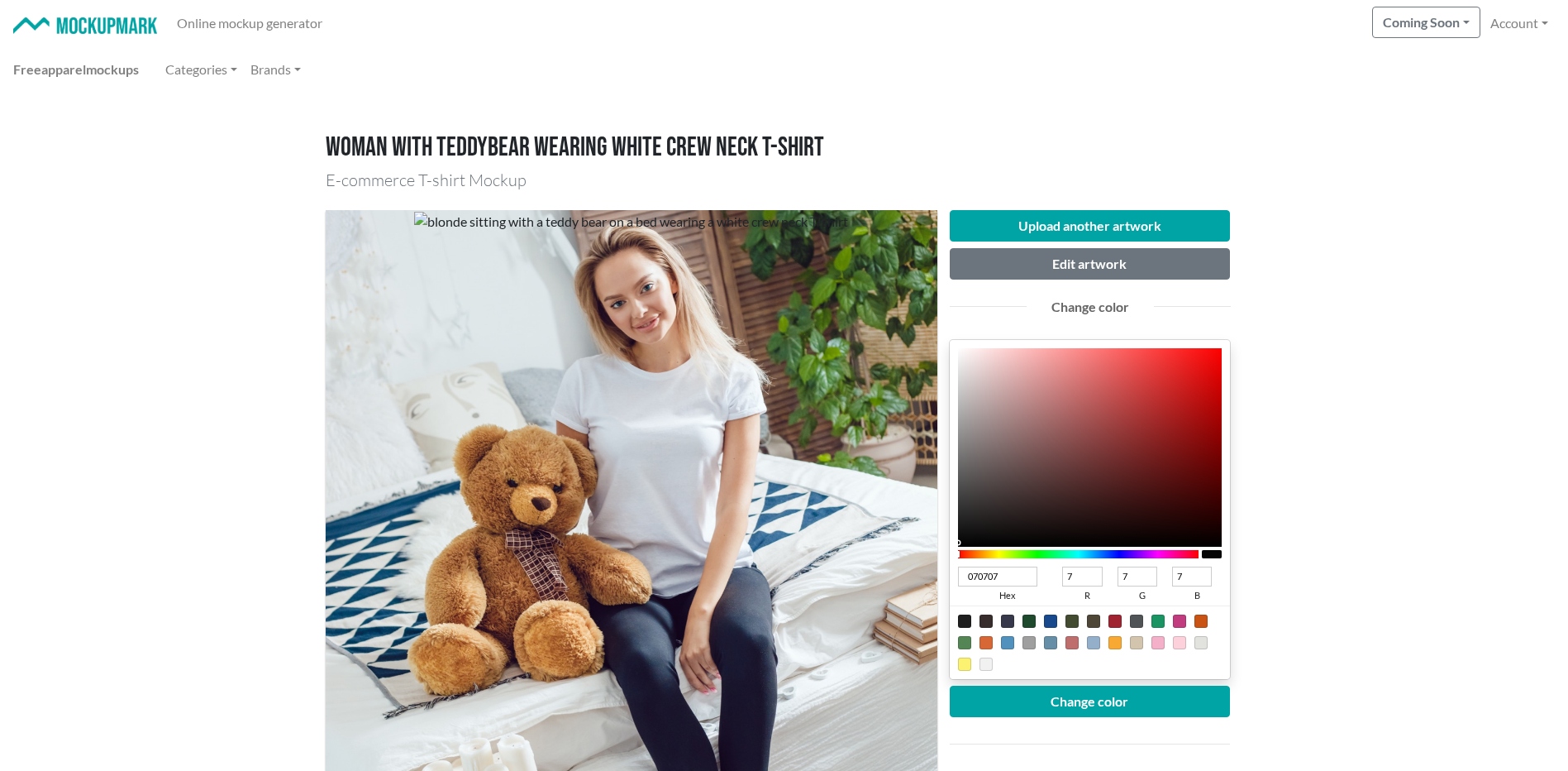
type input "9"
type input "0A0A0A"
type input "10"
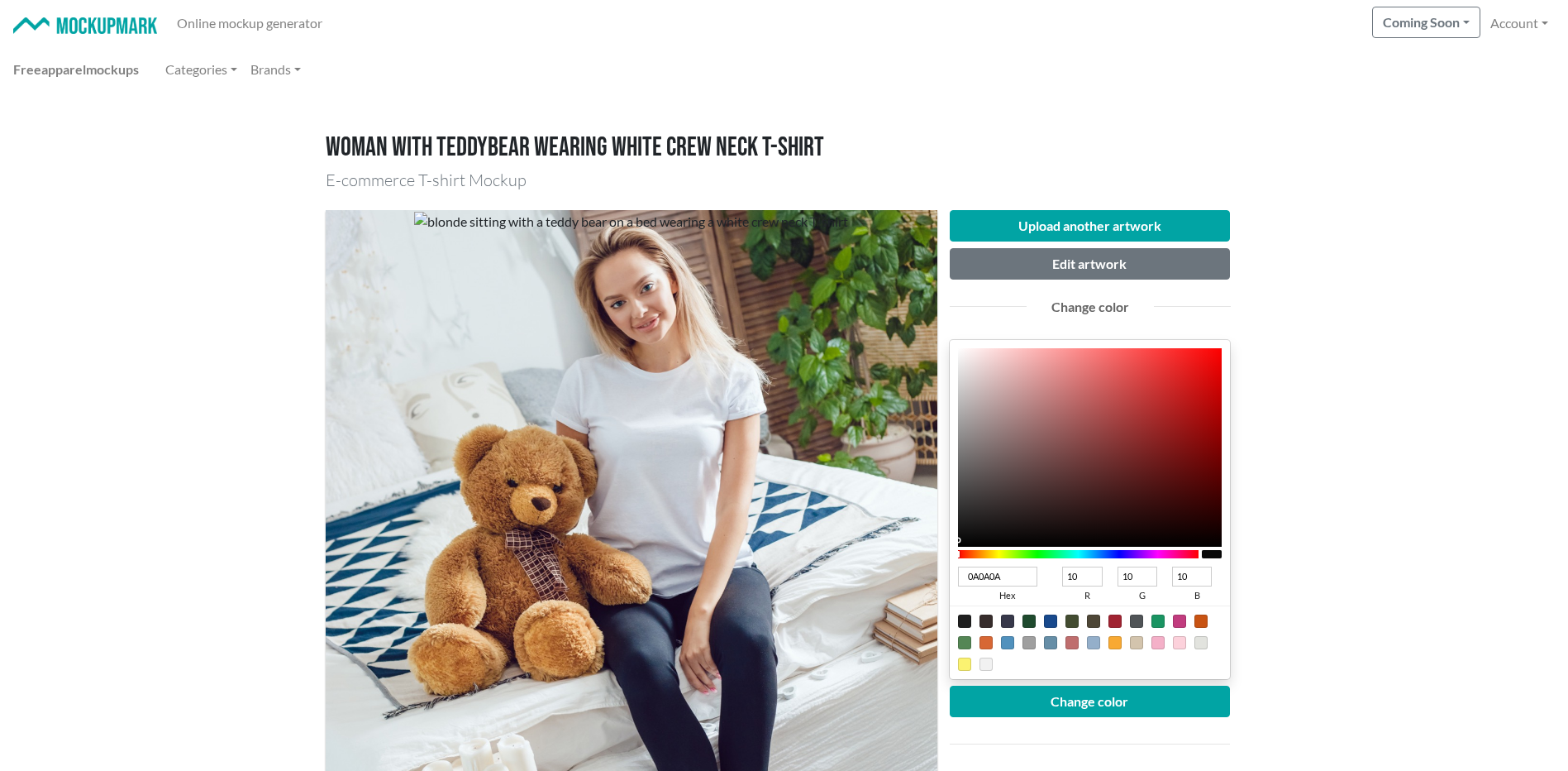
type input "0B0B0B"
type input "11"
type input "0C0C0C"
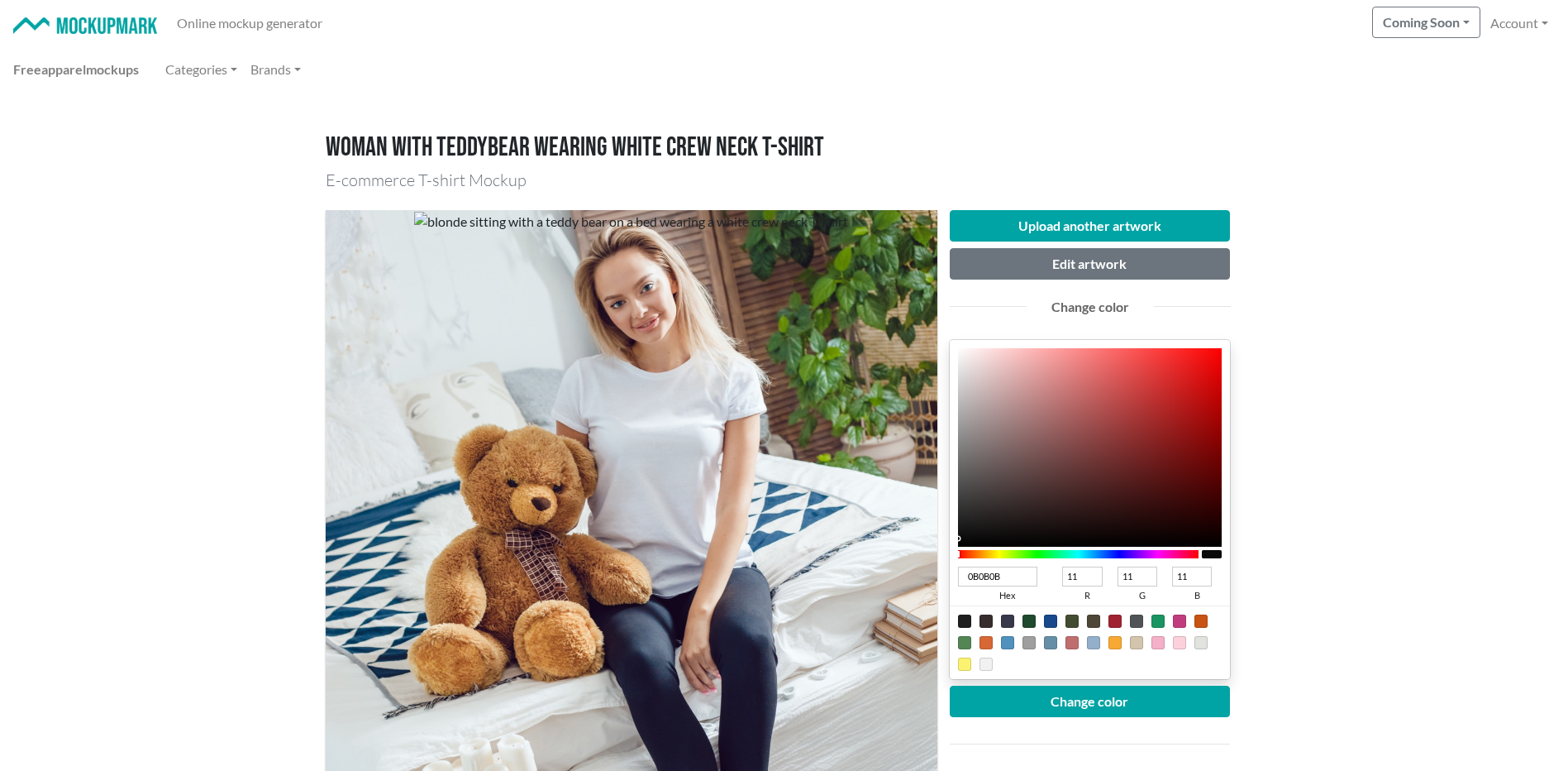
type input "12"
drag, startPoint x: 964, startPoint y: 521, endPoint x: 951, endPoint y: 536, distance: 19.8
click at [952, 537] on div "0C0C0C hex 12 r 12 g 12 b 100 a" at bounding box center [1090, 510] width 281 height 339
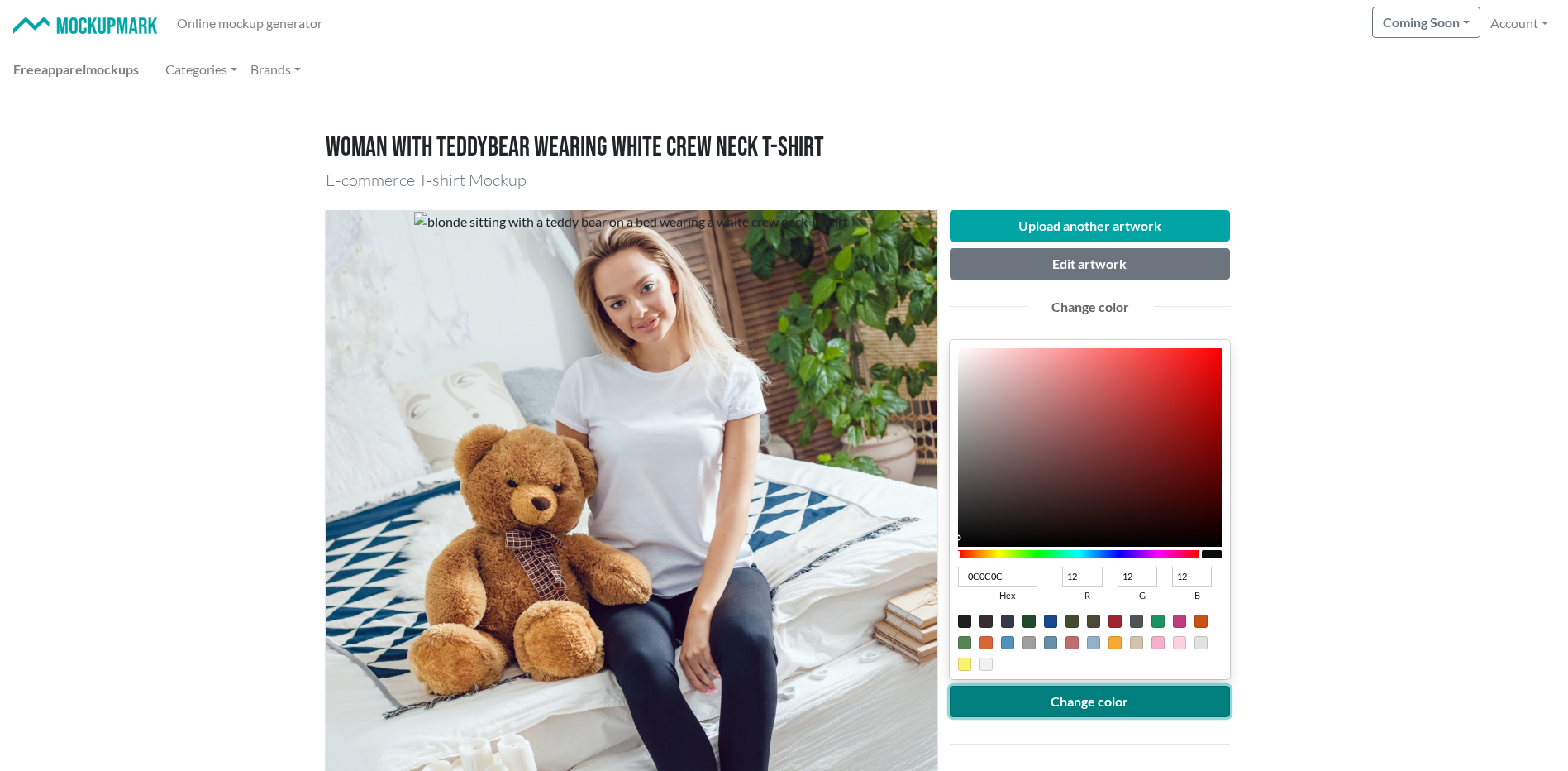
click at [1025, 692] on button "Change color" at bounding box center [1090, 702] width 281 height 32
click at [1156, 645] on div at bounding box center [1158, 642] width 13 height 13
type input "F4B0C8"
type input "244"
type input "176"
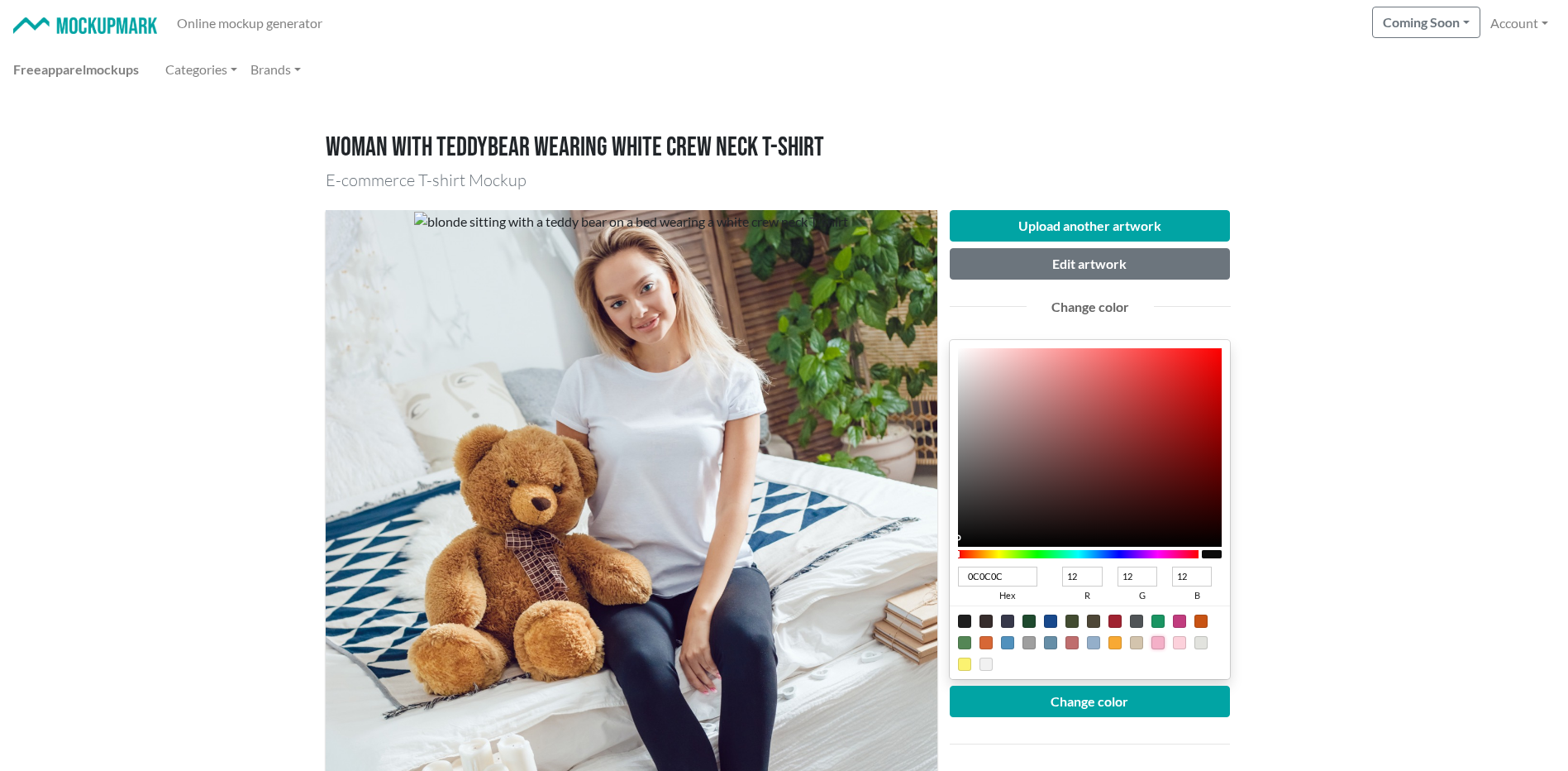
type input "200"
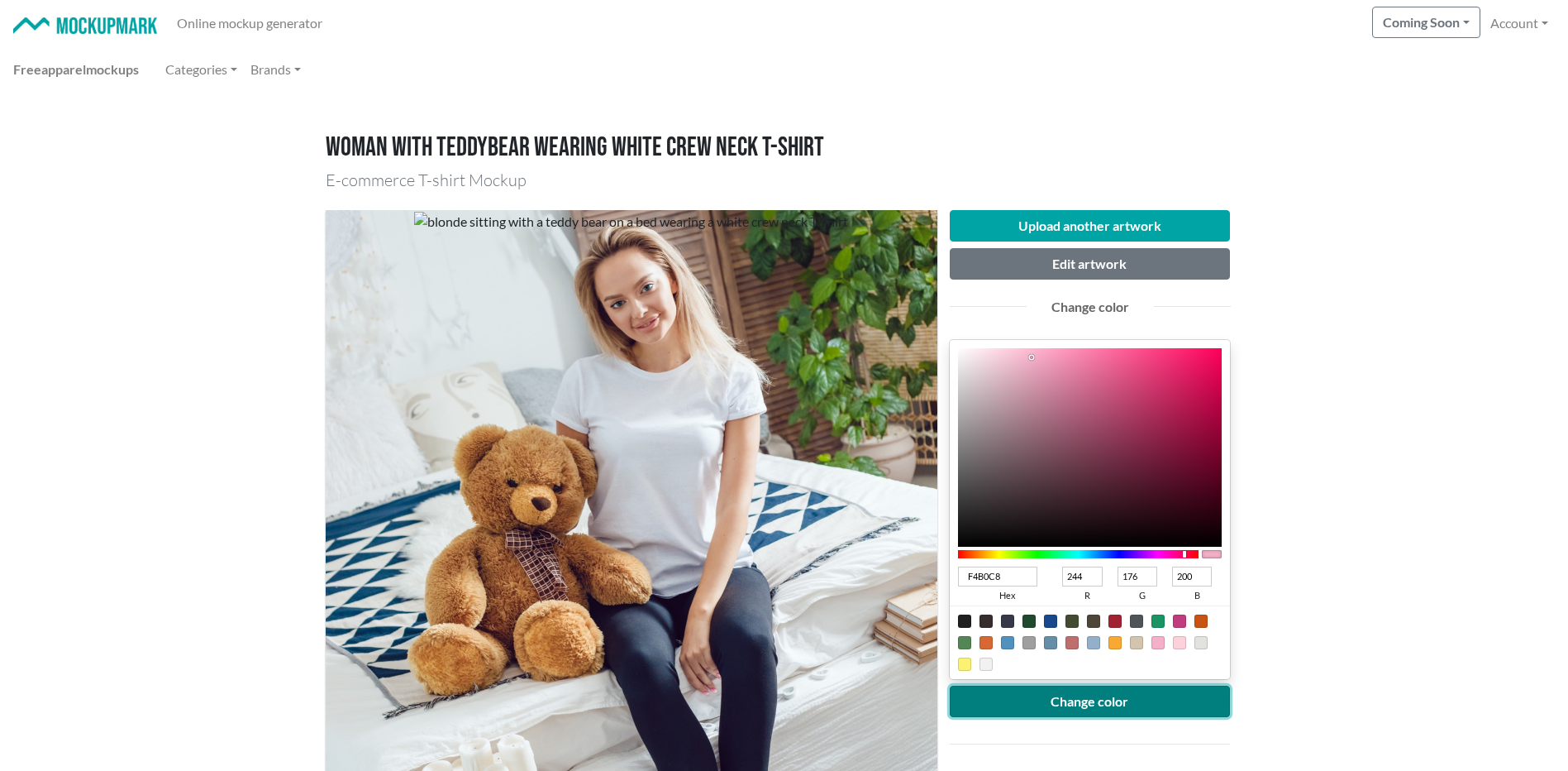
click at [1100, 697] on button "Change color" at bounding box center [1090, 702] width 281 height 32
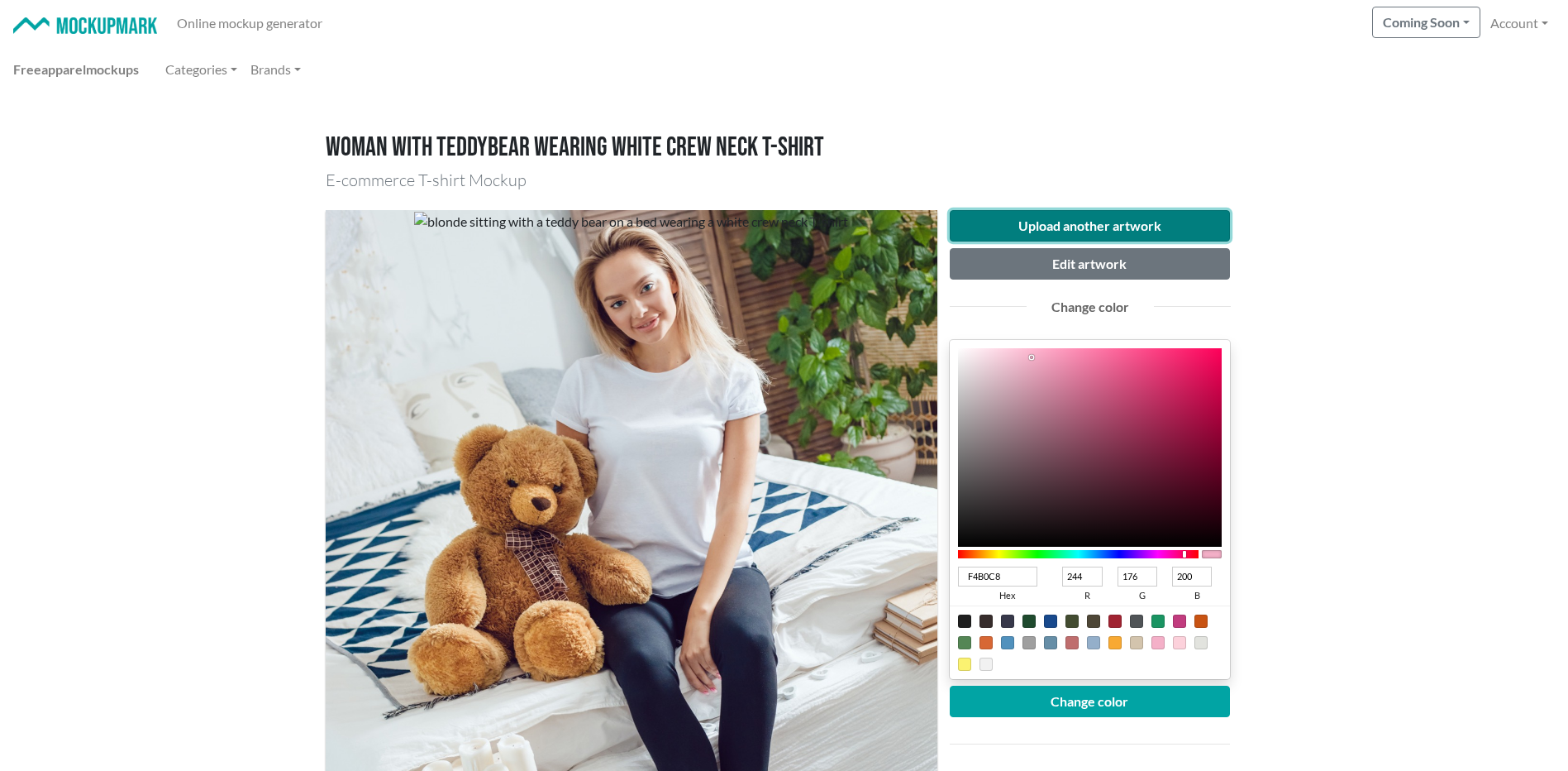
click at [1070, 223] on button "Upload another artwork" at bounding box center [1090, 226] width 281 height 32
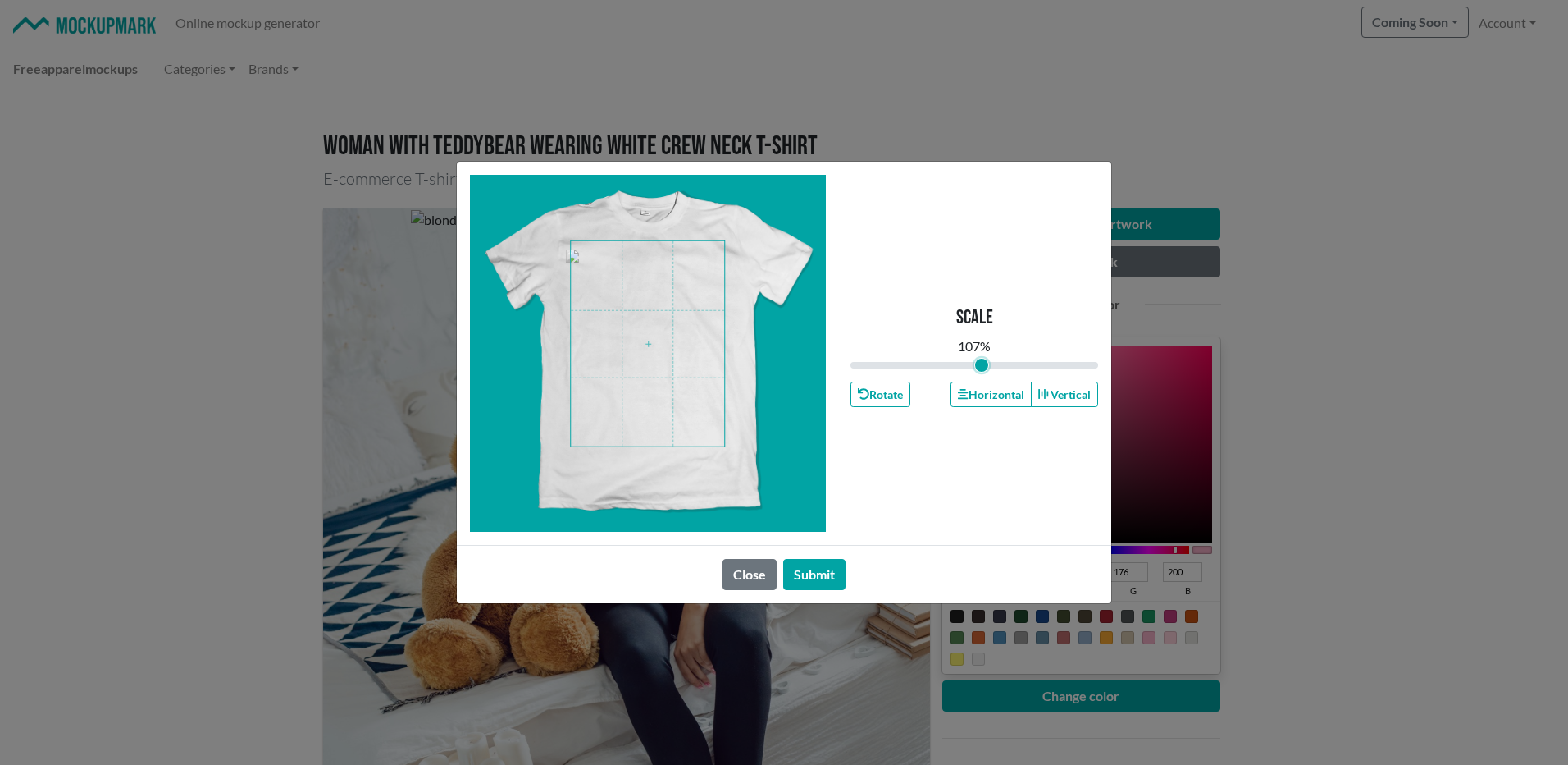
drag, startPoint x: 971, startPoint y: 364, endPoint x: 982, endPoint y: 365, distance: 11.0
type input "1.07"
click at [982, 365] on input "range" at bounding box center [974, 366] width 248 height 18
click at [815, 579] on button "Submit" at bounding box center [813, 574] width 62 height 31
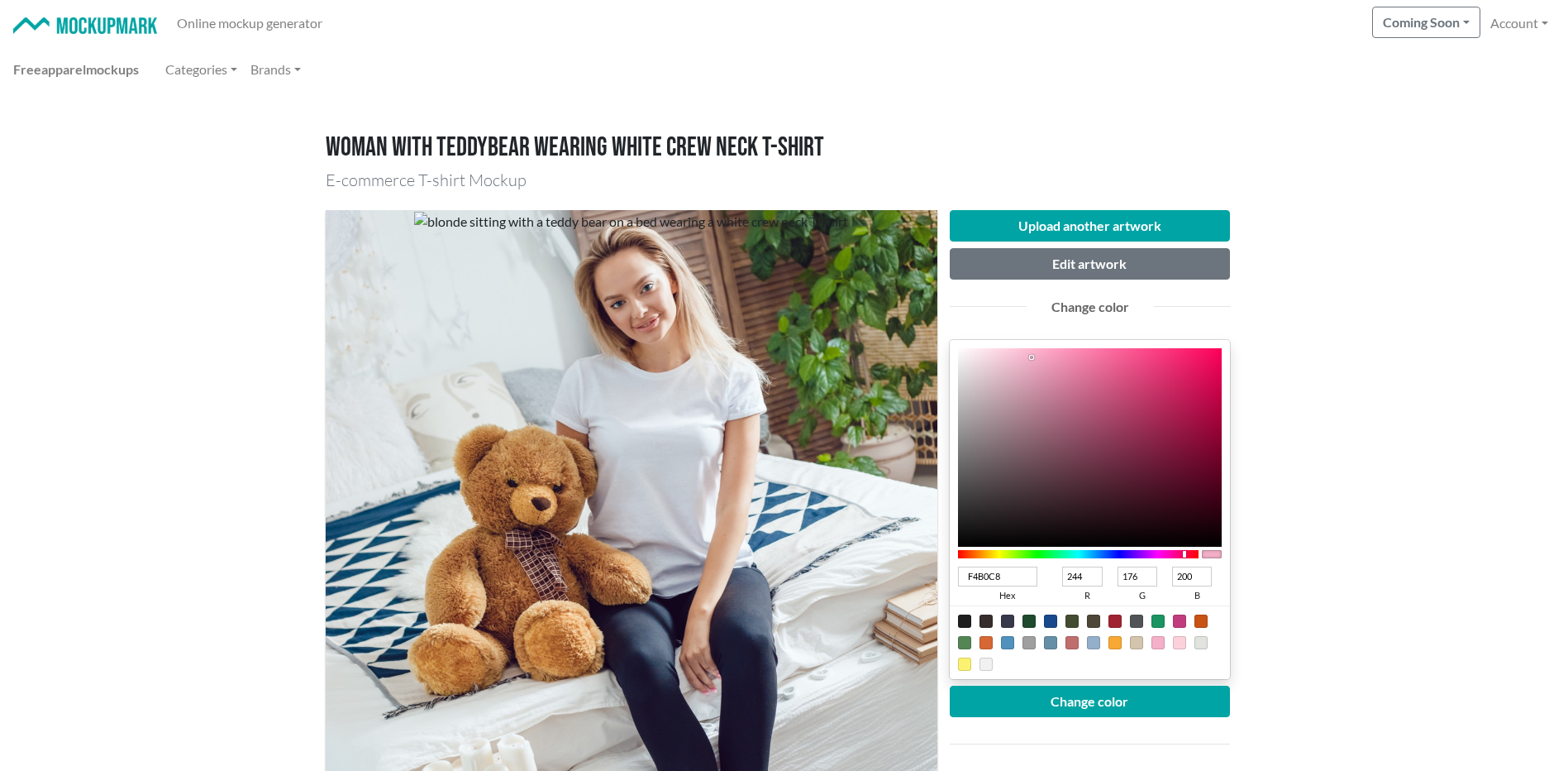
click at [1179, 644] on div at bounding box center [1180, 642] width 13 height 13
type input "FCD1DB"
type input "252"
type input "209"
type input "219"
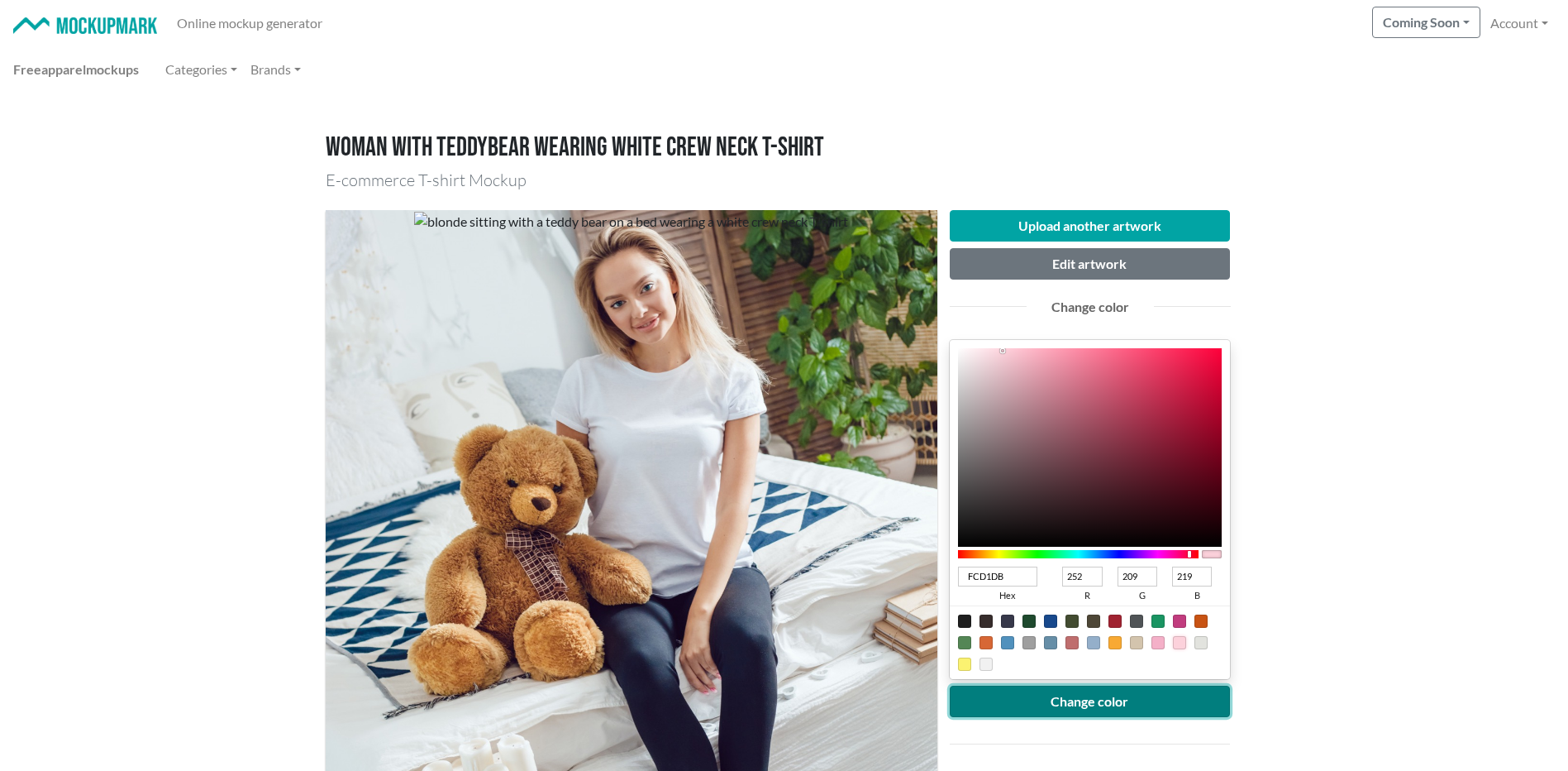
click at [1110, 702] on button "Change color" at bounding box center [1090, 702] width 281 height 32
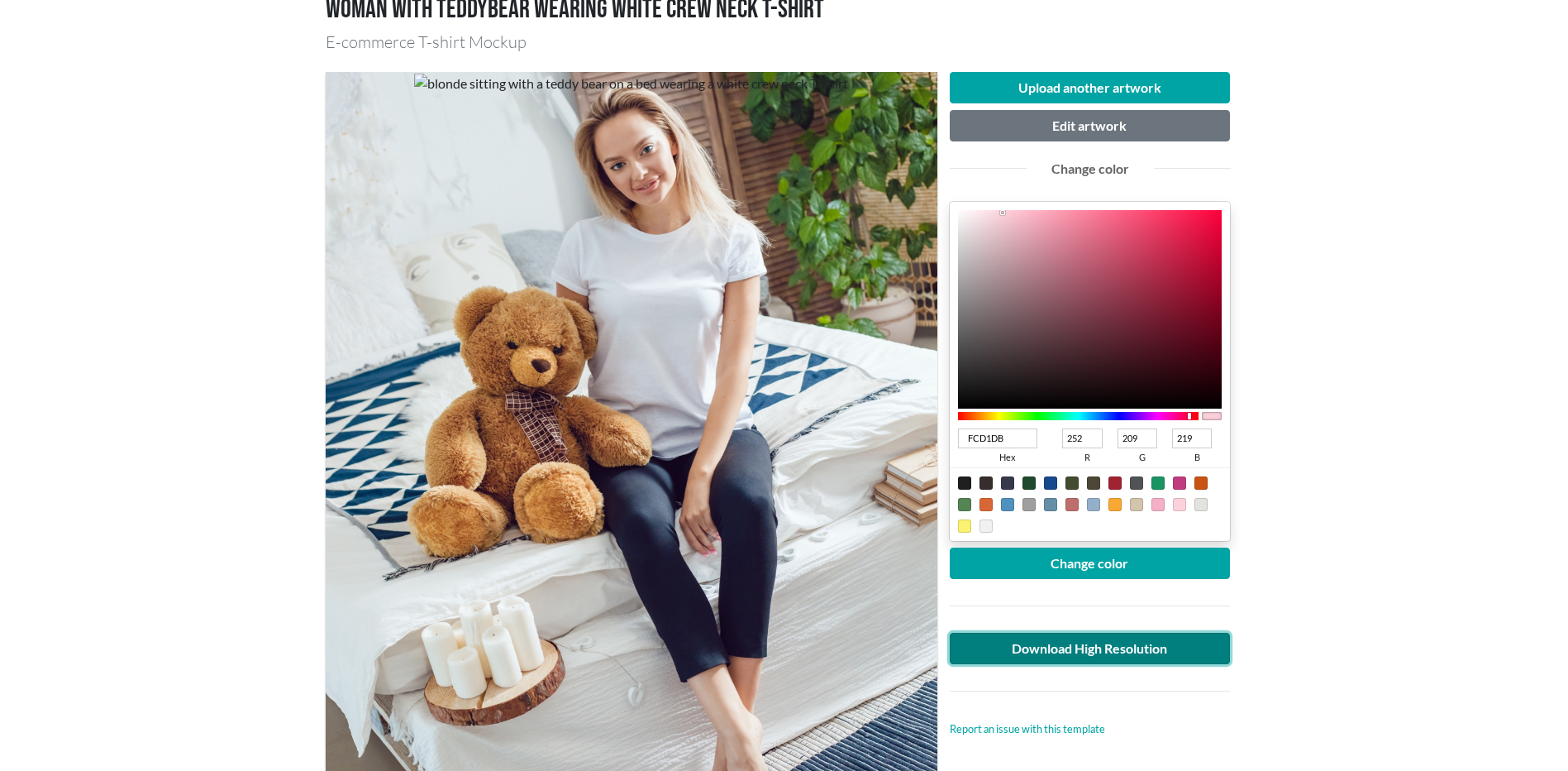
click at [1125, 657] on link "Download High Resolution" at bounding box center [1090, 648] width 281 height 32
click at [1424, 602] on main "Woman with teddybear wearing white crew neck T-shirt E-commerce T-shirt Mockup …" at bounding box center [784, 738] width 1568 height 1565
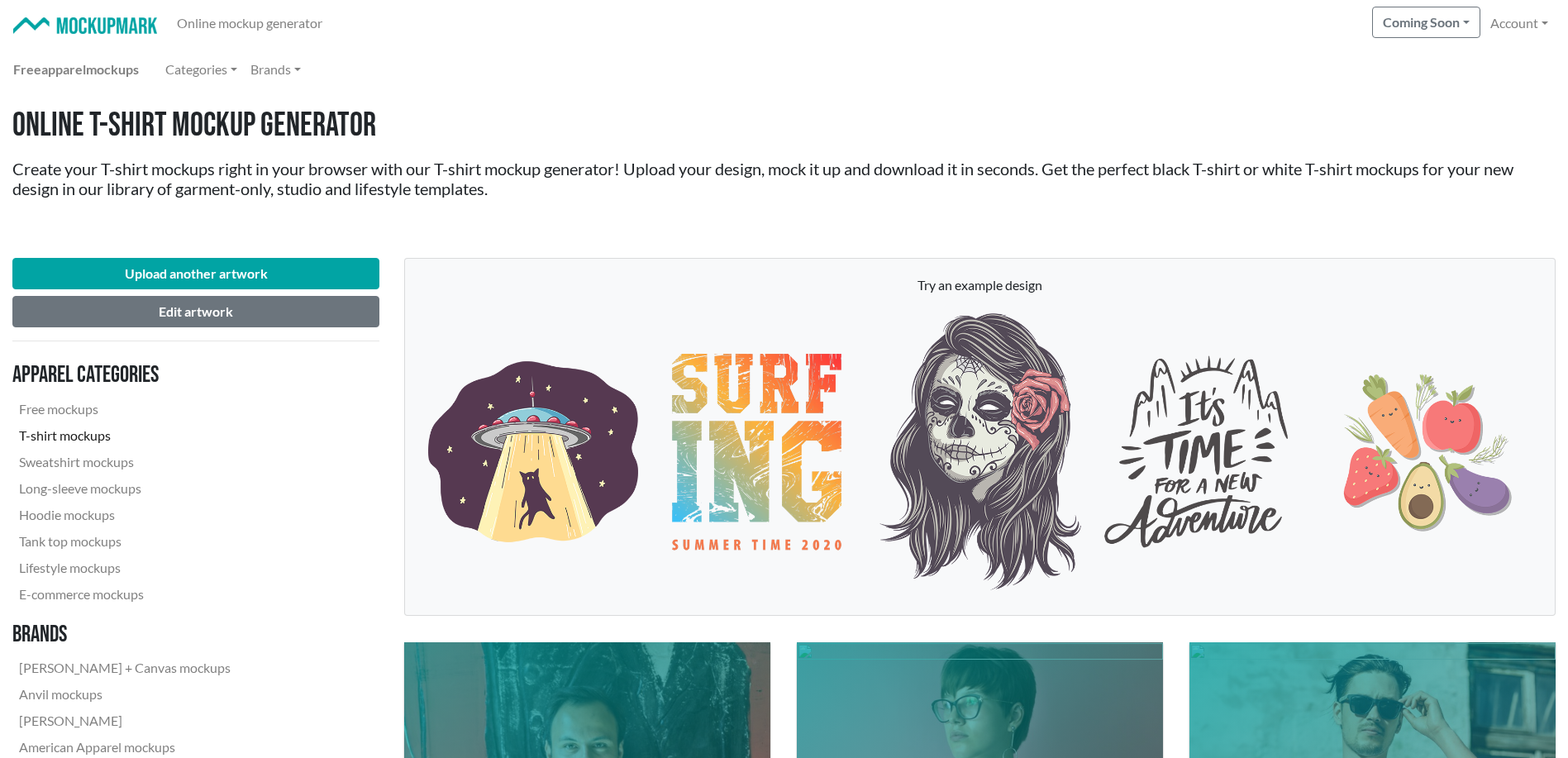
scroll to position [138, 0]
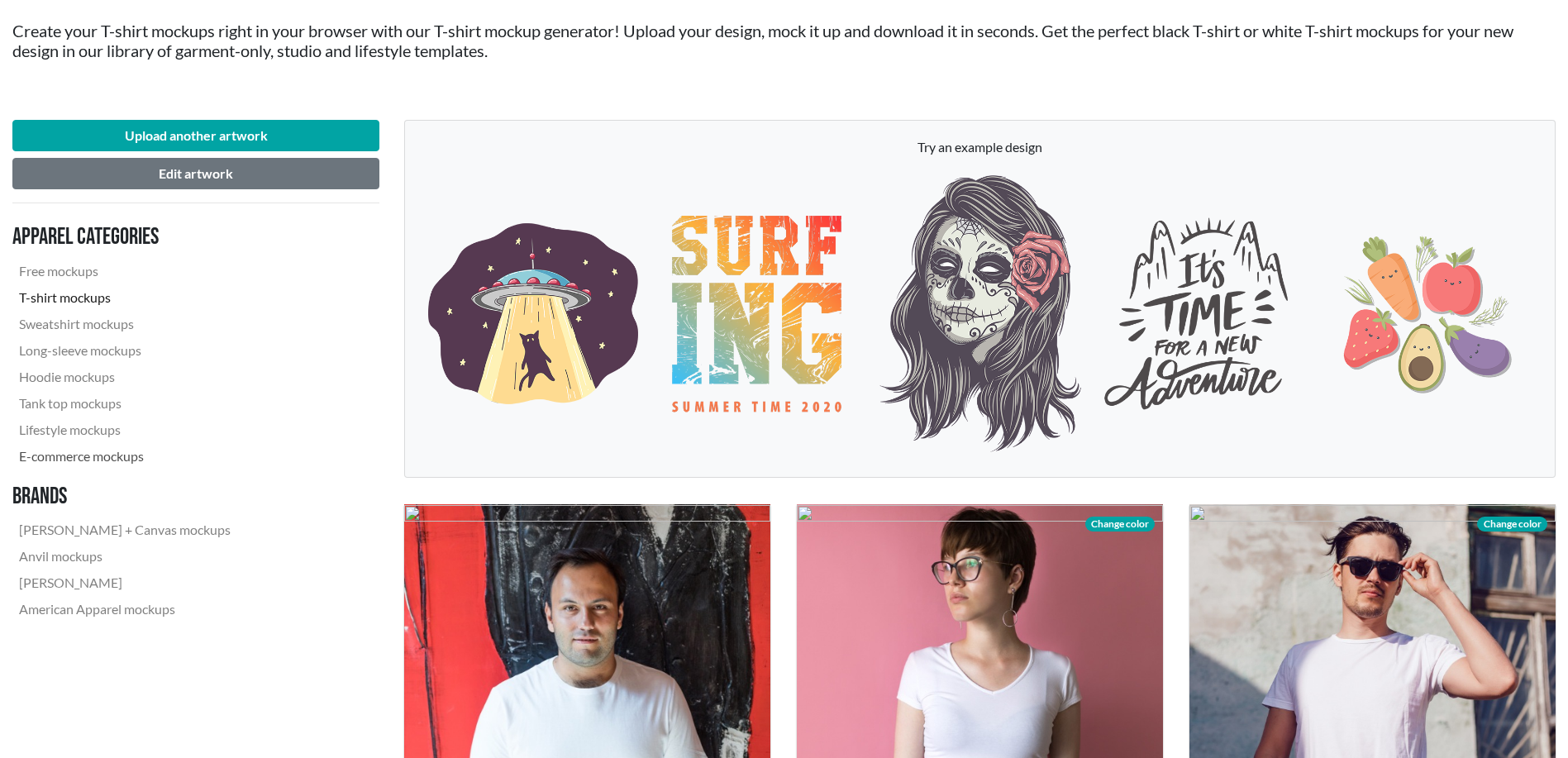
click at [119, 457] on link "E-commerce mockups" at bounding box center [124, 457] width 225 height 27
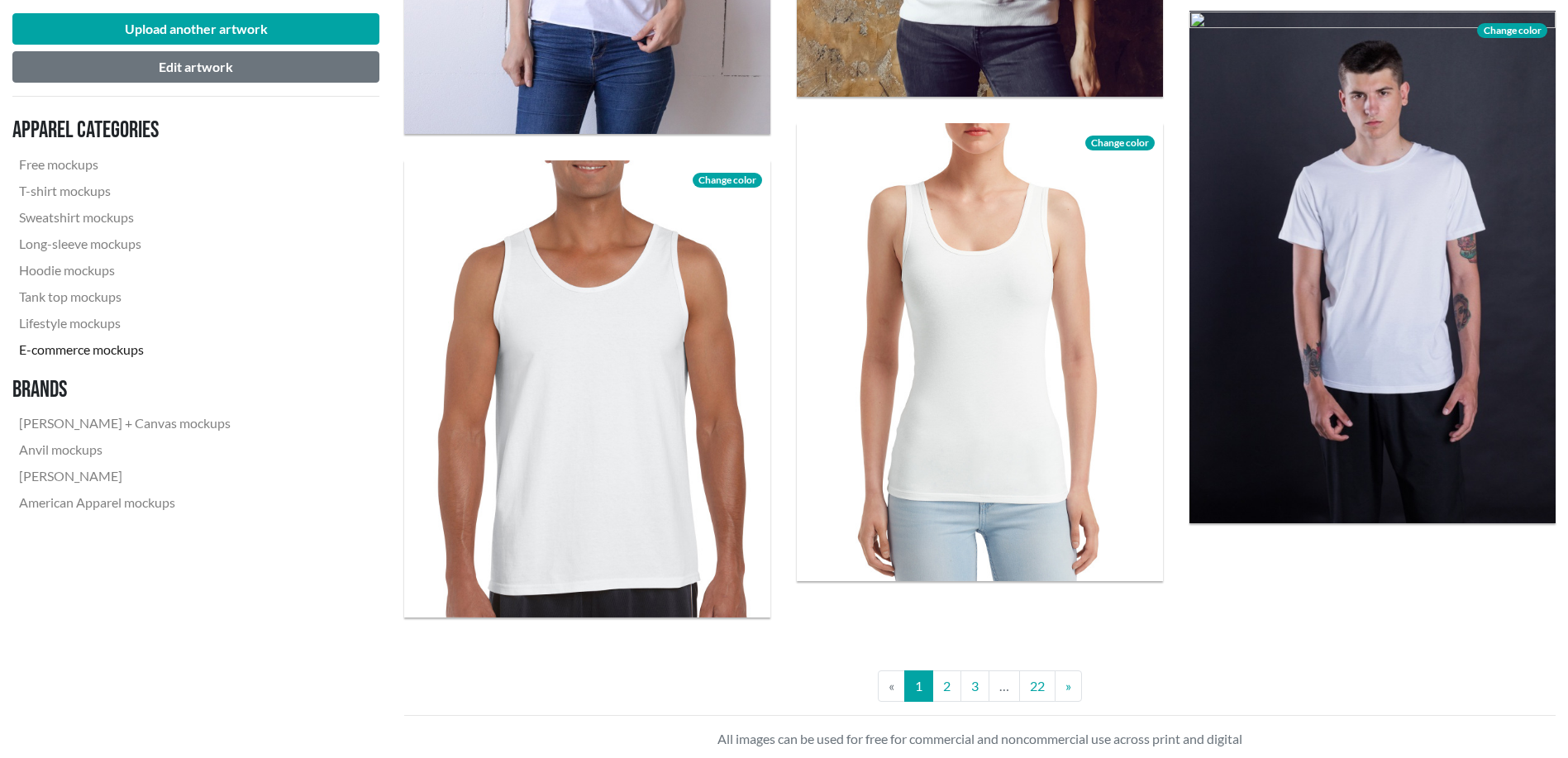
scroll to position [4407, 0]
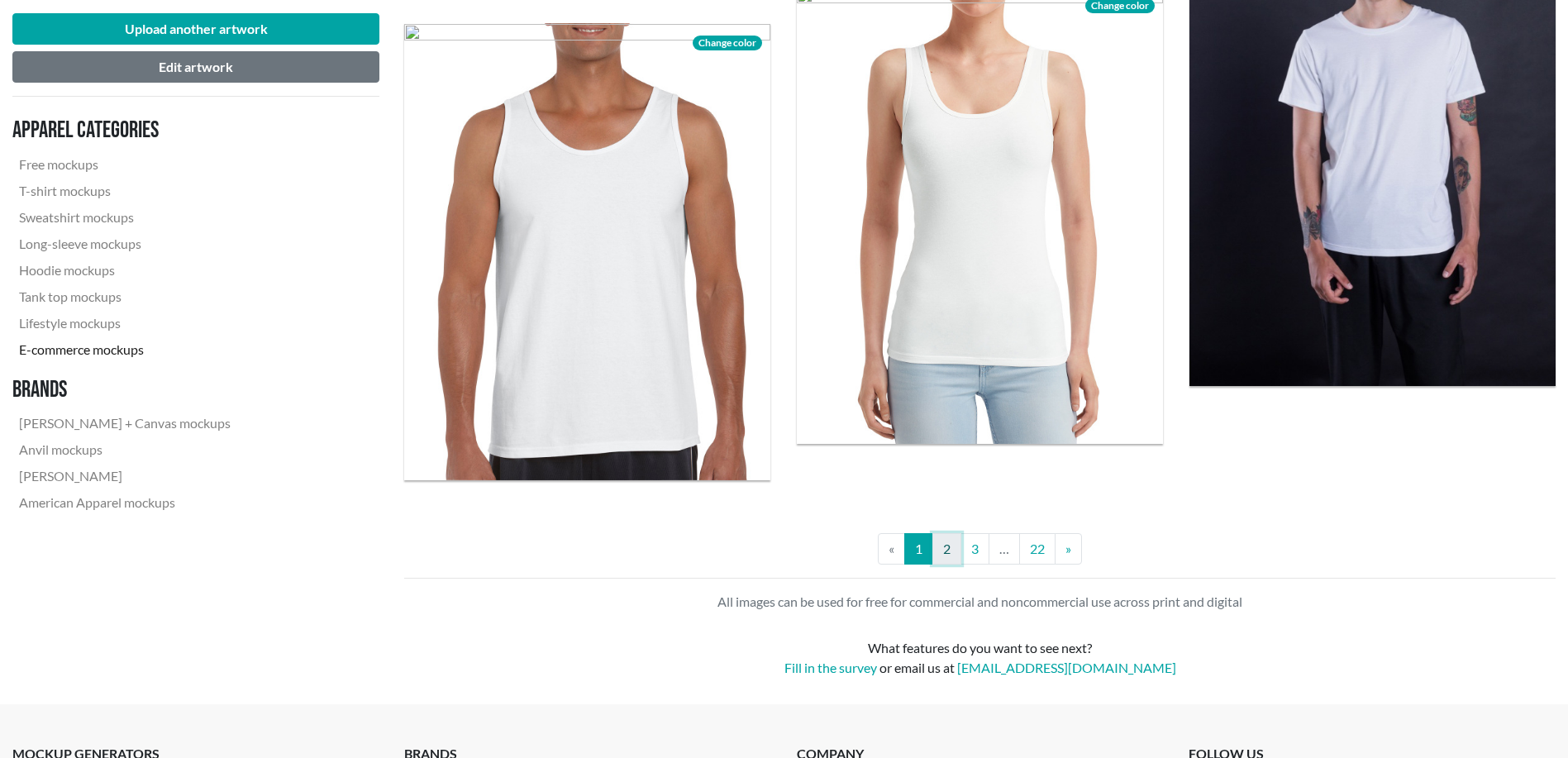
click at [949, 548] on link "2" at bounding box center [947, 548] width 29 height 32
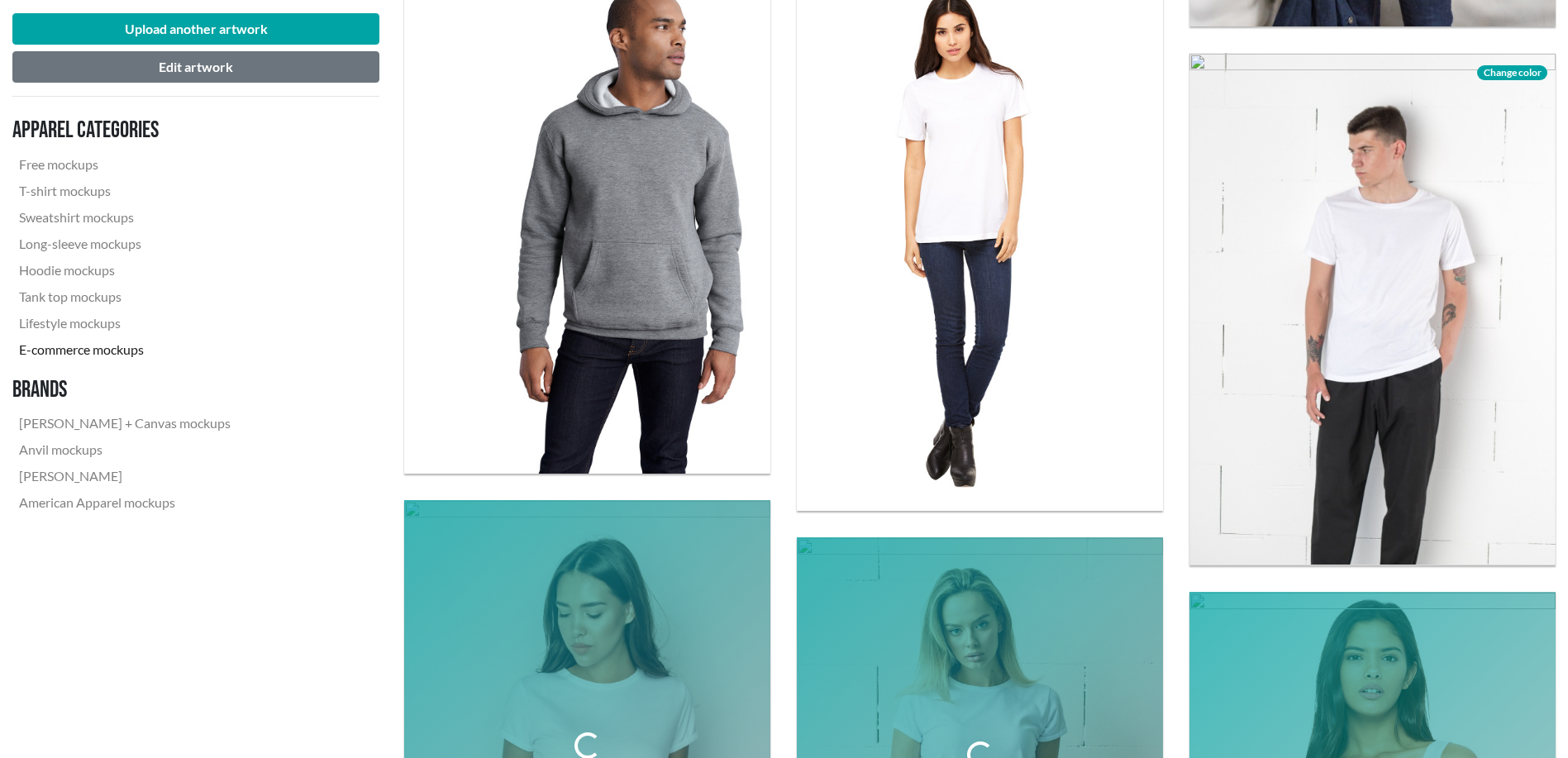
scroll to position [2755, 0]
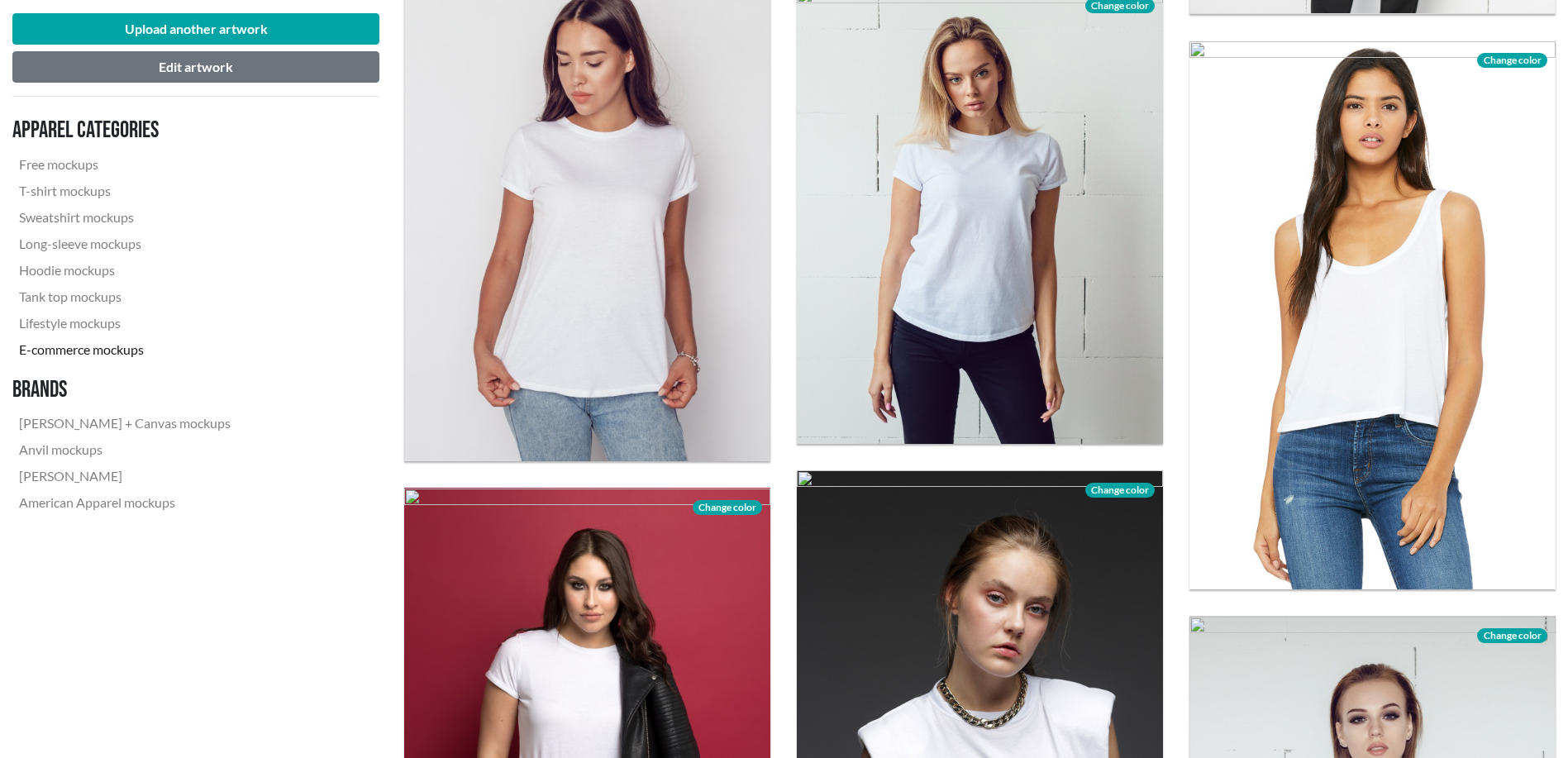
drag, startPoint x: 302, startPoint y: 410, endPoint x: 286, endPoint y: 311, distance: 100.3
click at [286, 311] on nav "Apparel categories Free mockups T-shirt mockups Sweatshirt mockups Long-sleeve …" at bounding box center [196, 316] width 367 height 412
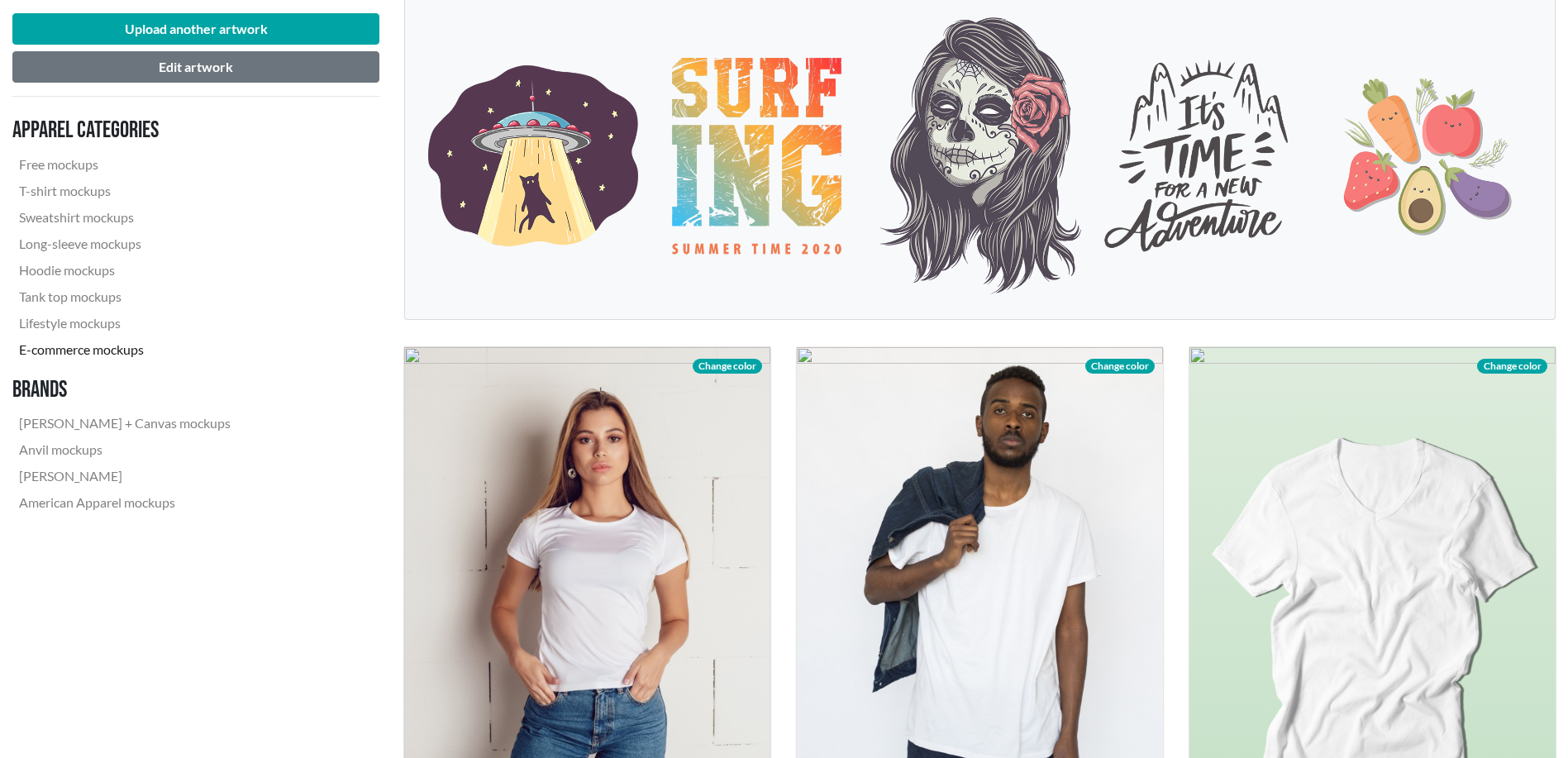
scroll to position [413, 0]
